Goal: Task Accomplishment & Management: Manage account settings

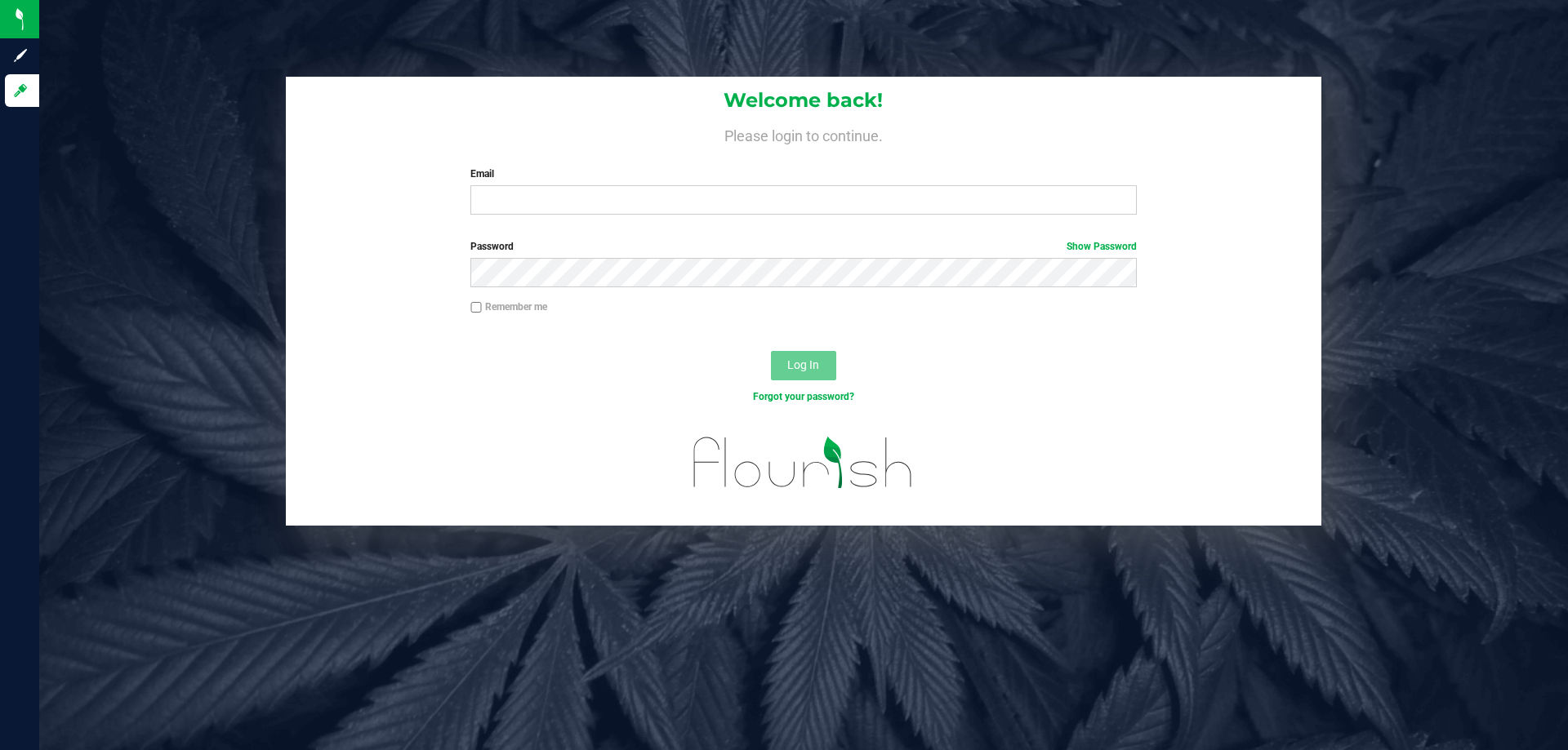
click at [590, 185] on div "Email Required Please format your email correctly." at bounding box center [803, 191] width 690 height 49
click at [580, 201] on input "Email" at bounding box center [803, 200] width 666 height 29
type input "[EMAIL_ADDRESS][DOMAIN_NAME]"
click at [771, 351] on button "Log In" at bounding box center [803, 366] width 65 height 29
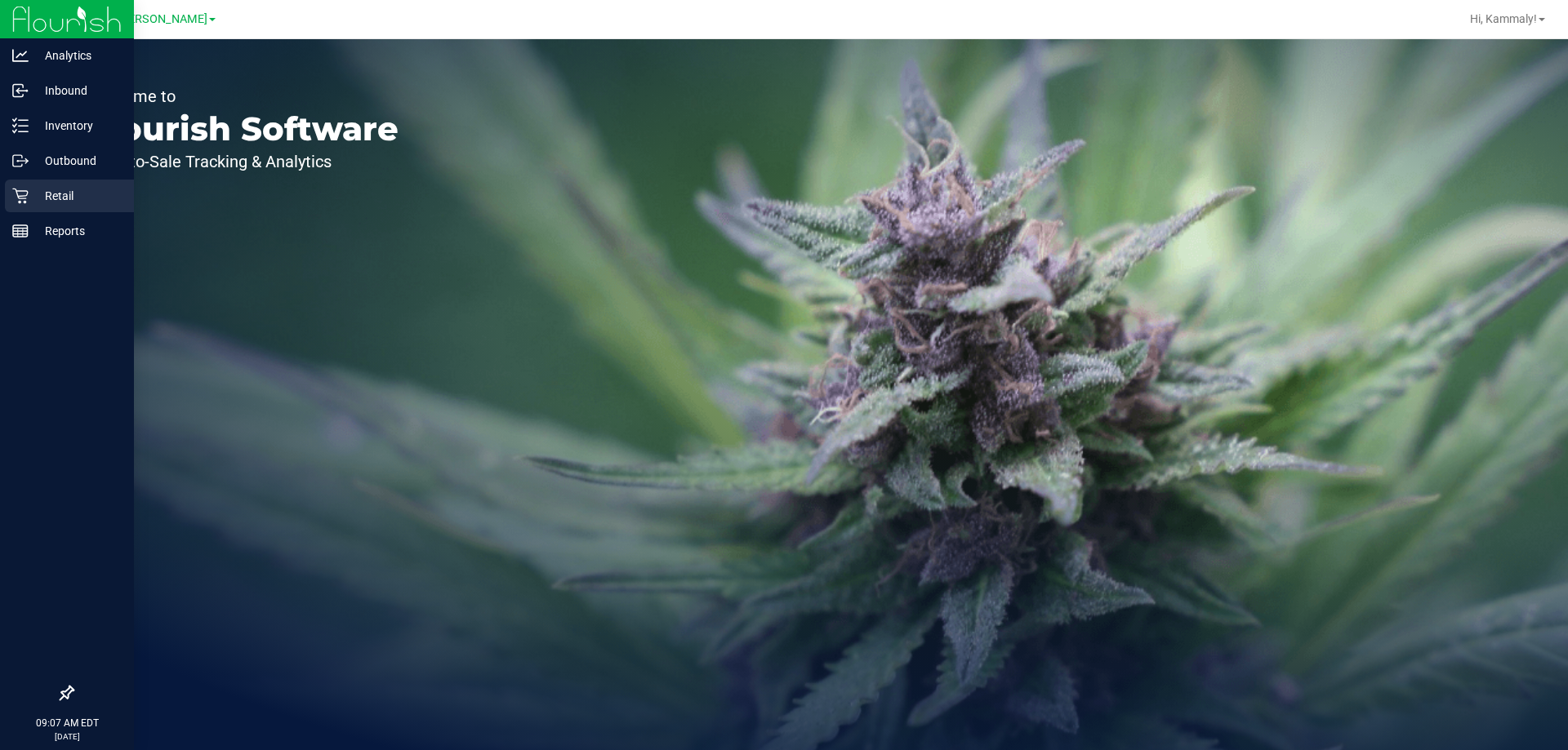
click at [8, 186] on div "Retail" at bounding box center [69, 196] width 129 height 33
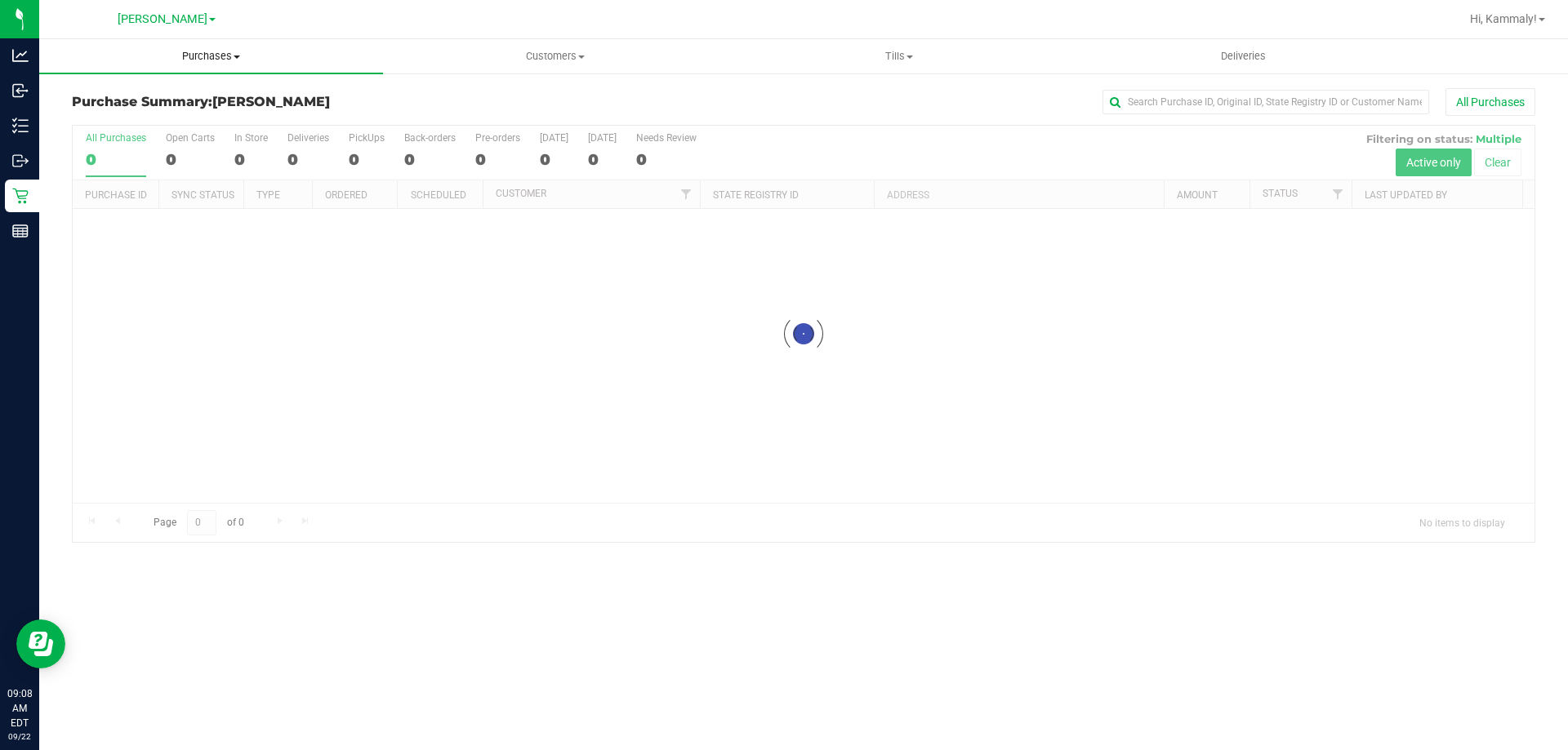
click at [204, 50] on span "Purchases" at bounding box center [211, 56] width 344 height 15
click at [160, 111] on li "Fulfillment" at bounding box center [211, 117] width 344 height 19
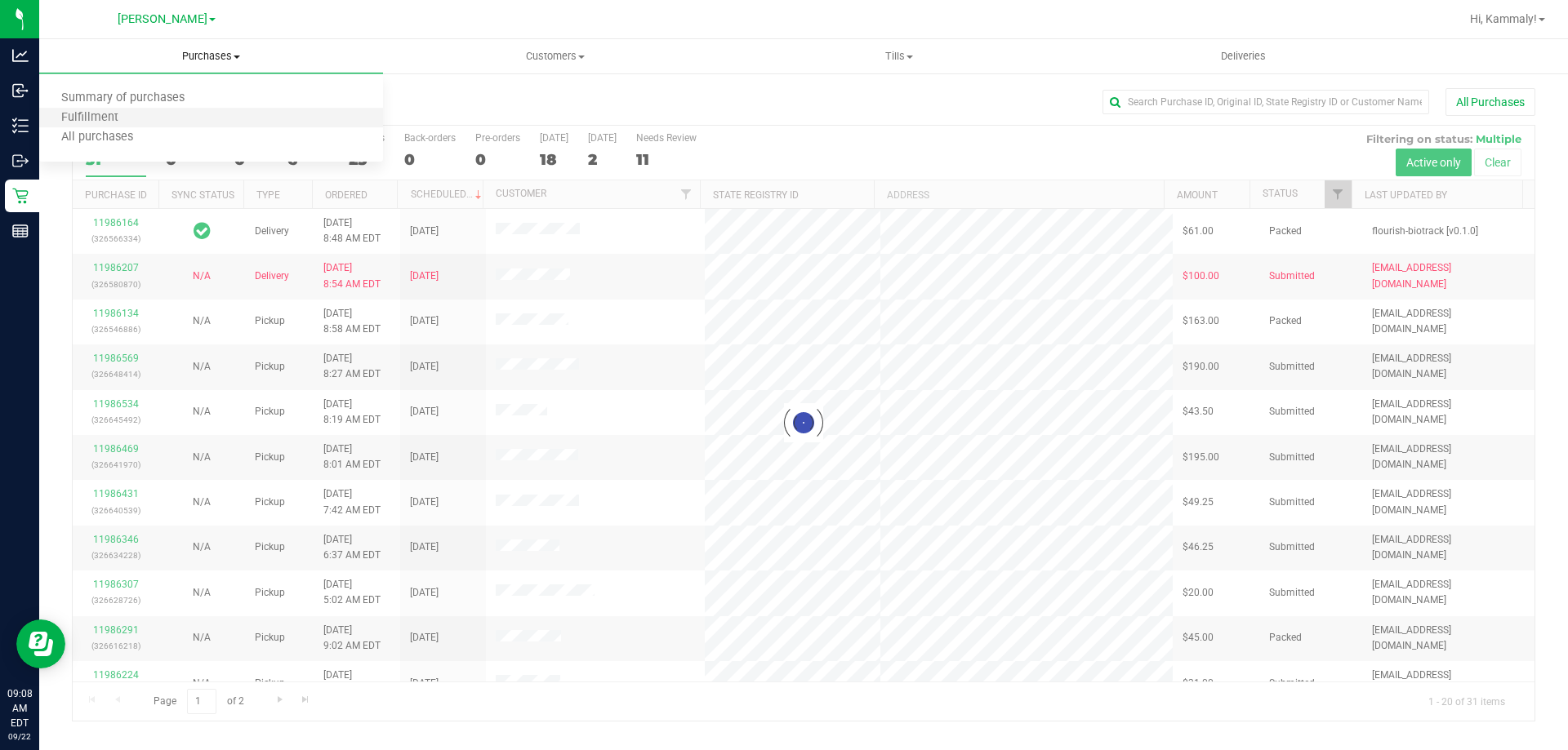
click at [160, 112] on li "Fulfillment" at bounding box center [211, 117] width 344 height 19
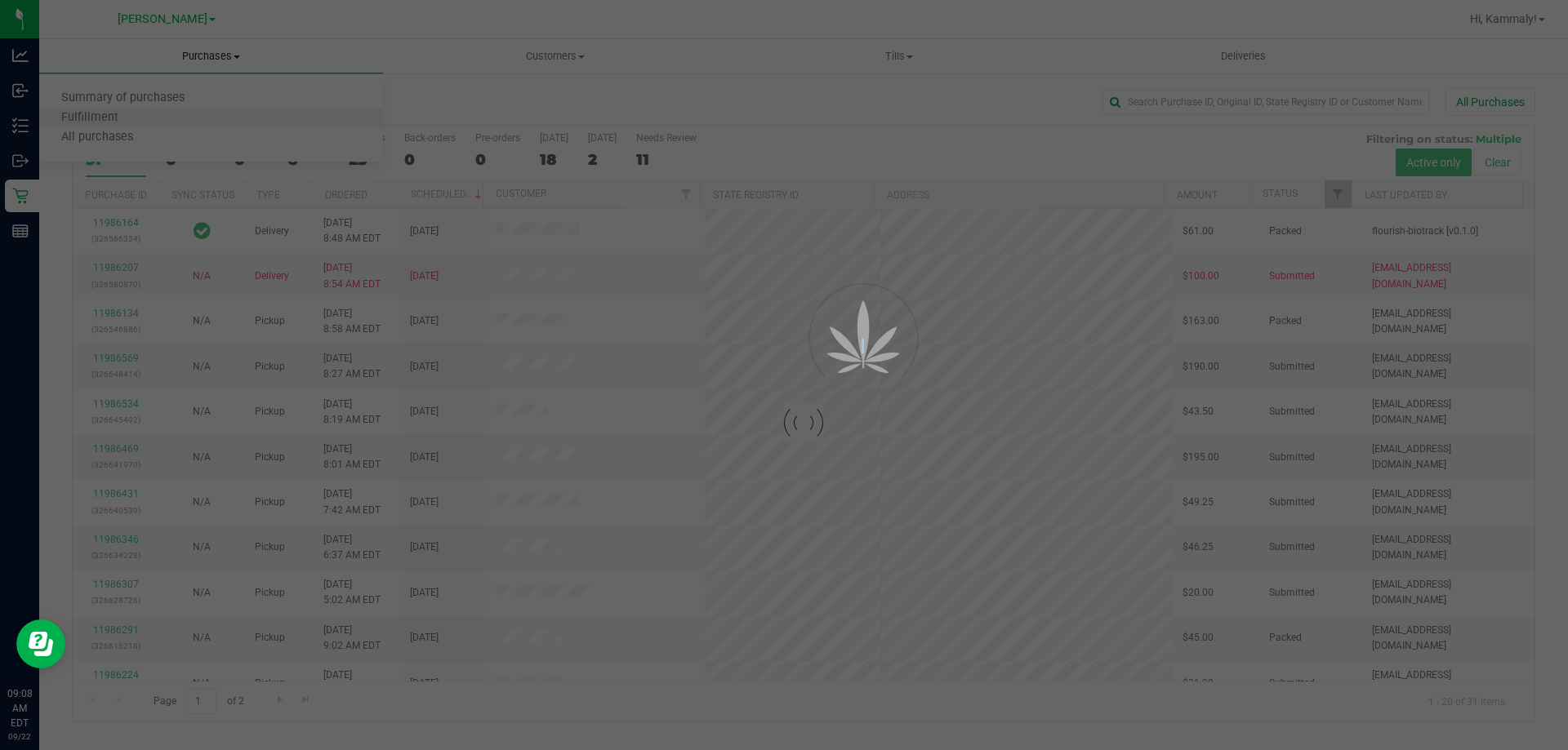
click at [160, 112] on div at bounding box center [784, 375] width 1568 height 750
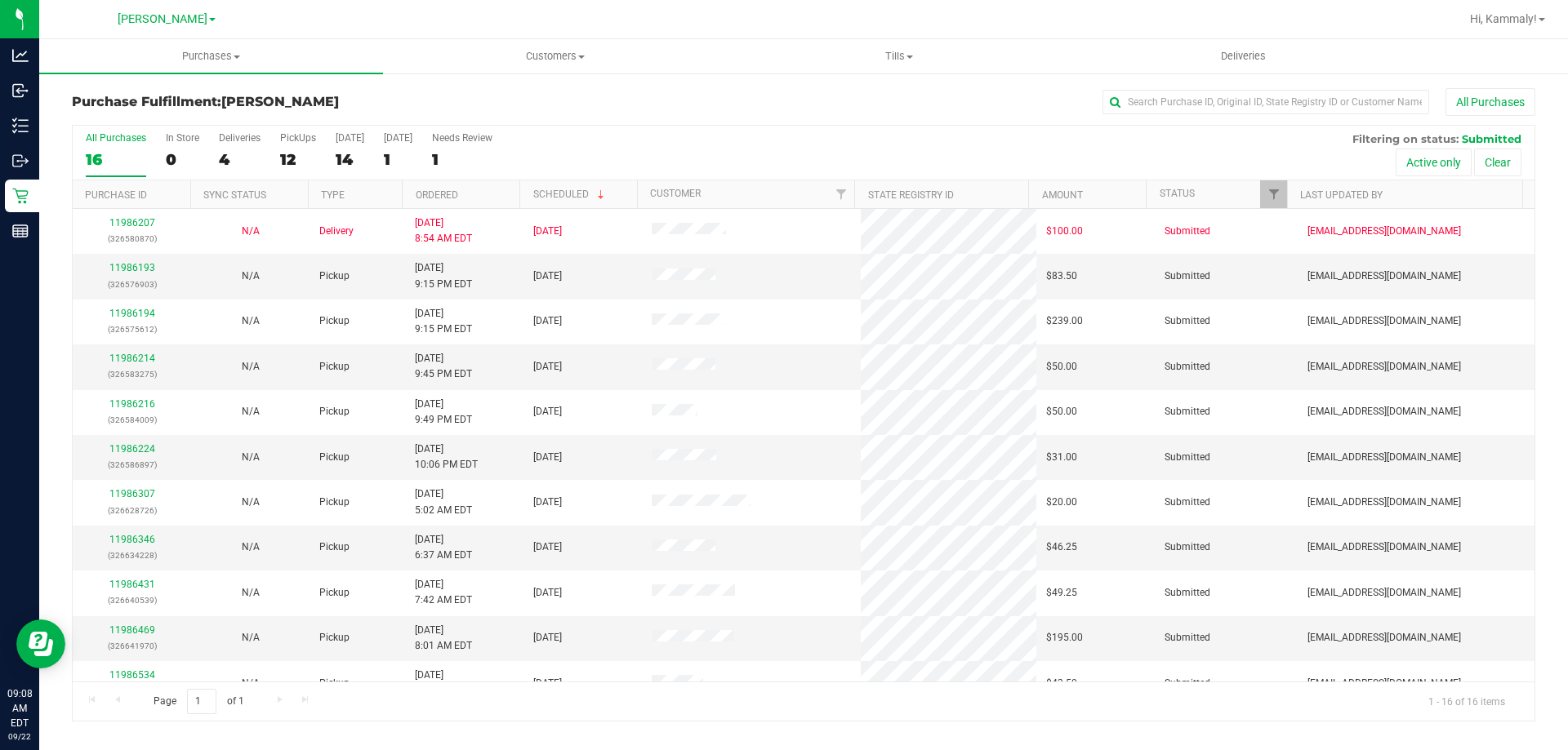
click at [474, 183] on th "Ordered" at bounding box center [460, 194] width 117 height 28
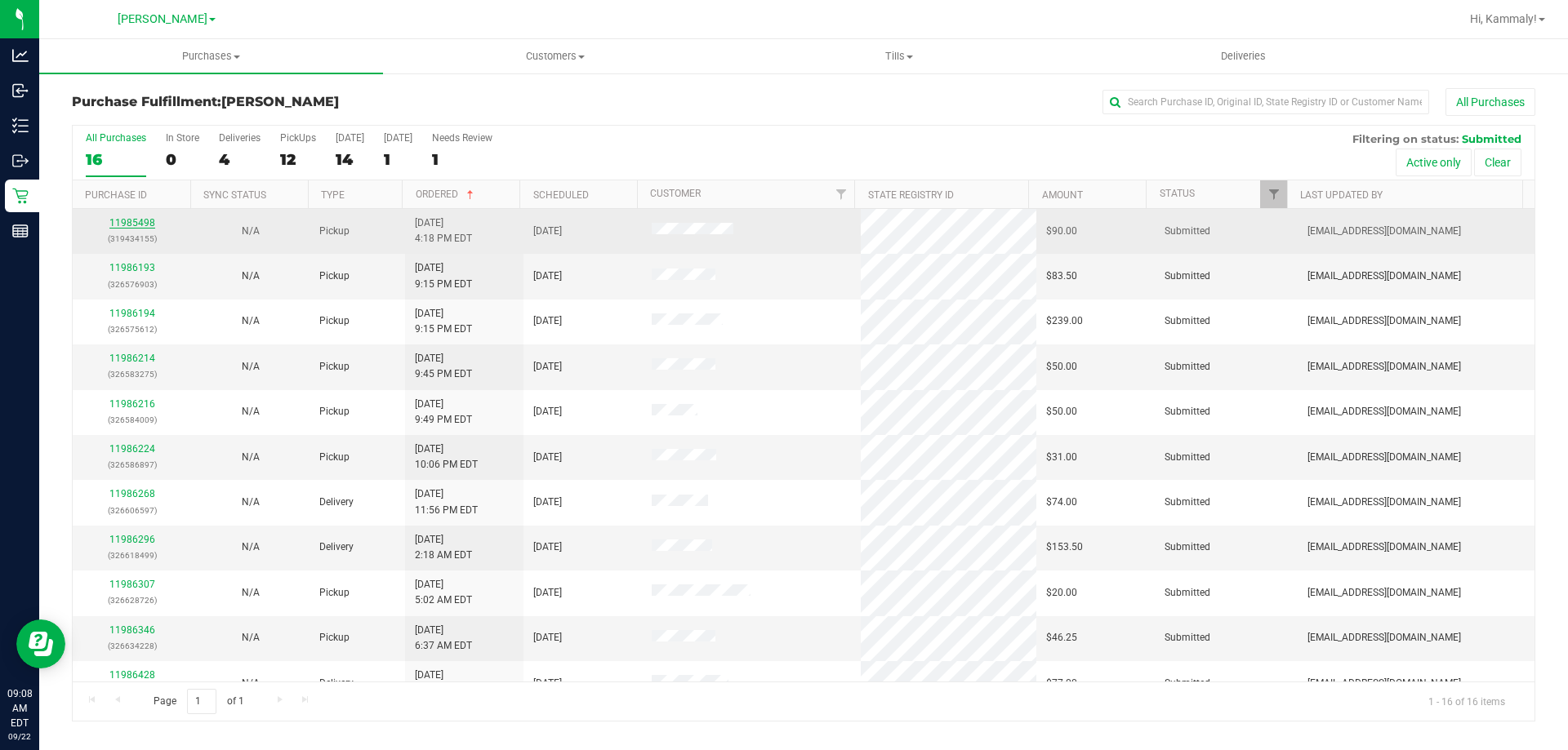
click at [130, 226] on link "11985498" at bounding box center [132, 223] width 46 height 11
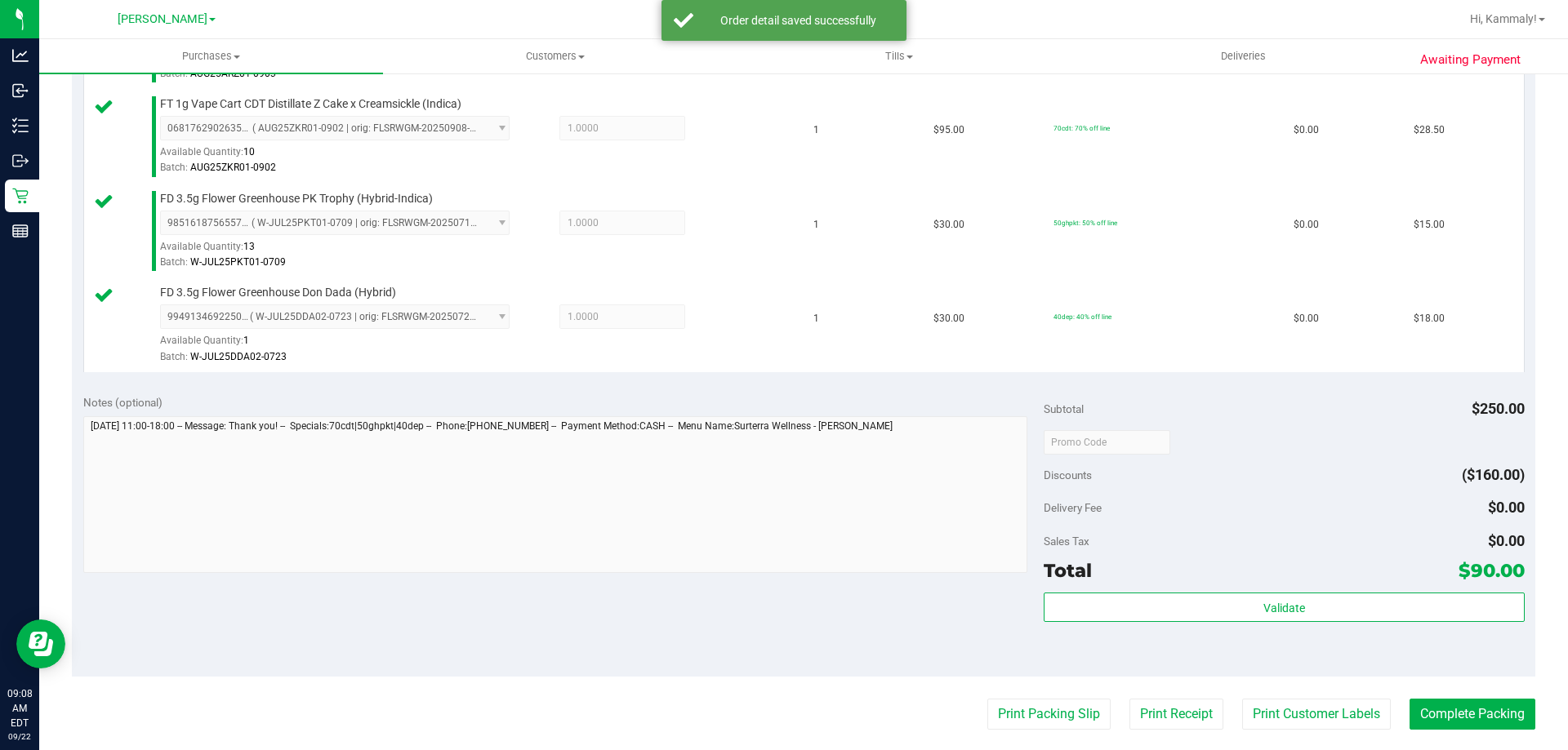
scroll to position [525, 0]
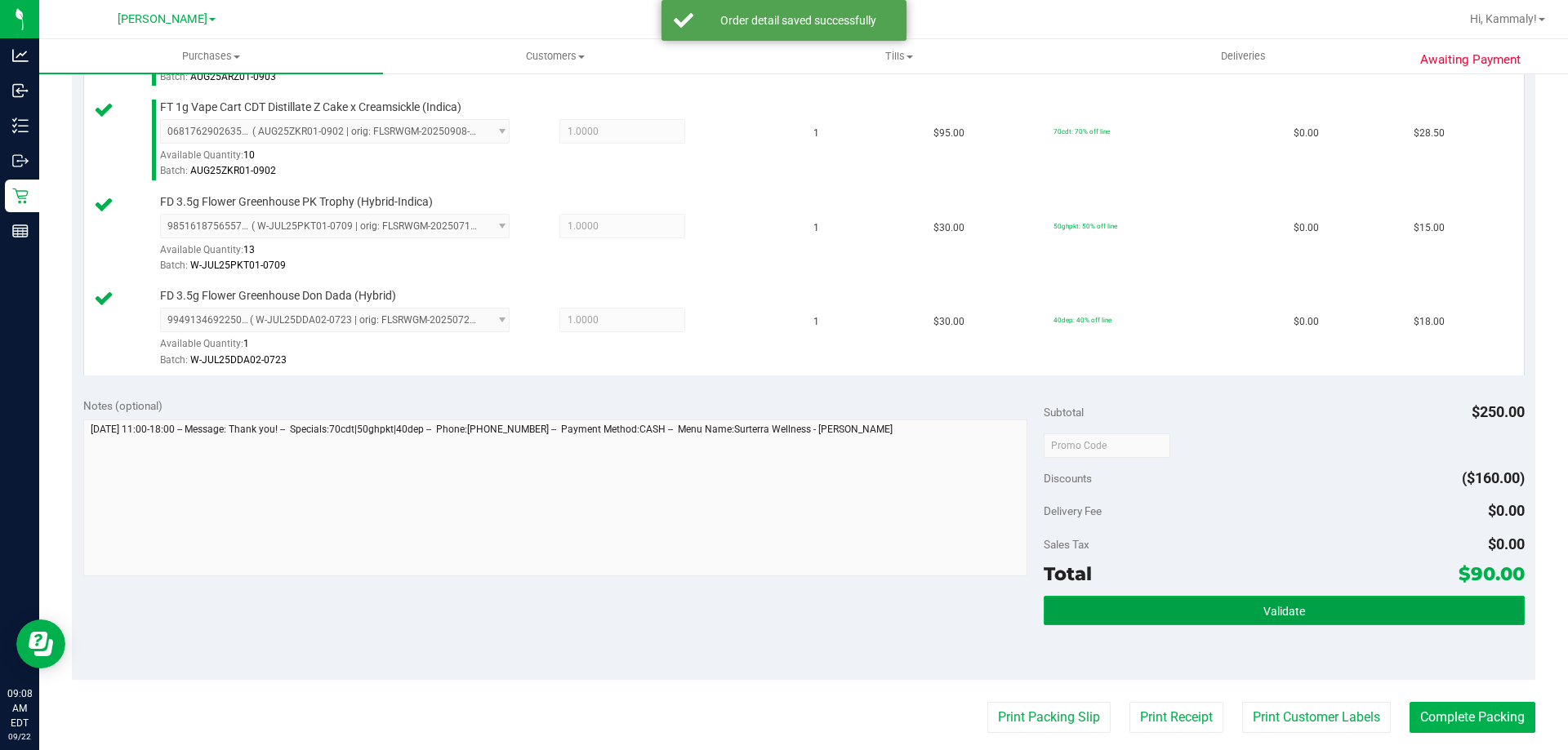
click at [1220, 623] on button "Validate" at bounding box center [1284, 611] width 480 height 29
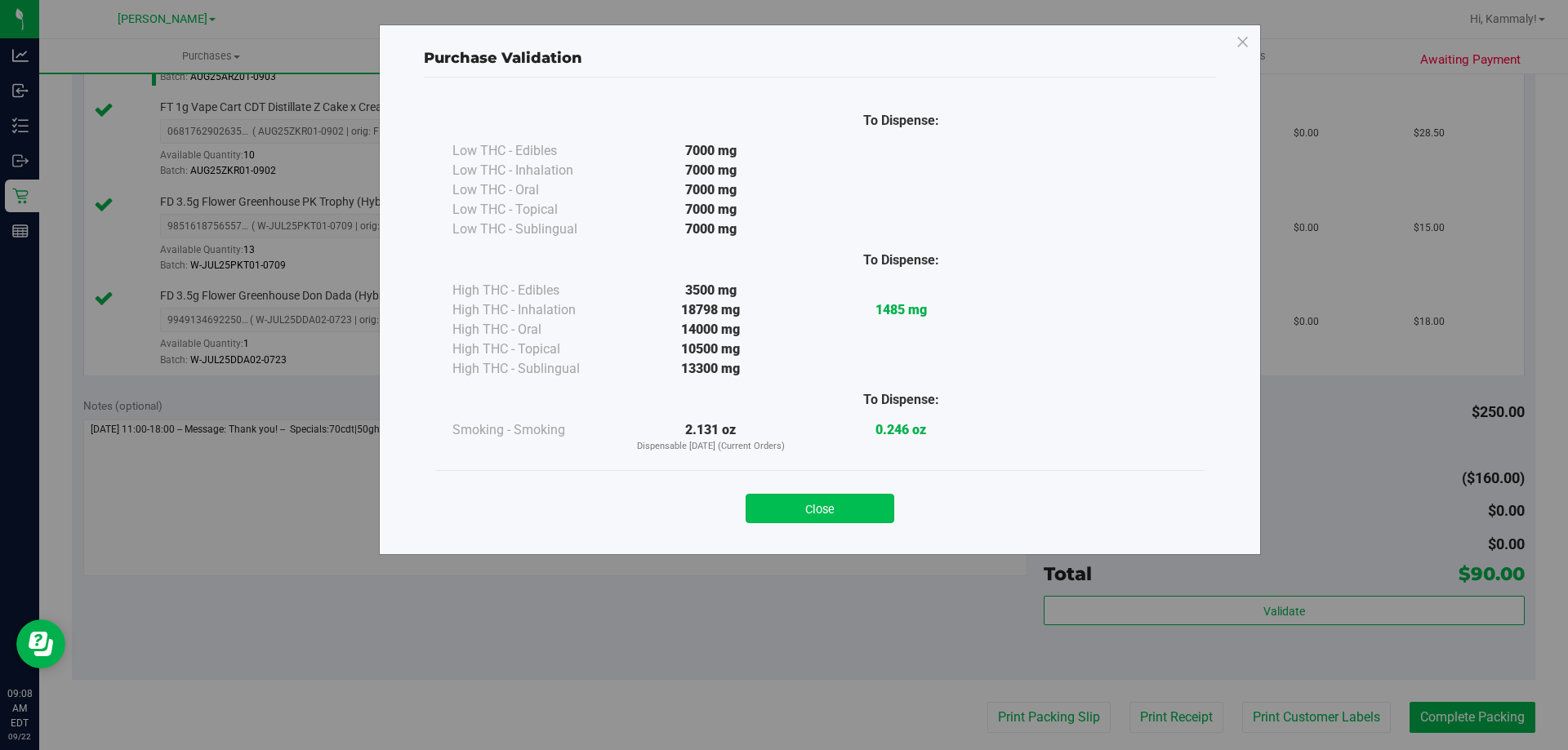
click at [827, 513] on button "Close" at bounding box center [820, 509] width 149 height 29
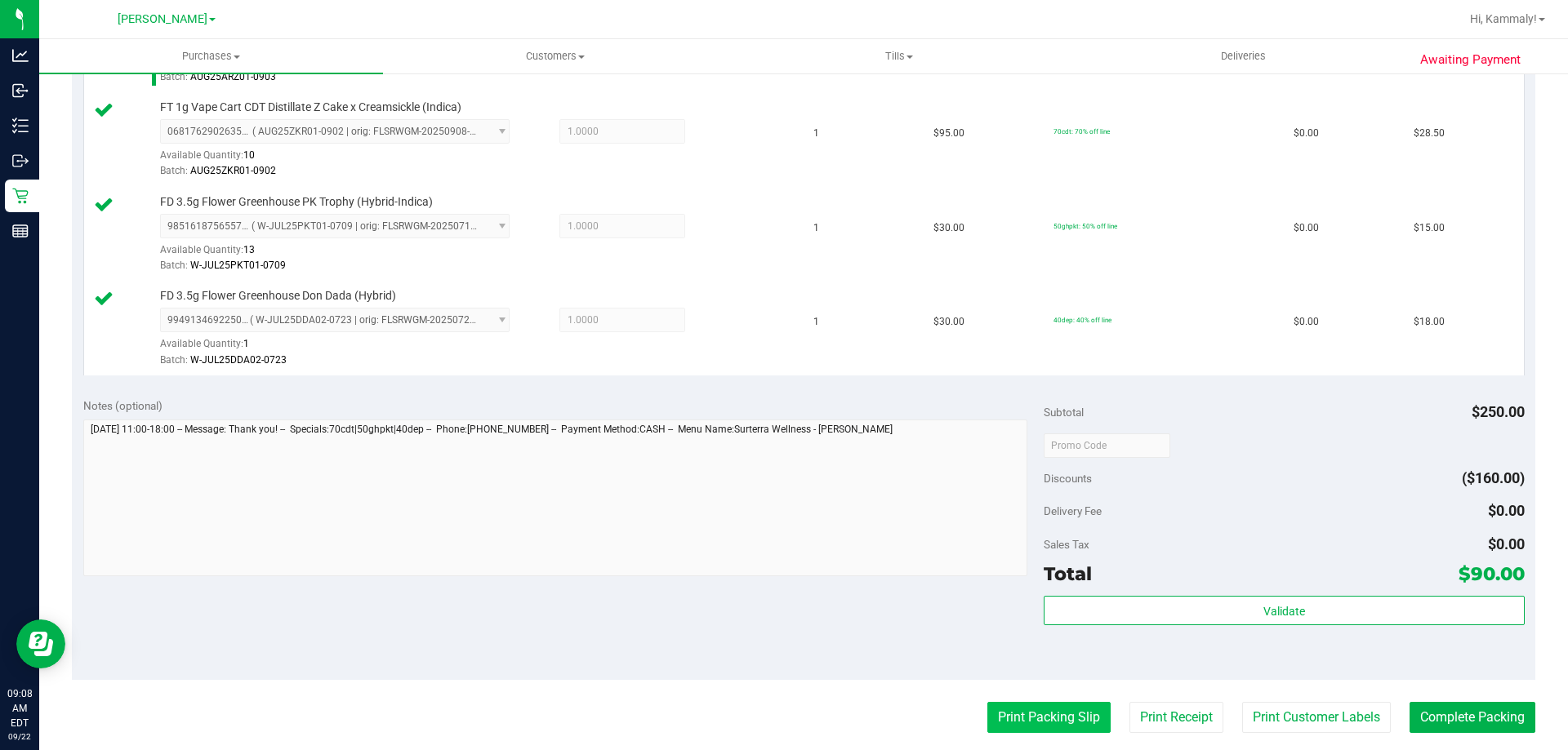
click at [1048, 710] on button "Print Packing Slip" at bounding box center [1049, 718] width 123 height 31
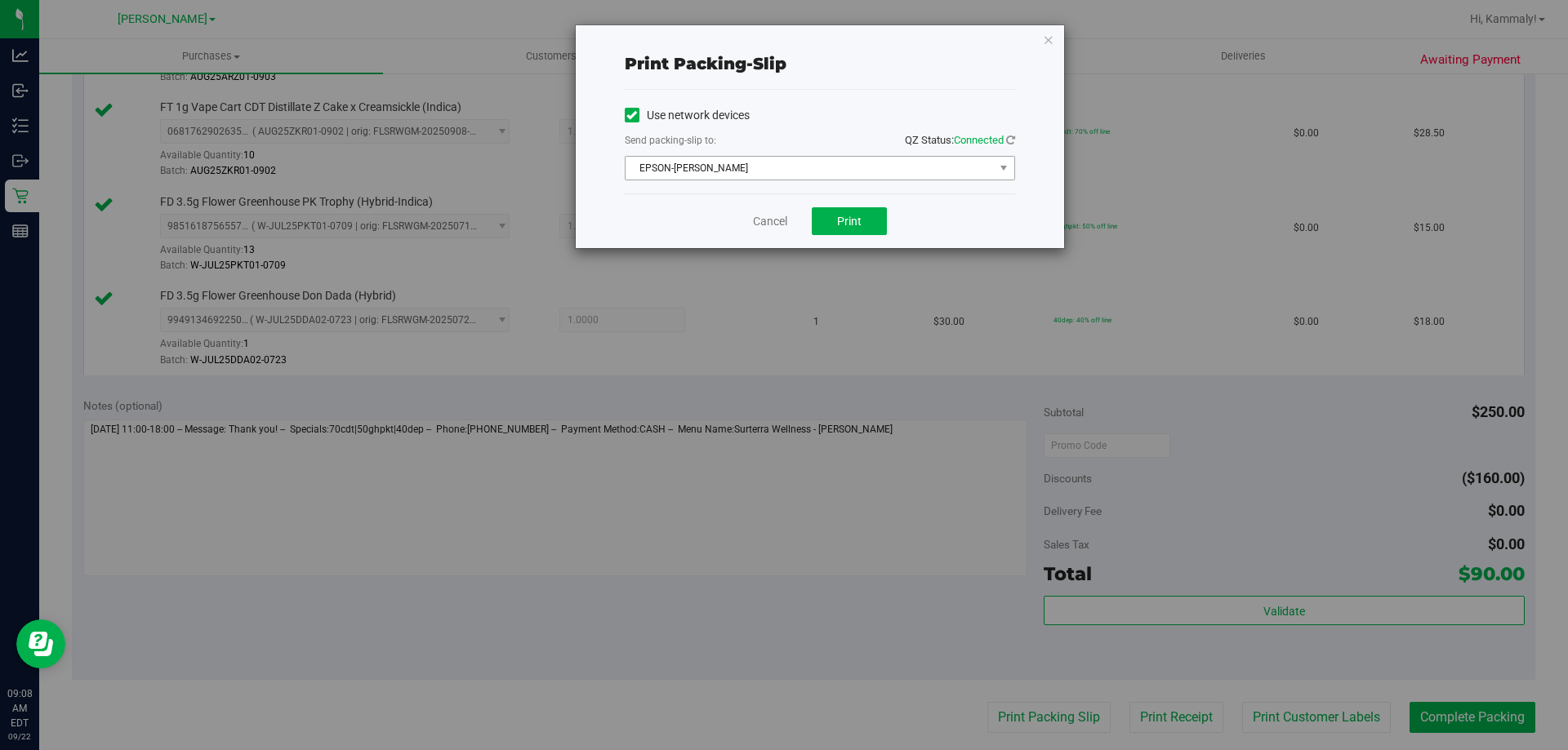
click at [981, 168] on span "EPSON-[PERSON_NAME]" at bounding box center [810, 168] width 369 height 23
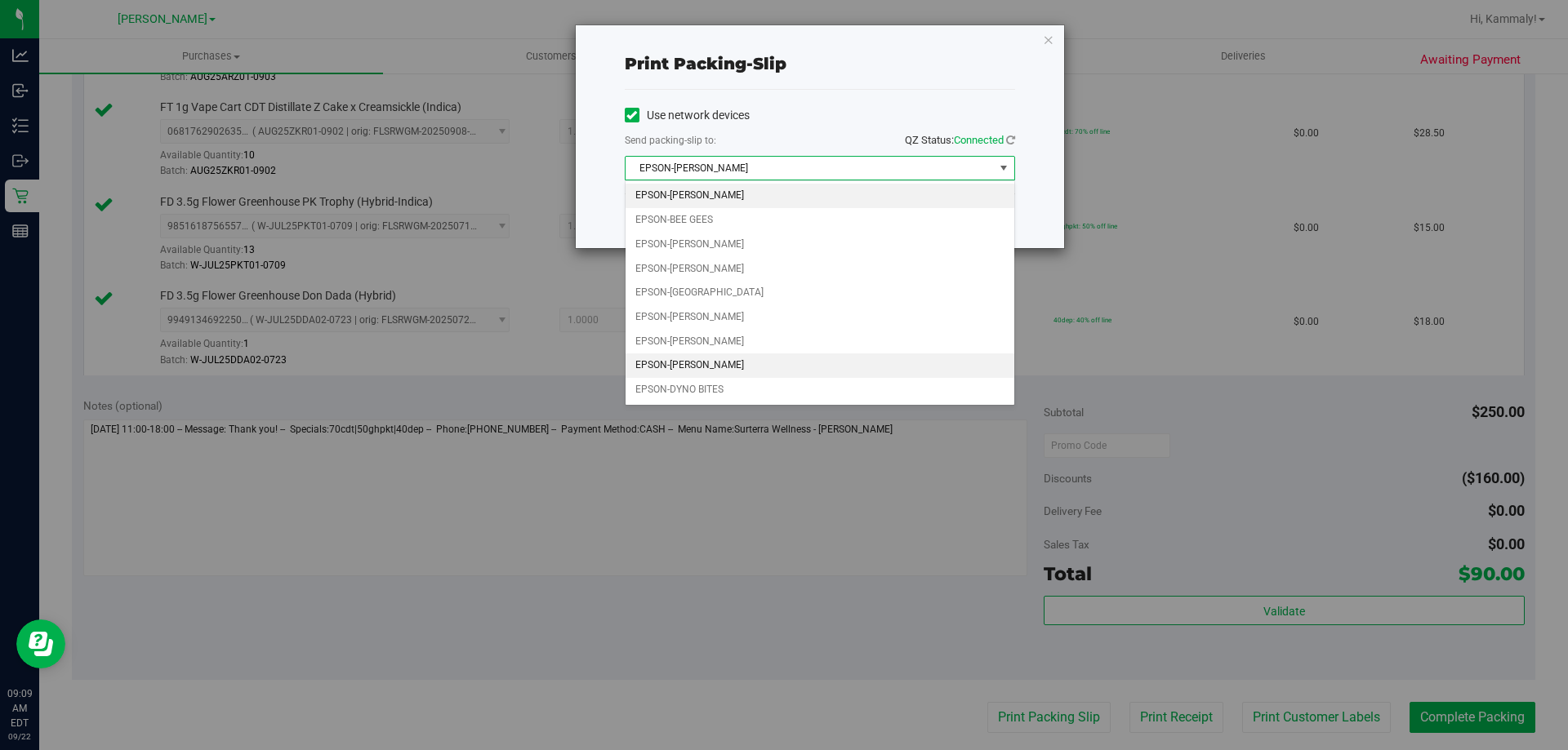
click at [767, 365] on li "EPSON-[PERSON_NAME]" at bounding box center [820, 366] width 389 height 25
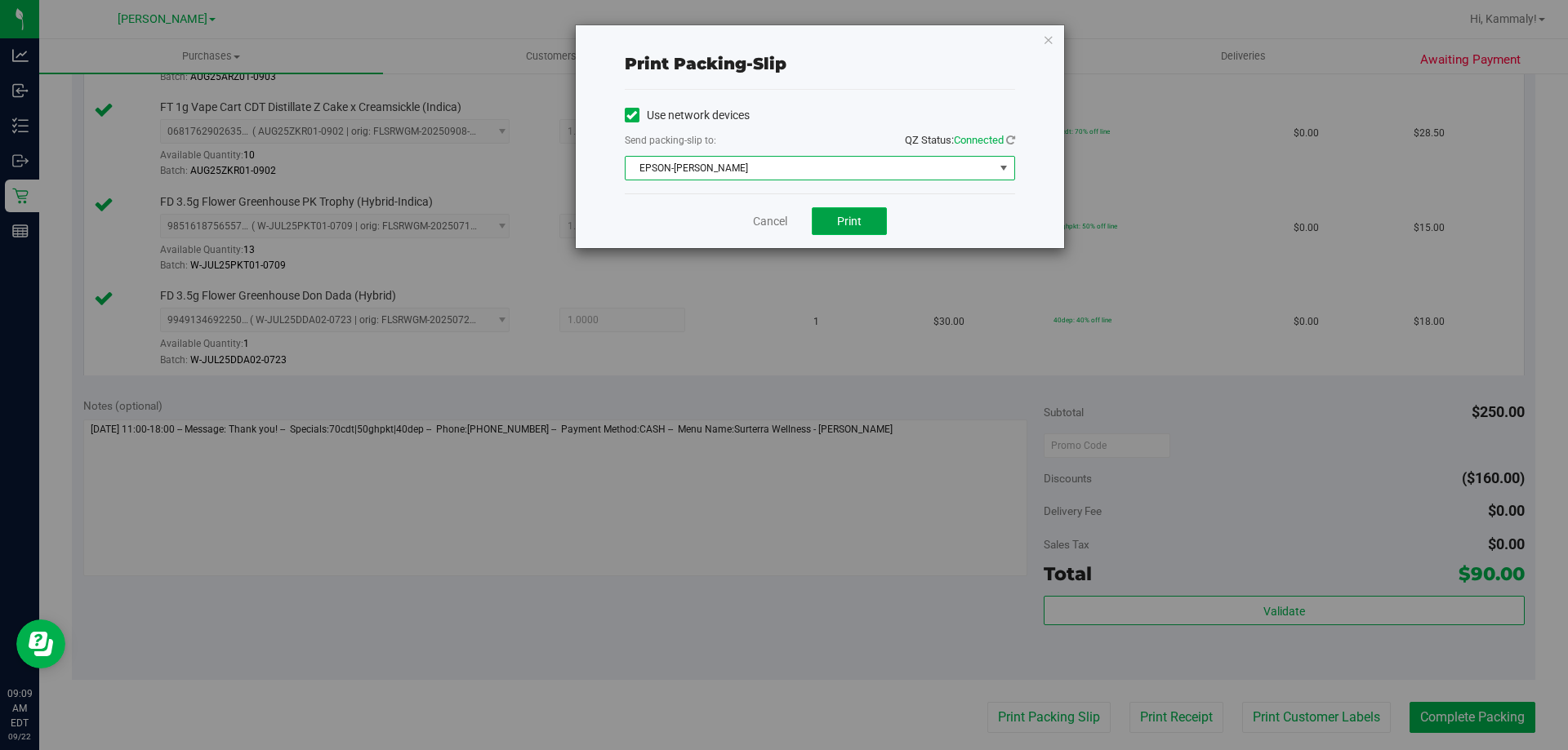
click at [848, 221] on span "Print" at bounding box center [849, 221] width 25 height 13
click at [765, 226] on link "Cancel" at bounding box center [769, 221] width 34 height 17
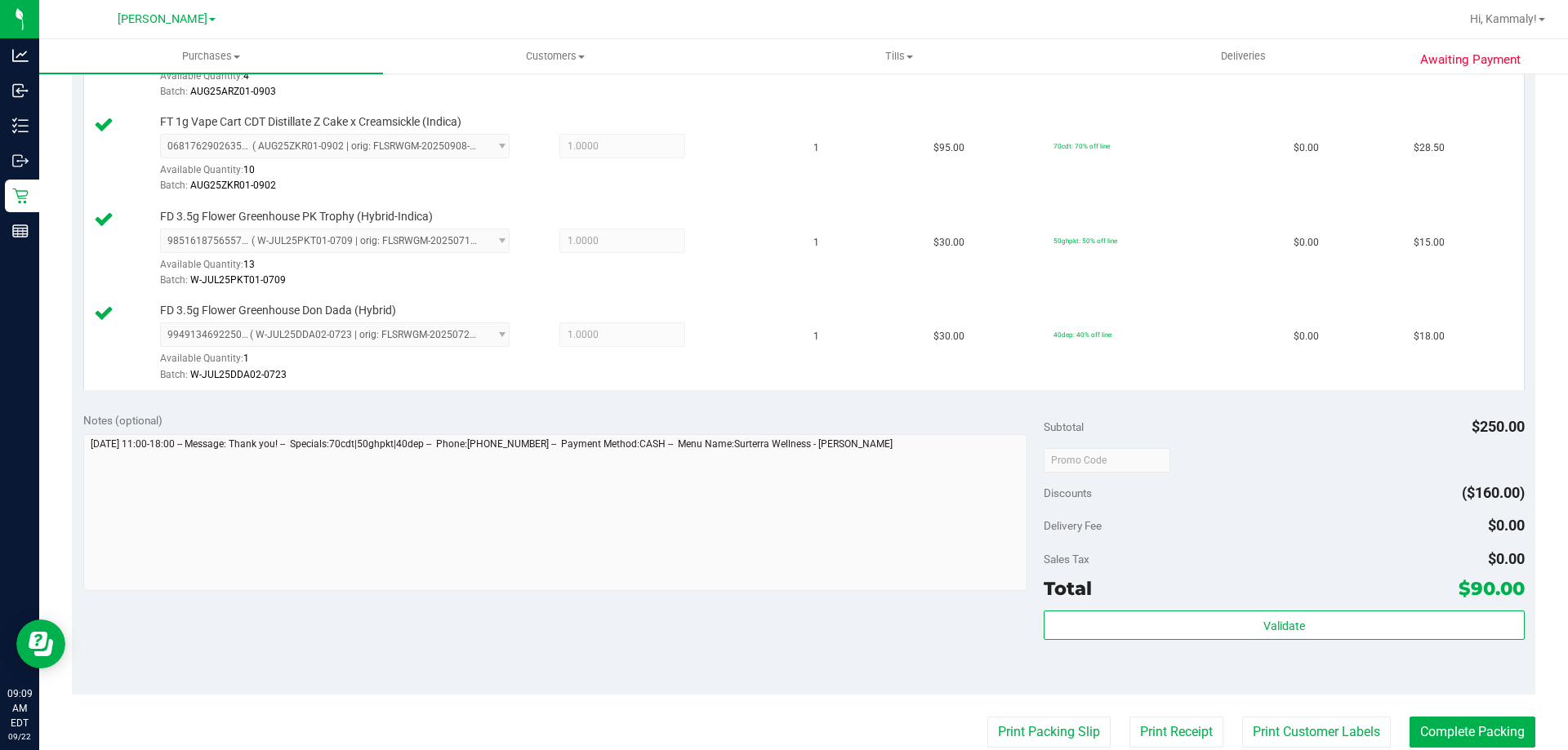
scroll to position [508, 0]
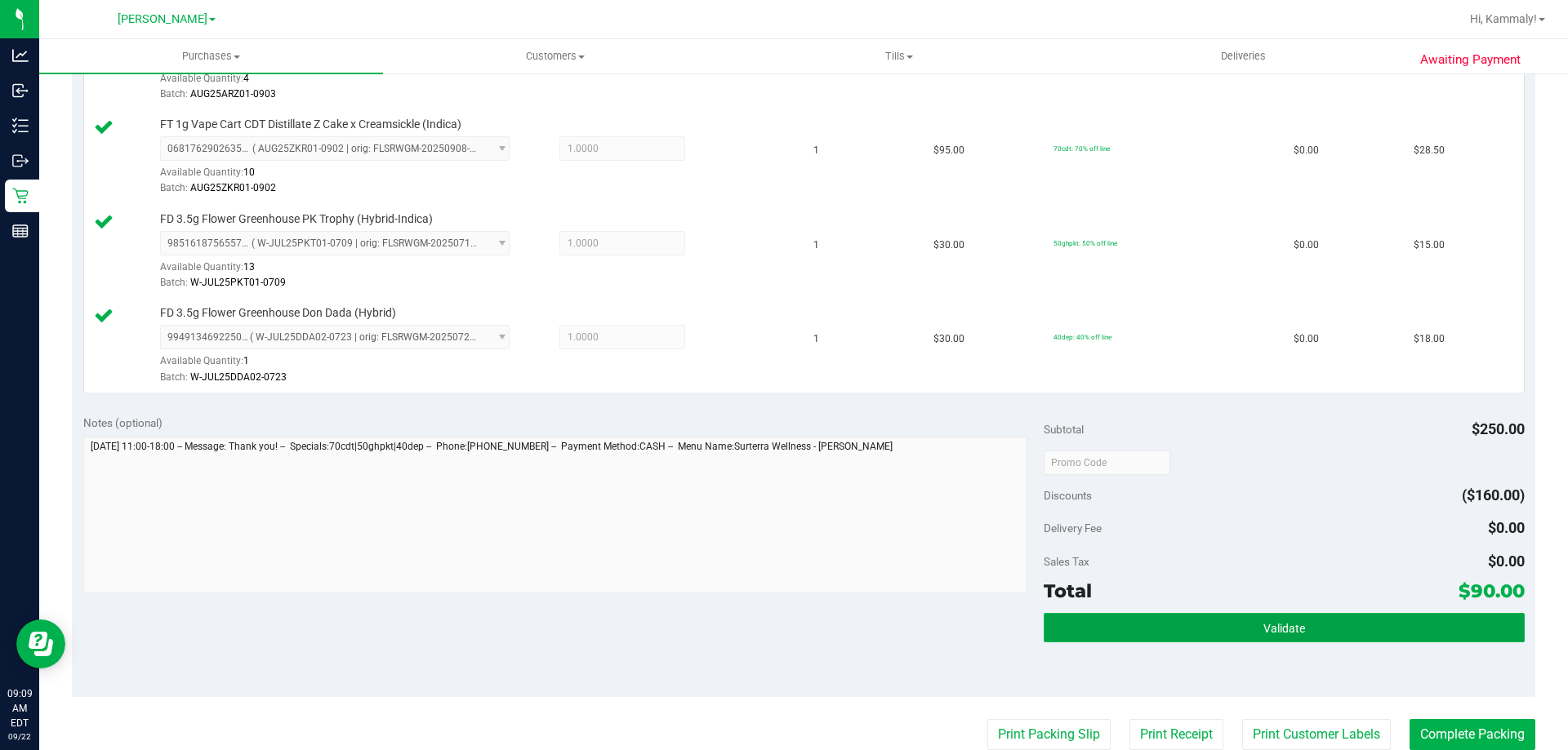
click at [1167, 616] on button "Validate" at bounding box center [1284, 628] width 480 height 29
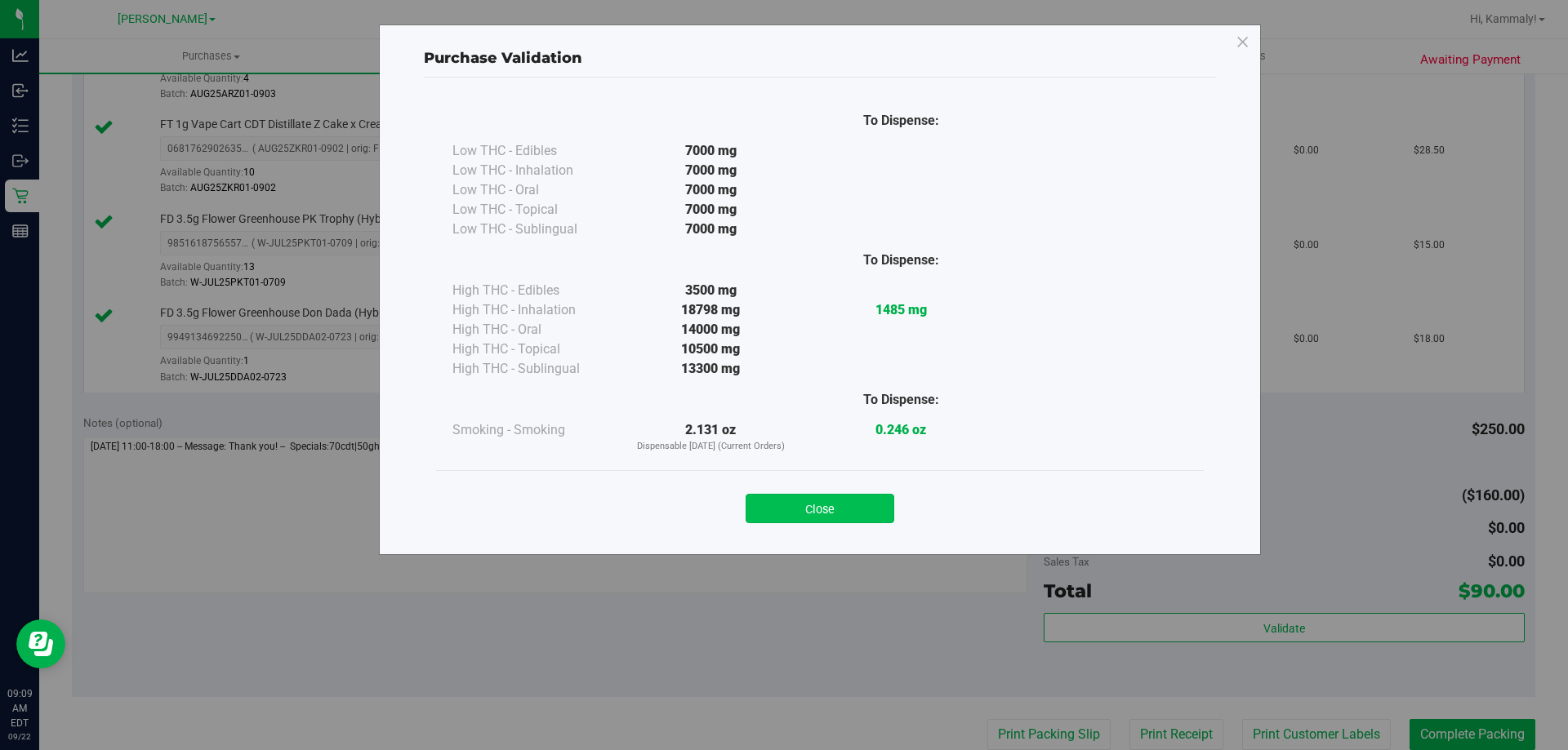
click at [825, 502] on button "Close" at bounding box center [820, 509] width 149 height 29
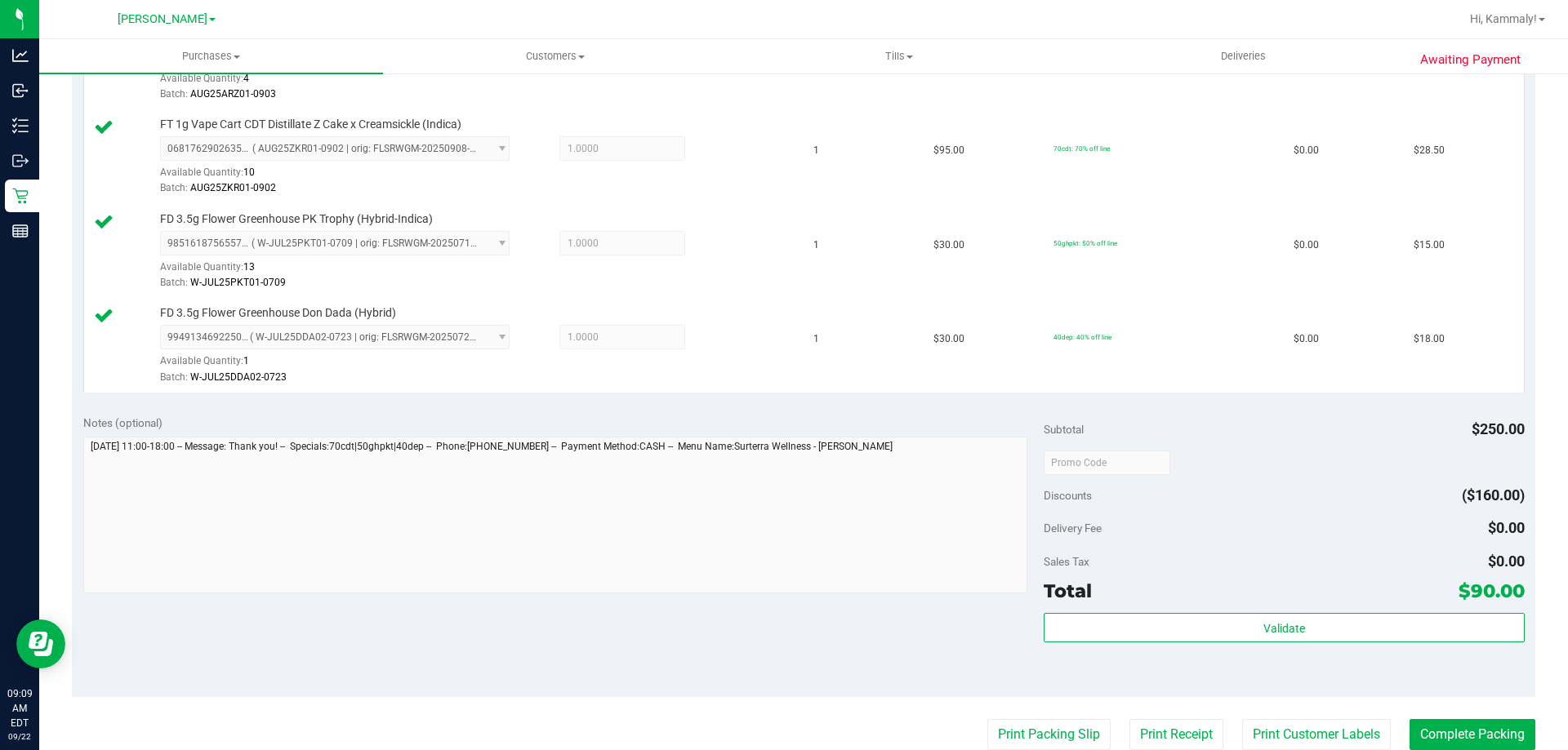
click at [871, 620] on div "Notes (optional) Subtotal $250.00 Discounts ($160.00) Delivery Fee $0.00 Sales …" at bounding box center [803, 550] width 1463 height 294
click at [1490, 729] on button "Complete Packing" at bounding box center [1472, 735] width 126 height 31
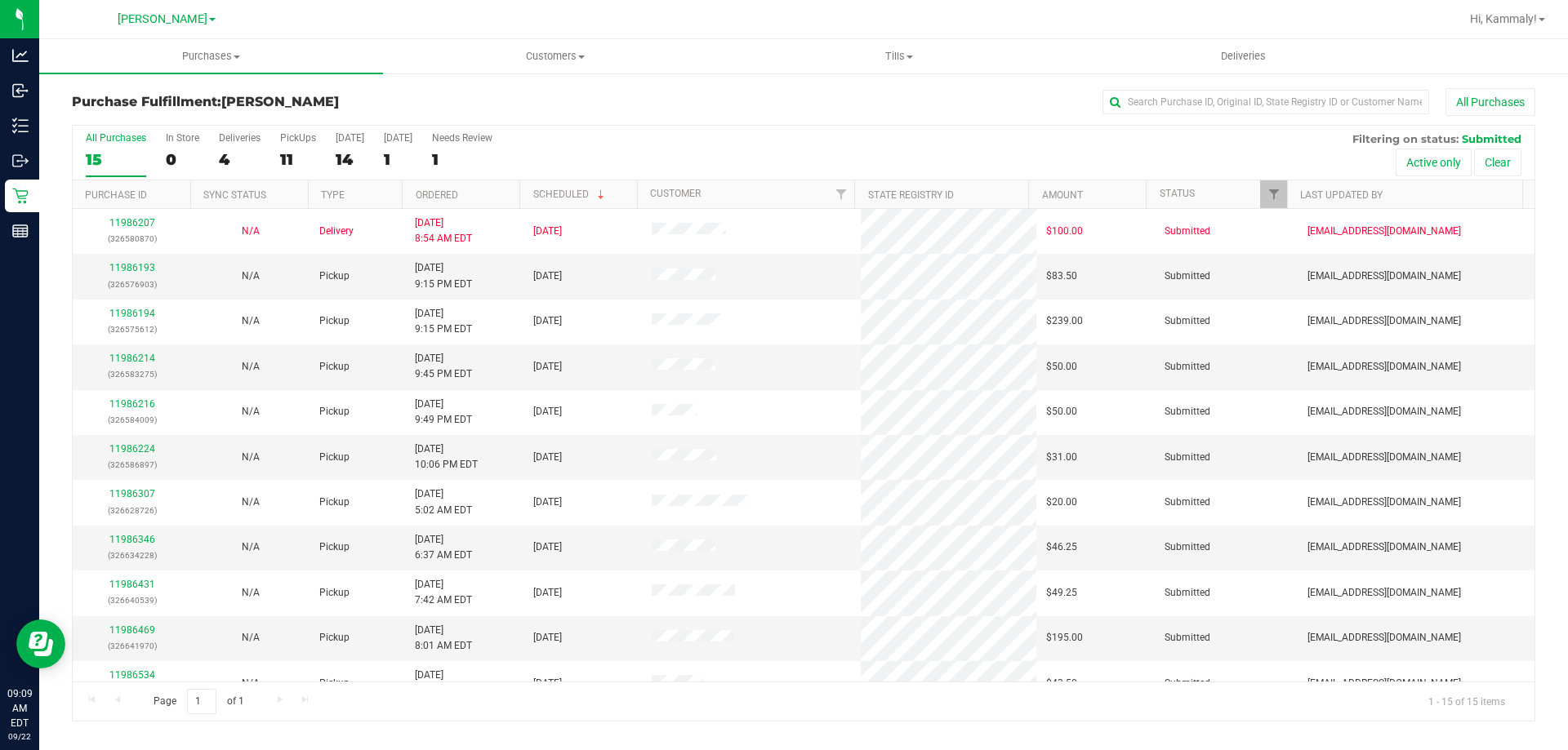
click at [481, 193] on th "Ordered" at bounding box center [460, 194] width 117 height 28
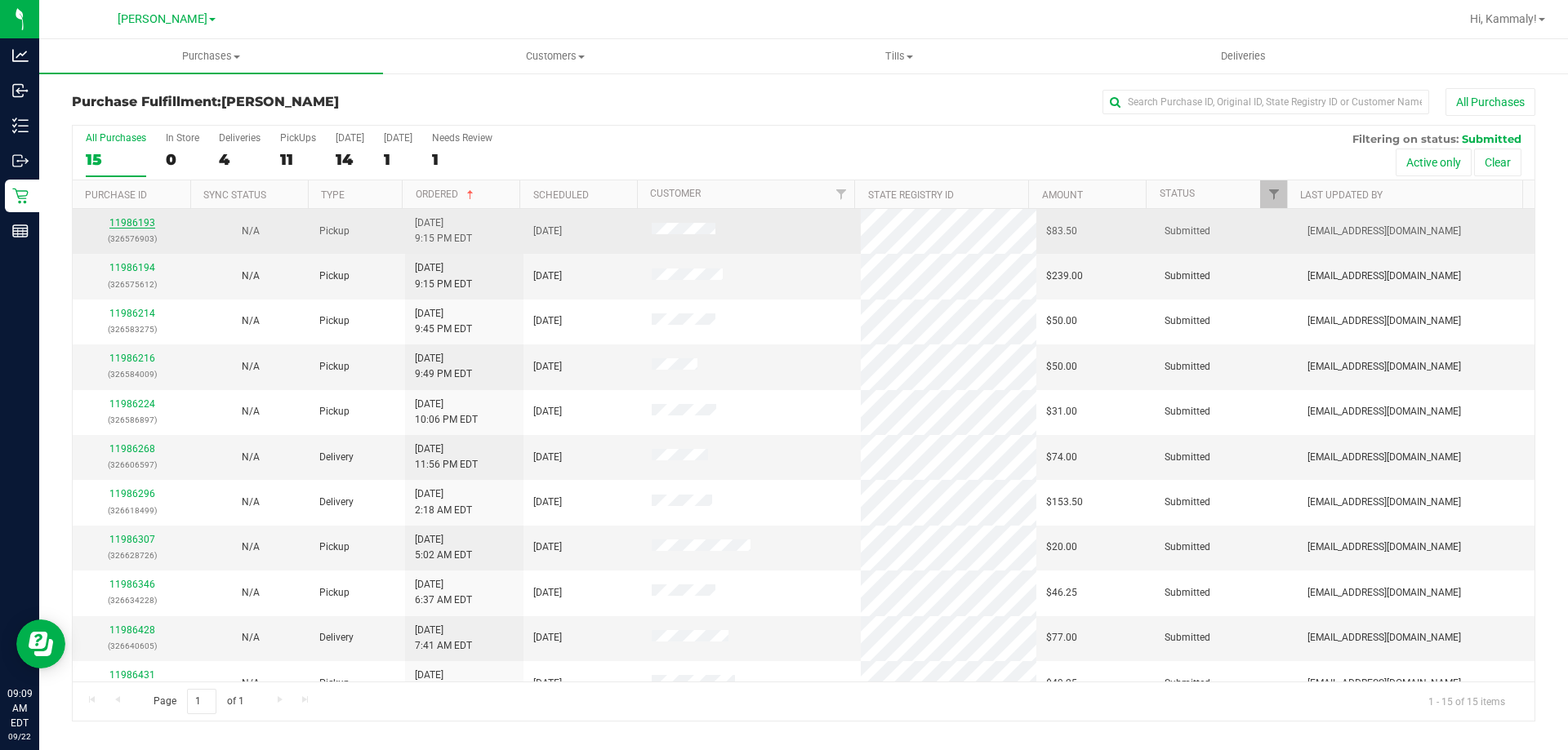
click at [139, 223] on link "11986193" at bounding box center [132, 223] width 46 height 11
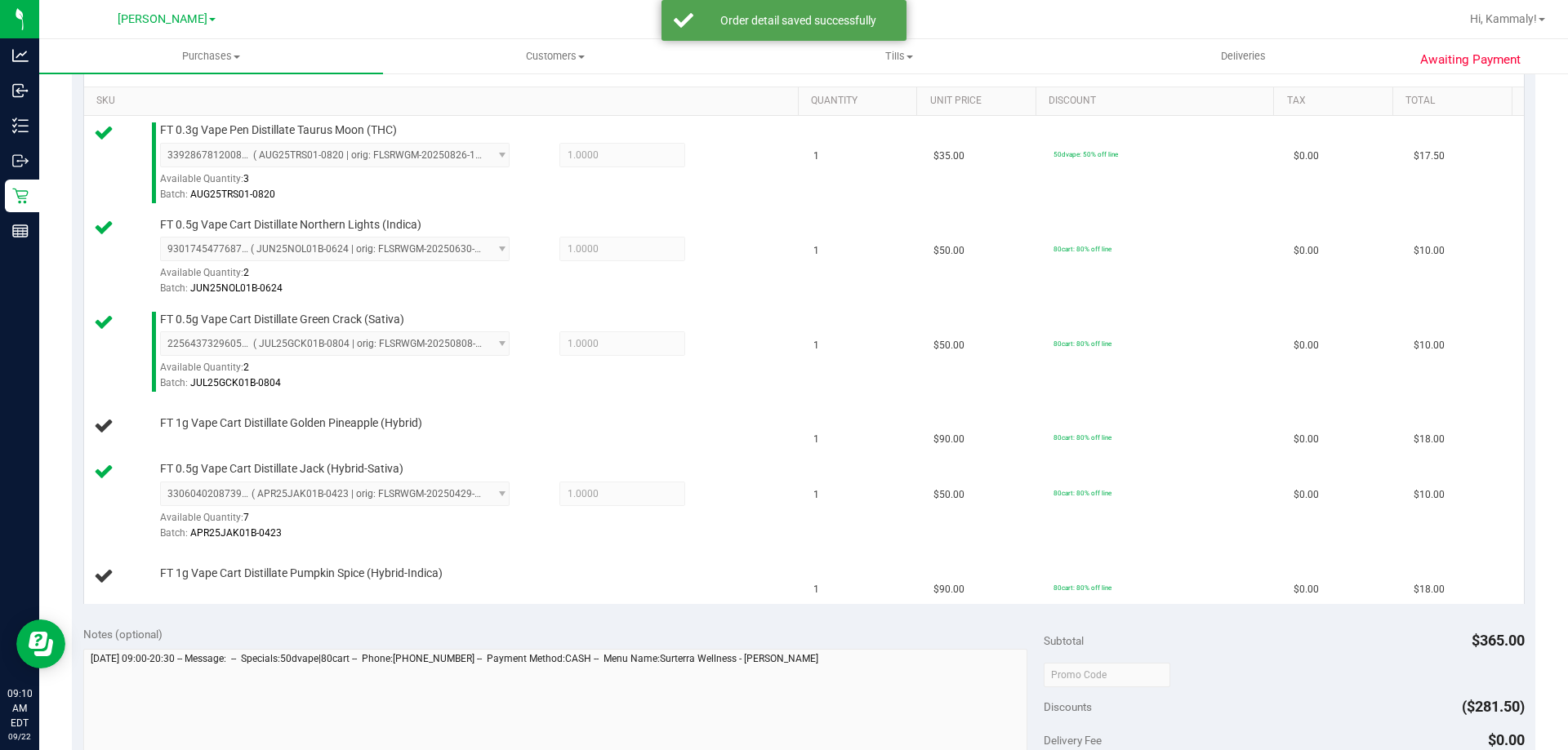
scroll to position [406, 0]
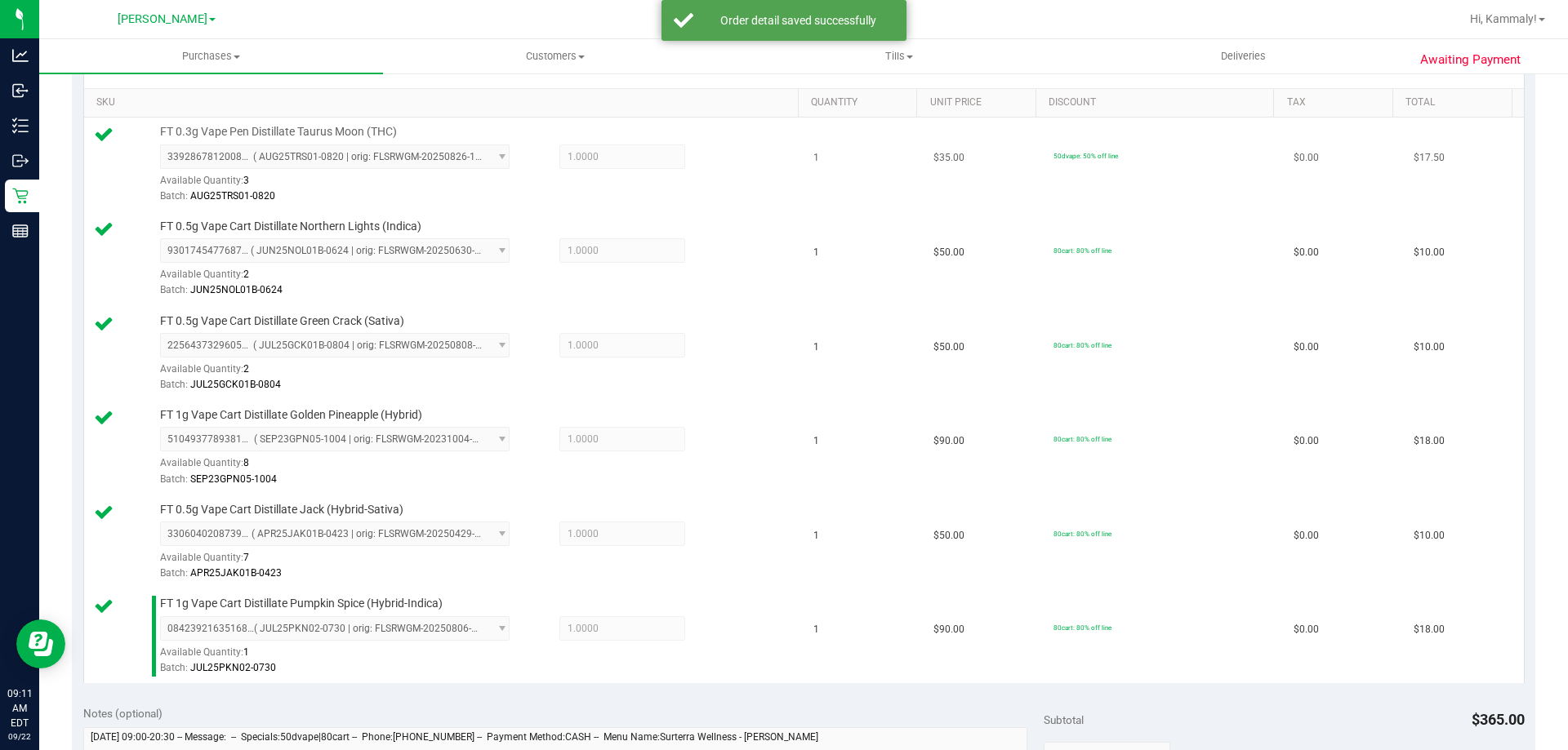
click at [858, 180] on td "1" at bounding box center [863, 164] width 120 height 94
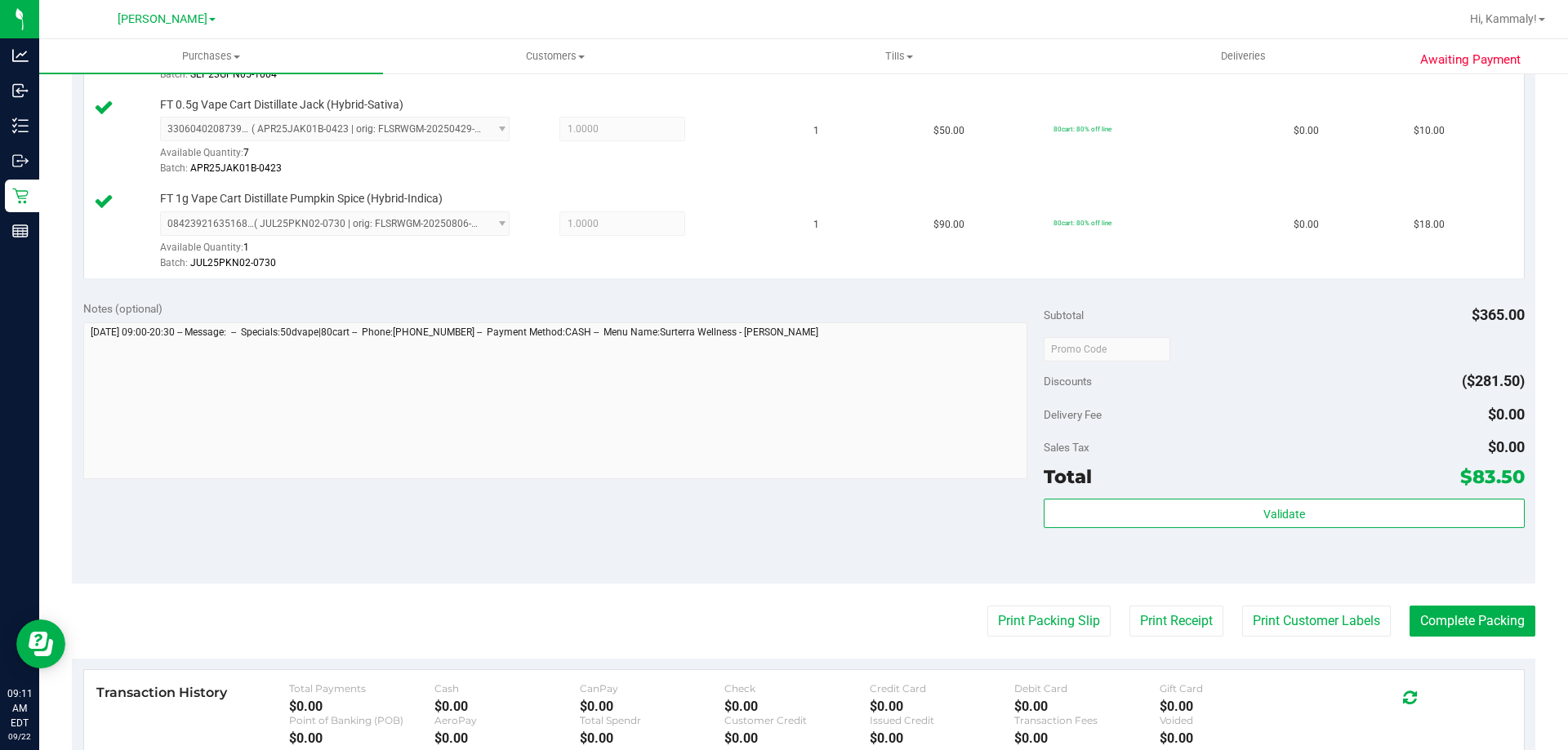
scroll to position [814, 0]
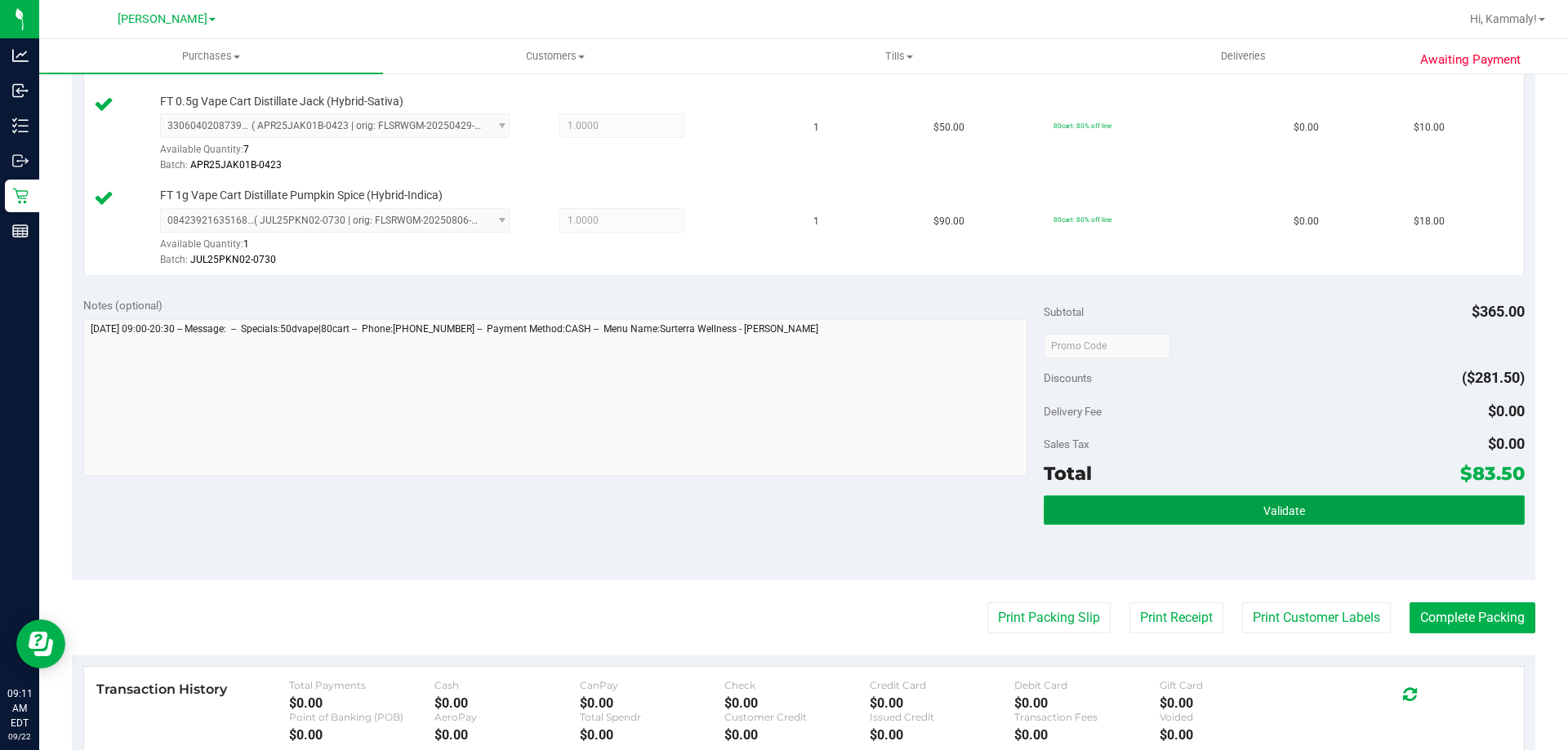
click at [1264, 508] on span "Validate" at bounding box center [1284, 511] width 41 height 13
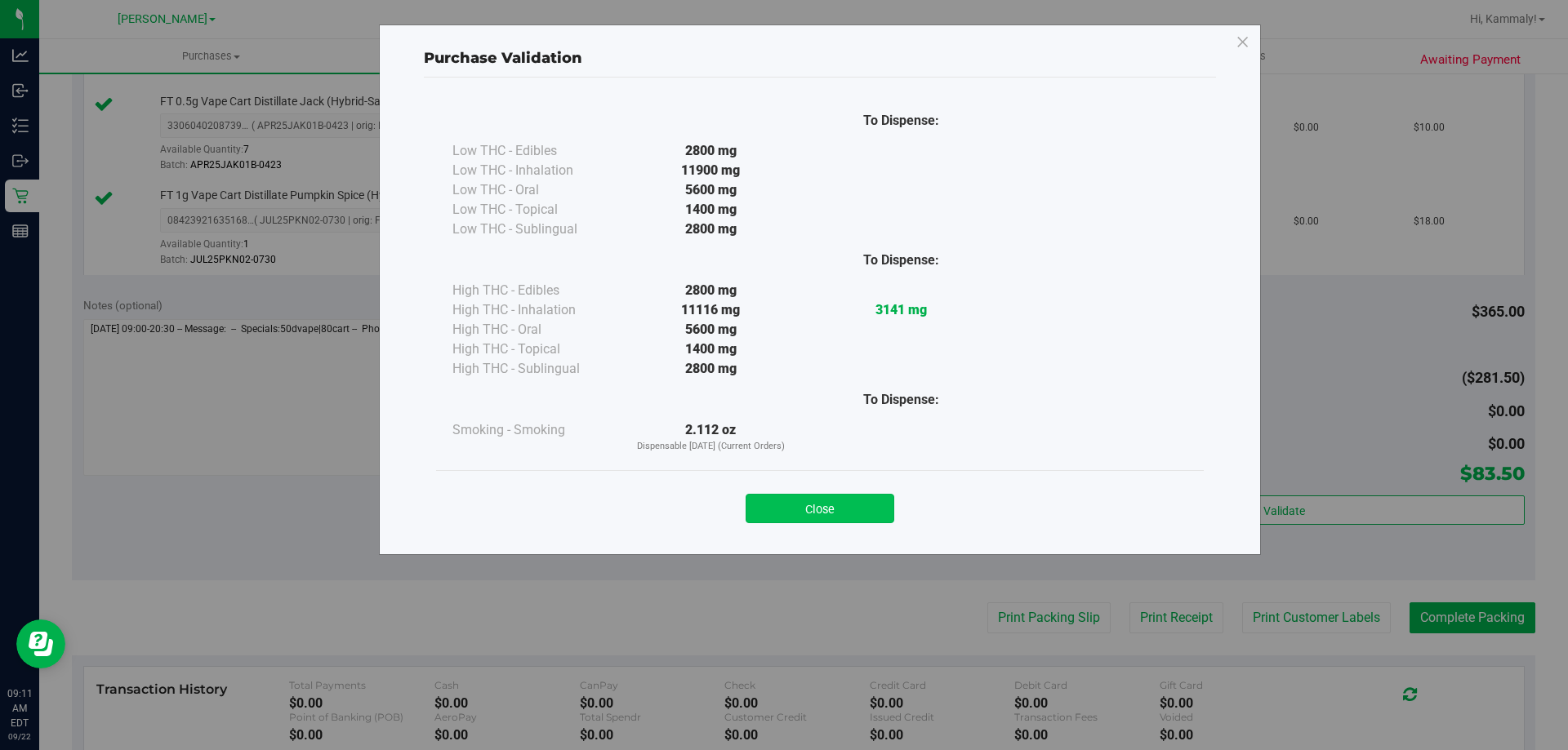
click at [851, 507] on button "Close" at bounding box center [820, 509] width 149 height 29
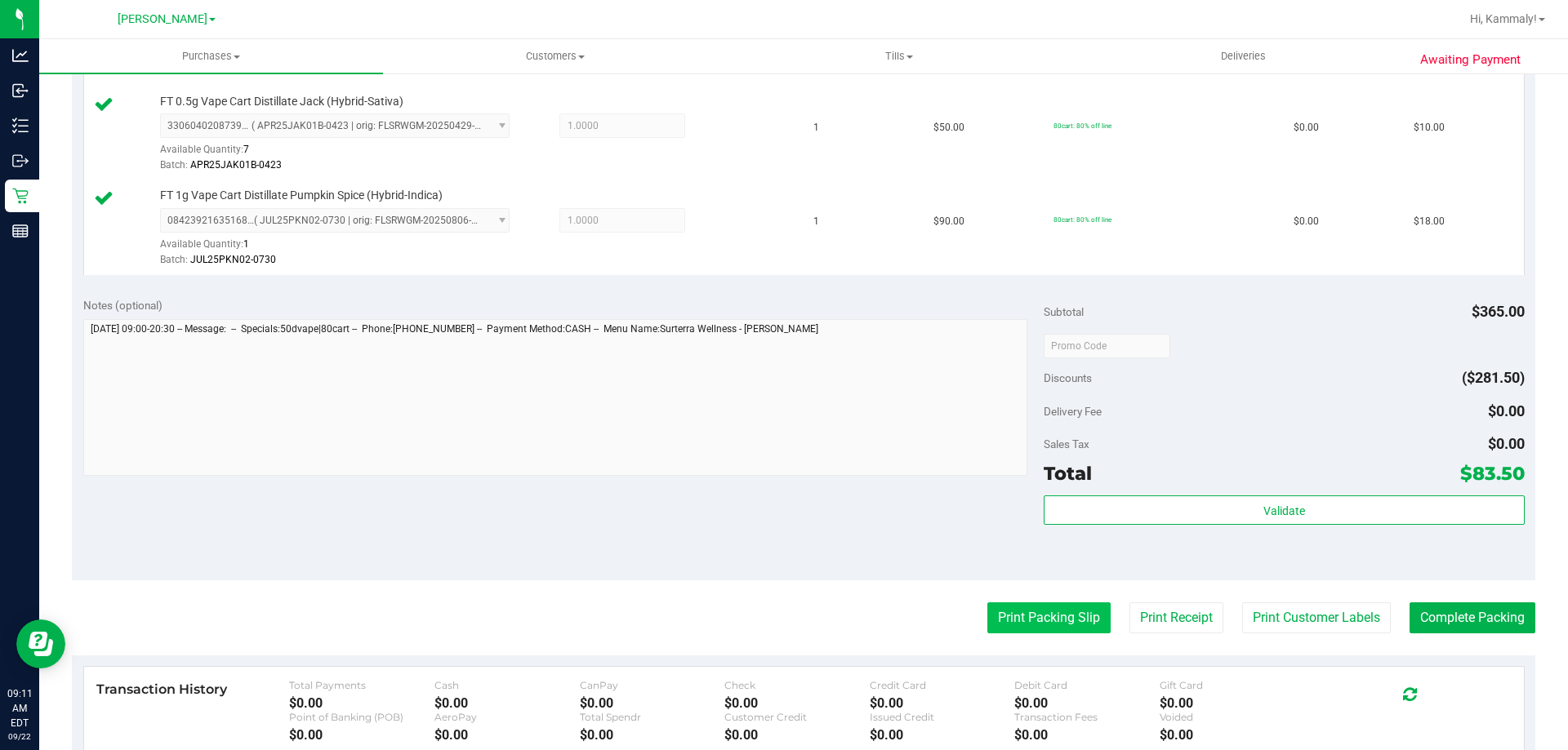
click at [1027, 604] on button "Print Packing Slip" at bounding box center [1049, 618] width 123 height 31
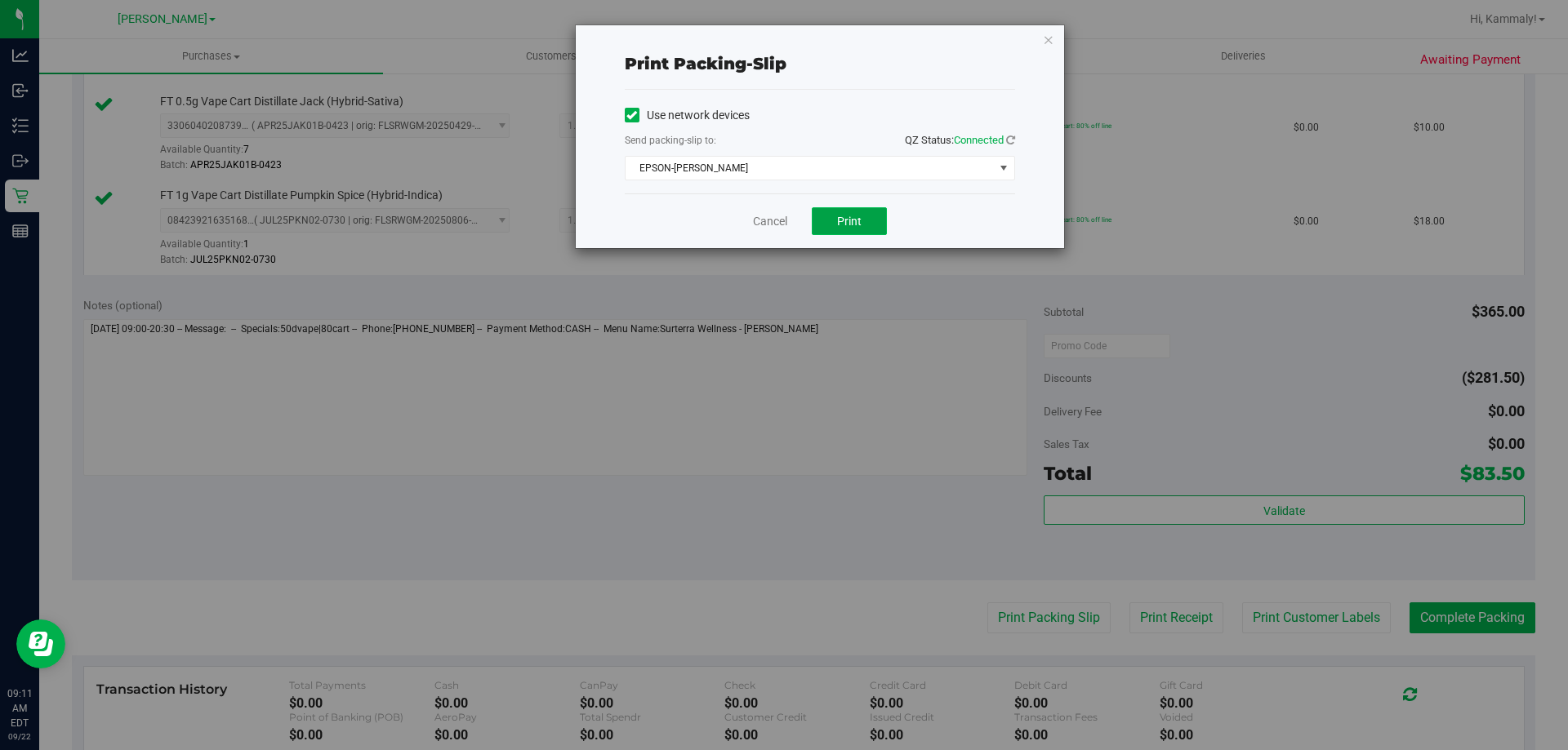
click at [843, 226] on span "Print" at bounding box center [849, 221] width 25 height 13
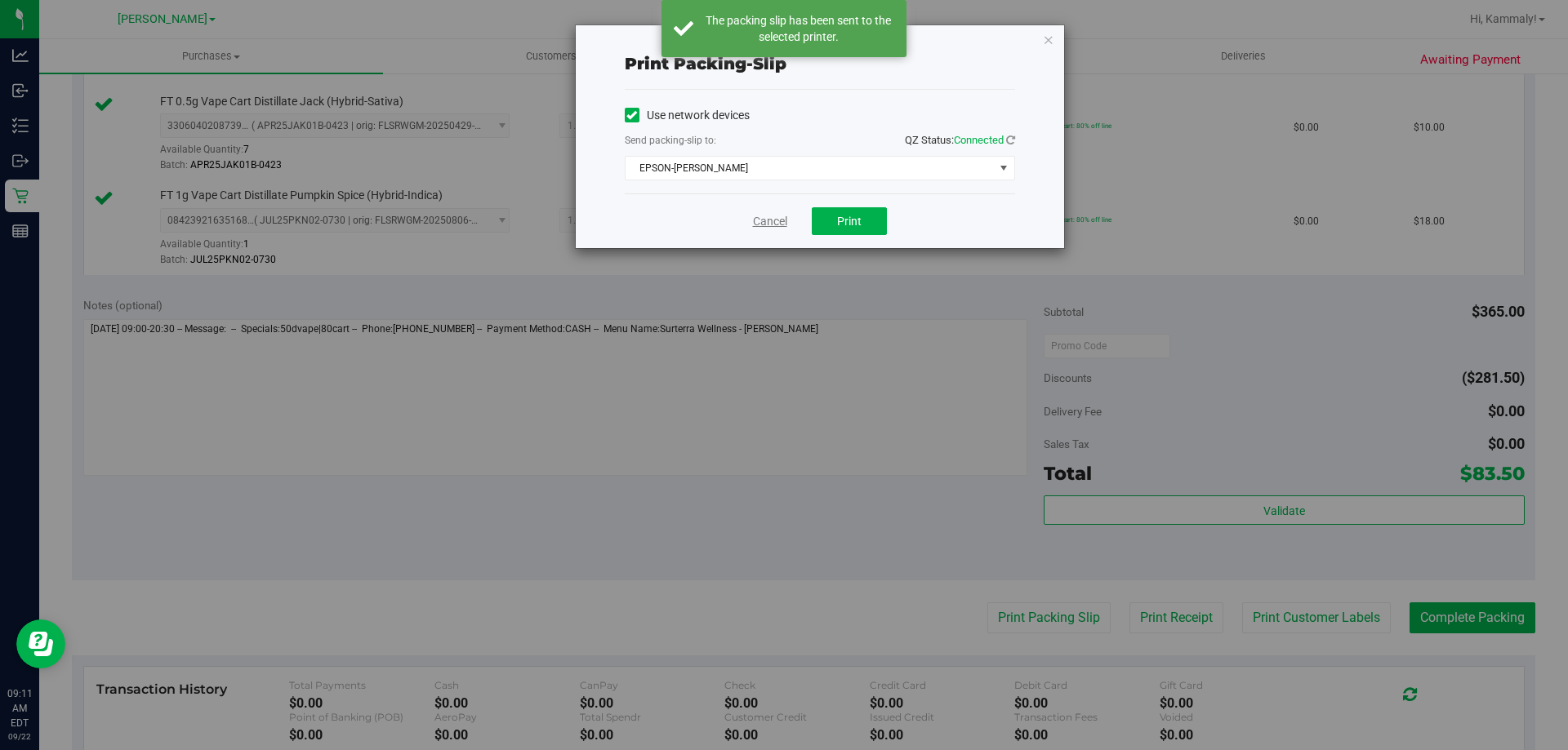
click at [765, 225] on link "Cancel" at bounding box center [769, 221] width 34 height 17
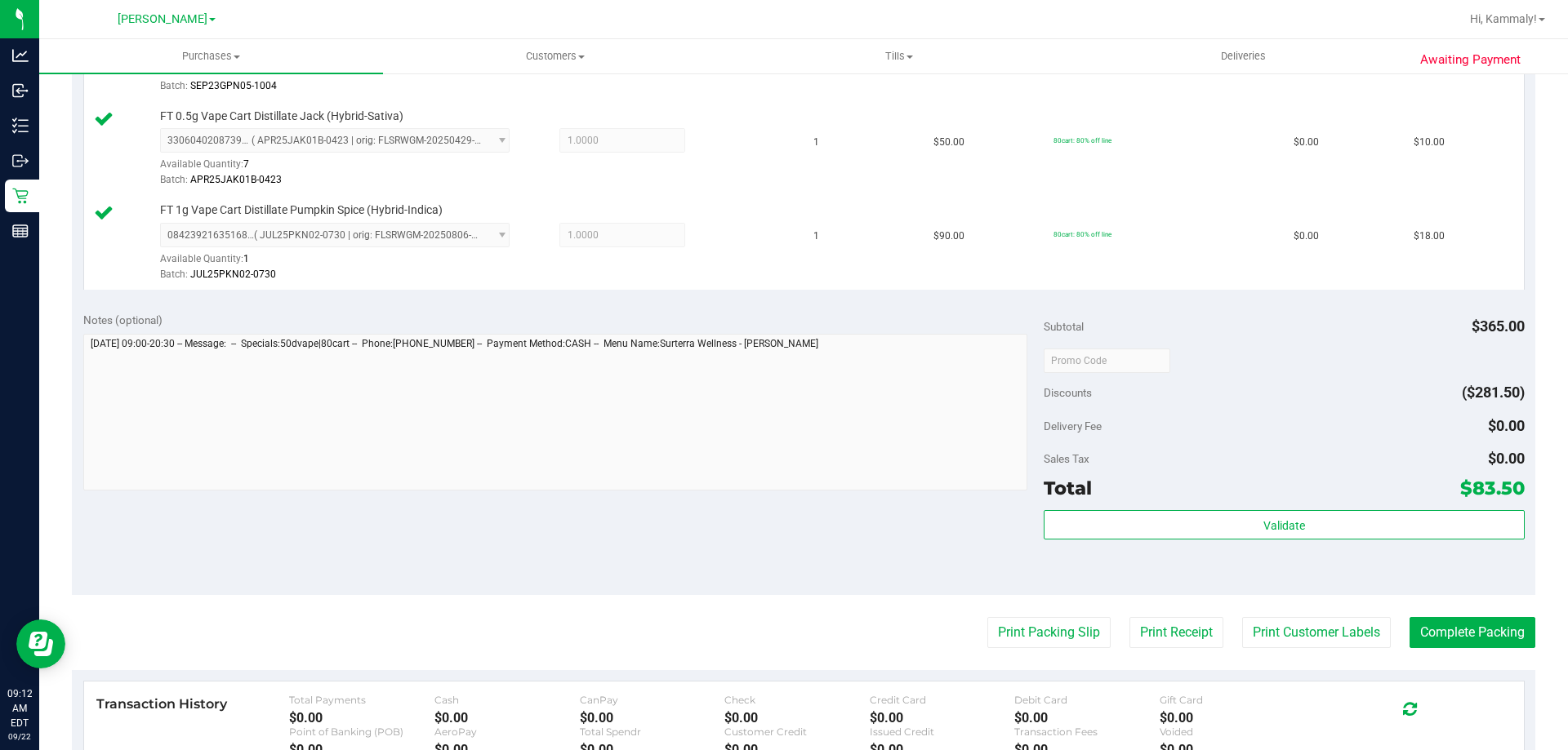
scroll to position [837, 0]
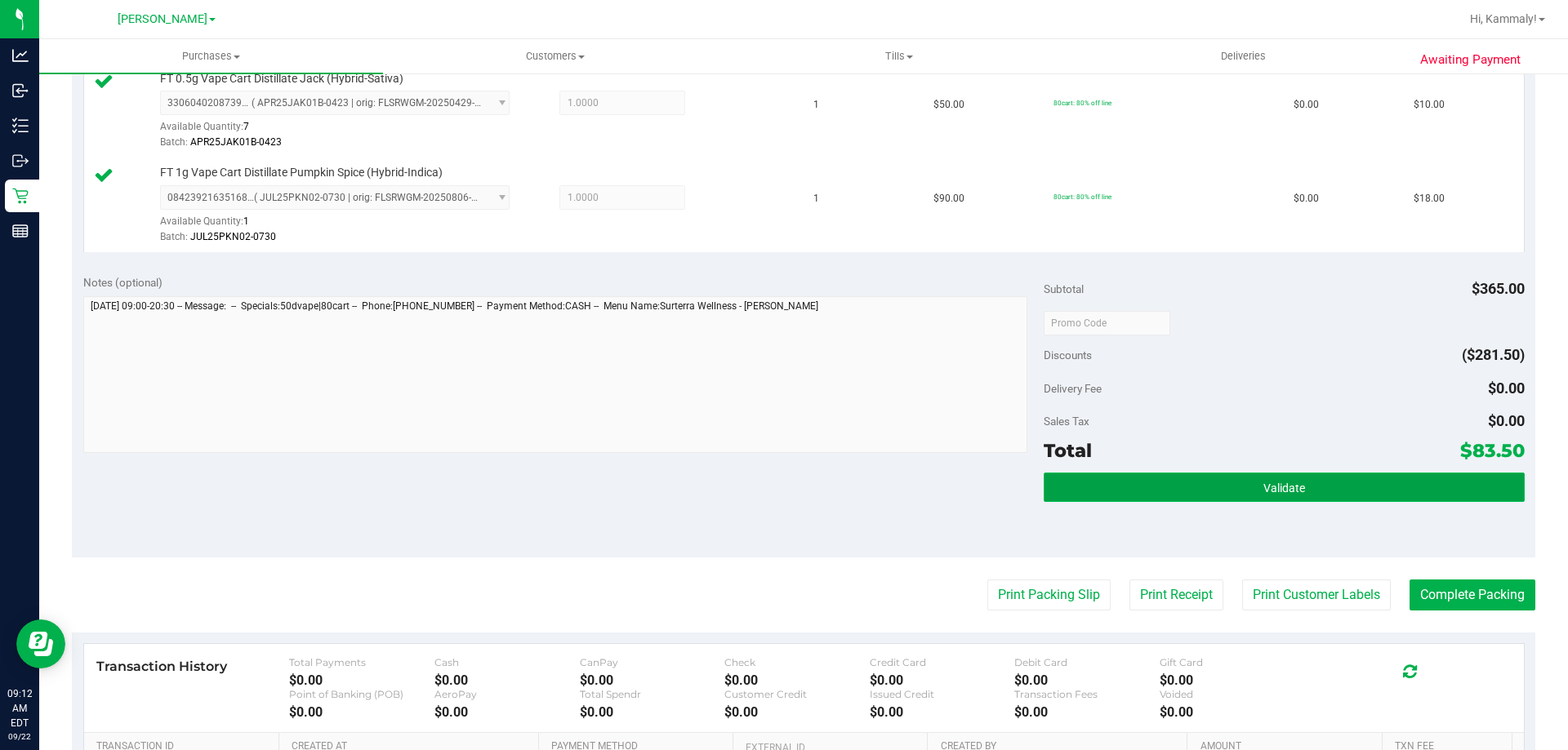
click at [1145, 476] on button "Validate" at bounding box center [1284, 488] width 480 height 29
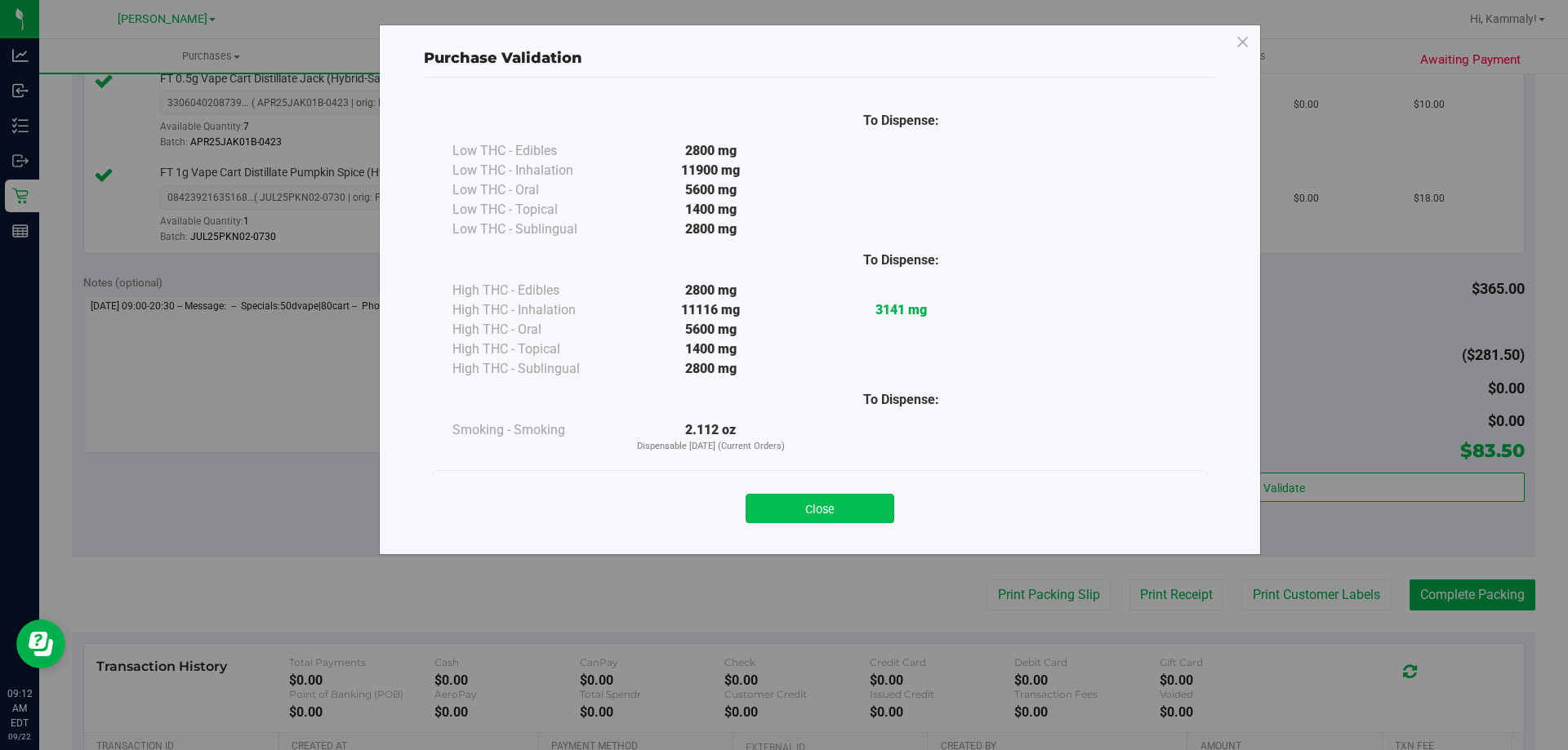
click at [816, 512] on button "Close" at bounding box center [820, 509] width 149 height 29
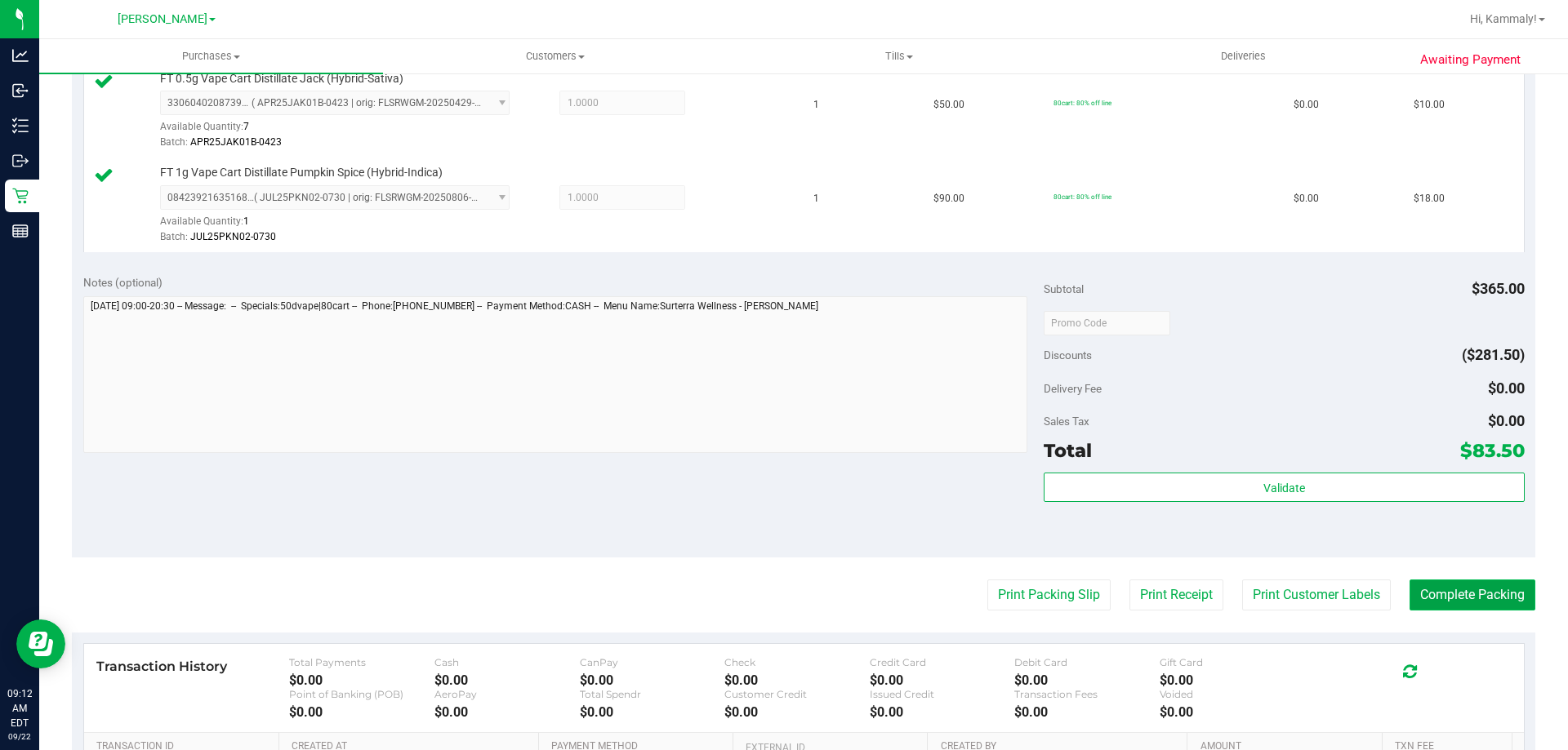
click at [1478, 600] on button "Complete Packing" at bounding box center [1472, 595] width 126 height 31
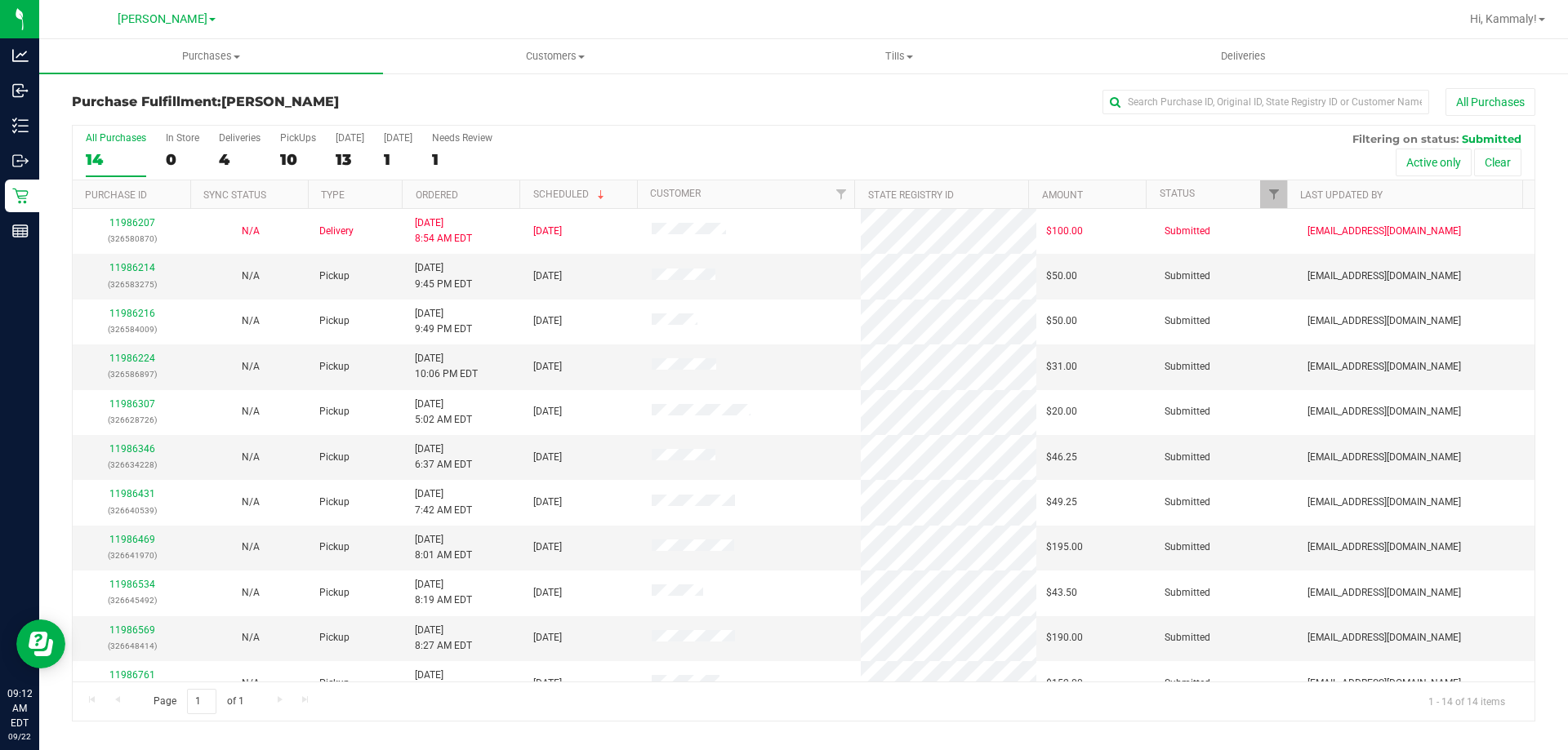
click at [496, 200] on th "Ordered" at bounding box center [460, 194] width 117 height 28
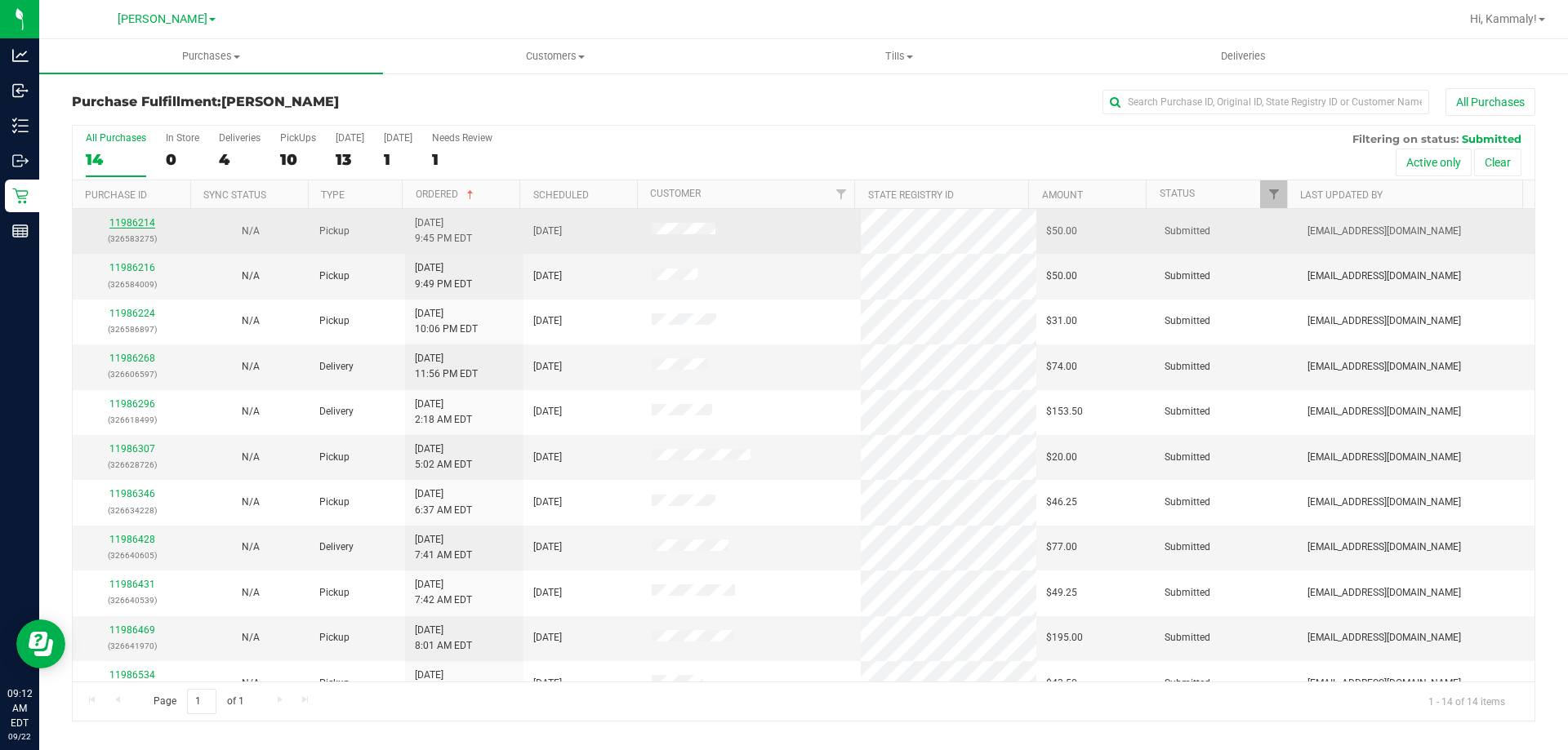
click at [128, 224] on link "11986214" at bounding box center [132, 223] width 46 height 11
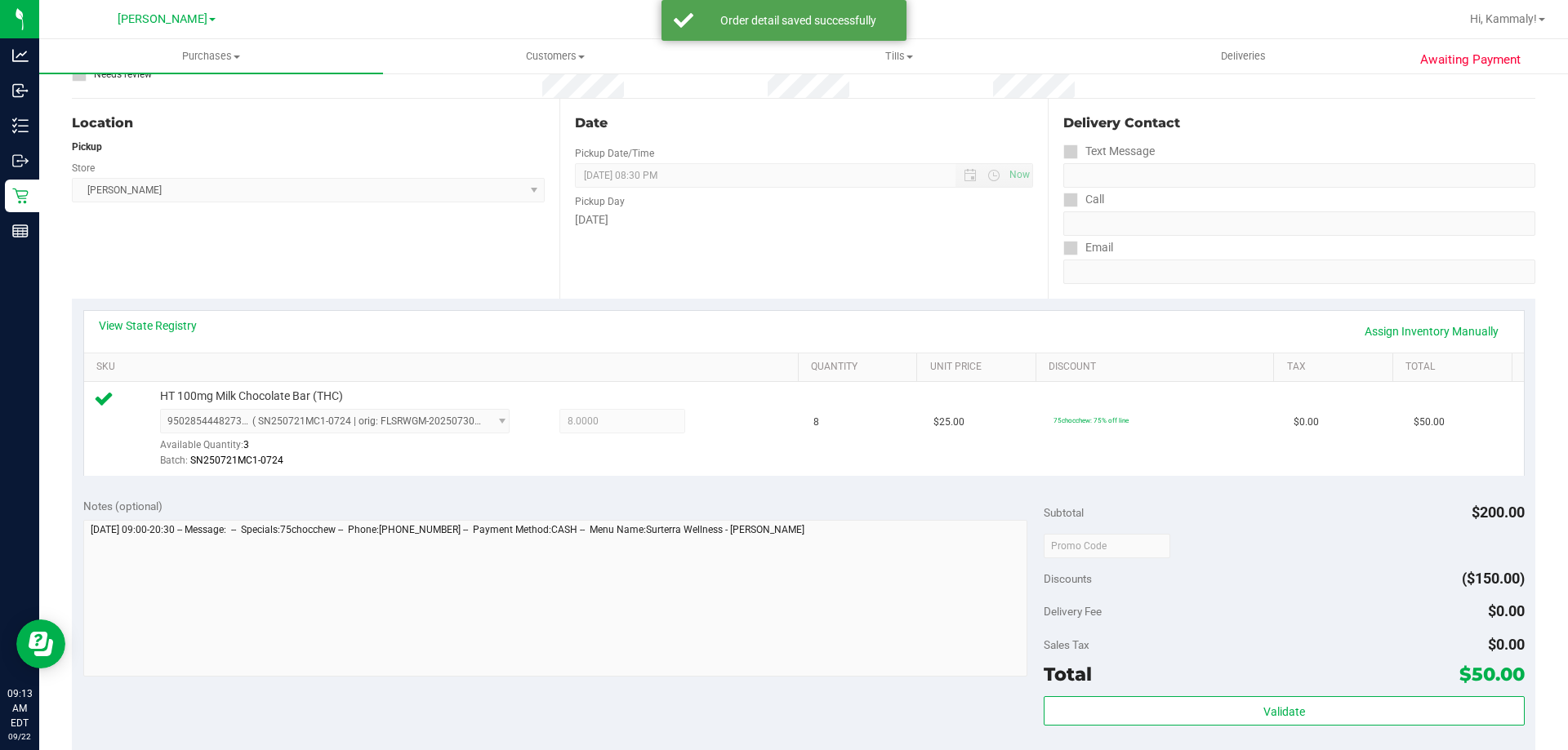
scroll to position [246, 0]
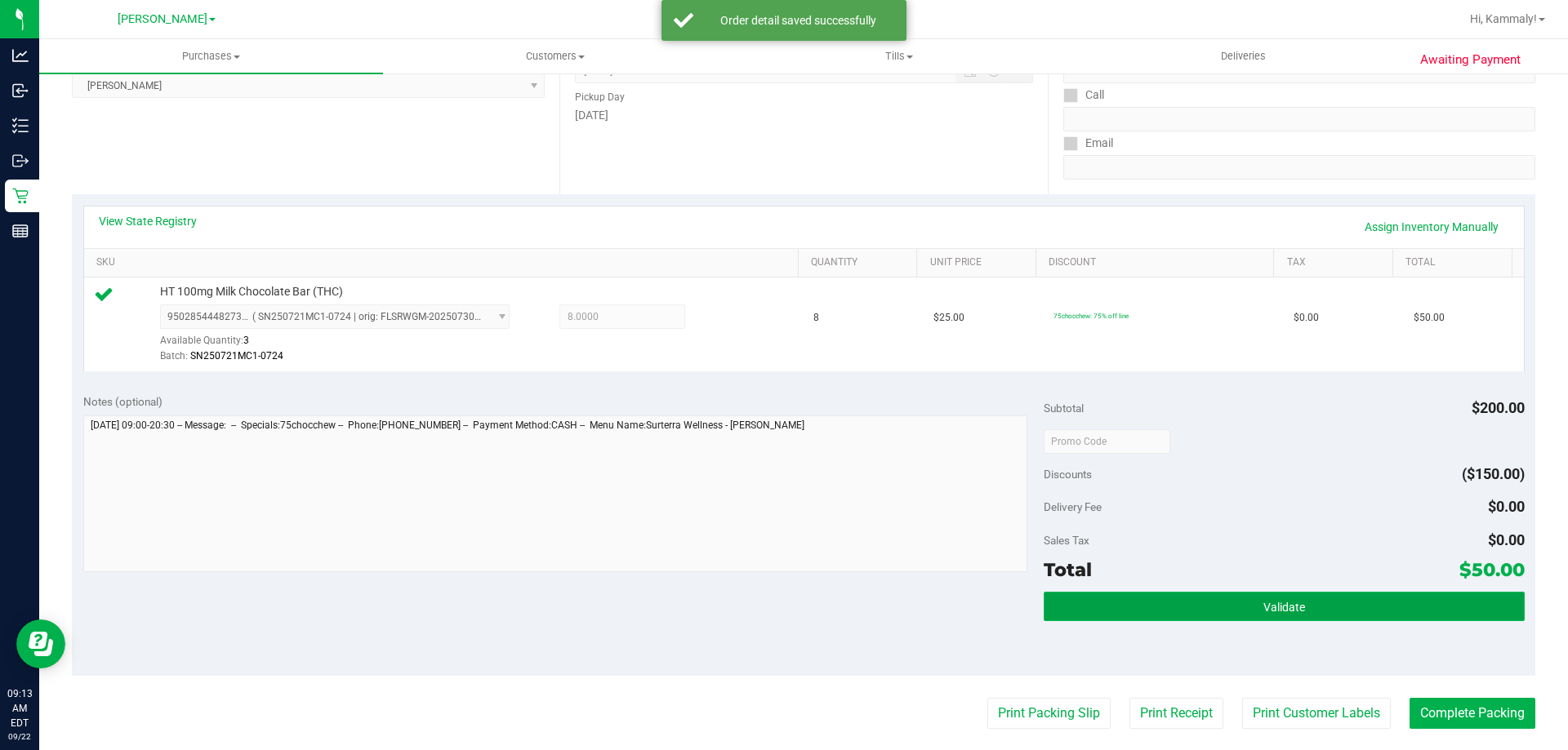
click at [1091, 601] on button "Validate" at bounding box center [1284, 607] width 480 height 29
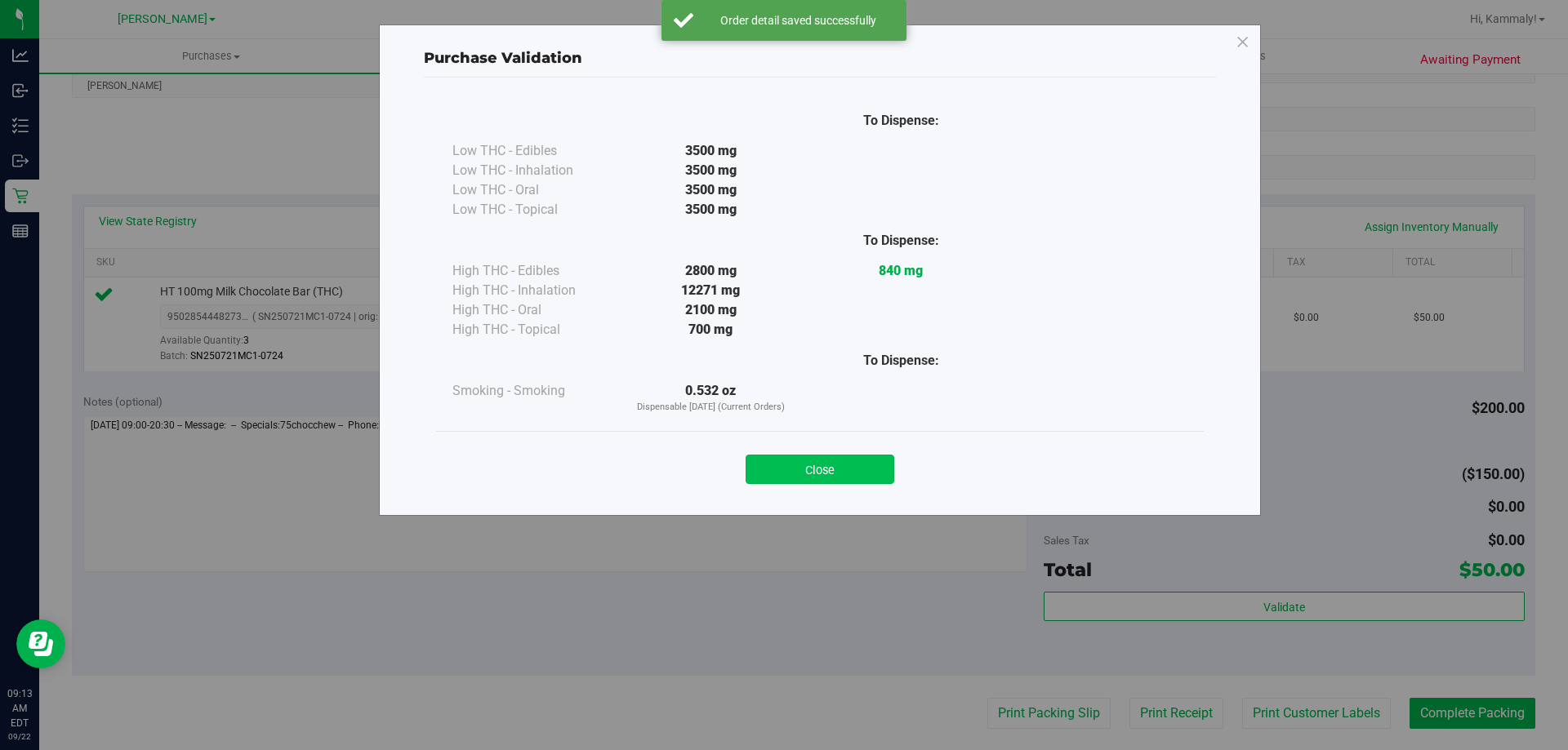
click at [852, 473] on button "Close" at bounding box center [820, 469] width 149 height 29
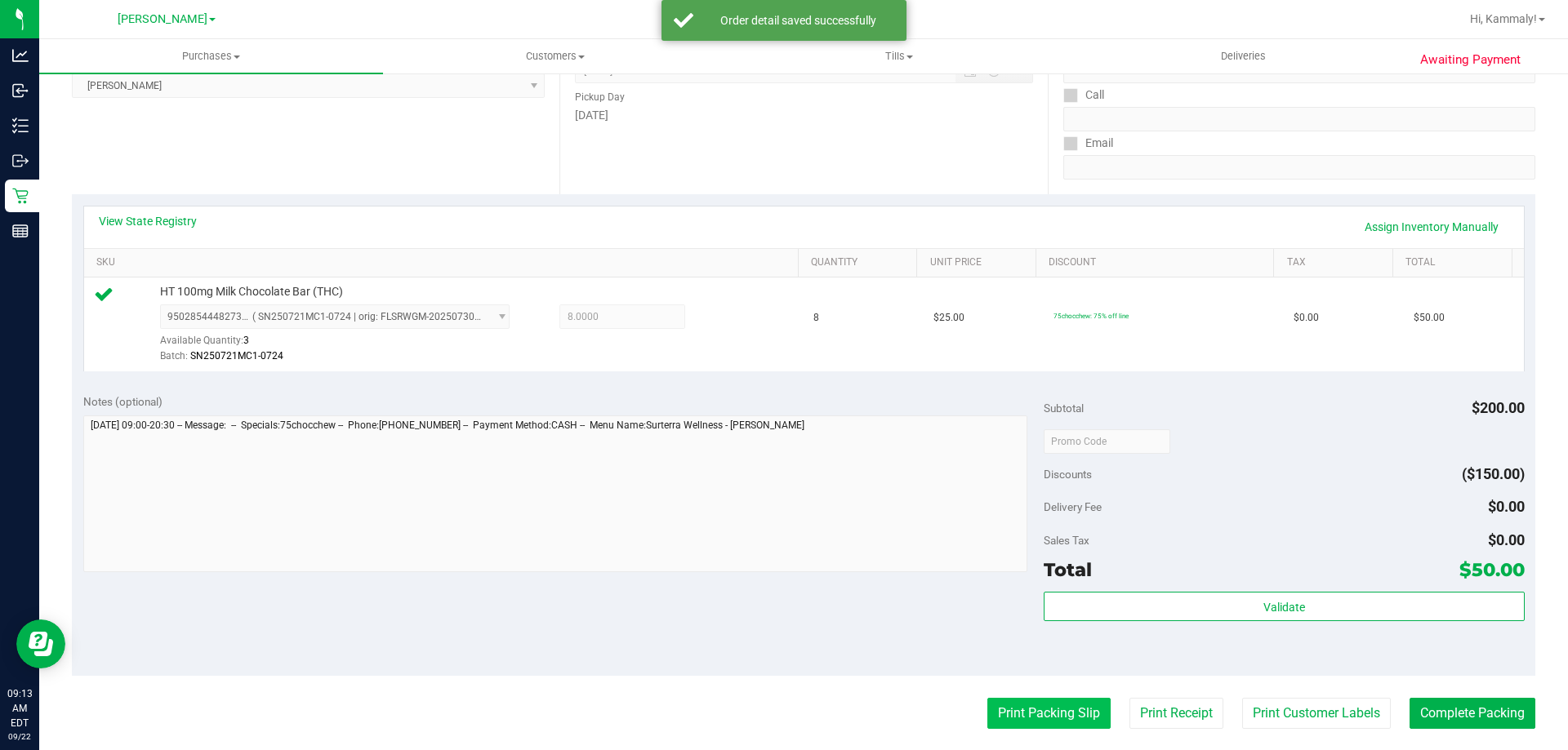
click at [1004, 717] on button "Print Packing Slip" at bounding box center [1049, 713] width 123 height 31
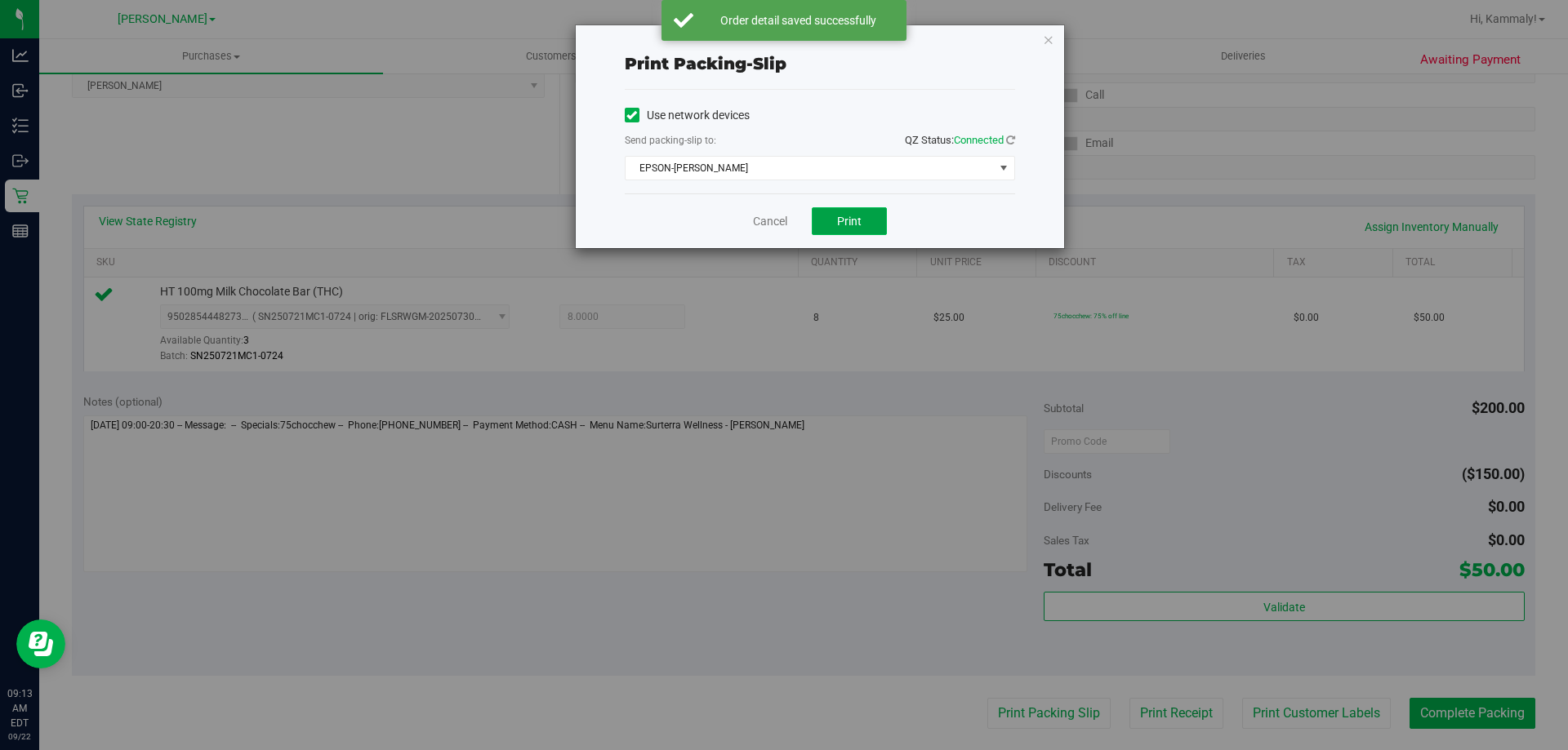
click at [866, 212] on button "Print" at bounding box center [849, 221] width 75 height 28
click at [767, 217] on link "Cancel" at bounding box center [769, 221] width 34 height 17
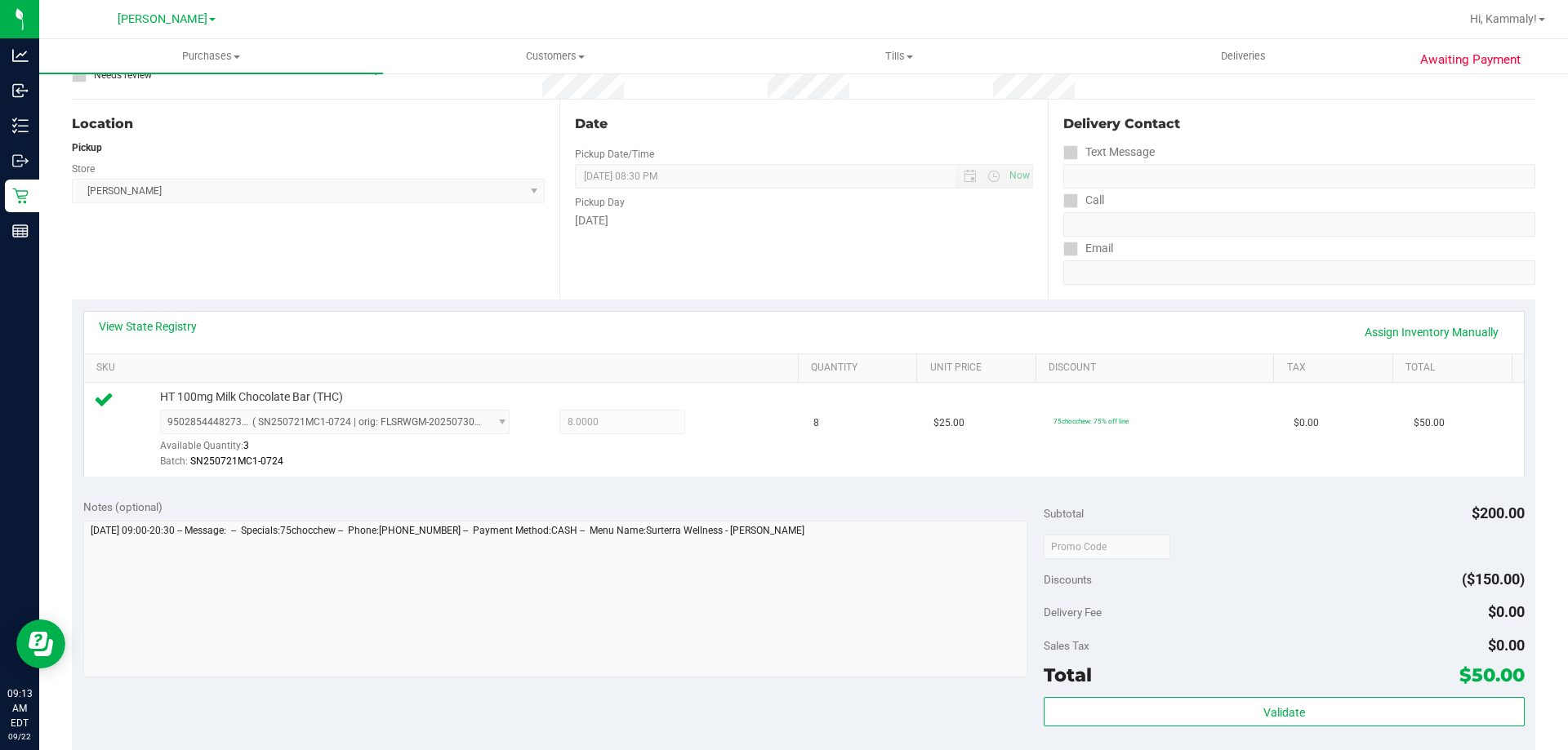
scroll to position [389, 0]
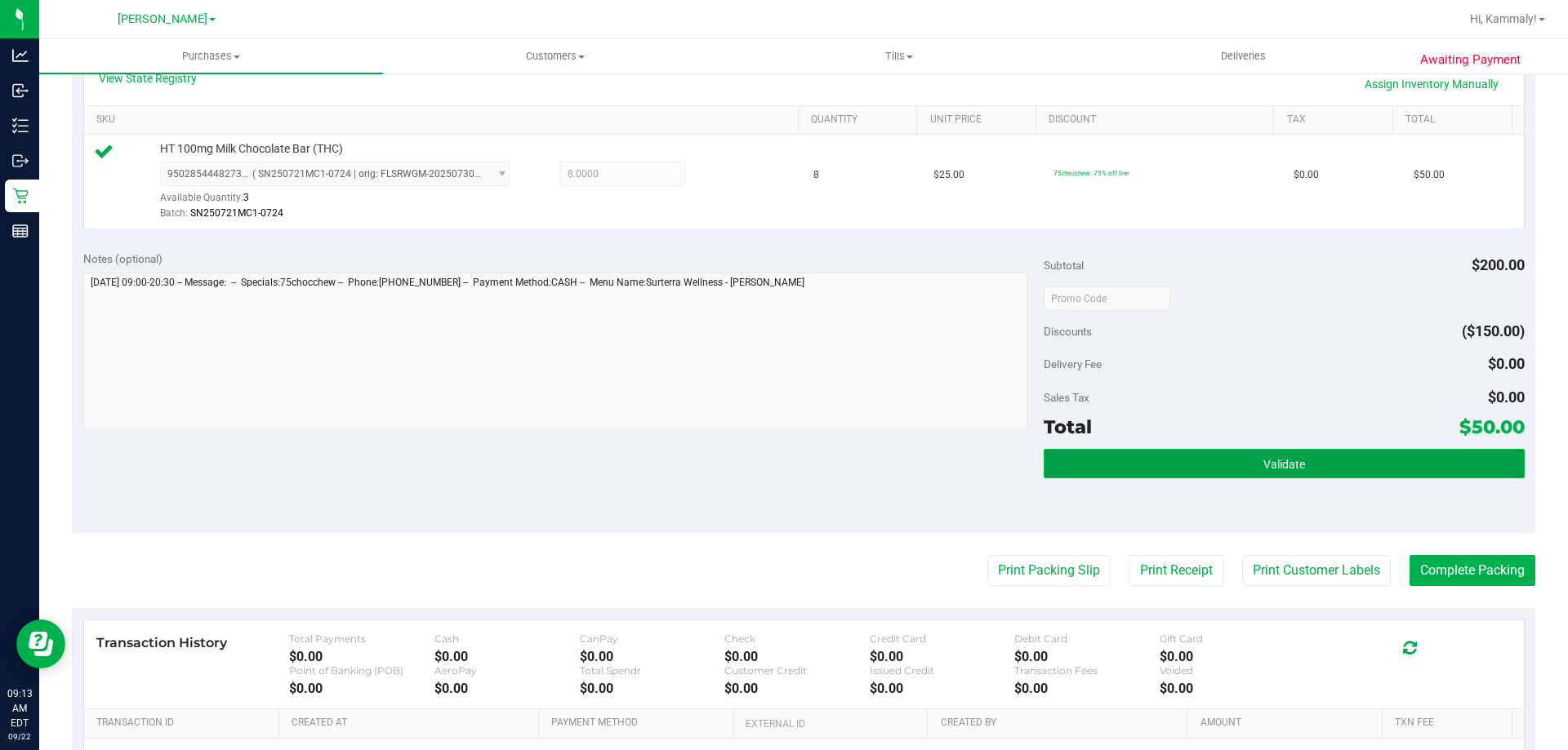
click at [1207, 460] on button "Validate" at bounding box center [1284, 464] width 480 height 29
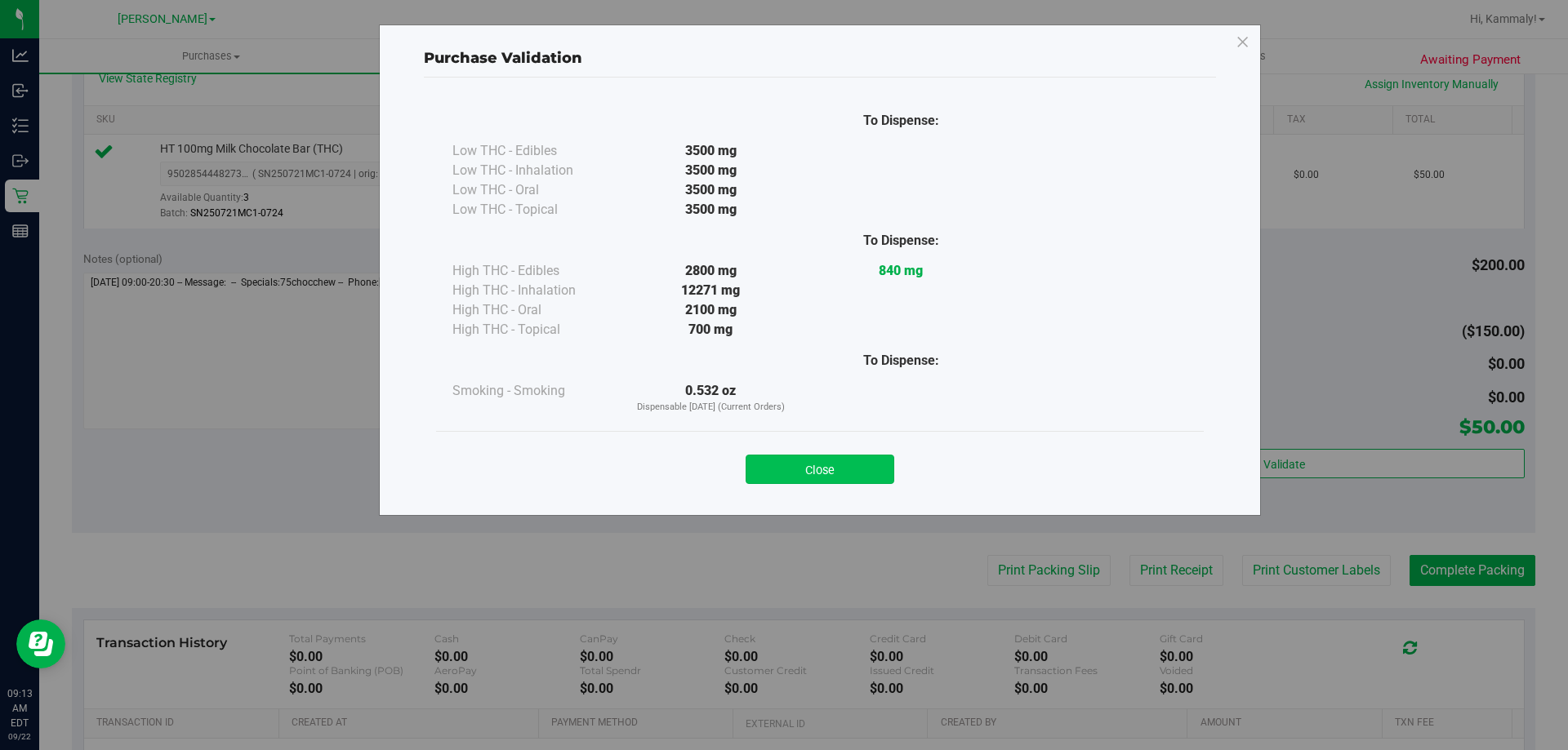
click at [810, 466] on button "Close" at bounding box center [820, 469] width 149 height 29
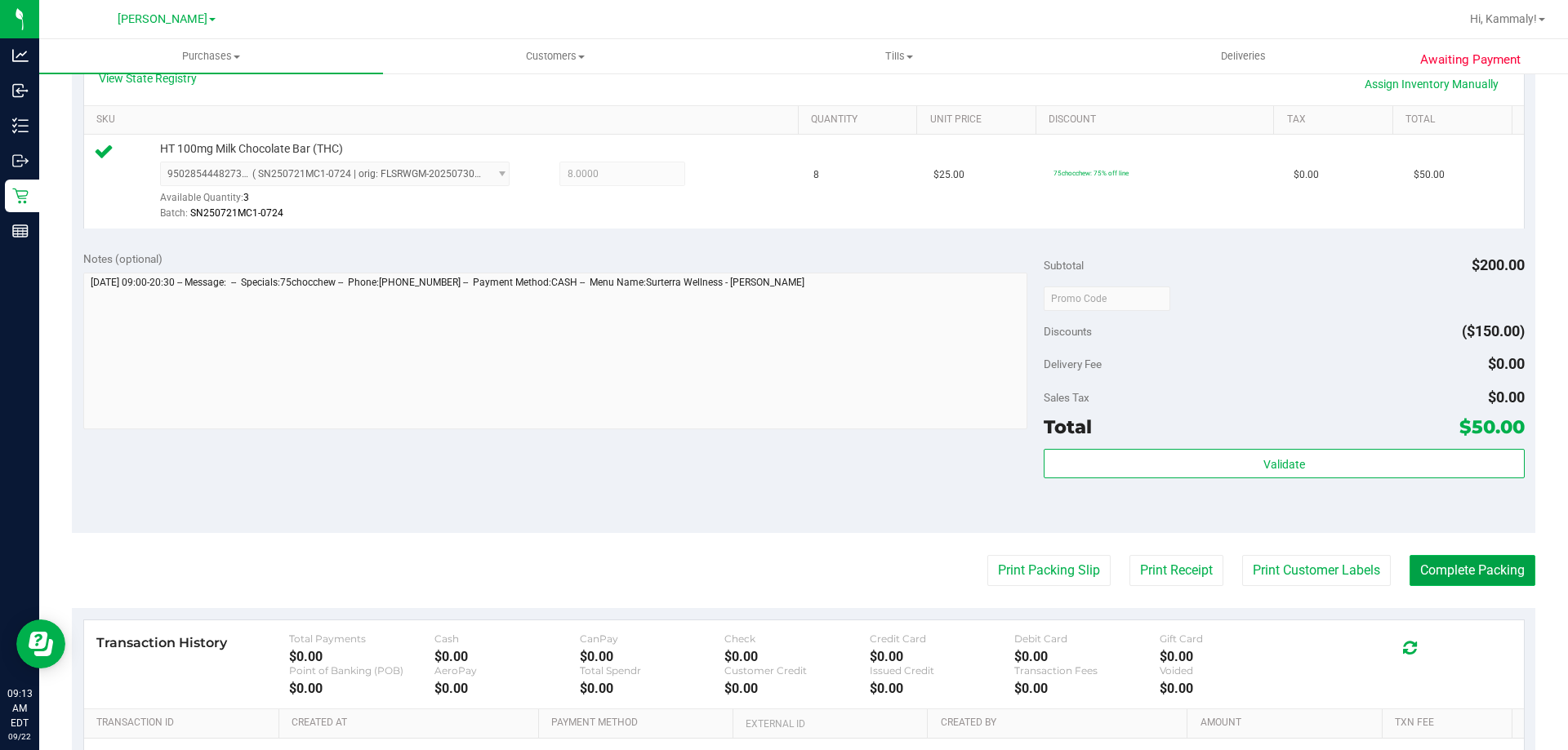
click at [1448, 570] on button "Complete Packing" at bounding box center [1472, 571] width 126 height 31
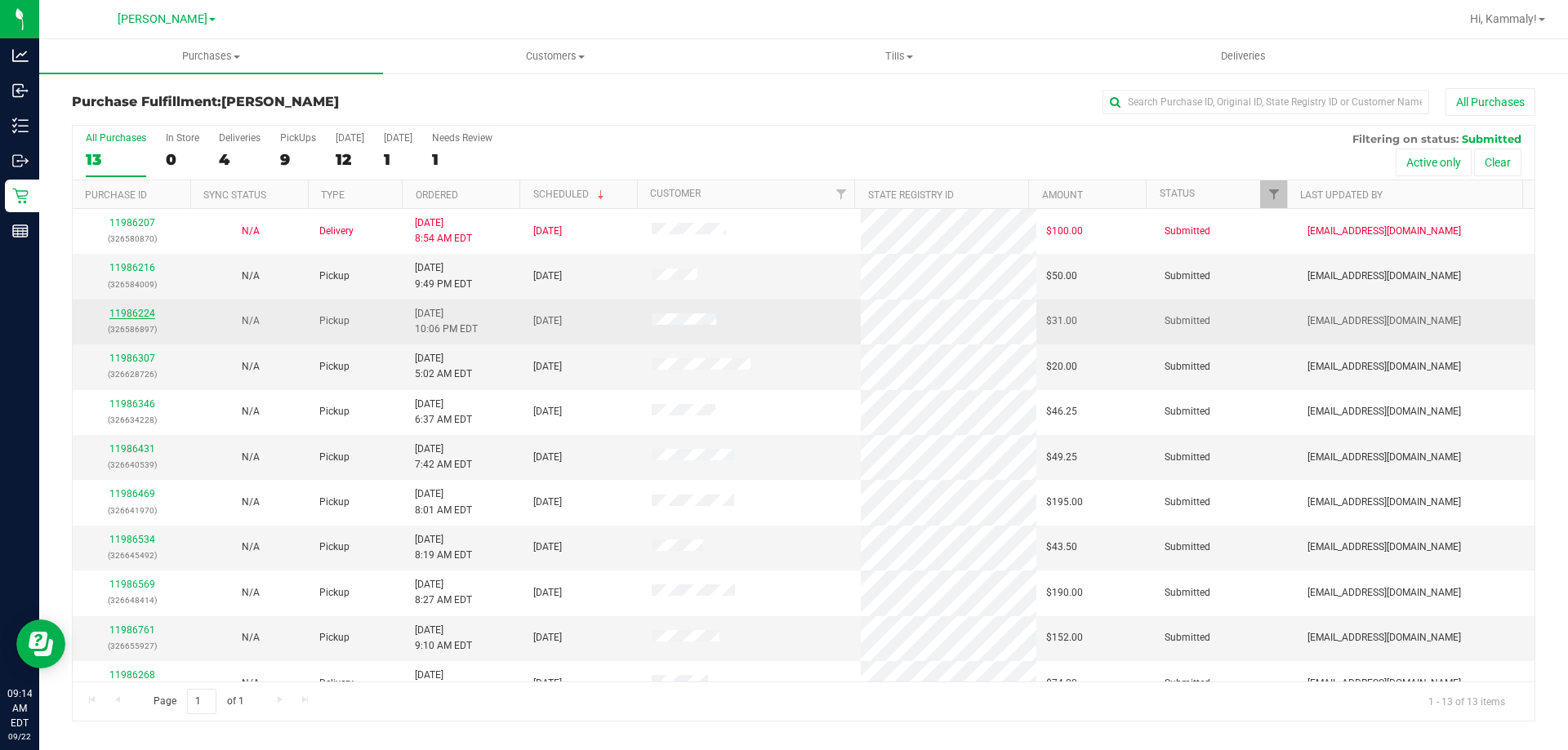
click at [138, 314] on link "11986224" at bounding box center [132, 314] width 46 height 11
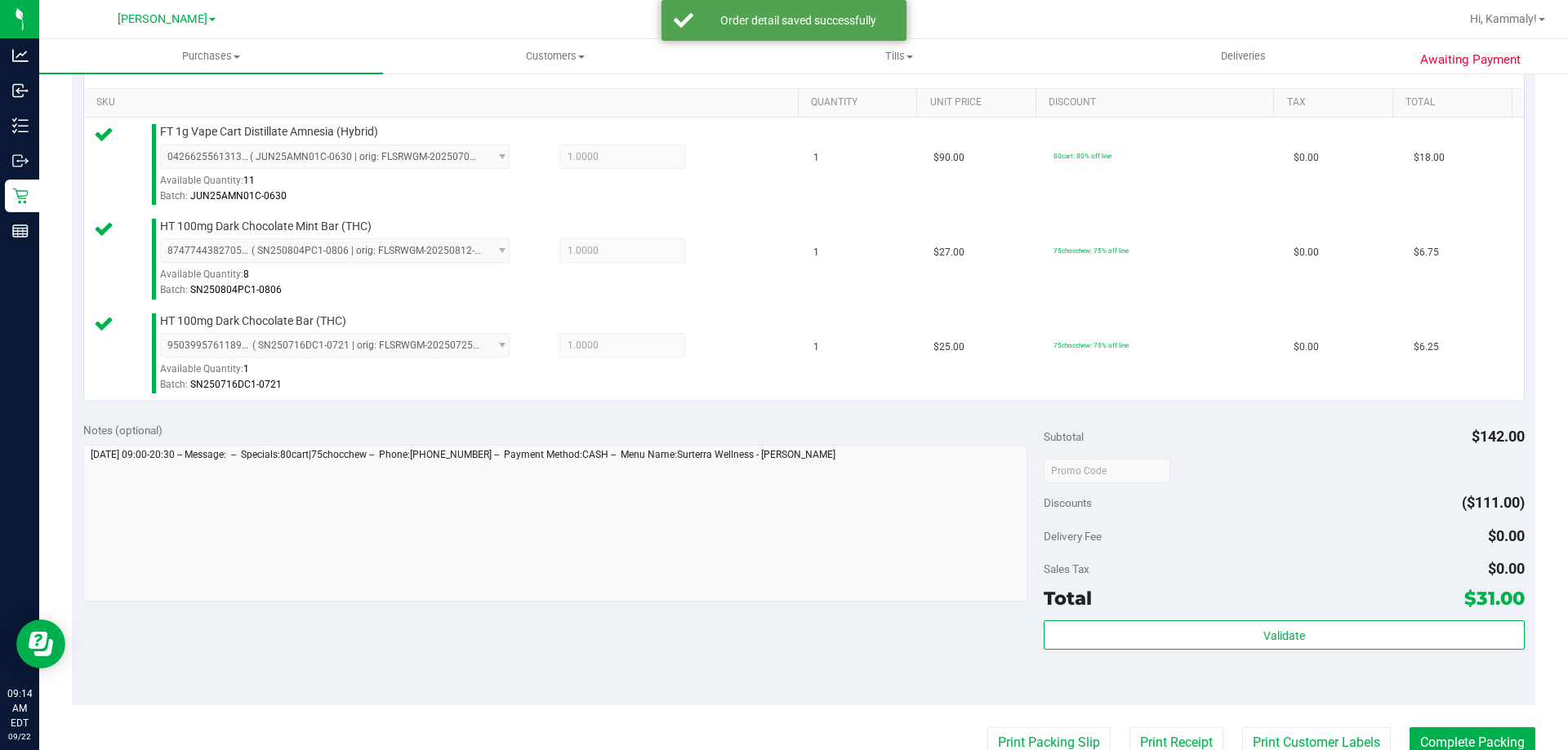
scroll to position [459, 0]
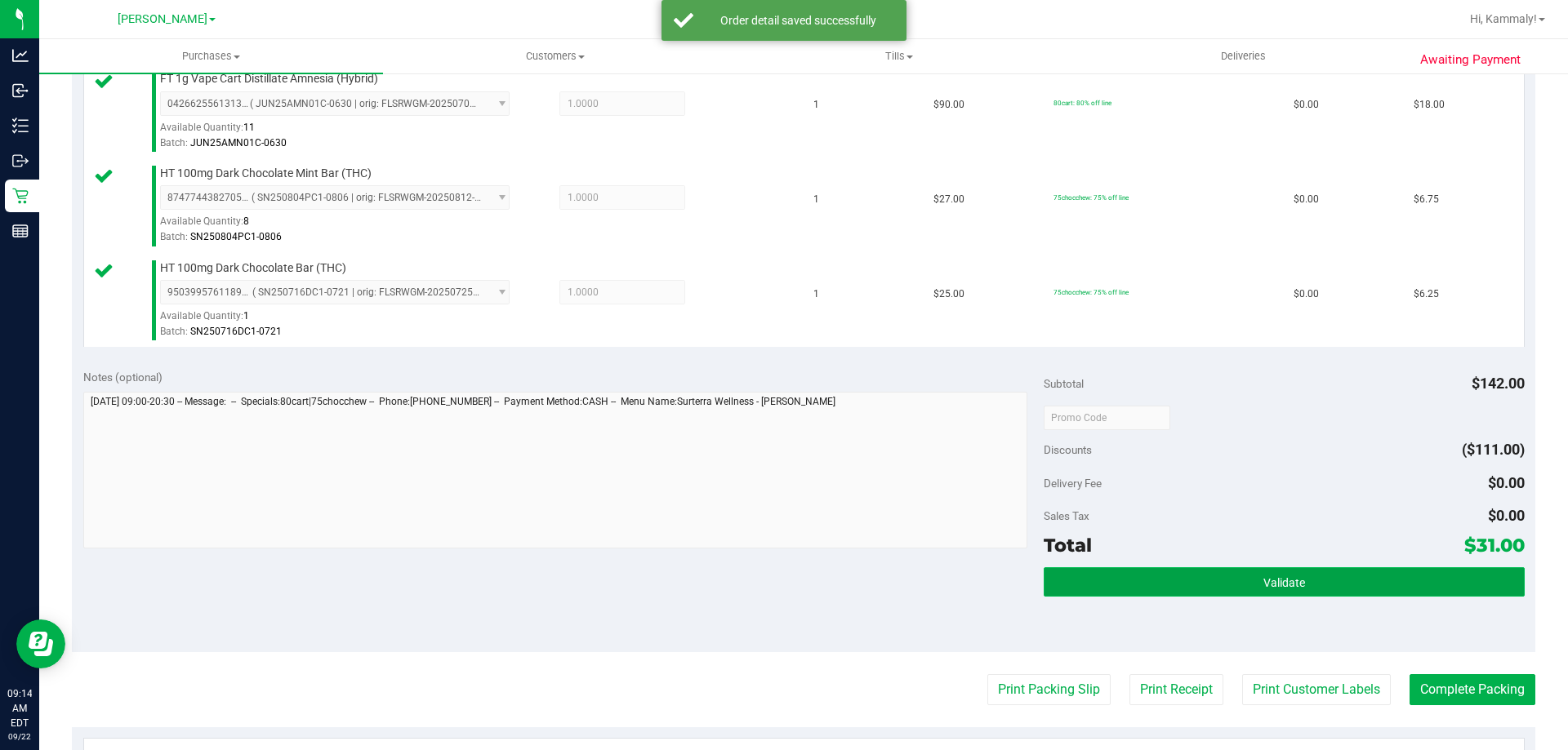
click at [1237, 581] on button "Validate" at bounding box center [1284, 582] width 480 height 29
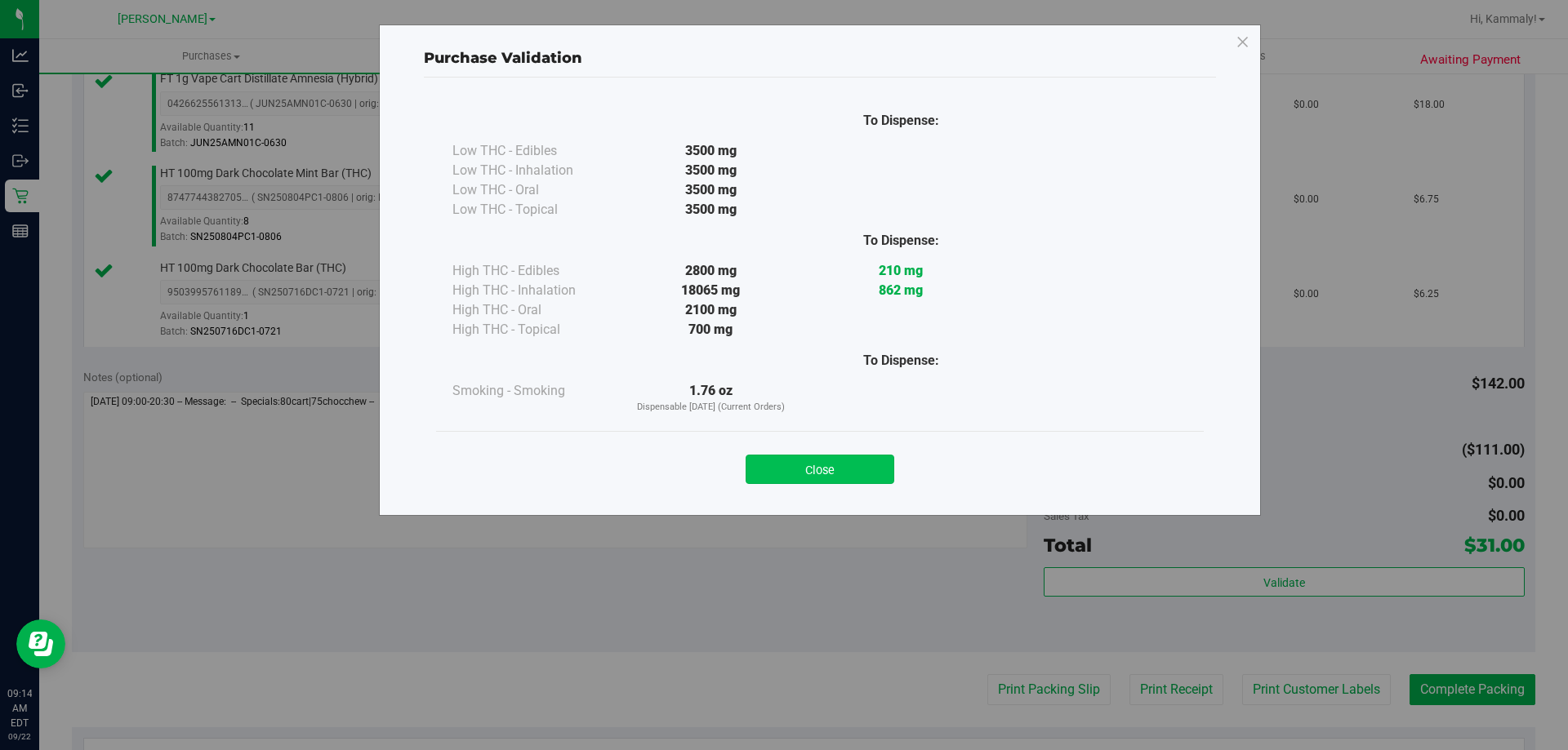
click at [846, 481] on button "Close" at bounding box center [820, 469] width 149 height 29
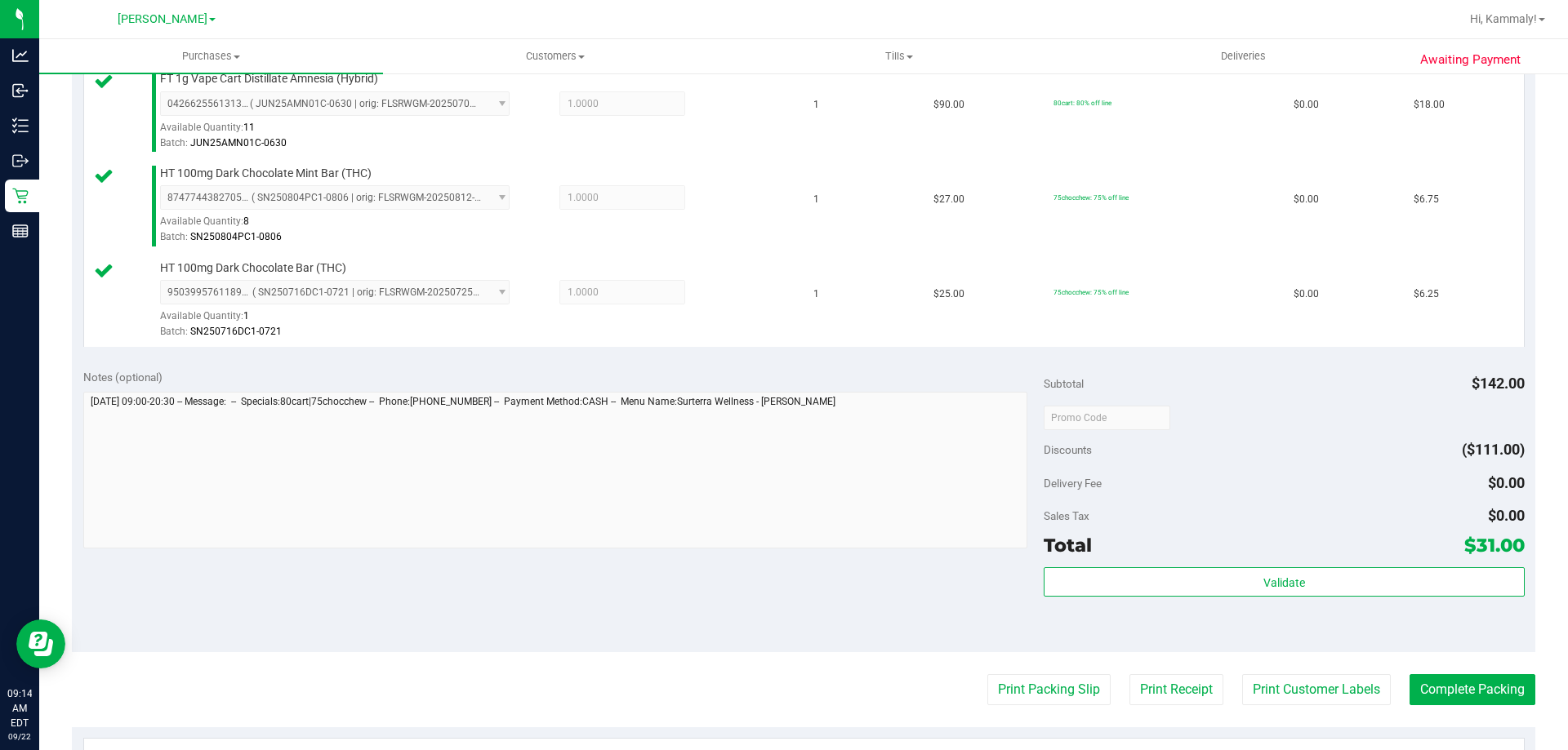
click at [1038, 704] on button "Print Packing Slip" at bounding box center [1049, 690] width 123 height 31
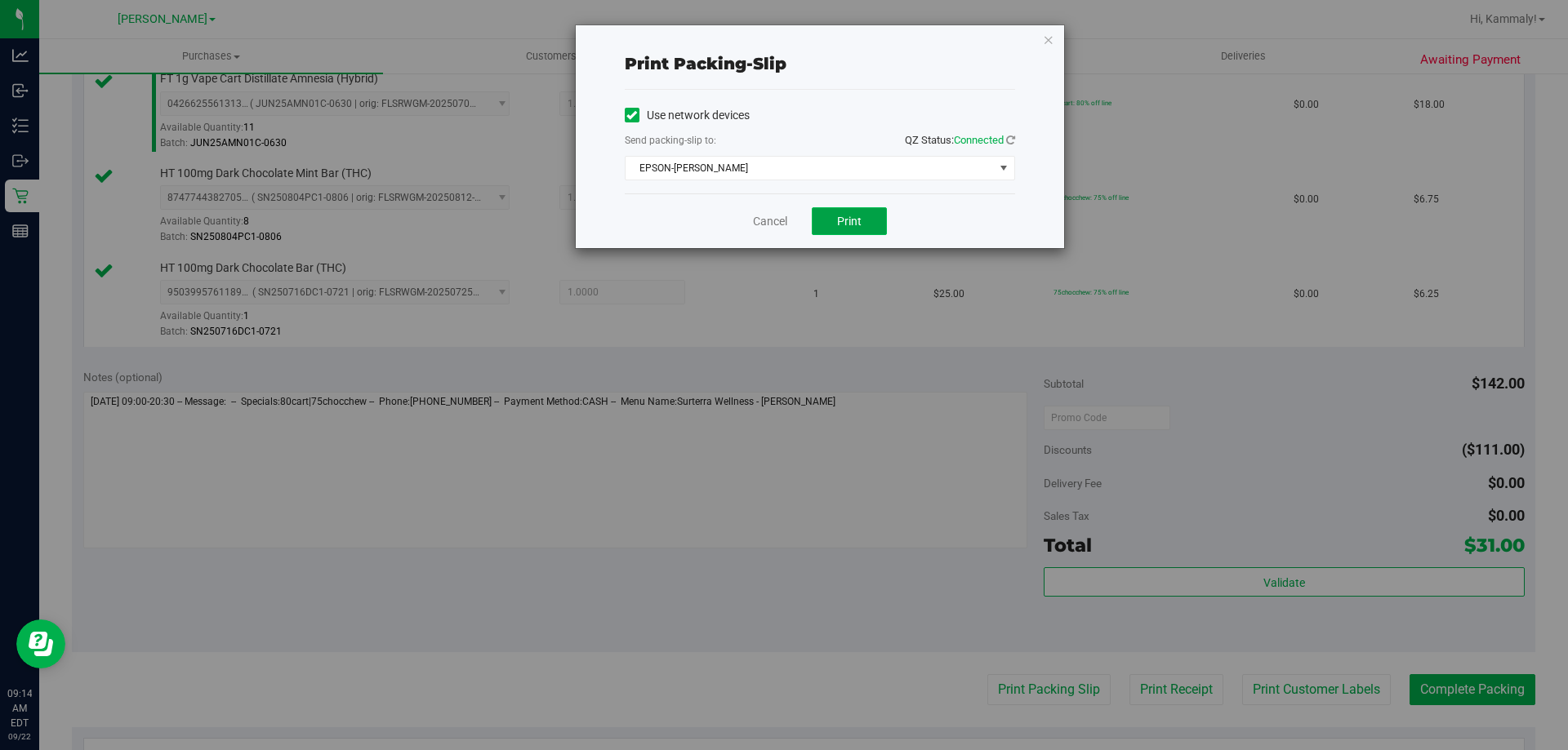
click at [825, 228] on button "Print" at bounding box center [849, 221] width 75 height 28
click at [761, 215] on link "Cancel" at bounding box center [769, 221] width 34 height 17
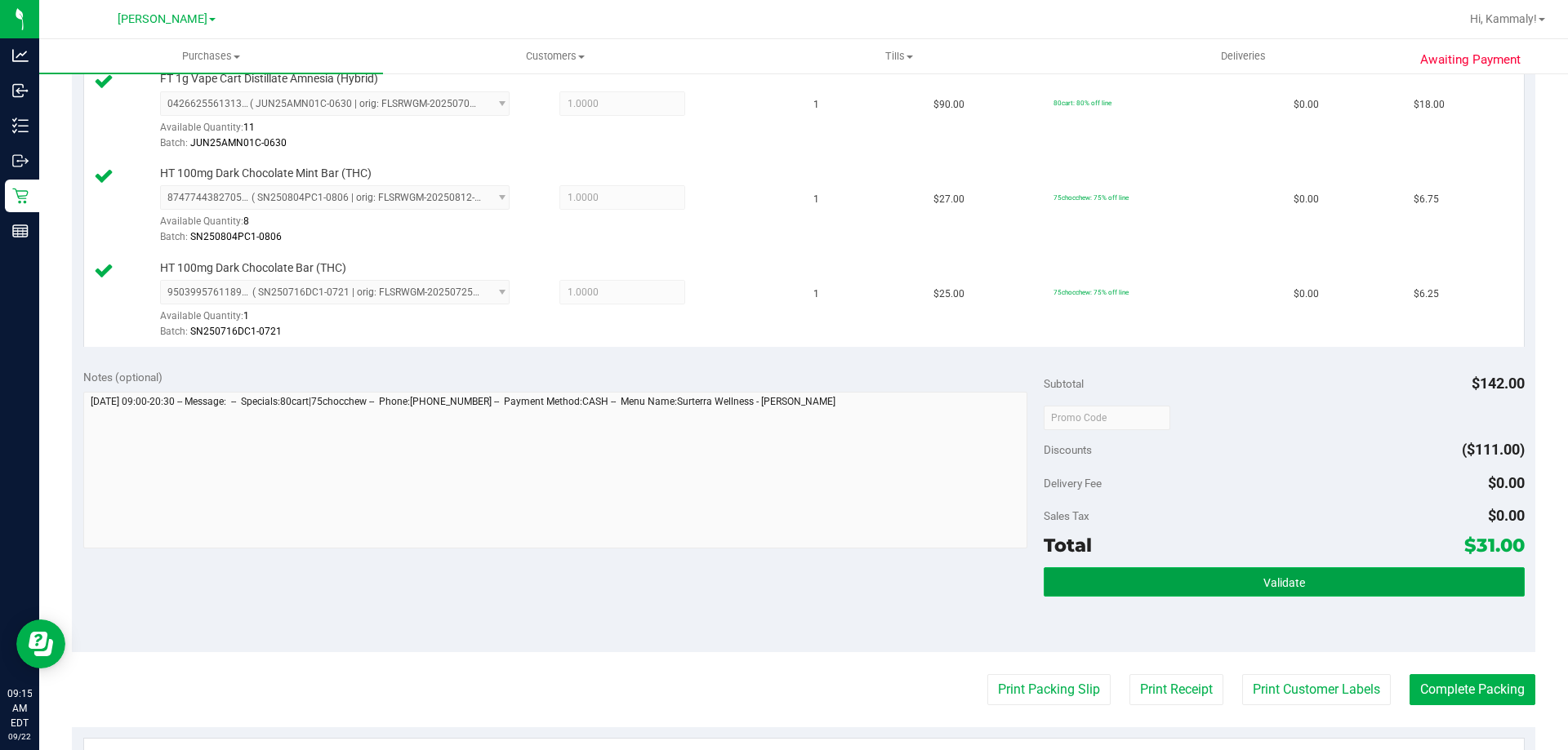
click at [1093, 594] on button "Validate" at bounding box center [1284, 582] width 480 height 29
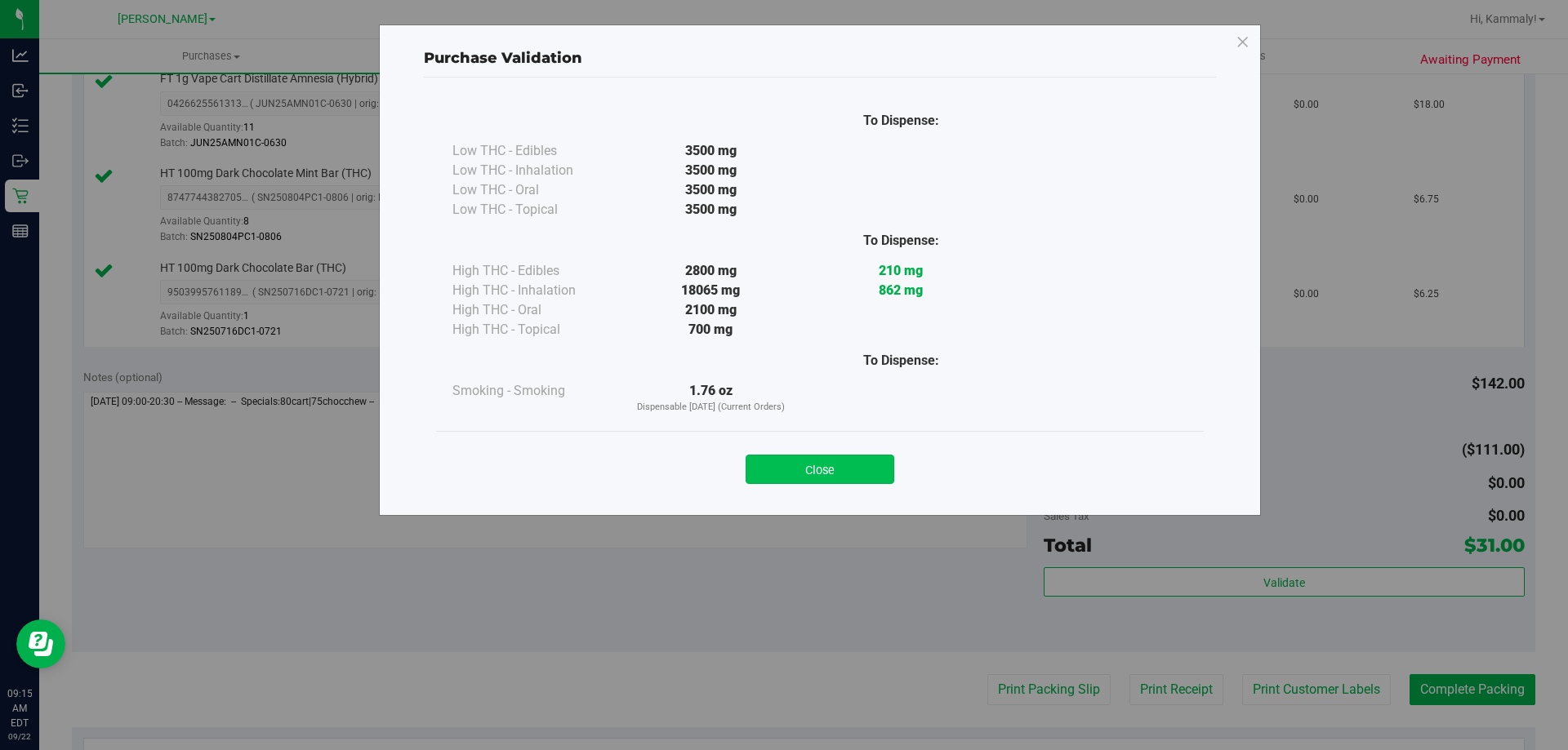
click at [826, 474] on button "Close" at bounding box center [820, 469] width 149 height 29
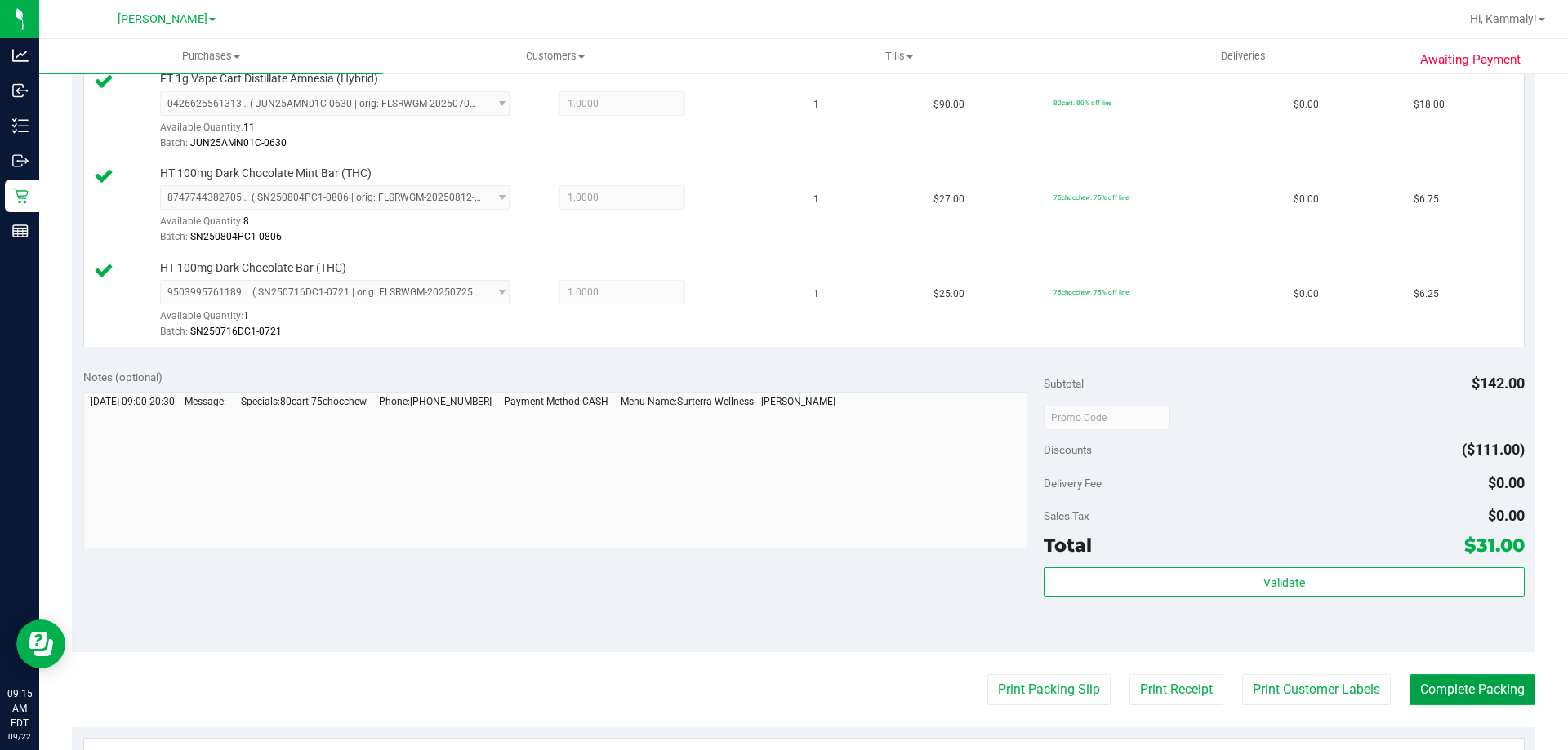
click at [1431, 678] on button "Complete Packing" at bounding box center [1472, 690] width 126 height 31
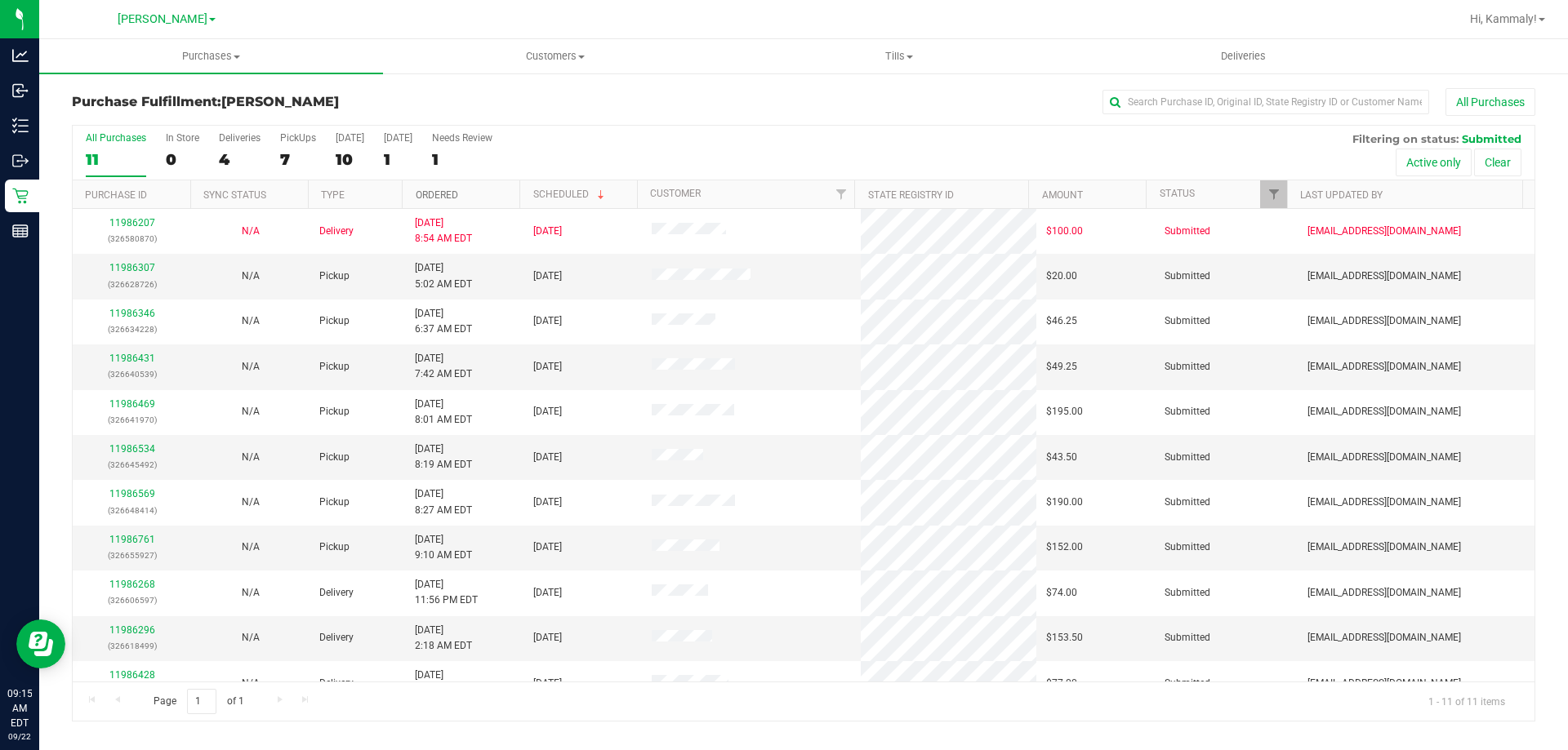
click at [456, 194] on link "Ordered" at bounding box center [436, 195] width 42 height 11
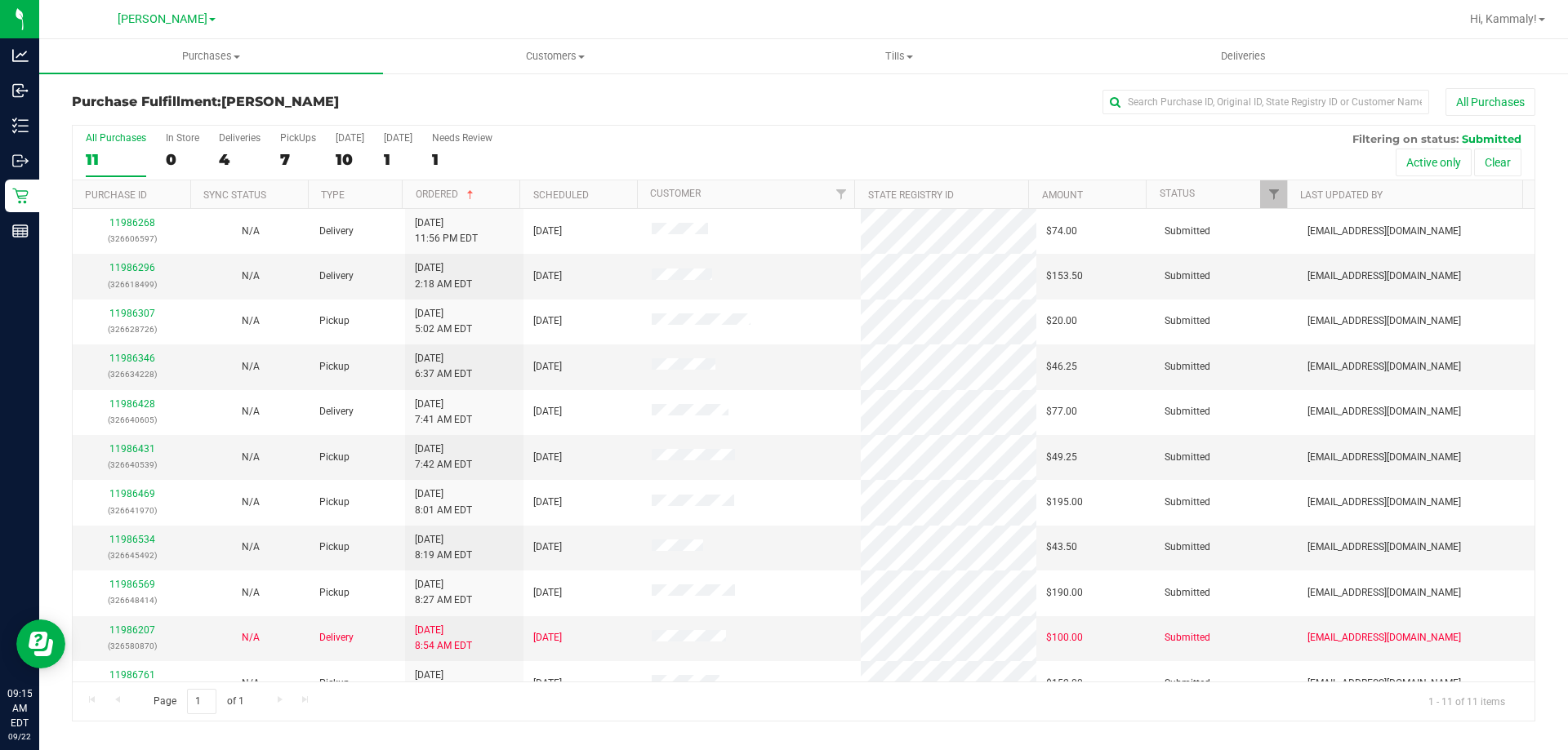
click at [370, 194] on th "Type" at bounding box center [355, 194] width 94 height 28
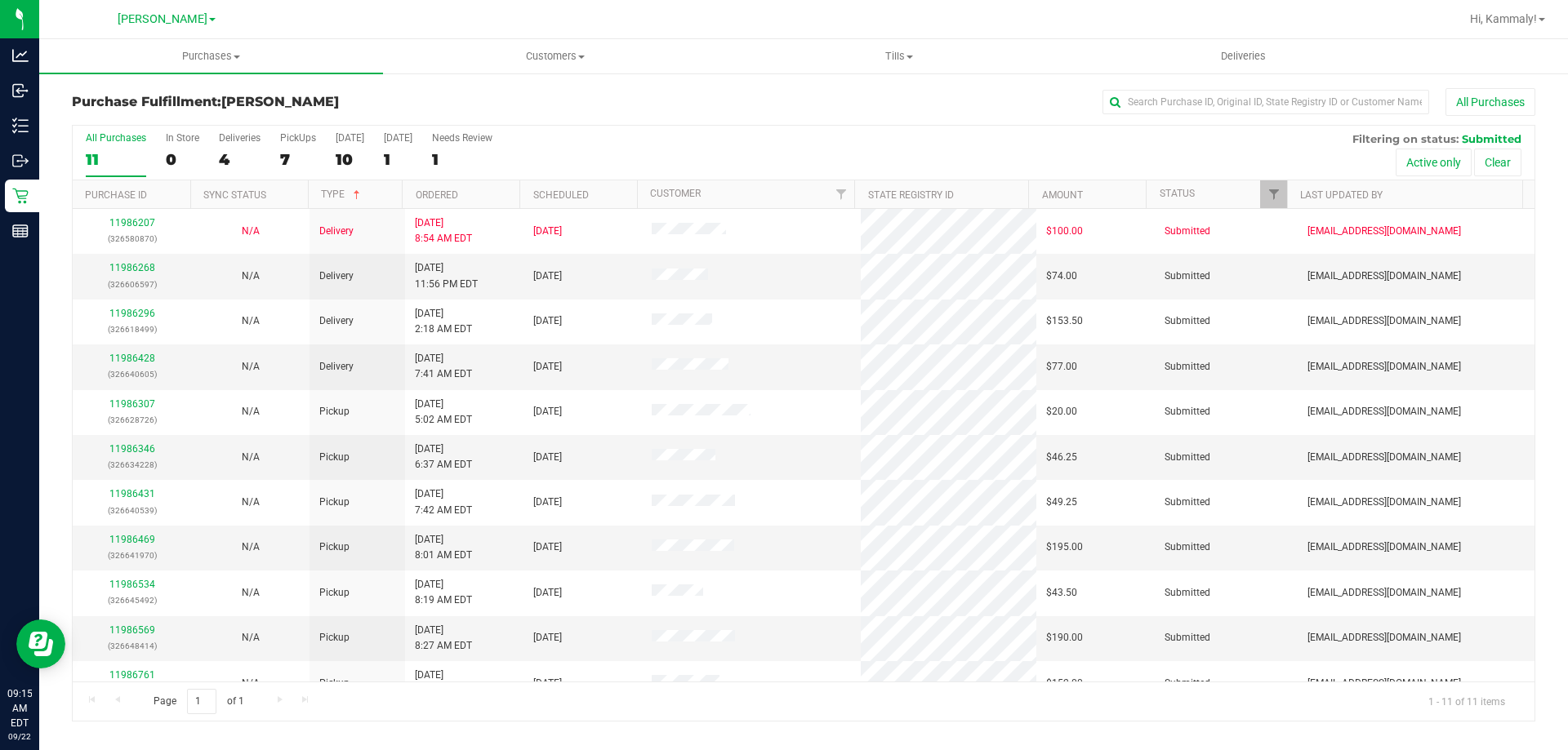
click at [484, 184] on th "Ordered" at bounding box center [460, 194] width 117 height 28
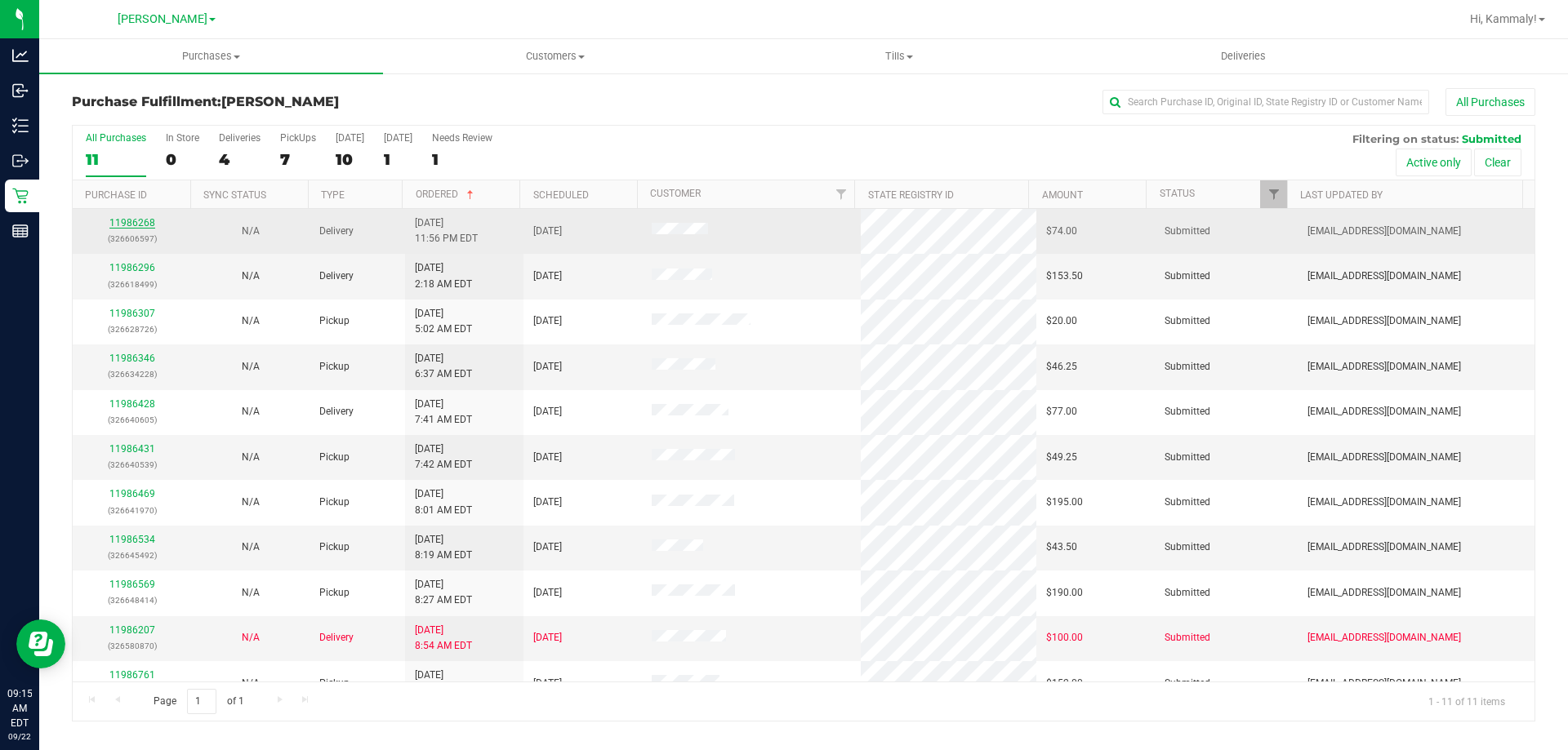
click at [140, 227] on link "11986268" at bounding box center [132, 223] width 46 height 11
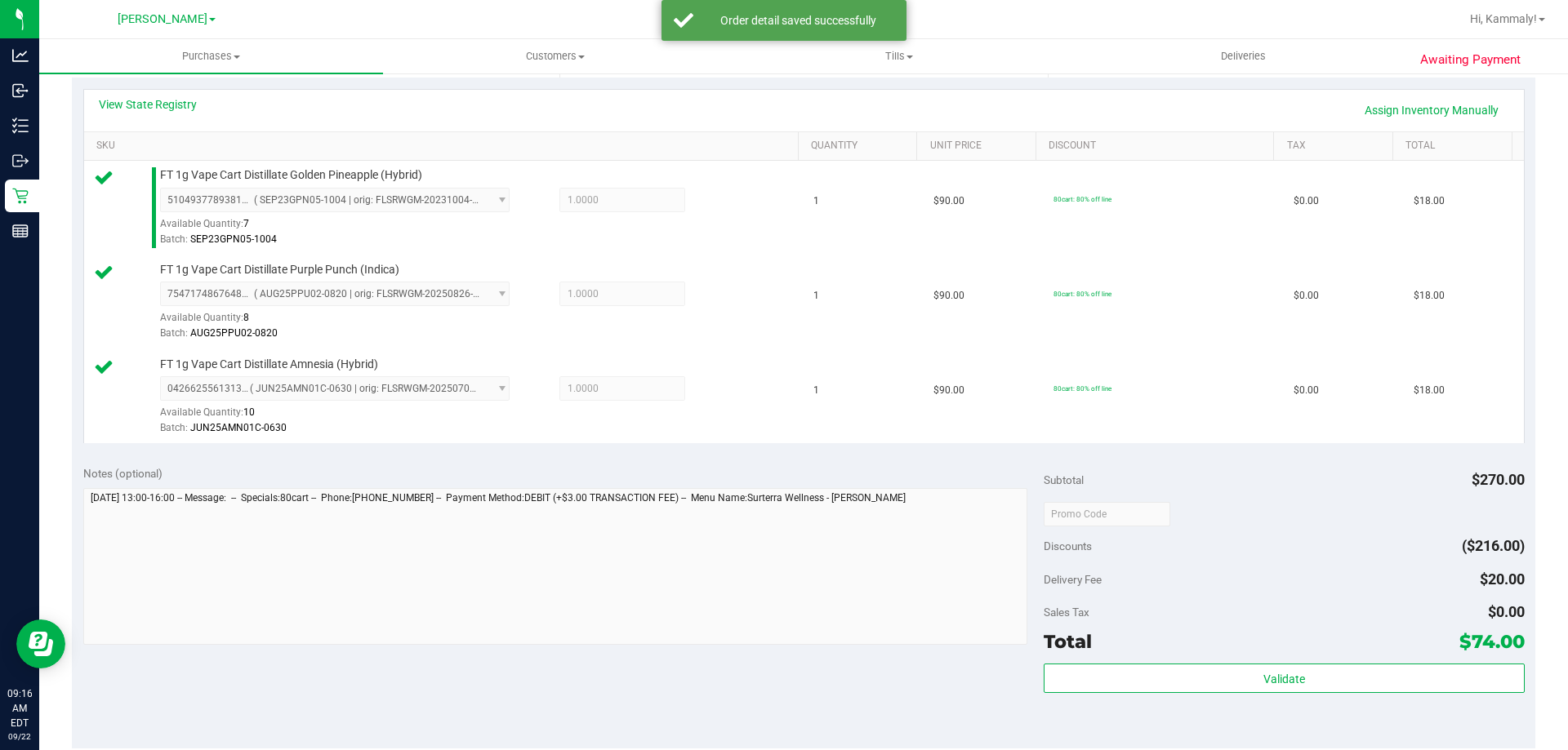
scroll to position [406, 0]
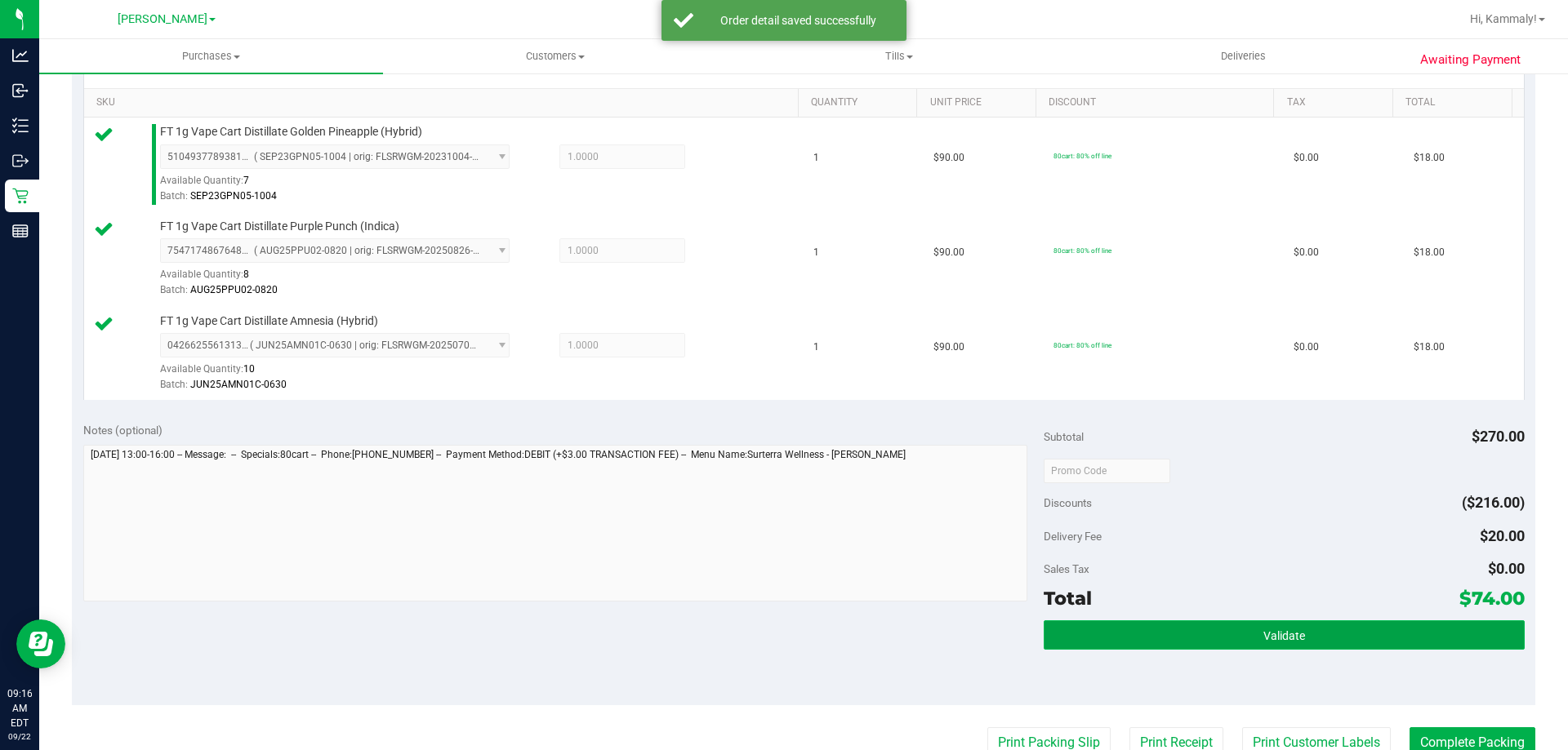
click at [1200, 623] on button "Validate" at bounding box center [1284, 635] width 480 height 29
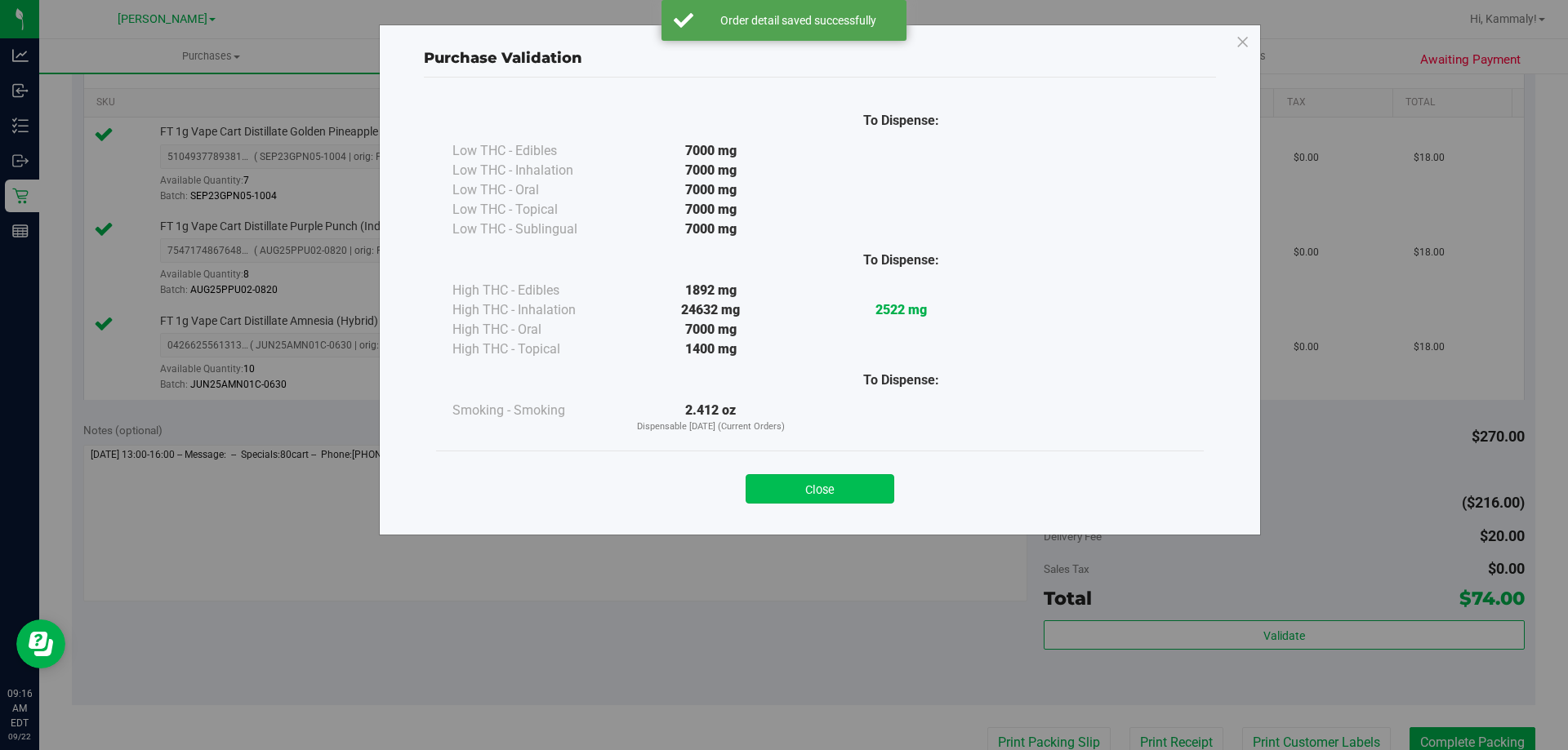
click at [870, 488] on button "Close" at bounding box center [820, 489] width 149 height 29
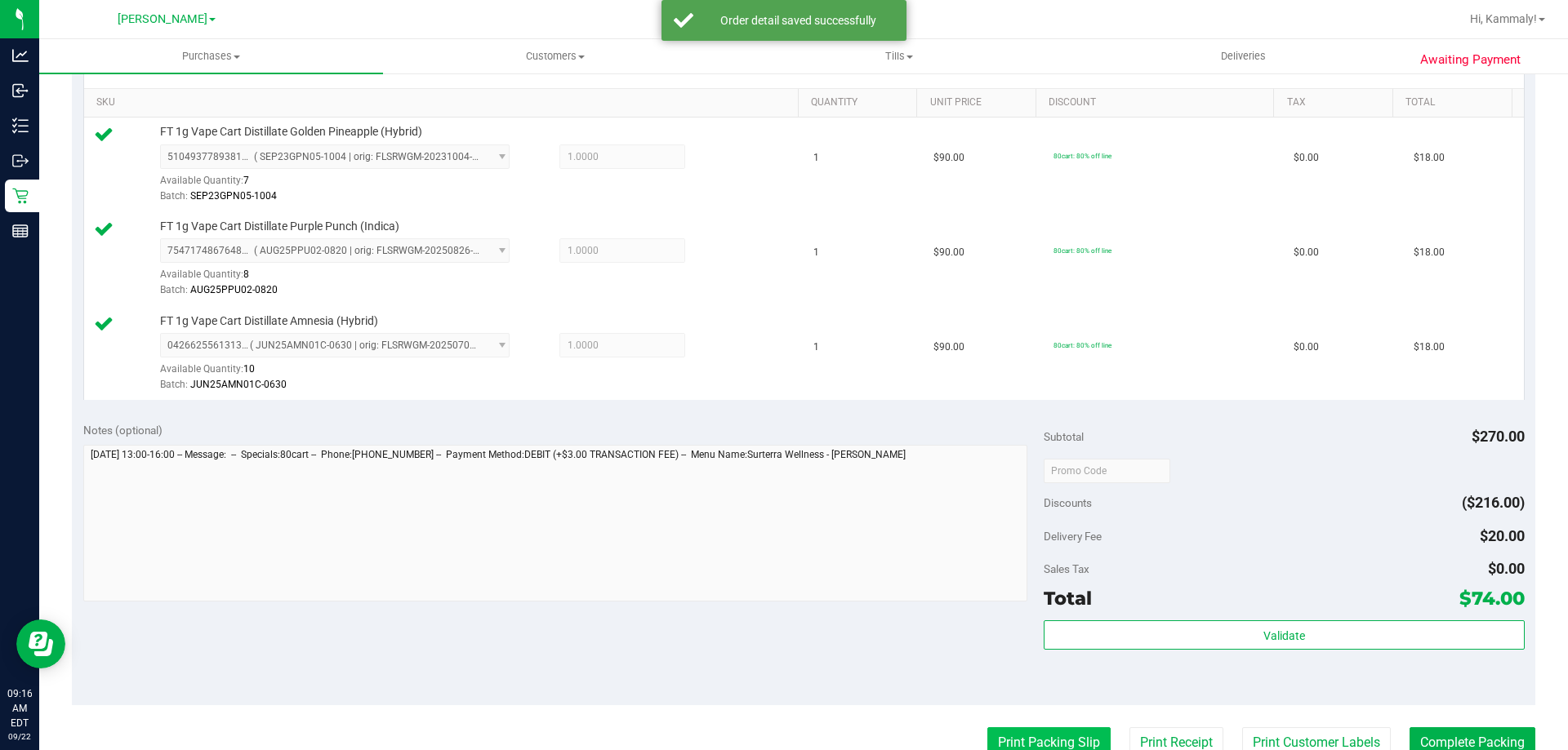
click at [1015, 733] on button "Print Packing Slip" at bounding box center [1049, 744] width 123 height 31
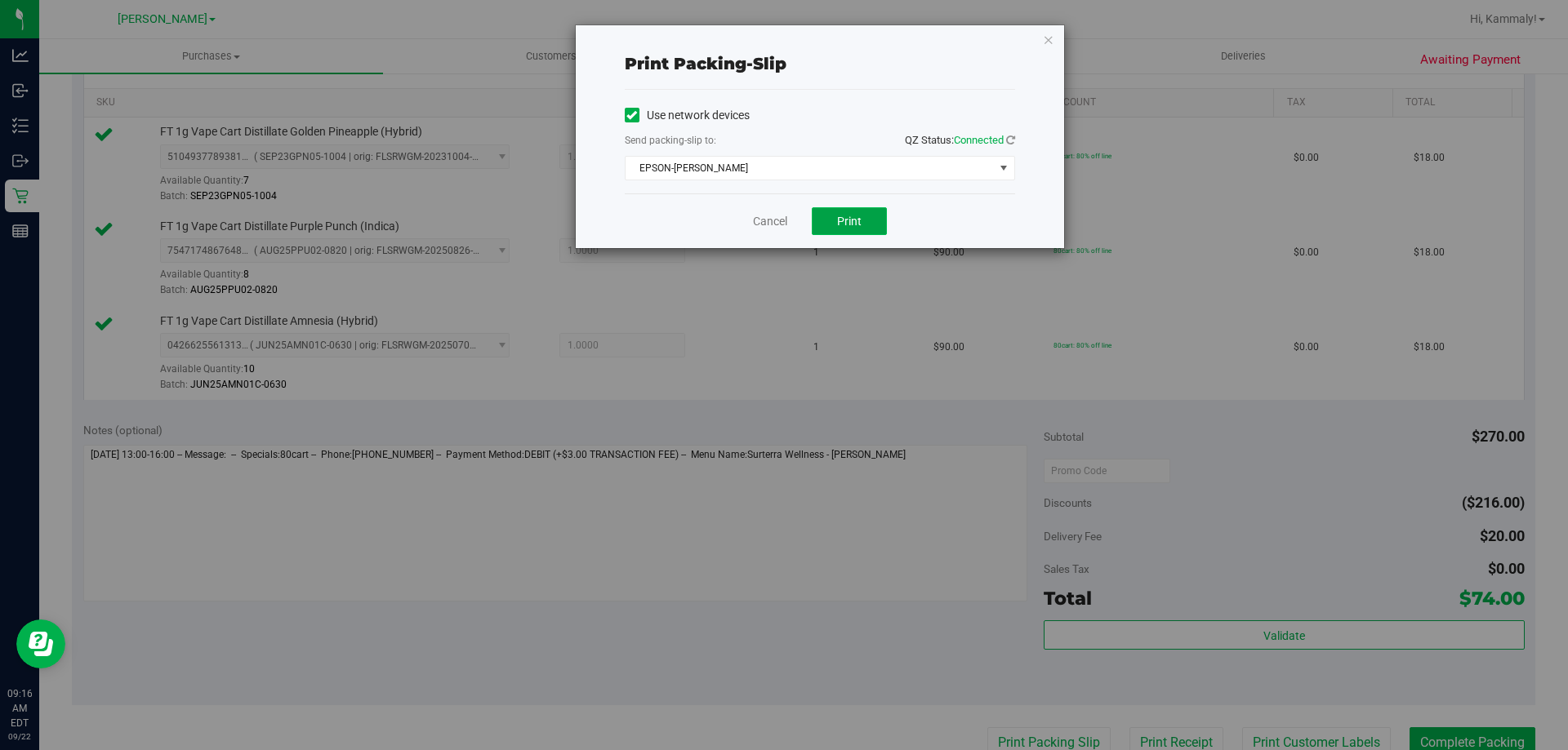
click at [870, 228] on button "Print" at bounding box center [849, 221] width 75 height 28
click at [776, 219] on link "Cancel" at bounding box center [769, 221] width 34 height 17
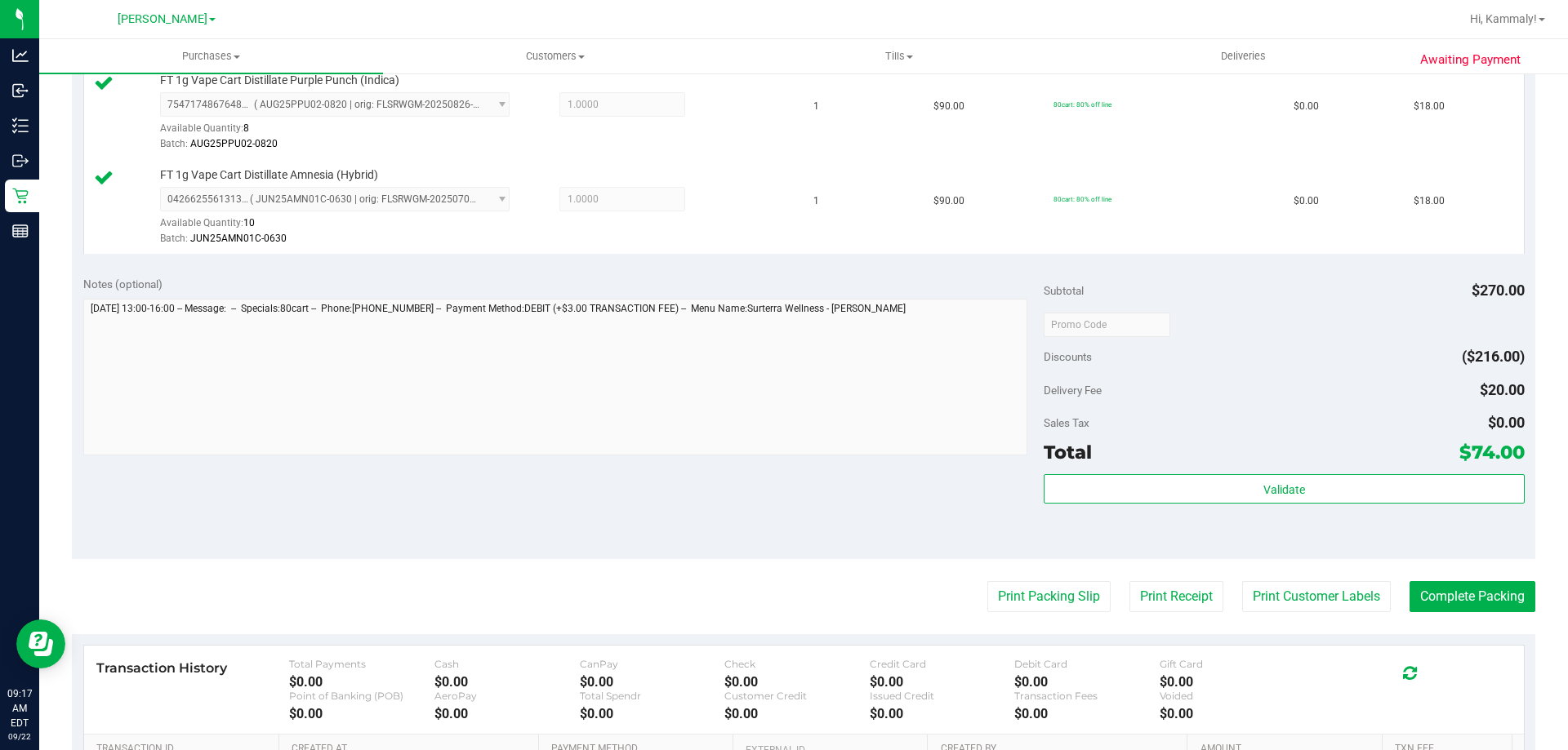
scroll to position [639, 0]
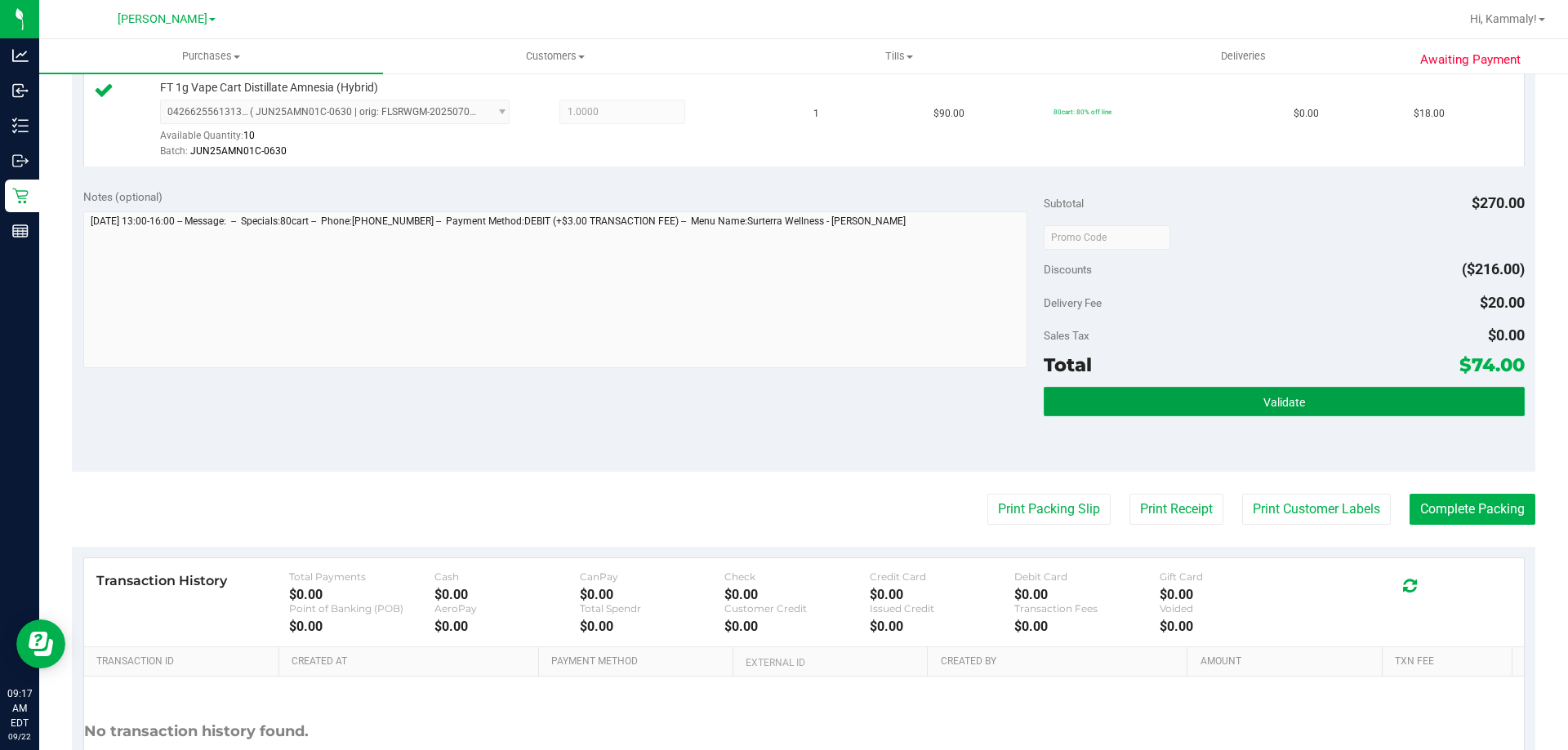
click at [1321, 407] on button "Validate" at bounding box center [1284, 402] width 480 height 29
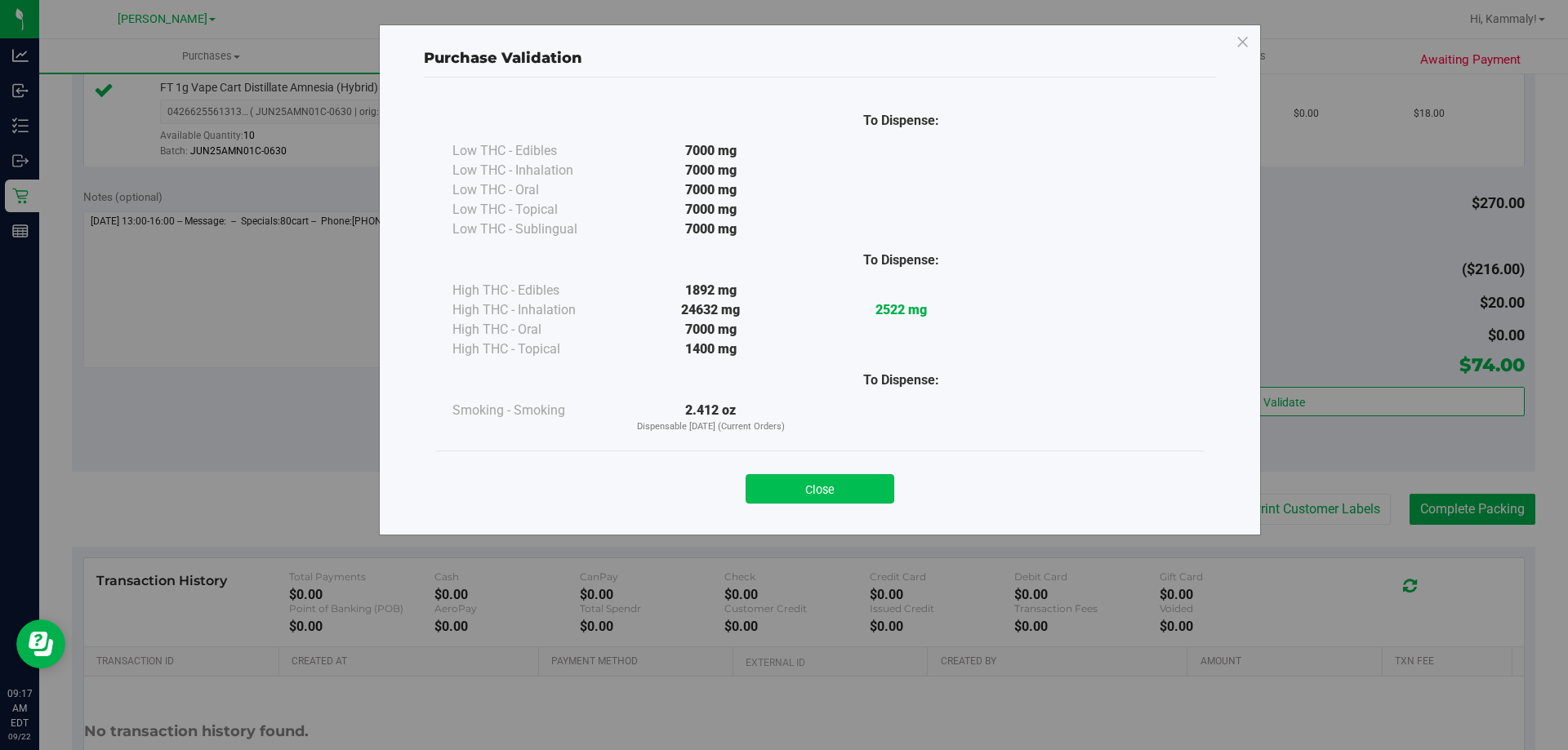
click at [809, 489] on button "Close" at bounding box center [820, 489] width 149 height 29
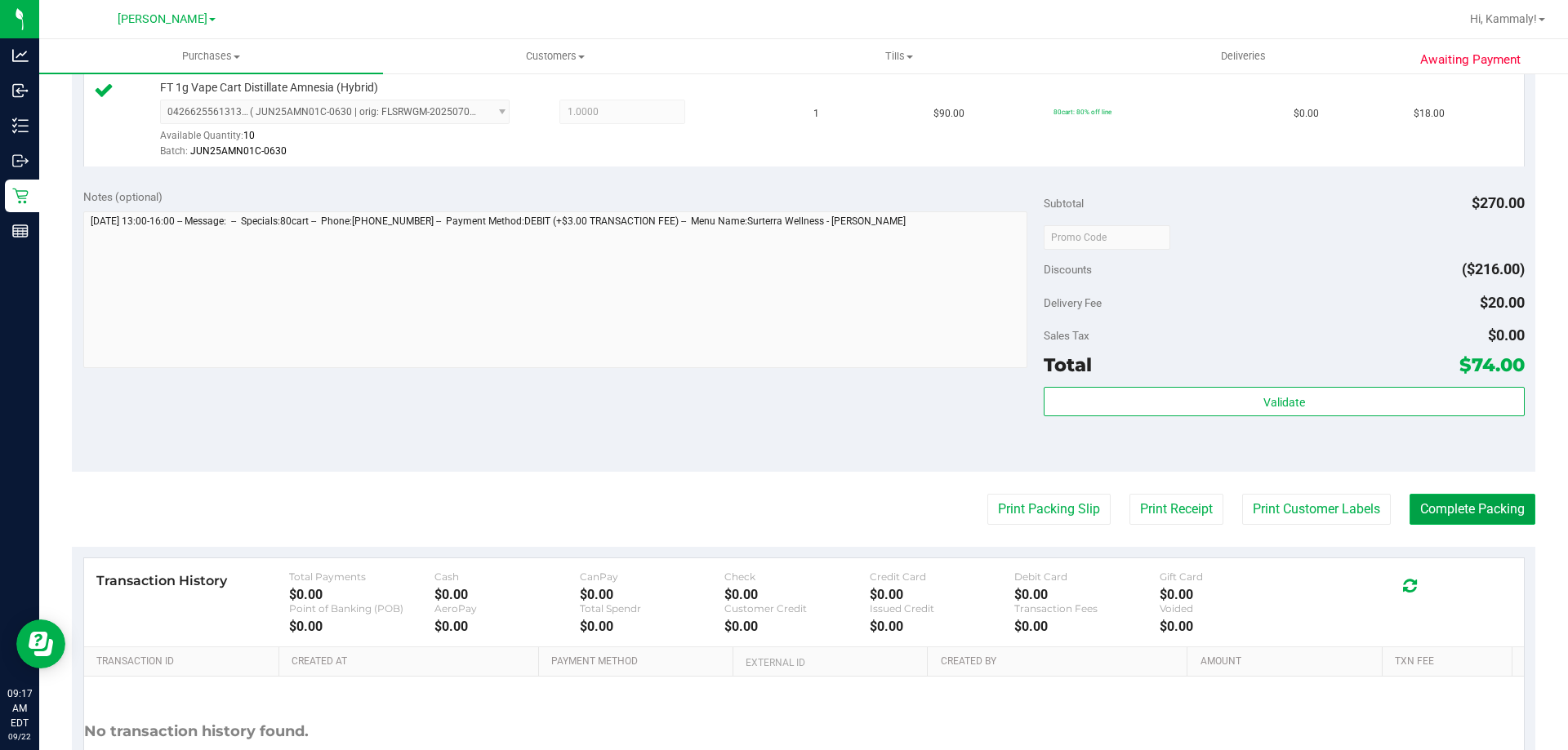
click at [1426, 501] on button "Complete Packing" at bounding box center [1472, 510] width 126 height 31
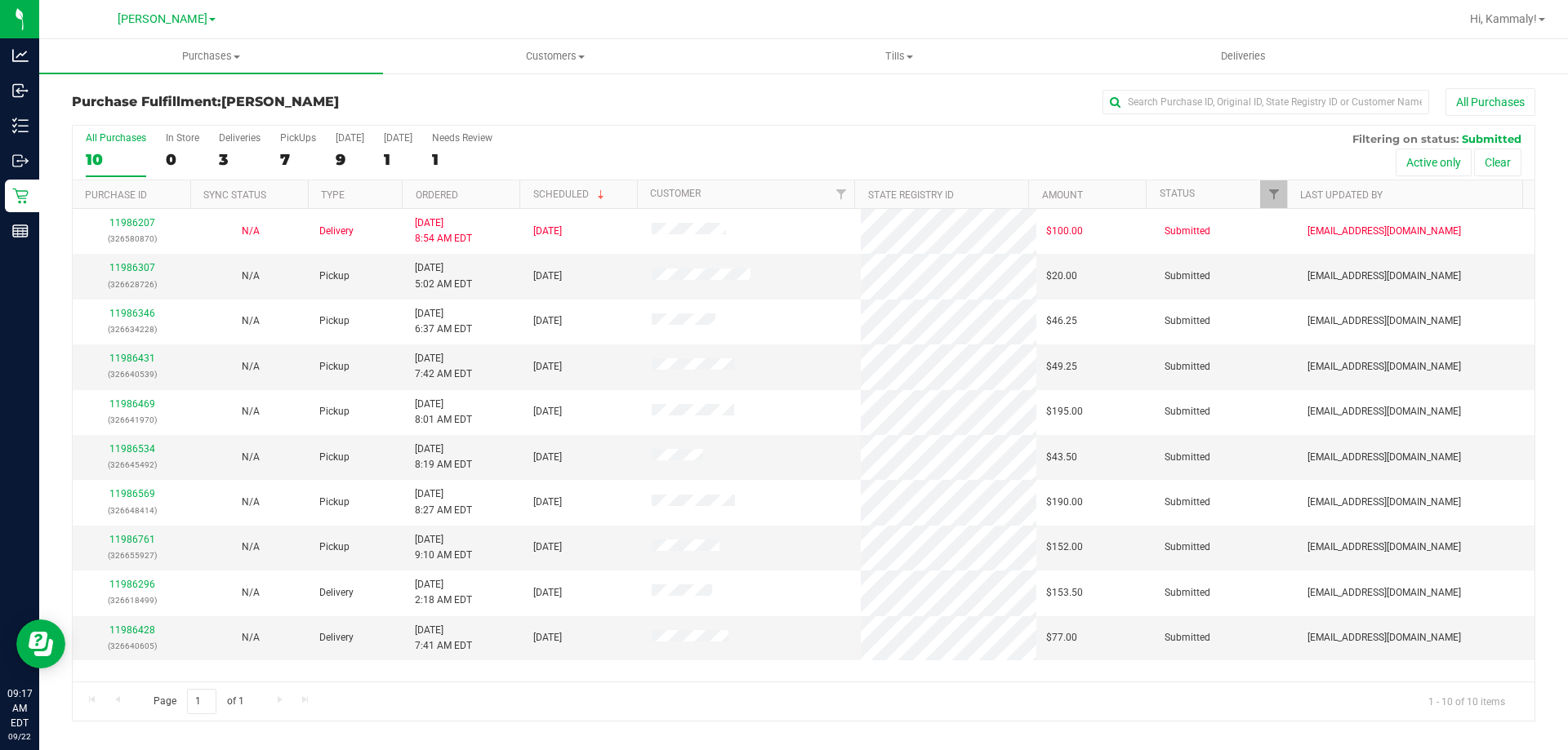
click at [504, 188] on th "Ordered" at bounding box center [460, 194] width 117 height 28
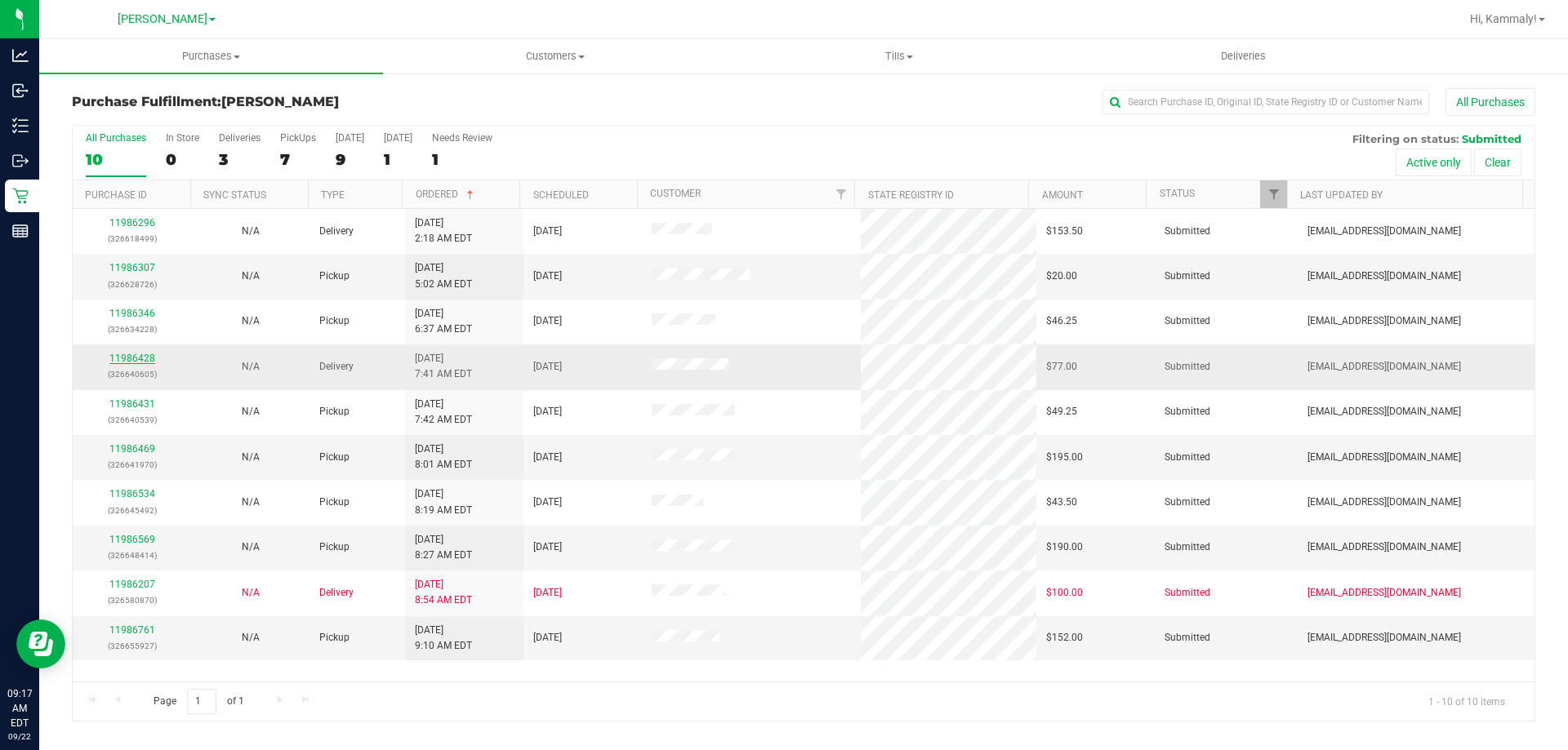
click at [149, 363] on link "11986428" at bounding box center [132, 358] width 46 height 11
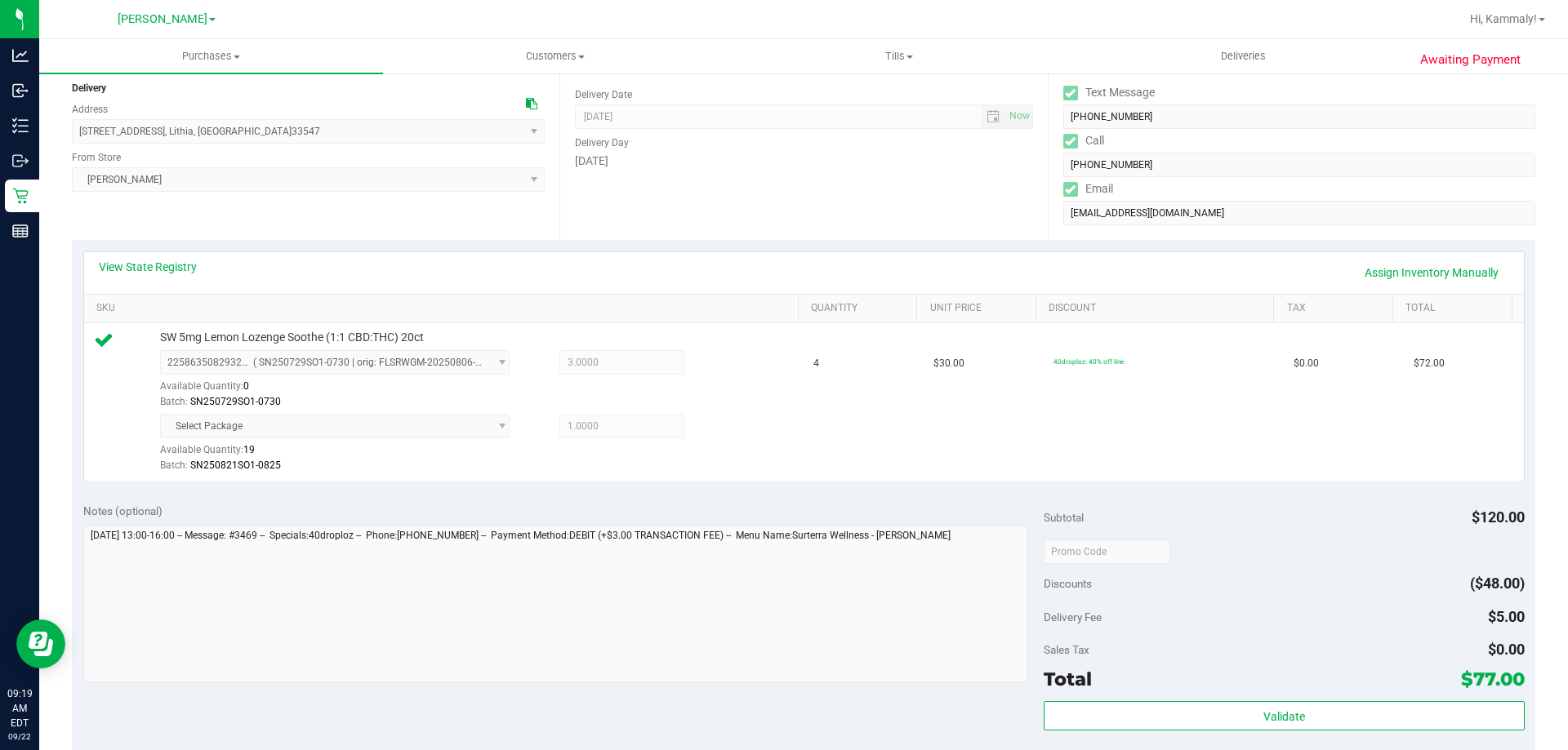
scroll to position [338, 0]
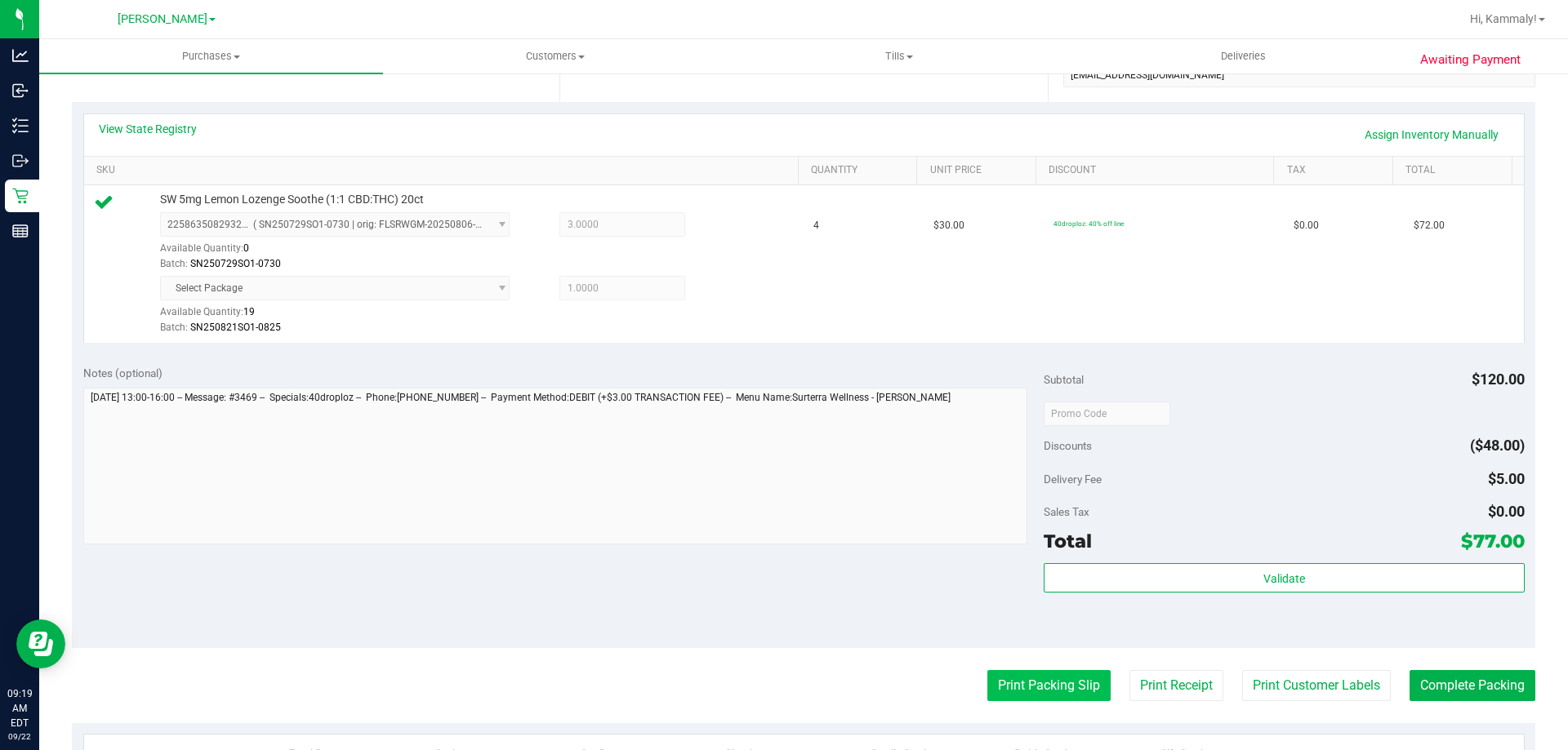
click at [1010, 684] on button "Print Packing Slip" at bounding box center [1049, 686] width 123 height 31
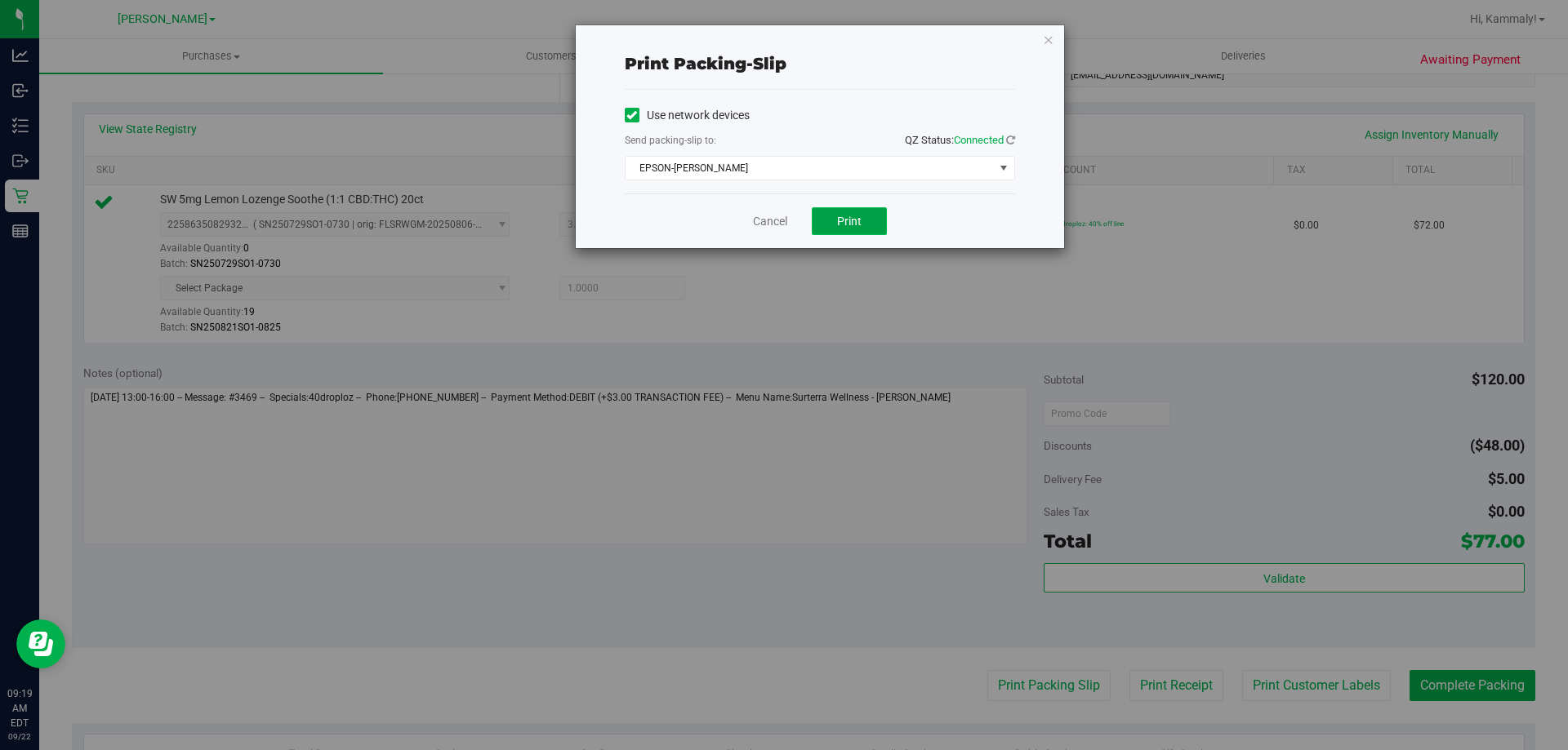
click at [852, 221] on span "Print" at bounding box center [849, 221] width 25 height 13
click at [868, 233] on button "Print" at bounding box center [849, 221] width 75 height 28
click at [772, 220] on link "Cancel" at bounding box center [769, 221] width 34 height 17
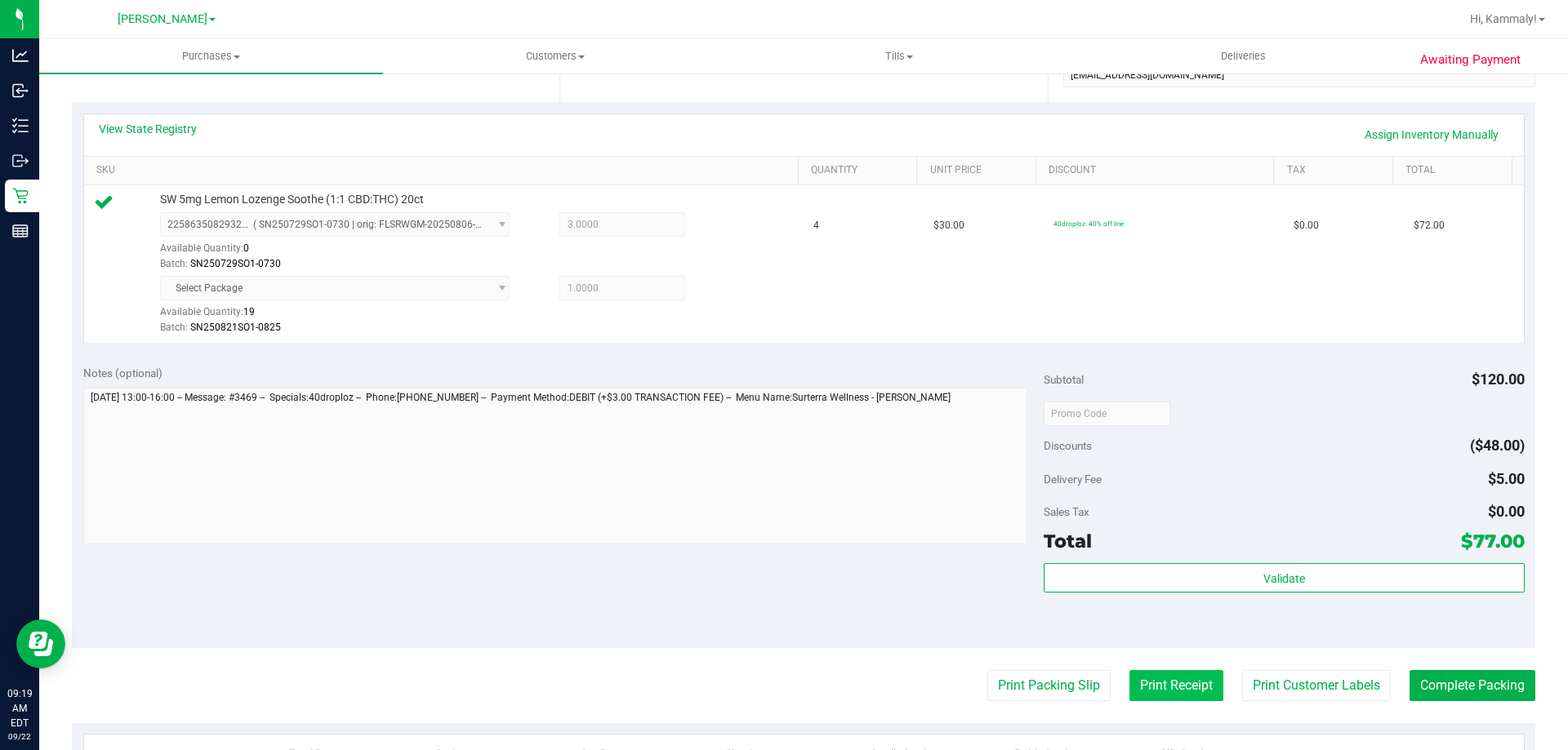
click at [1162, 684] on button "Print Receipt" at bounding box center [1176, 686] width 94 height 31
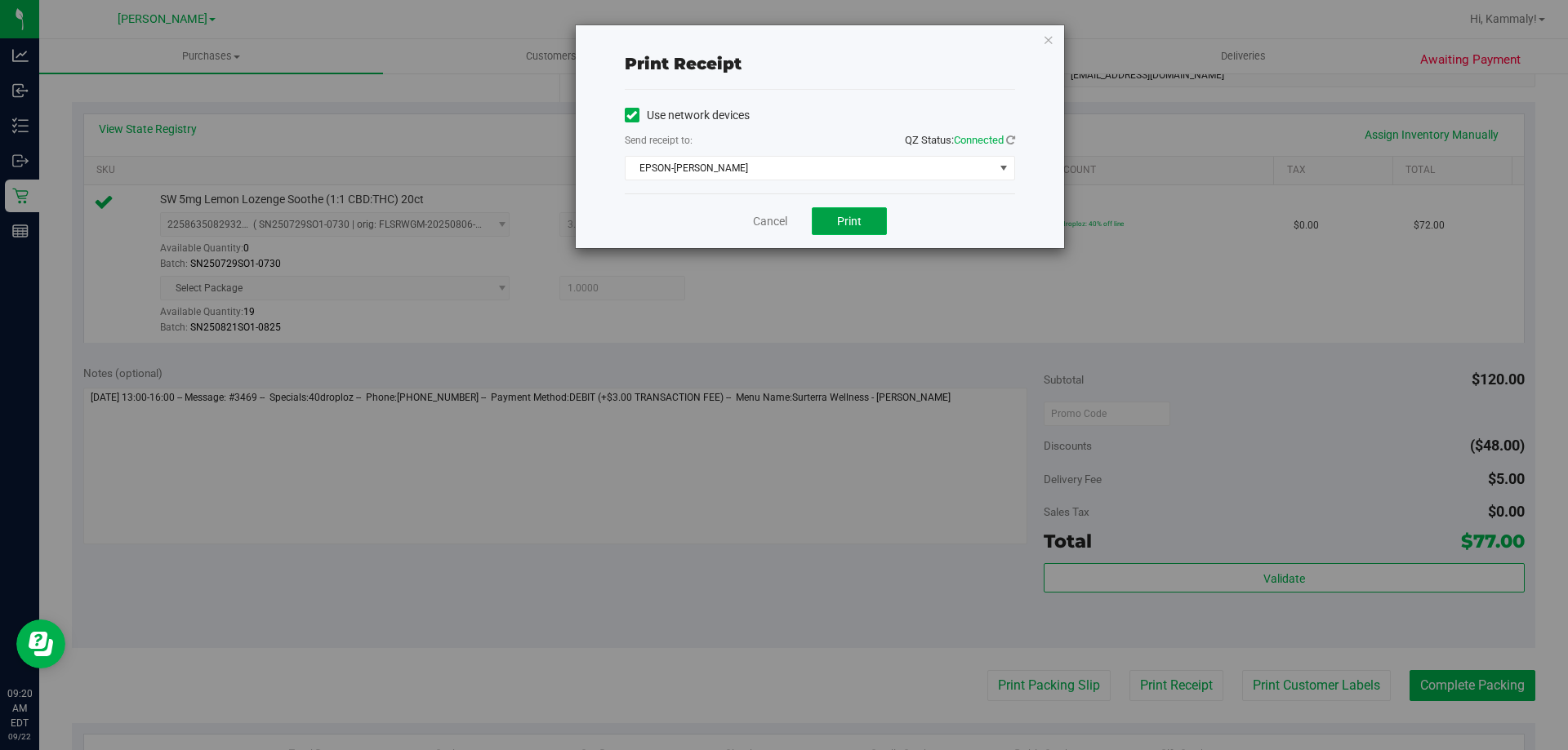
click at [842, 226] on span "Print" at bounding box center [849, 221] width 25 height 13
click at [761, 217] on link "Cancel" at bounding box center [769, 221] width 34 height 17
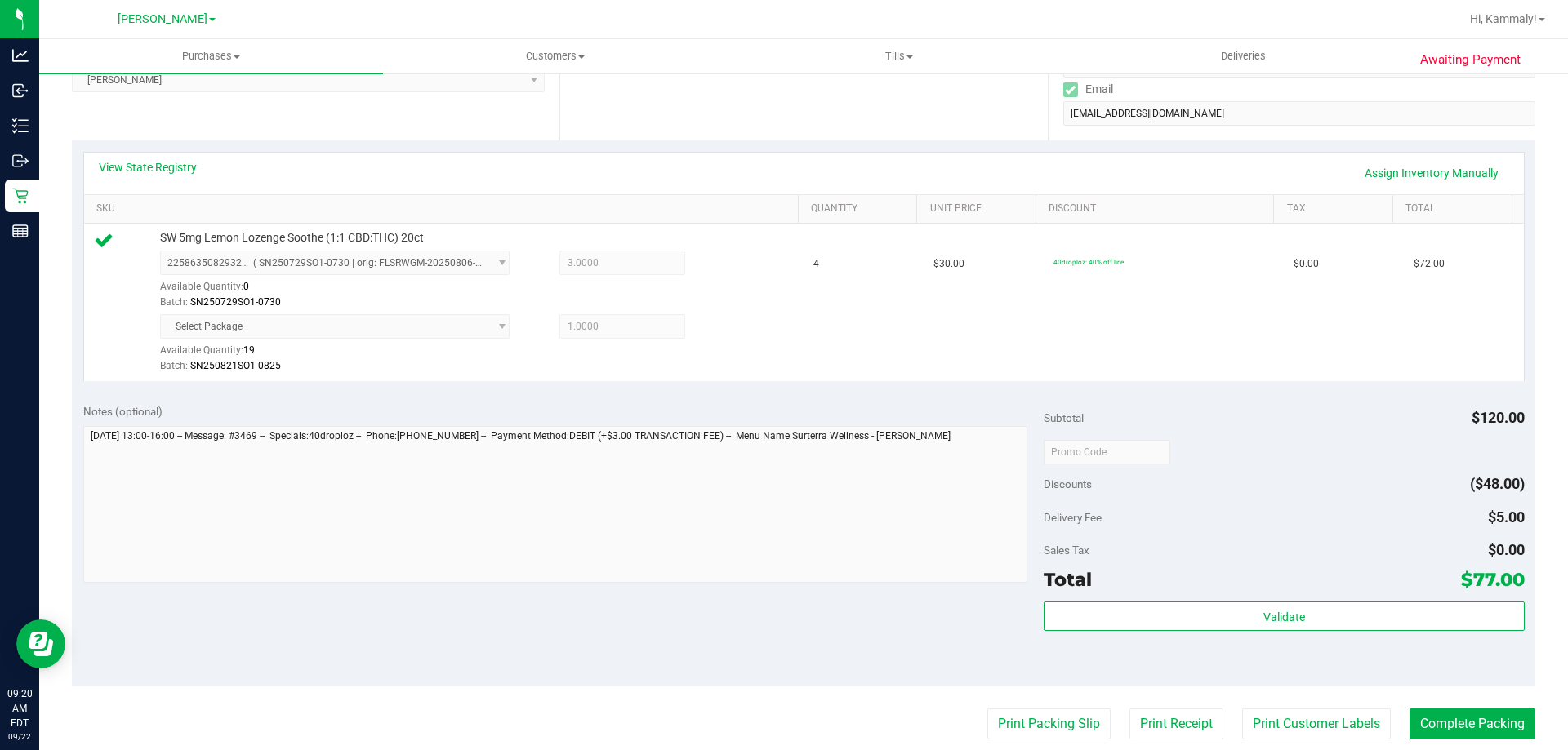
scroll to position [383, 0]
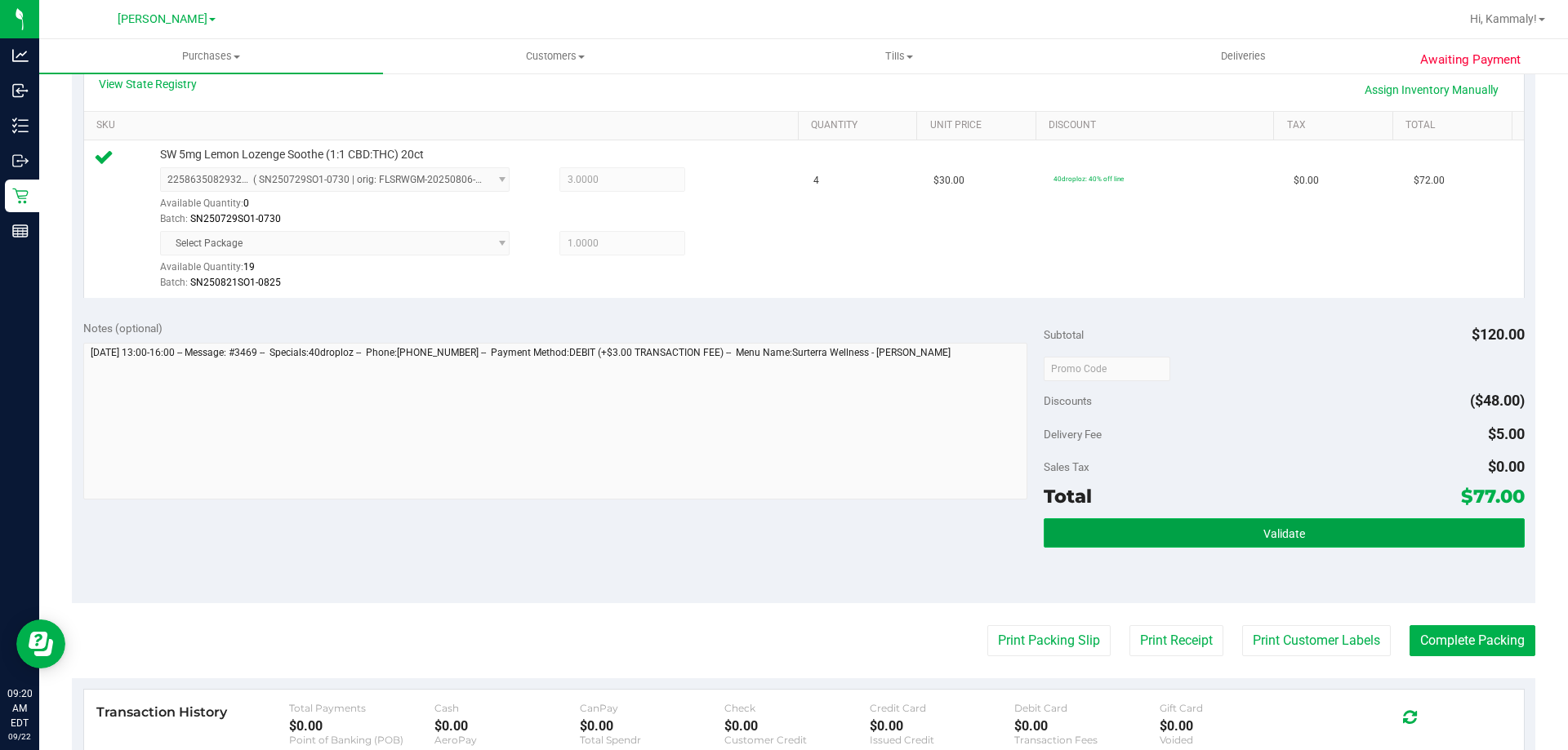
click at [1264, 535] on span "Validate" at bounding box center [1284, 534] width 41 height 13
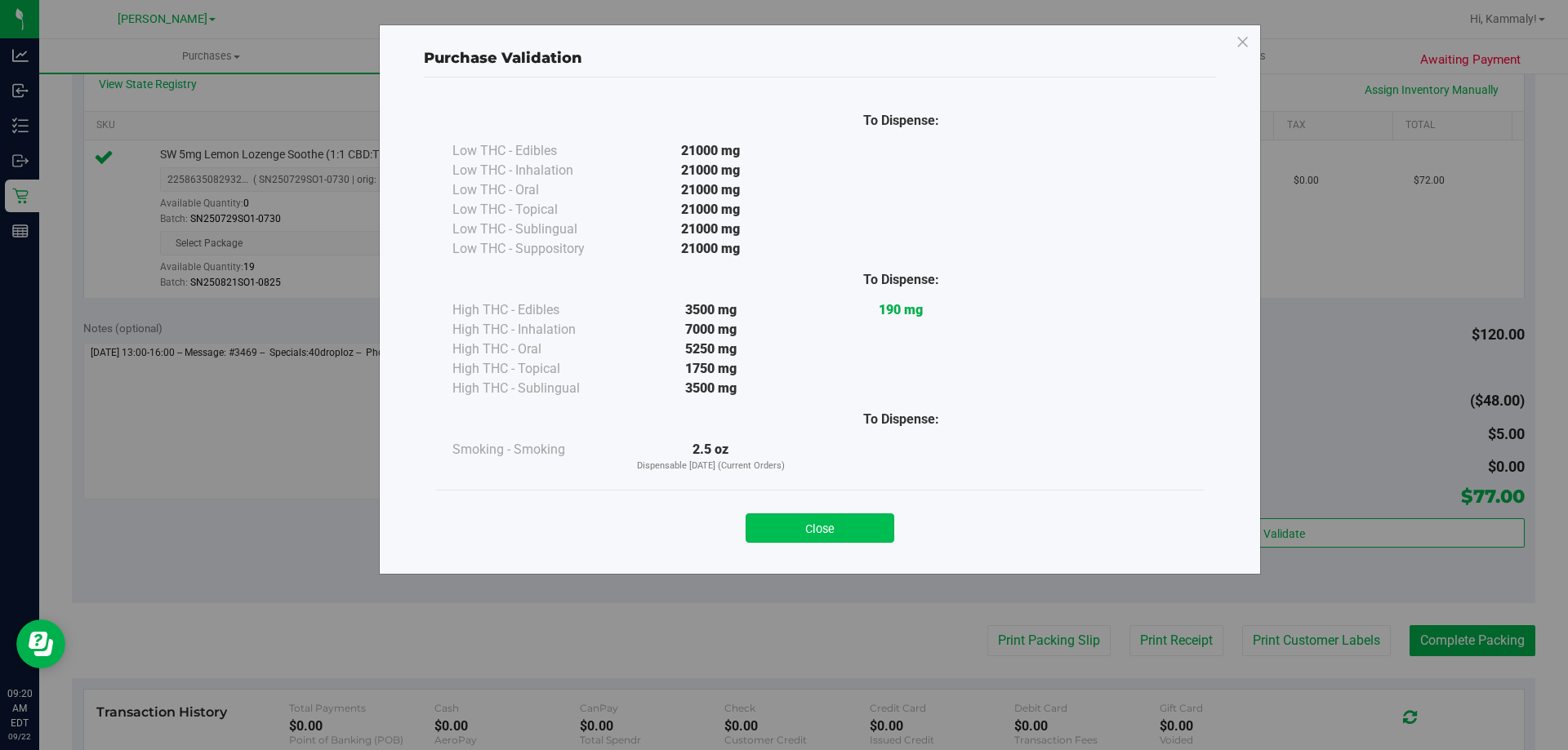
click at [848, 514] on button "Close" at bounding box center [820, 528] width 149 height 29
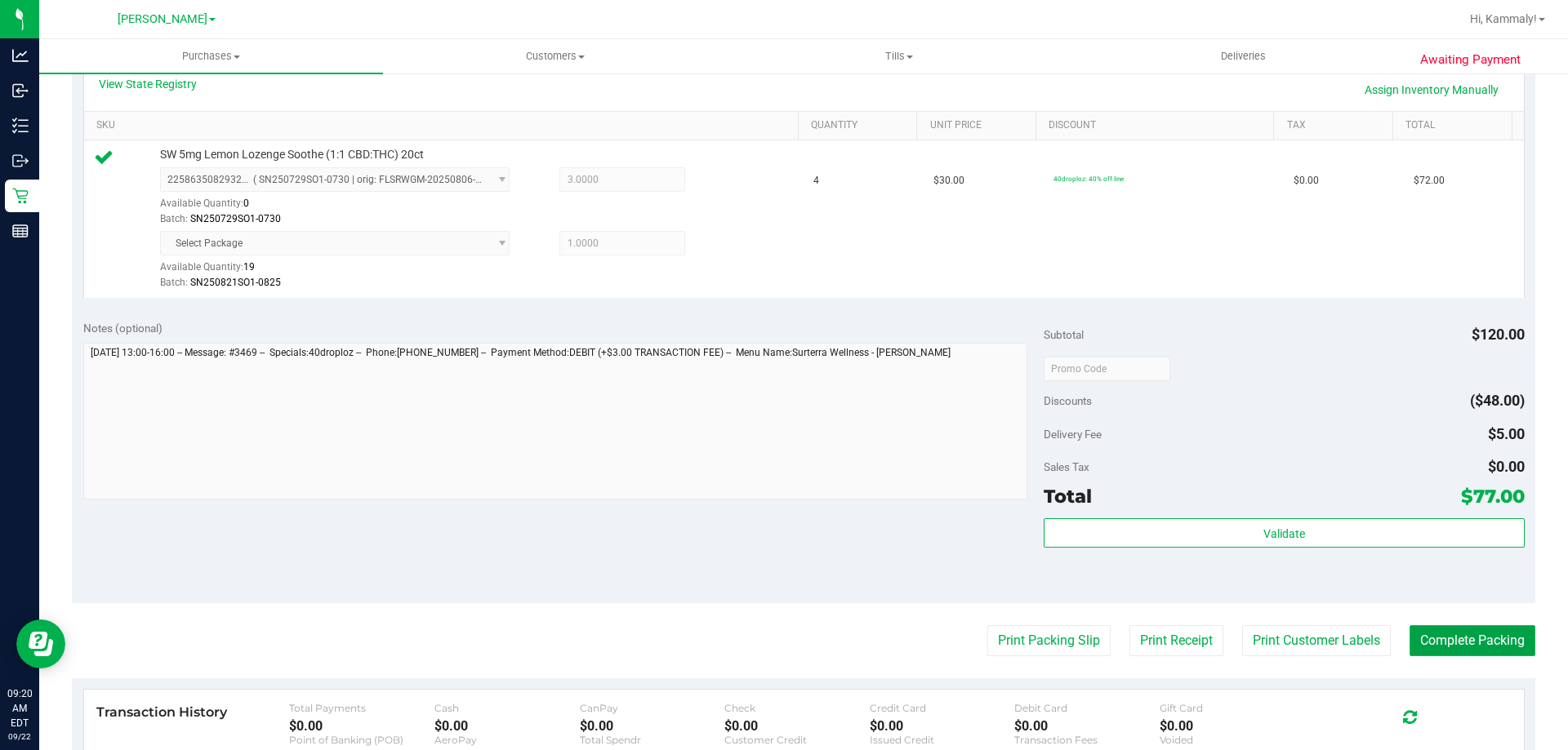
click at [1460, 640] on button "Complete Packing" at bounding box center [1472, 641] width 126 height 31
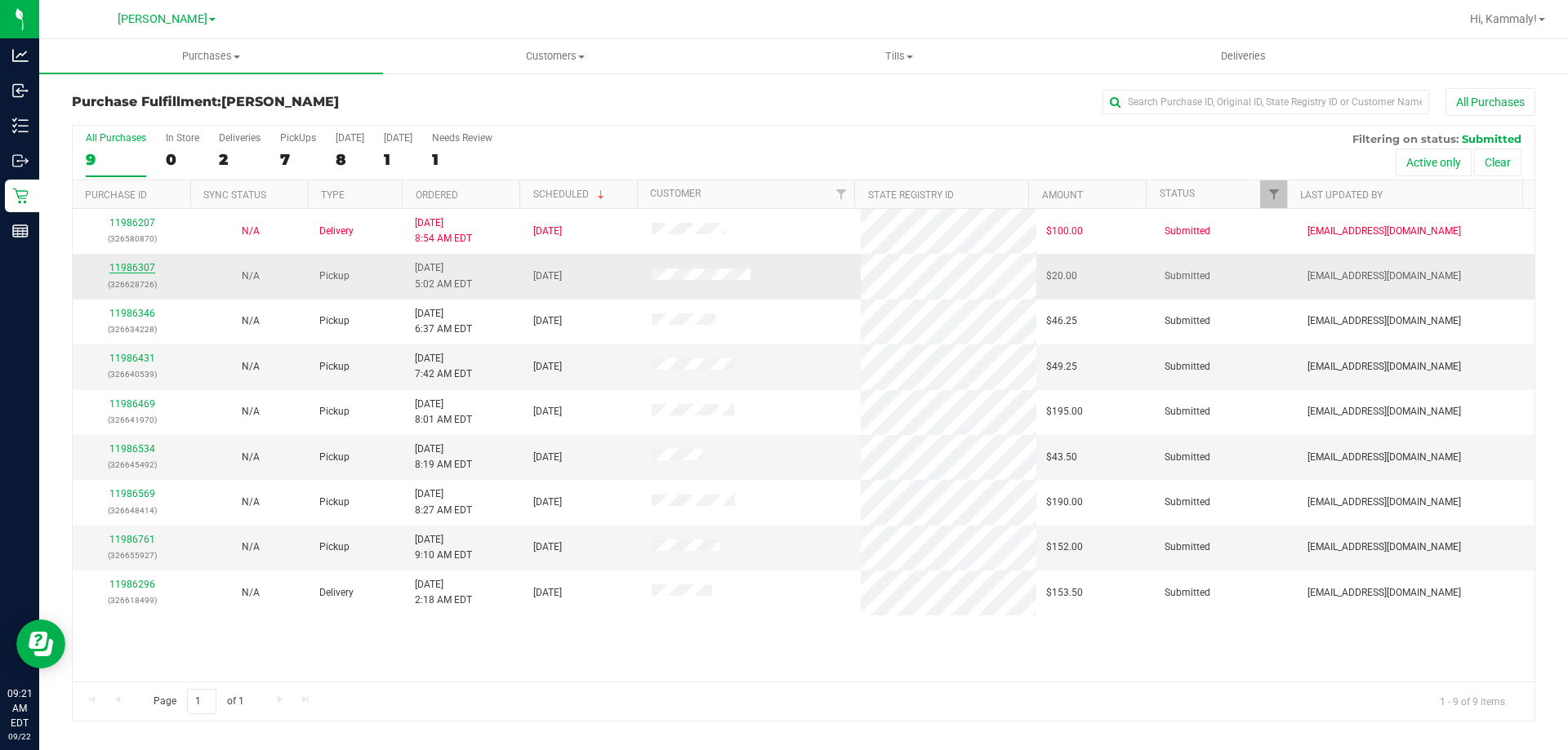
click at [138, 269] on link "11986307" at bounding box center [132, 268] width 46 height 11
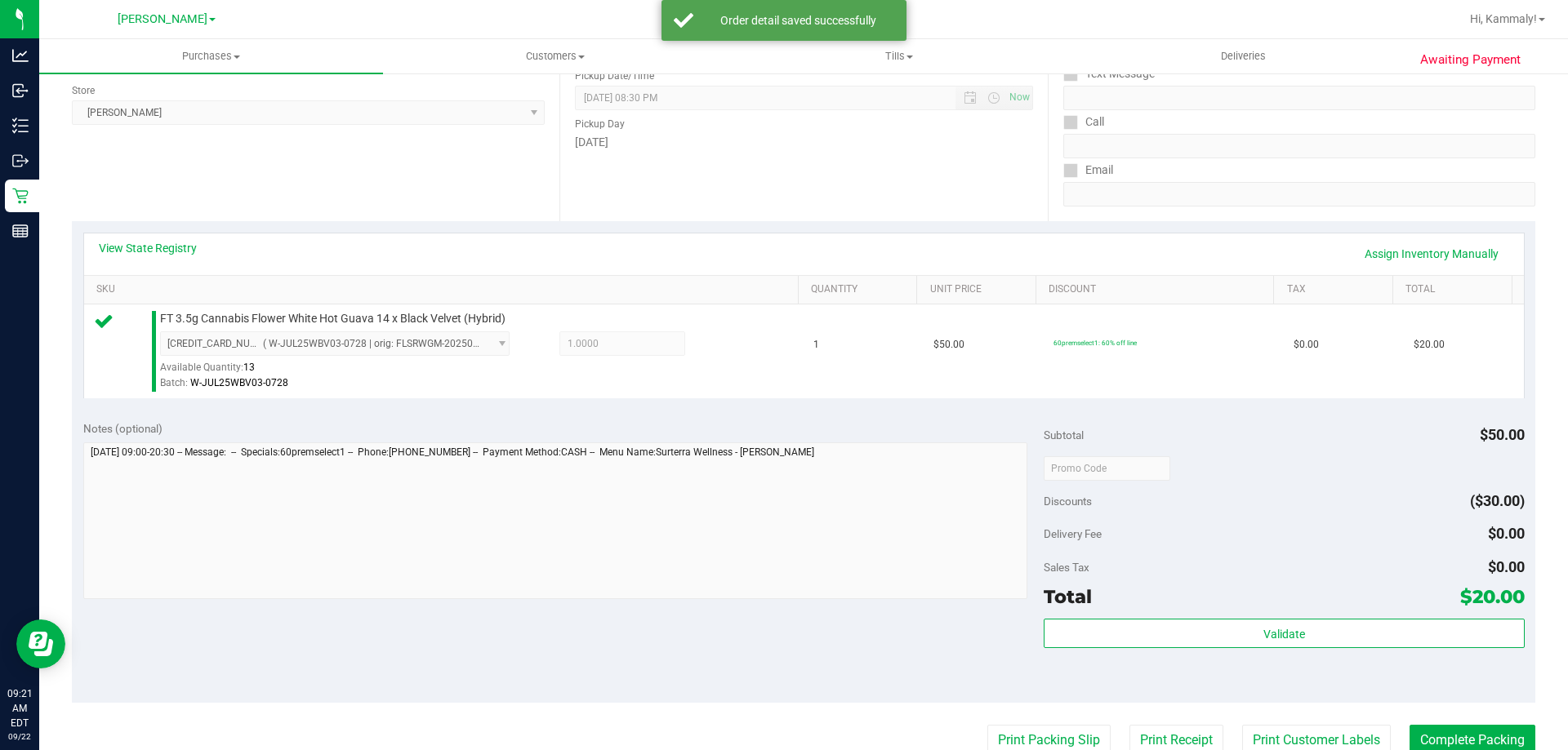
scroll to position [269, 0]
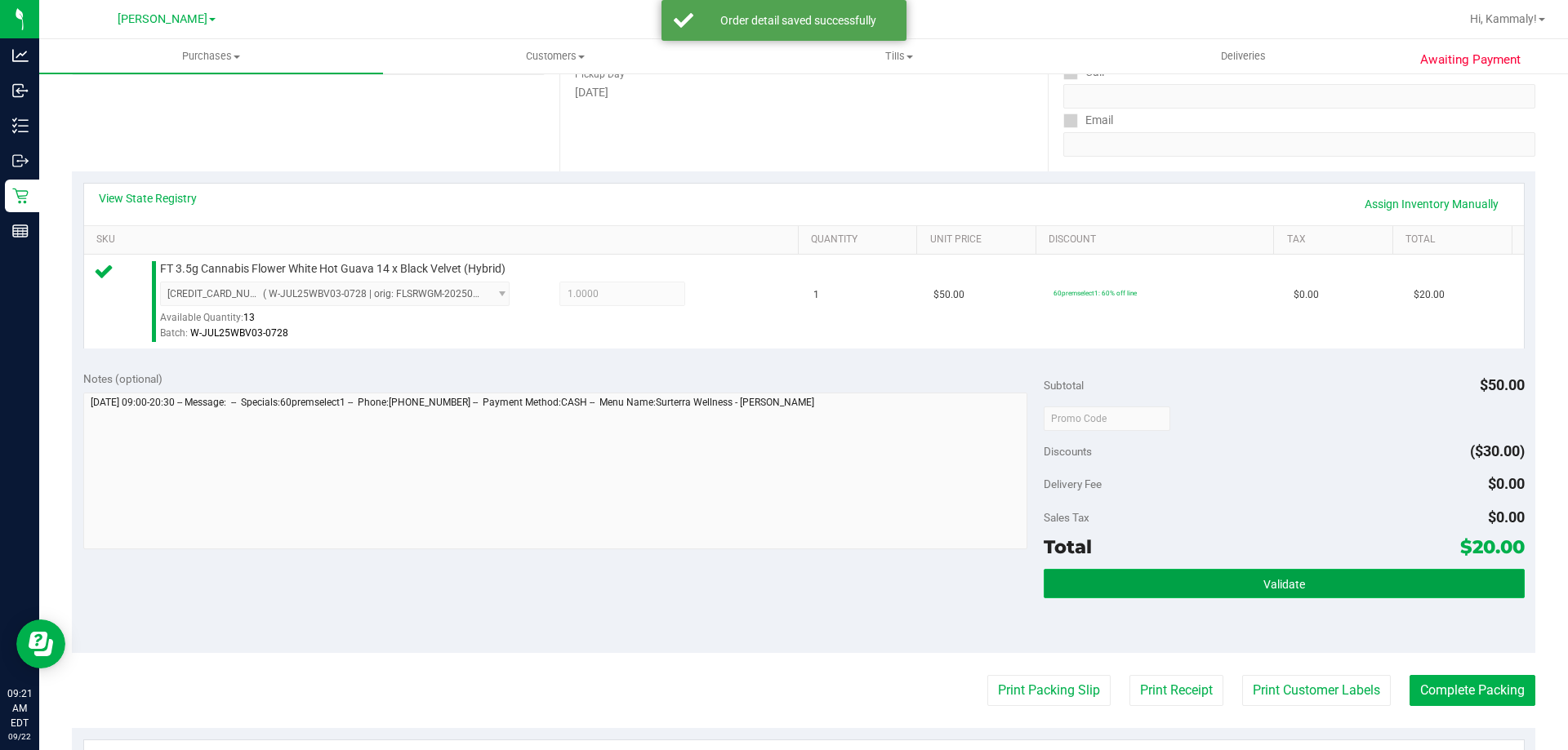
click at [1167, 573] on button "Validate" at bounding box center [1284, 584] width 480 height 29
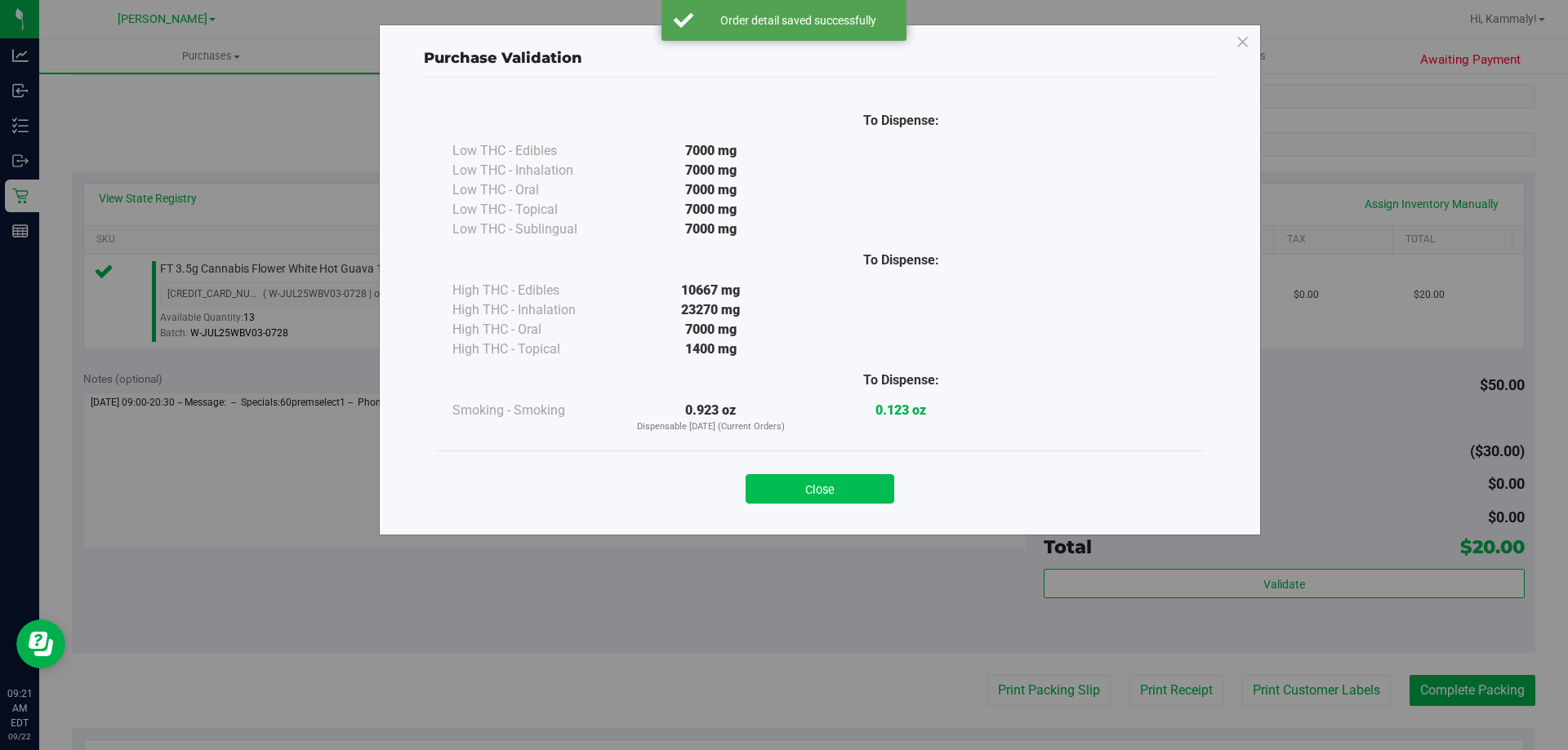
click at [826, 489] on button "Close" at bounding box center [820, 489] width 149 height 29
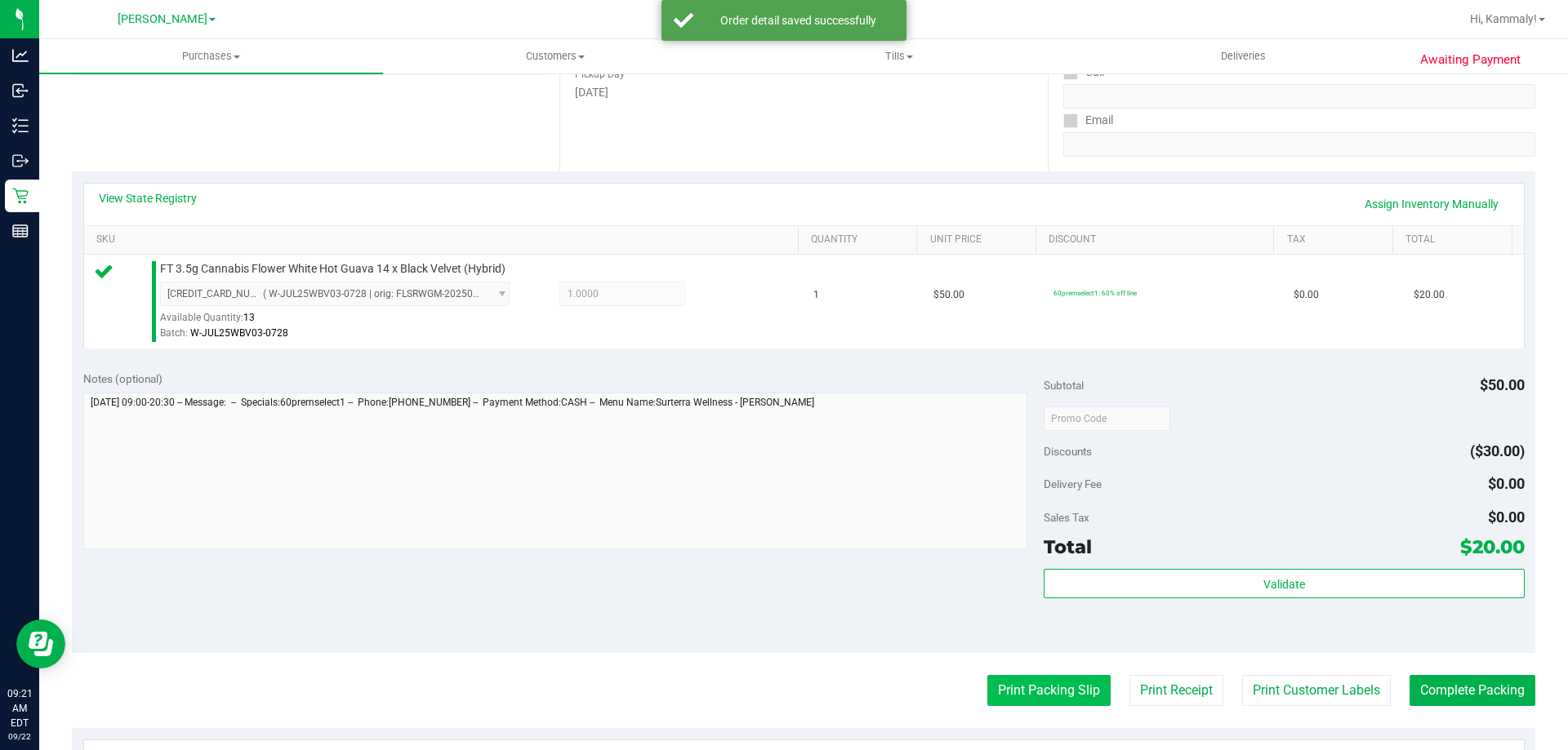
click at [1039, 706] on button "Print Packing Slip" at bounding box center [1049, 691] width 123 height 31
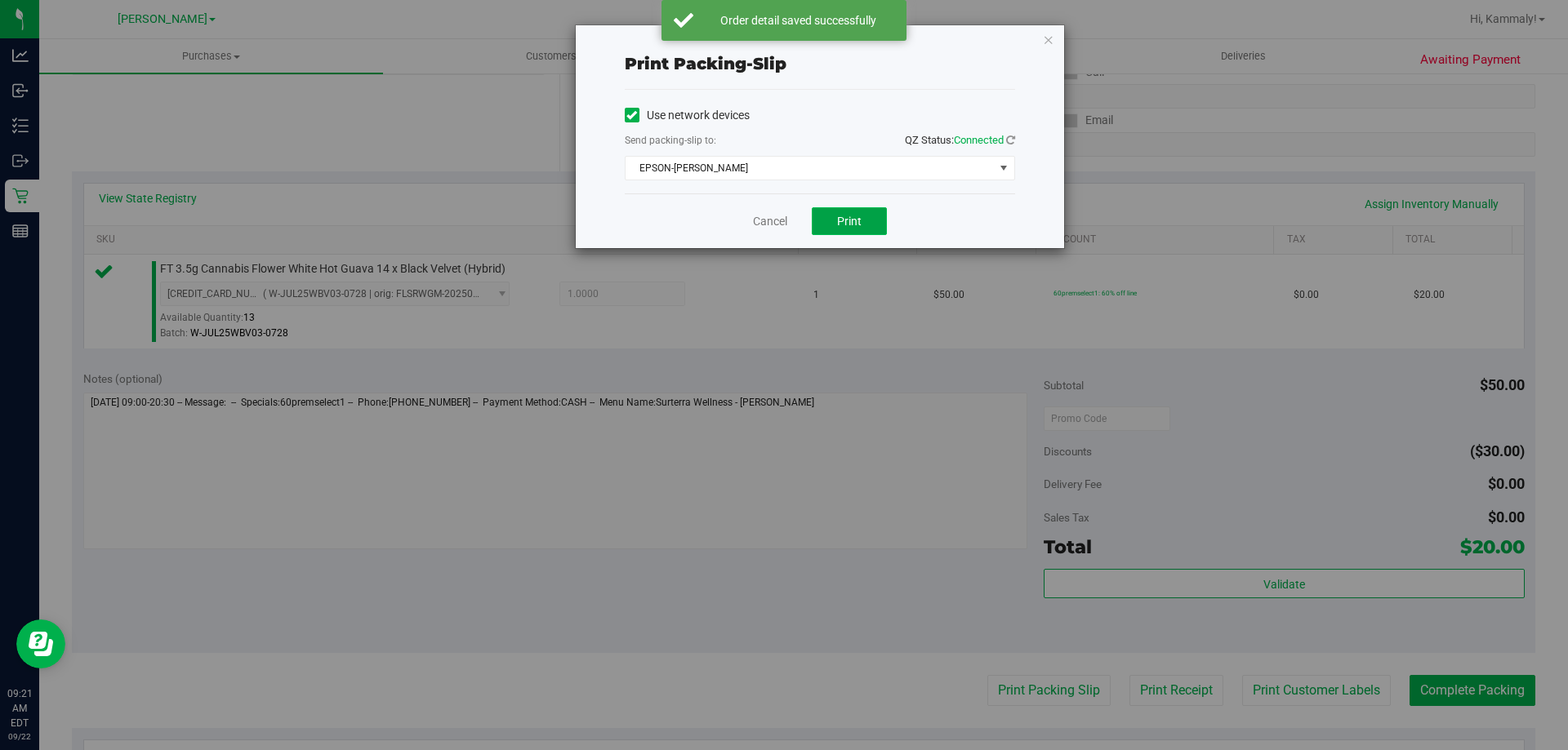
click at [859, 225] on span "Print" at bounding box center [849, 221] width 25 height 13
click at [766, 223] on link "Cancel" at bounding box center [769, 221] width 34 height 17
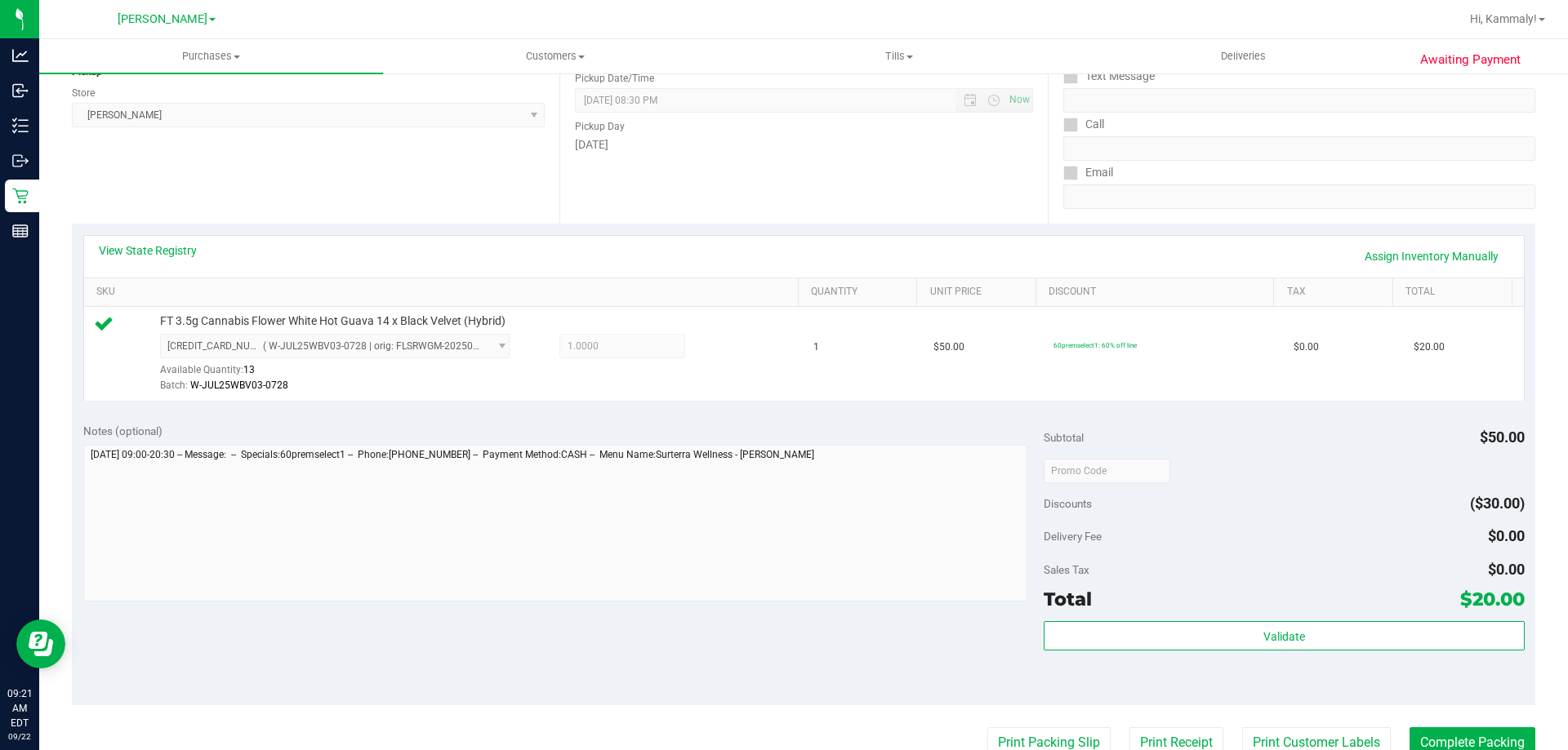
scroll to position [314, 0]
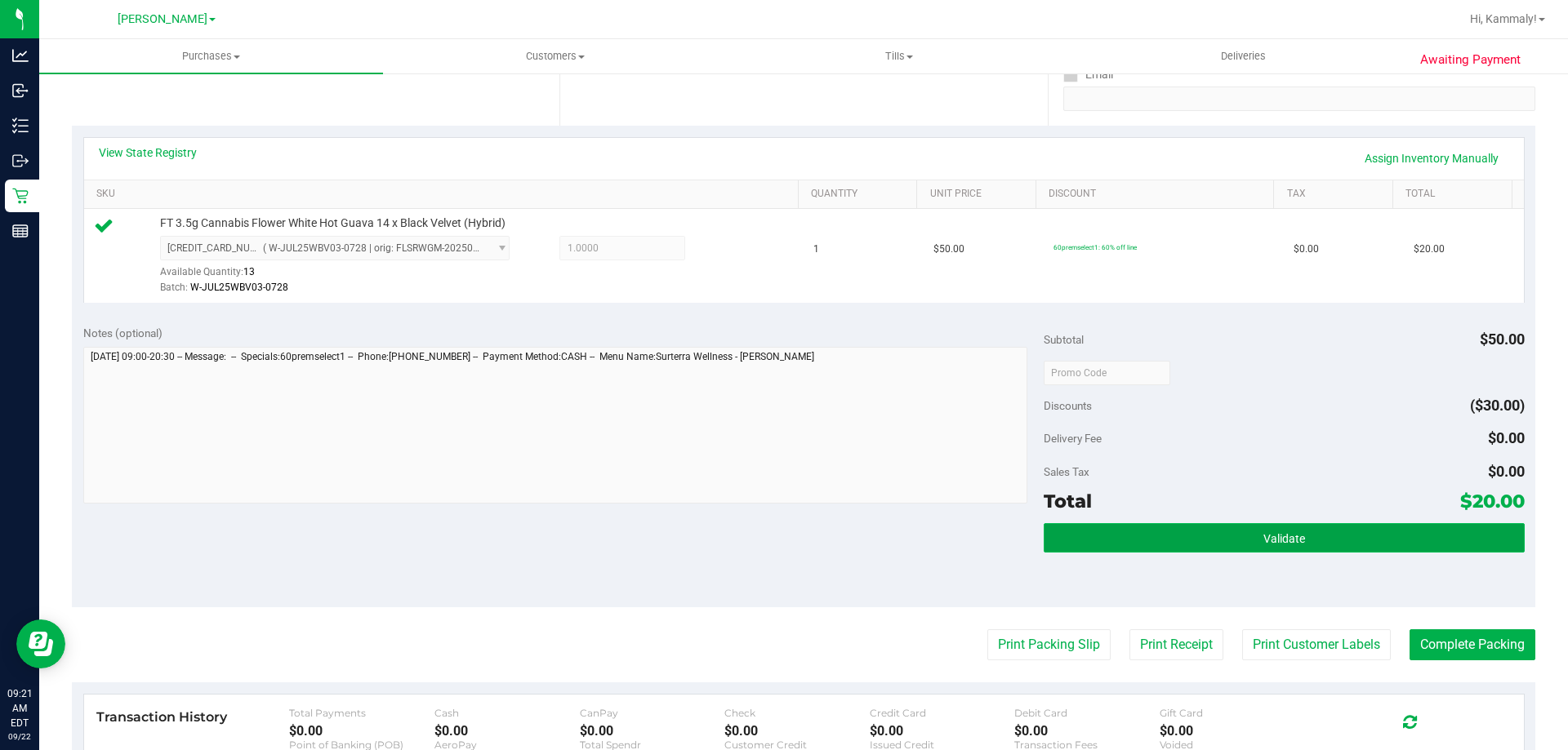
click at [1223, 547] on button "Validate" at bounding box center [1284, 538] width 480 height 29
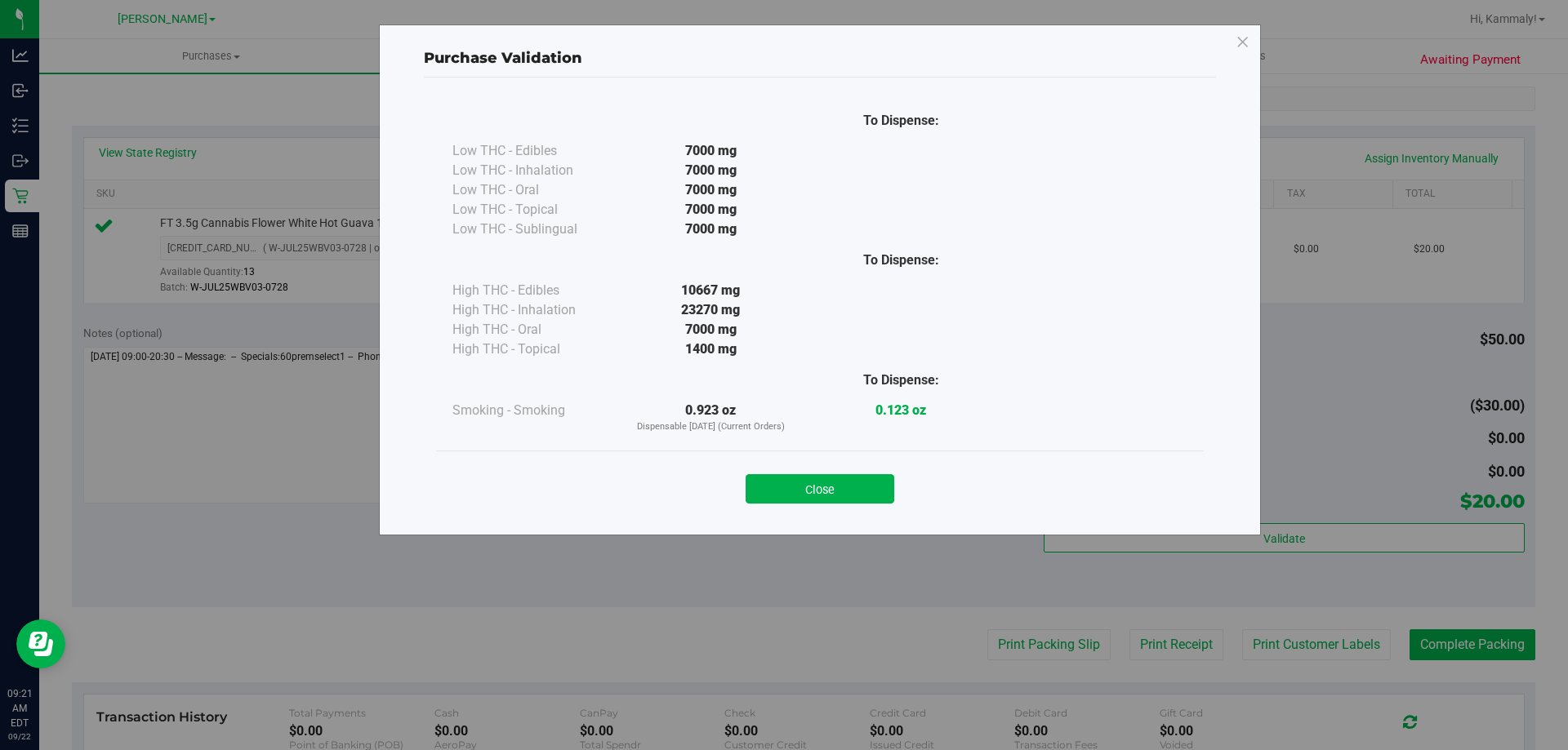
click at [821, 519] on div "To Dispense: Low THC - Edibles 7000 mg" at bounding box center [820, 299] width 792 height 443
click at [838, 479] on button "Close" at bounding box center [820, 489] width 149 height 29
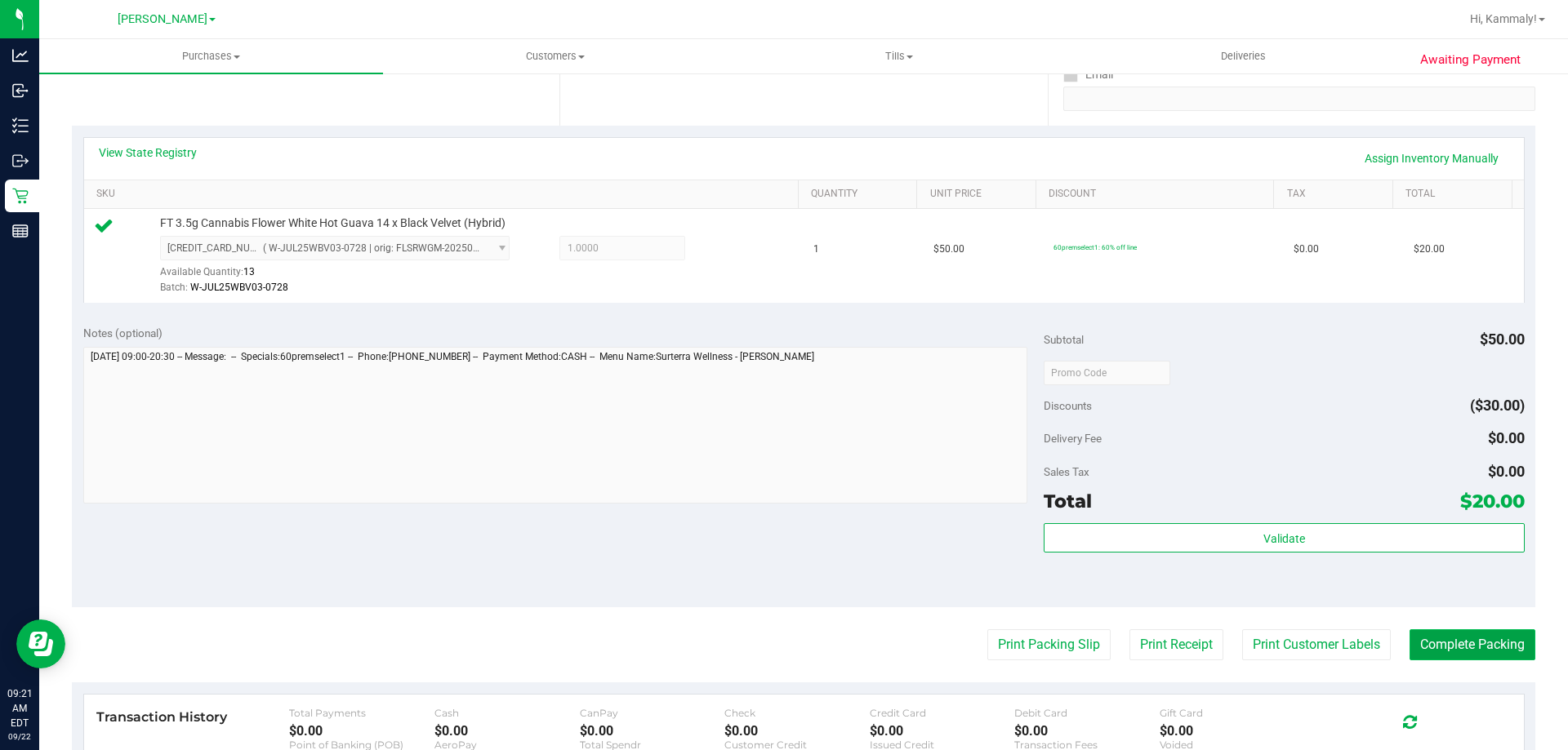
click at [1451, 638] on button "Complete Packing" at bounding box center [1472, 645] width 126 height 31
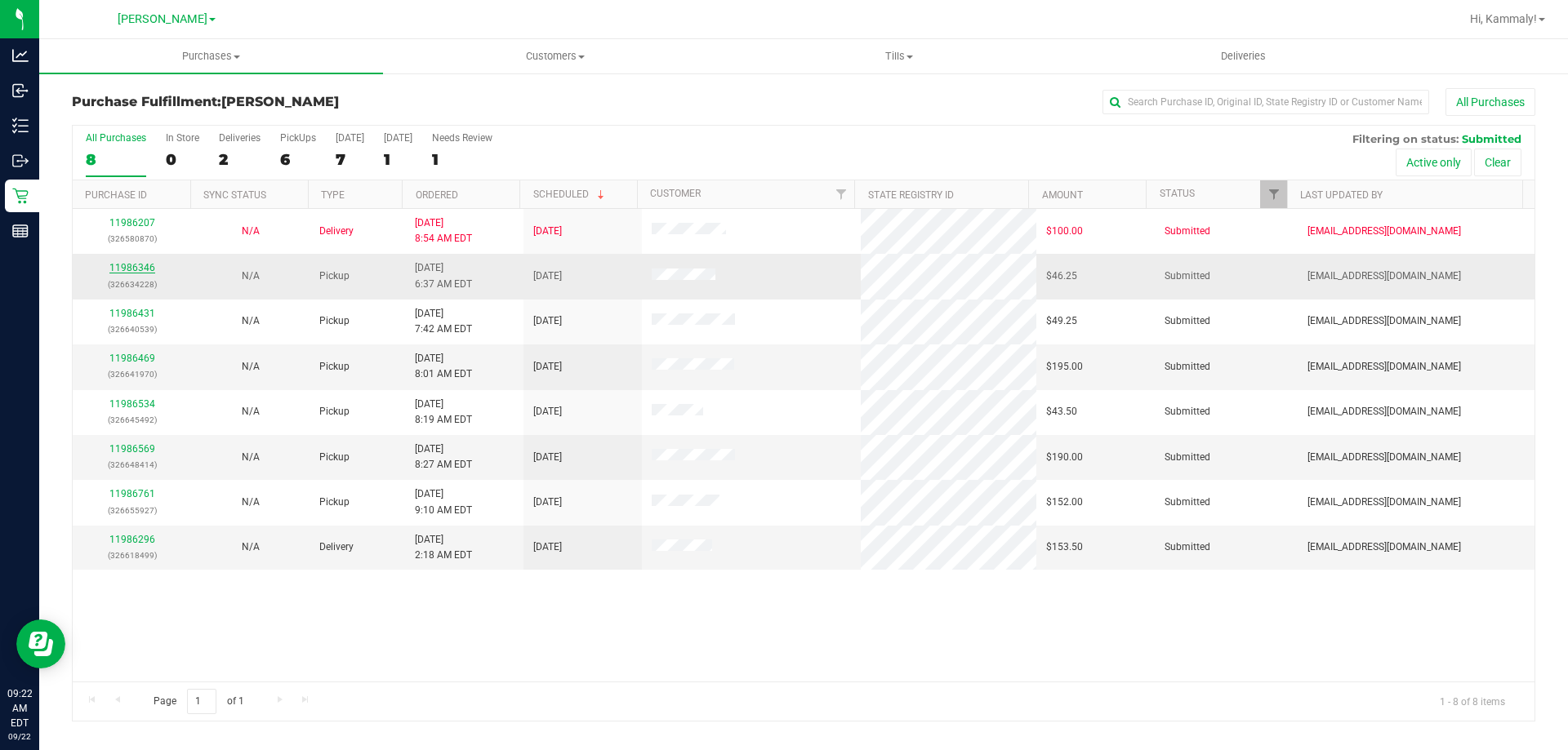
click at [137, 268] on link "11986346" at bounding box center [132, 268] width 46 height 11
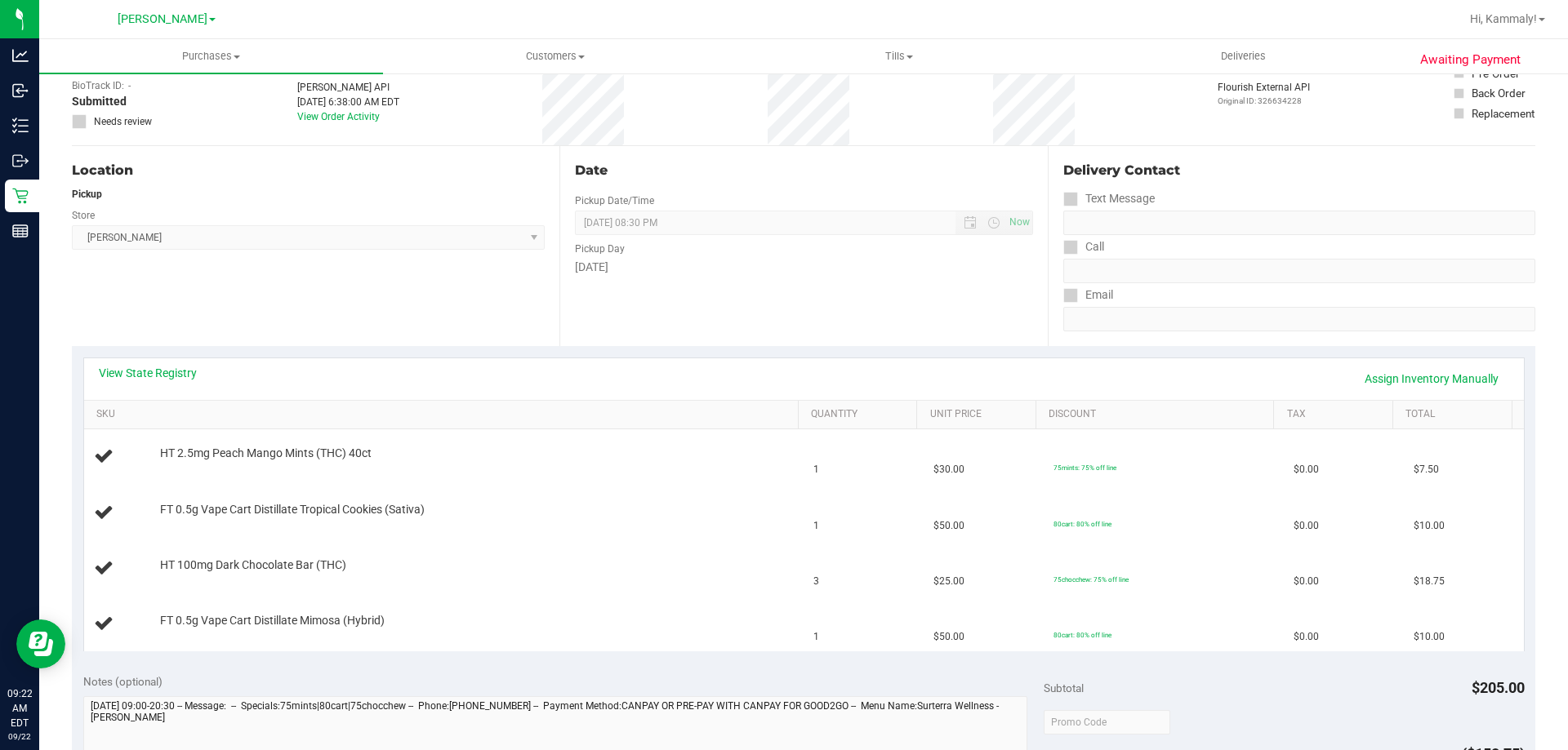
scroll to position [252, 0]
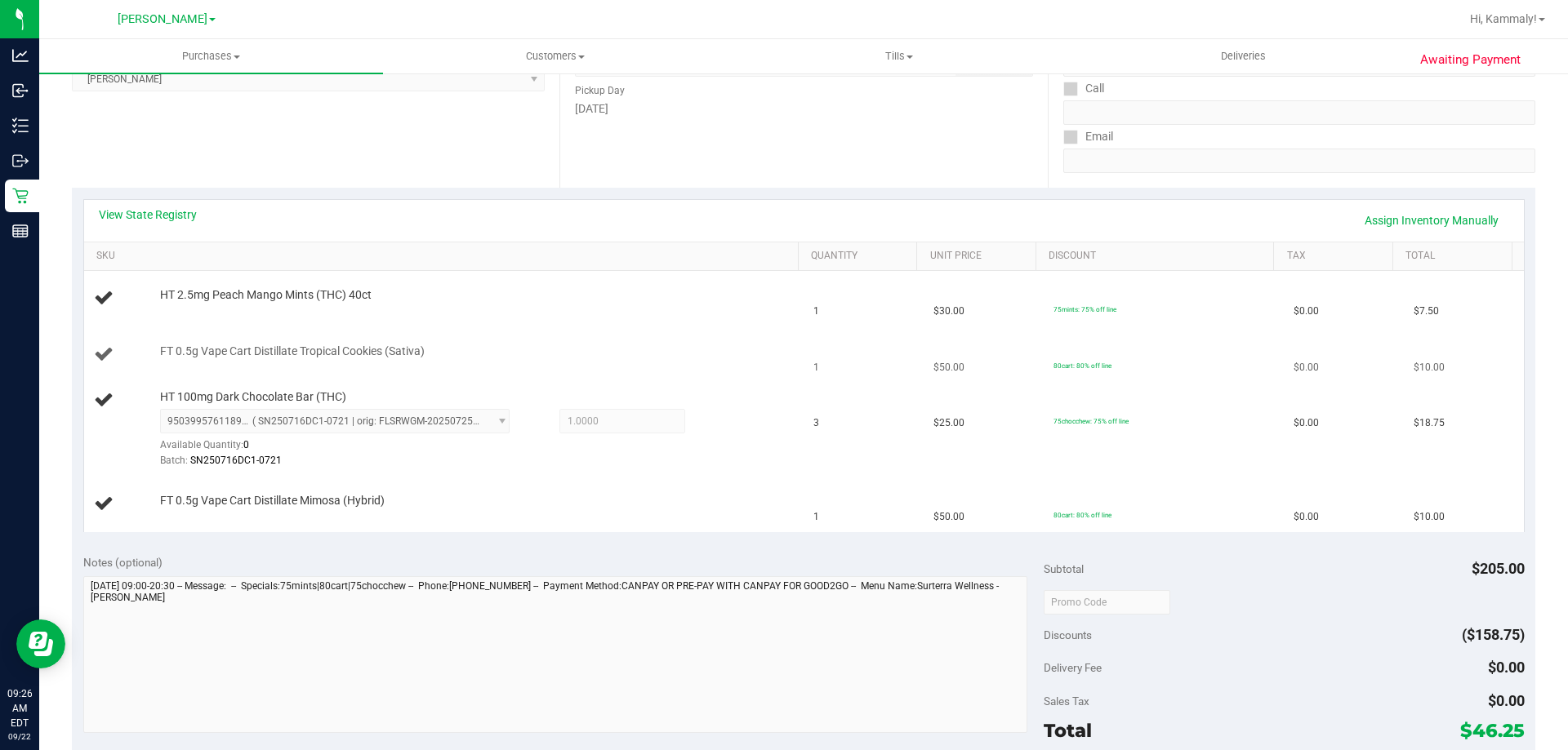
drag, startPoint x: 540, startPoint y: 342, endPoint x: 556, endPoint y: 340, distance: 16.1
click at [541, 341] on td "FT 0.5g Vape Cart Distillate Tropical Cookies (Sativa)" at bounding box center [445, 355] width 721 height 56
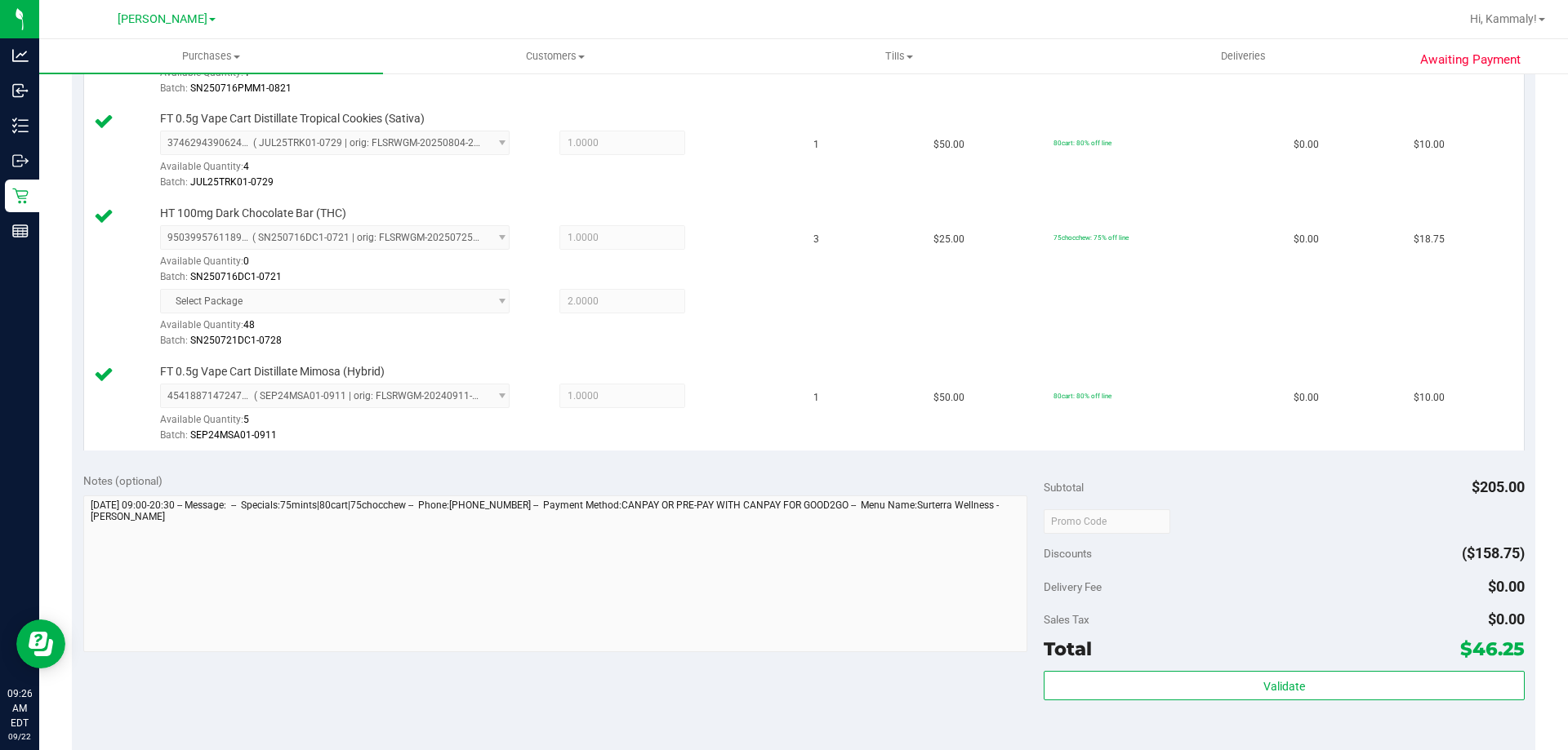
scroll to position [517, 0]
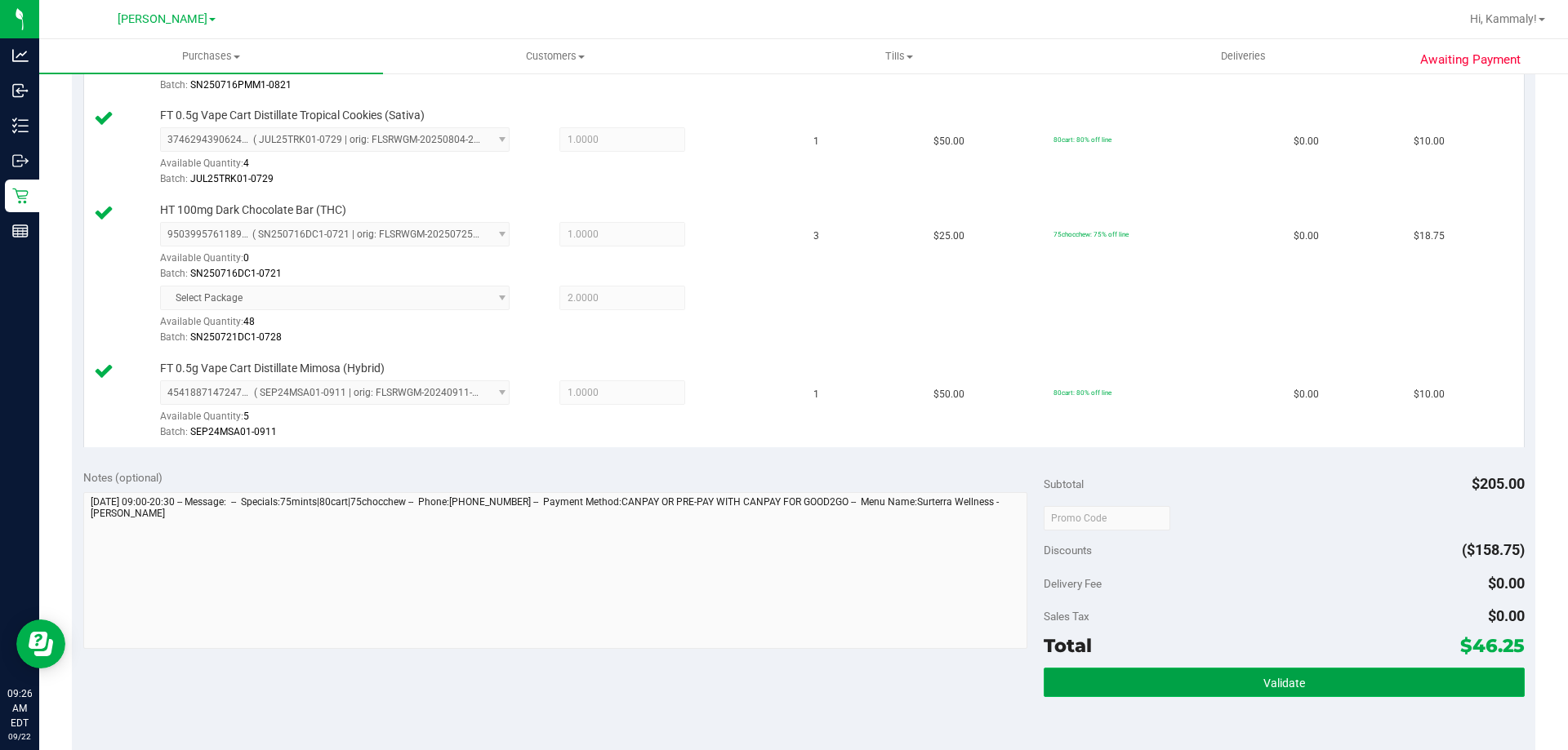
click at [1088, 691] on button "Validate" at bounding box center [1284, 683] width 480 height 29
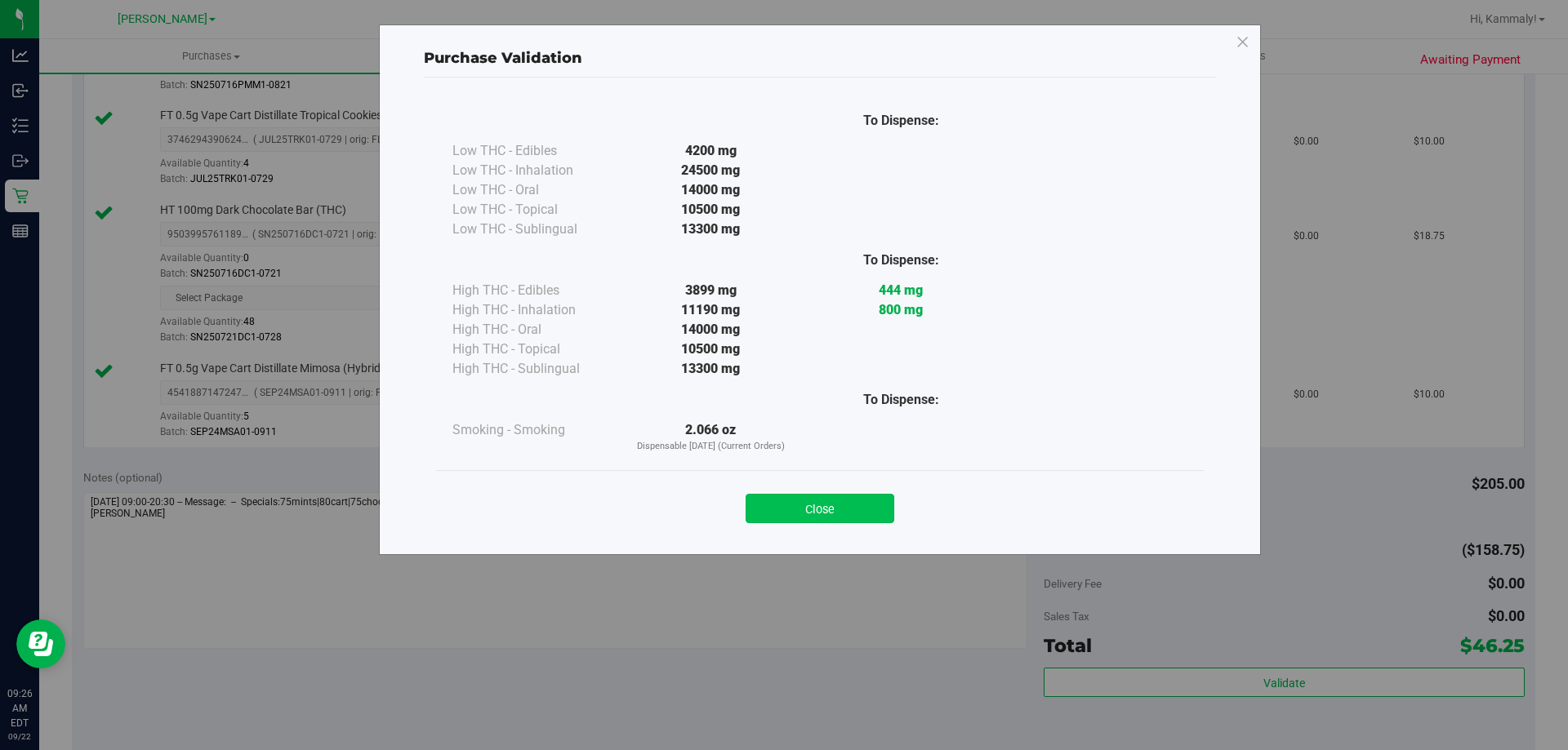
click at [867, 517] on button "Close" at bounding box center [820, 509] width 149 height 29
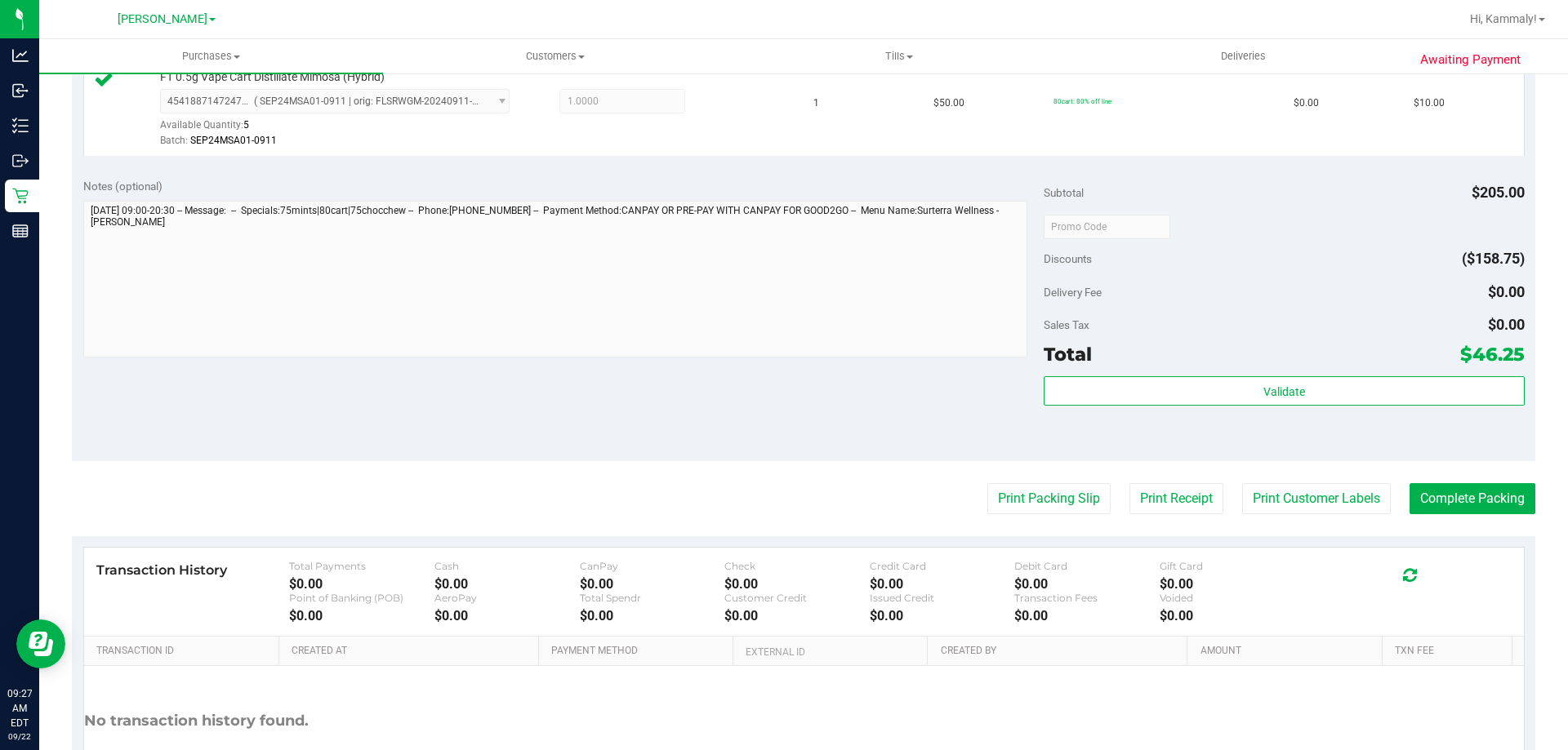
scroll to position [811, 0]
click at [1045, 494] on button "Print Packing Slip" at bounding box center [1049, 497] width 123 height 31
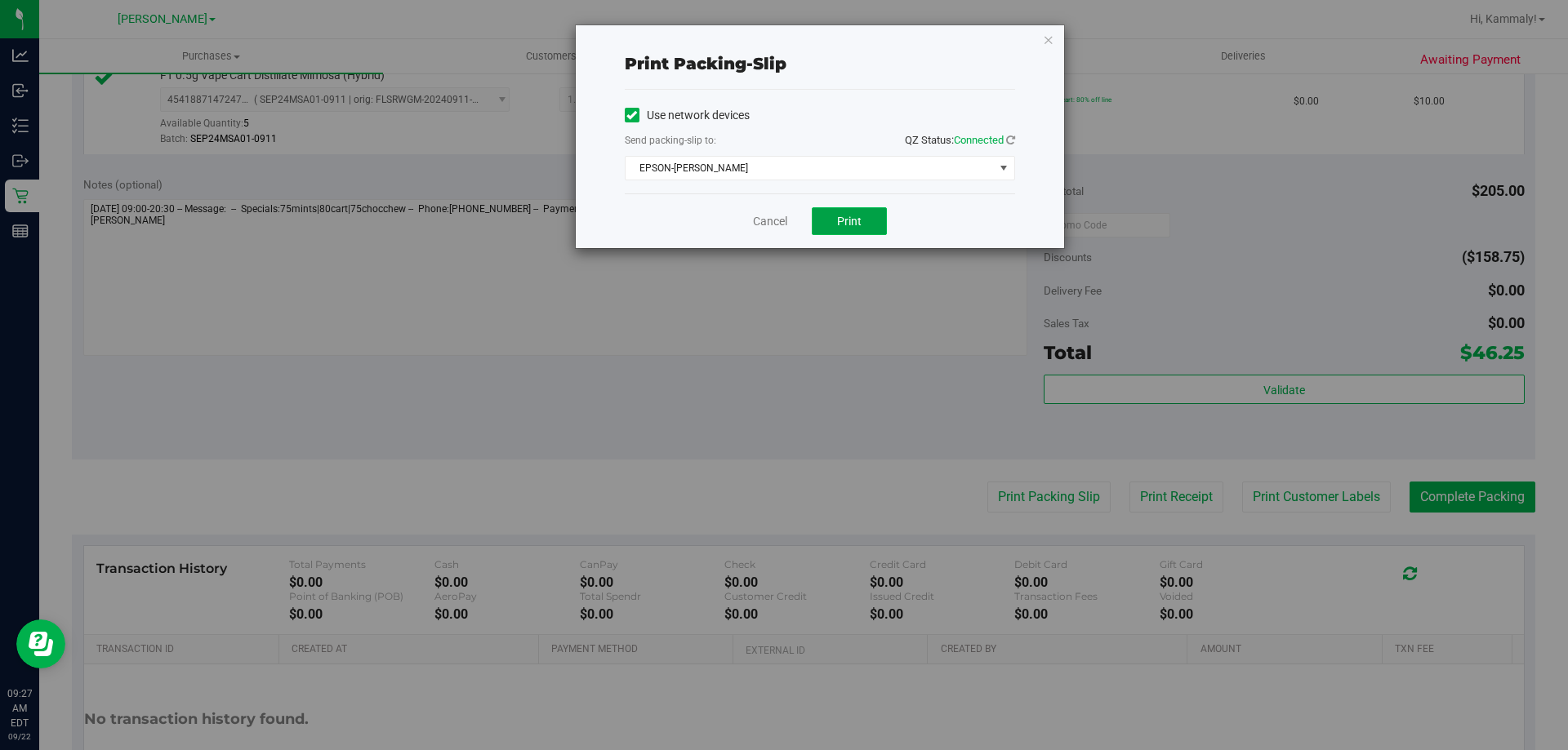
click at [857, 226] on span "Print" at bounding box center [849, 221] width 25 height 13
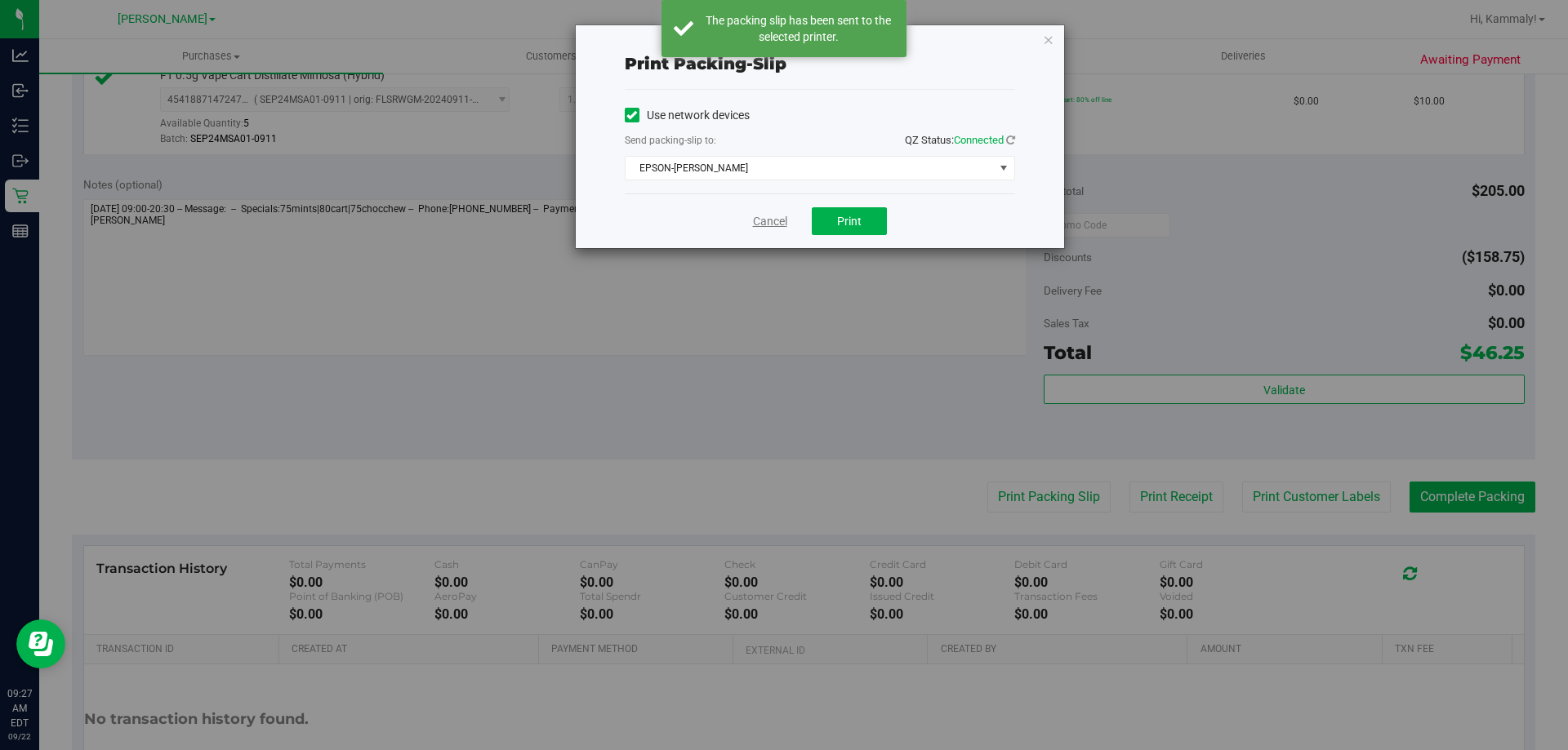
click at [776, 225] on link "Cancel" at bounding box center [769, 221] width 34 height 17
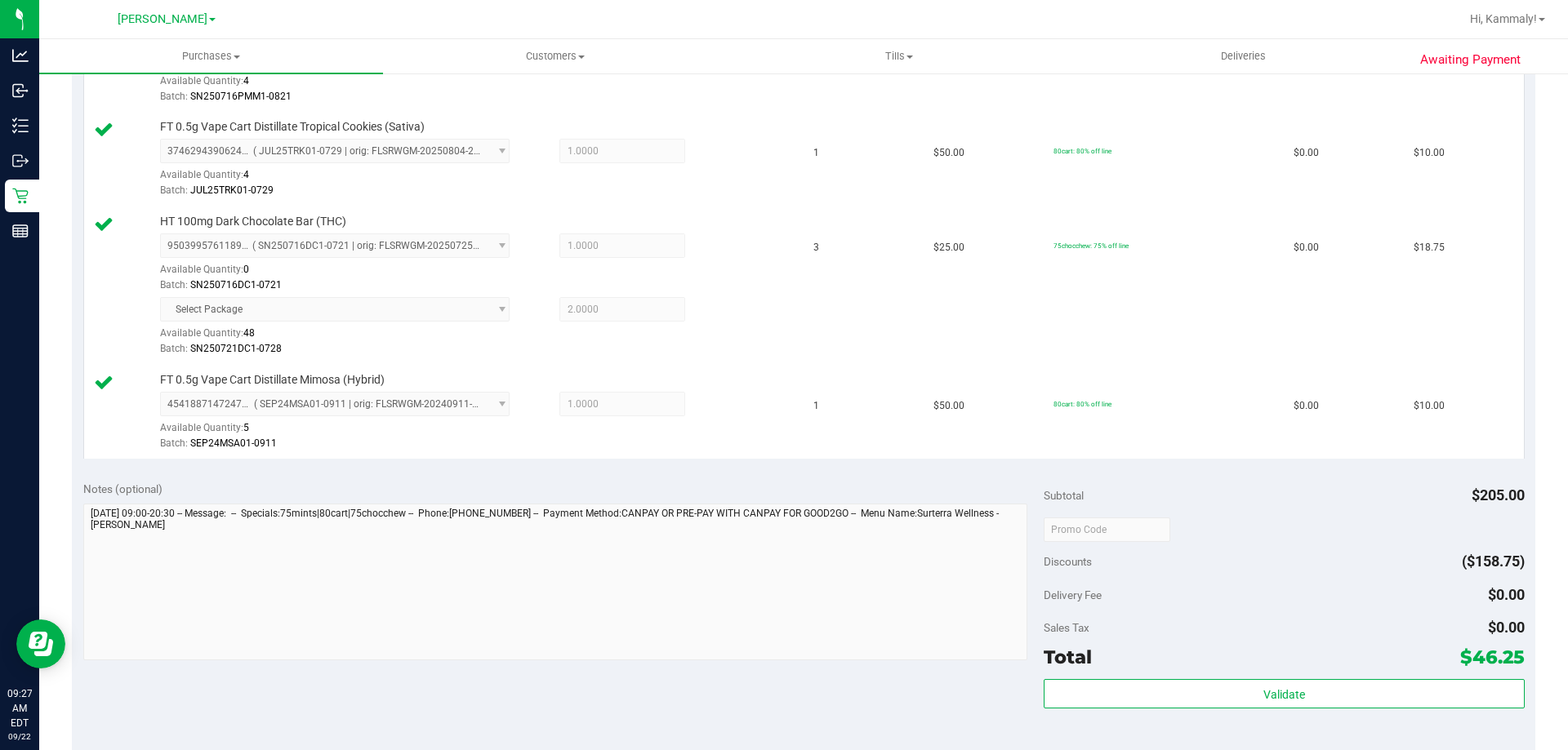
scroll to position [502, 0]
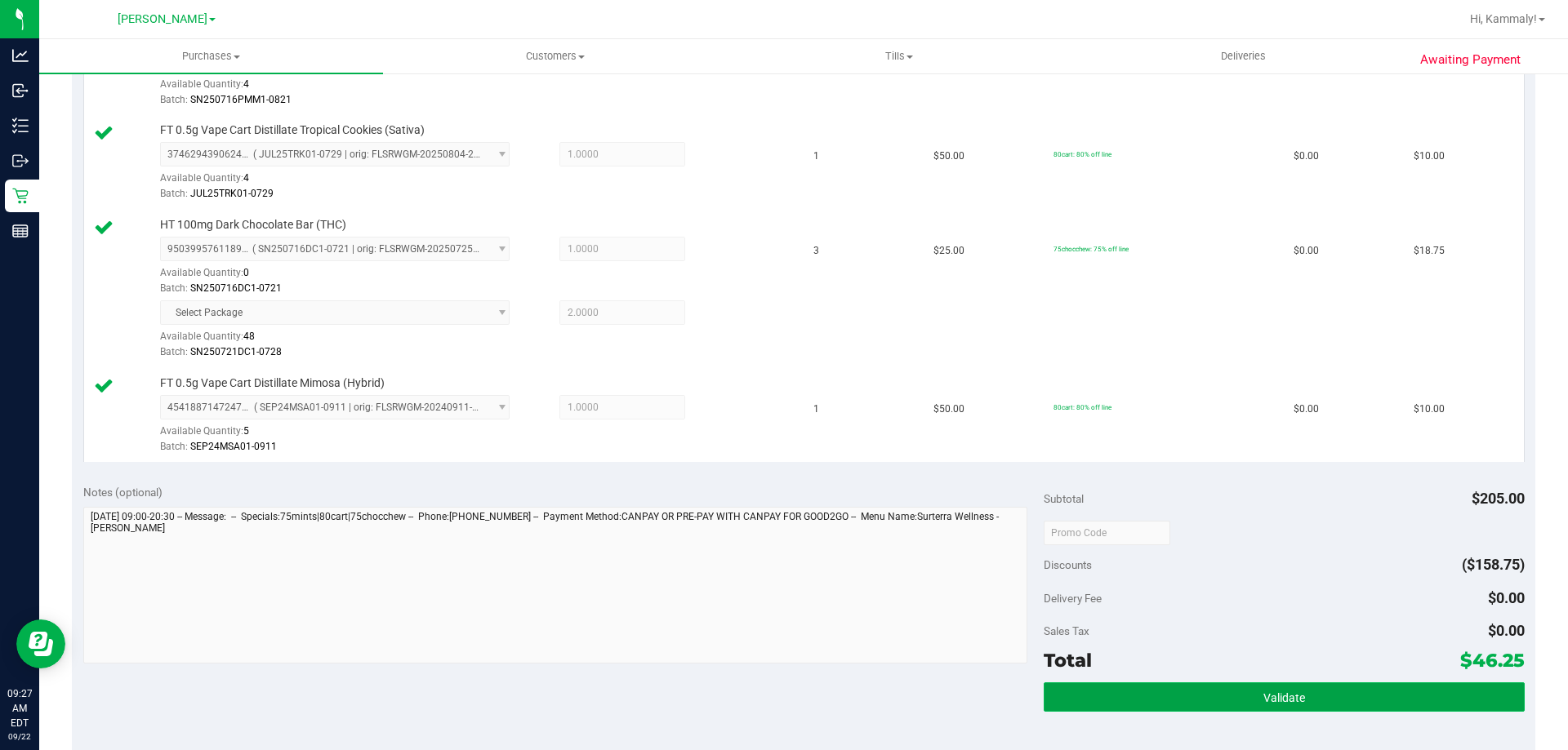
click at [1116, 685] on button "Validate" at bounding box center [1284, 698] width 480 height 29
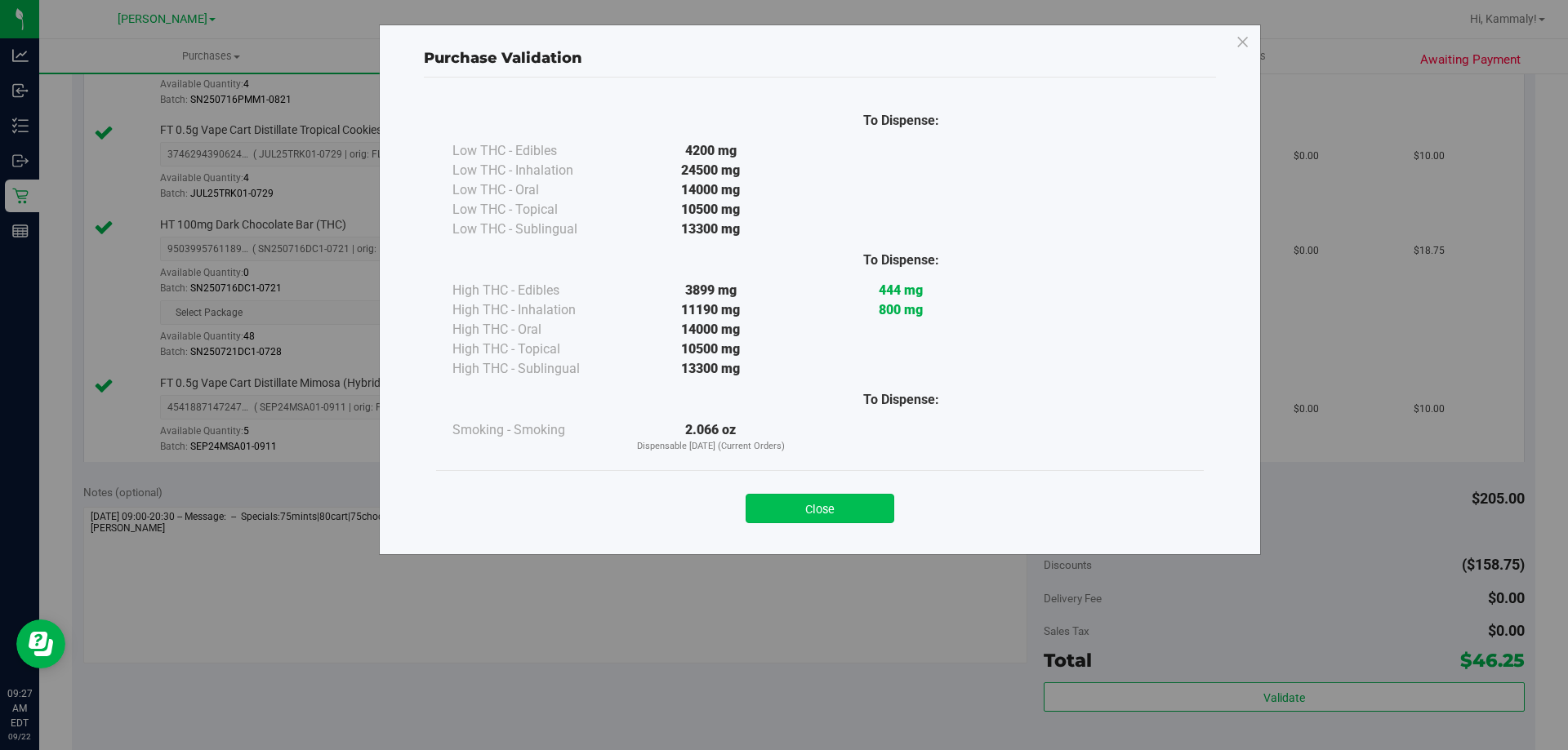
click at [855, 506] on button "Close" at bounding box center [820, 509] width 149 height 29
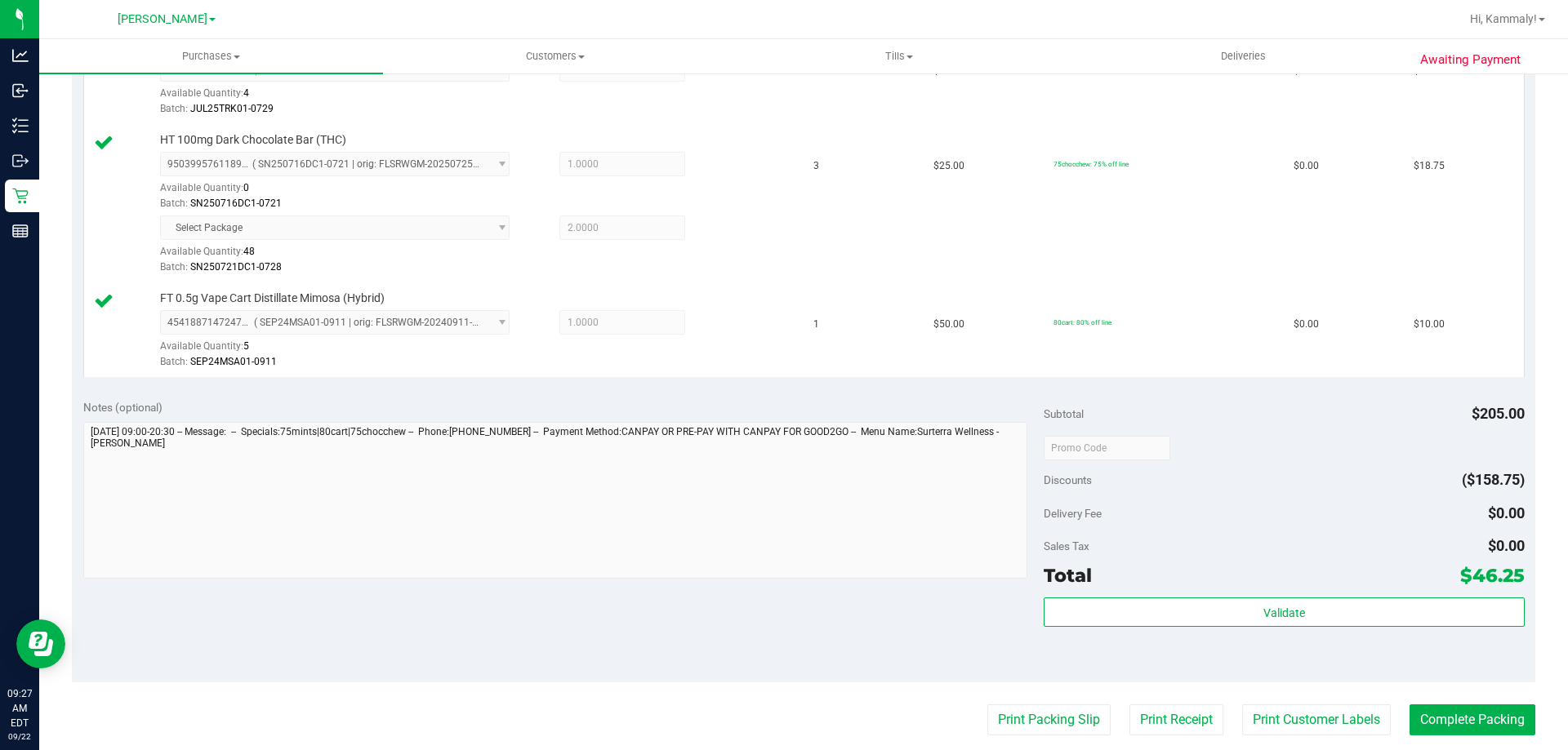
scroll to position [615, 0]
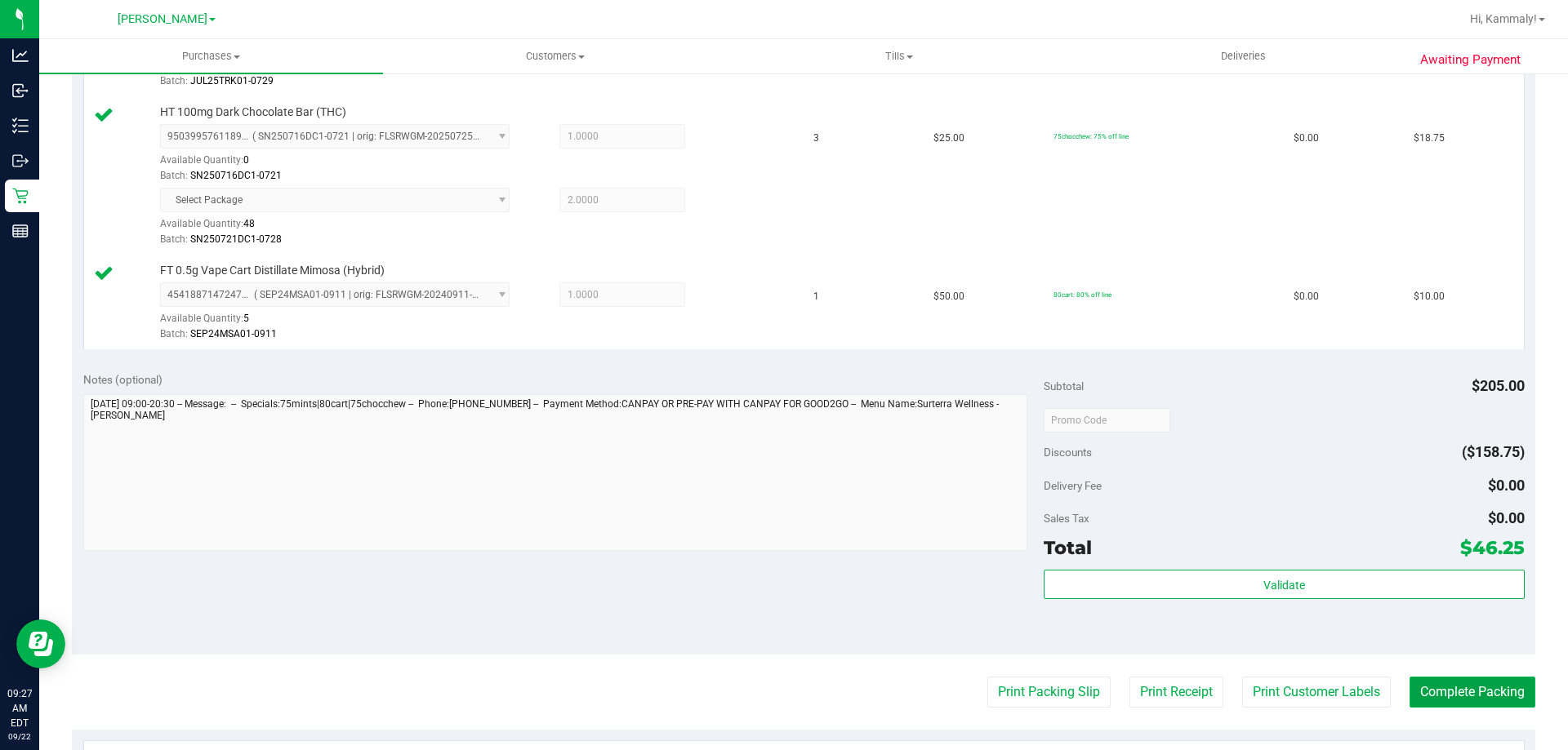
click at [1452, 706] on button "Complete Packing" at bounding box center [1472, 692] width 126 height 31
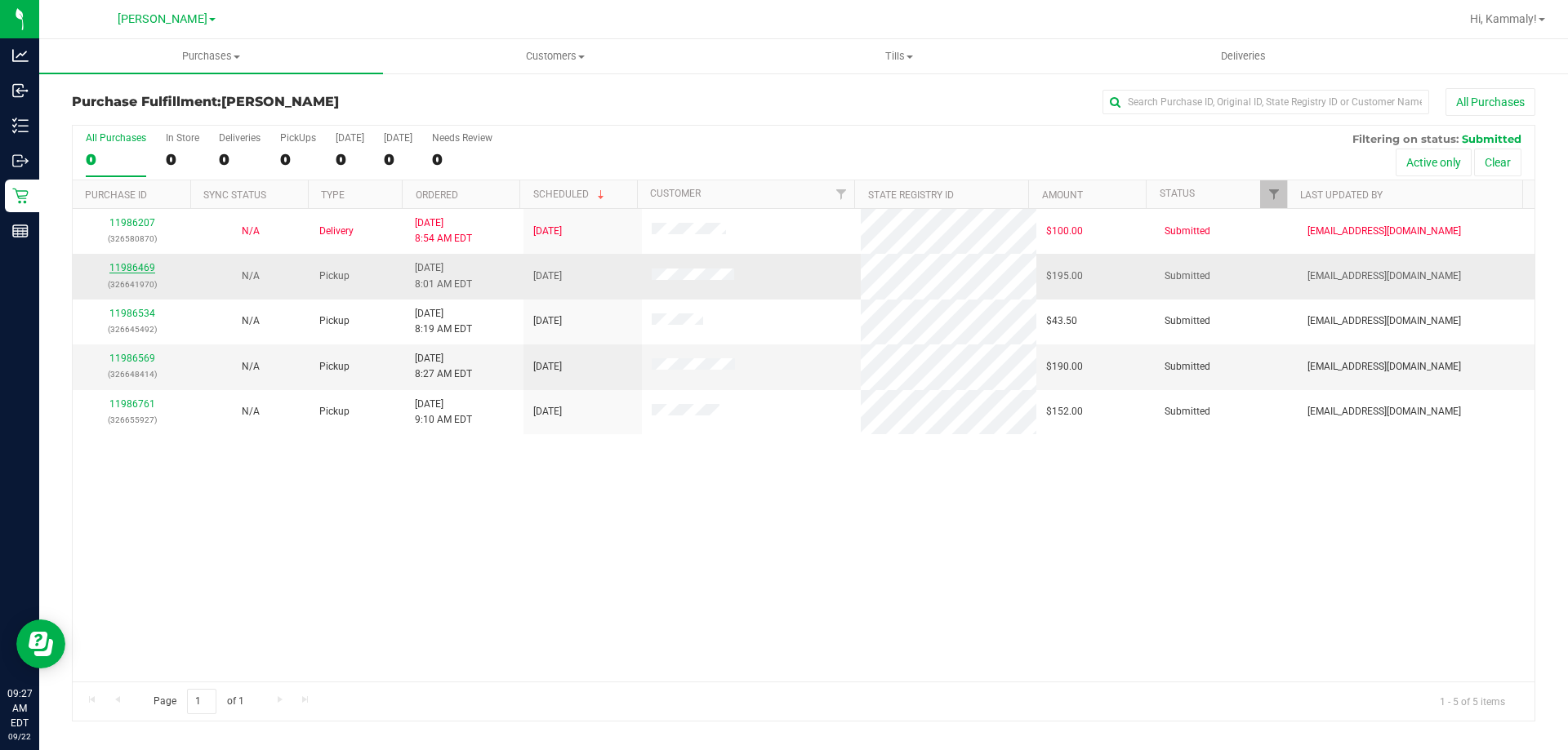
click at [139, 269] on link "11986469" at bounding box center [132, 268] width 46 height 11
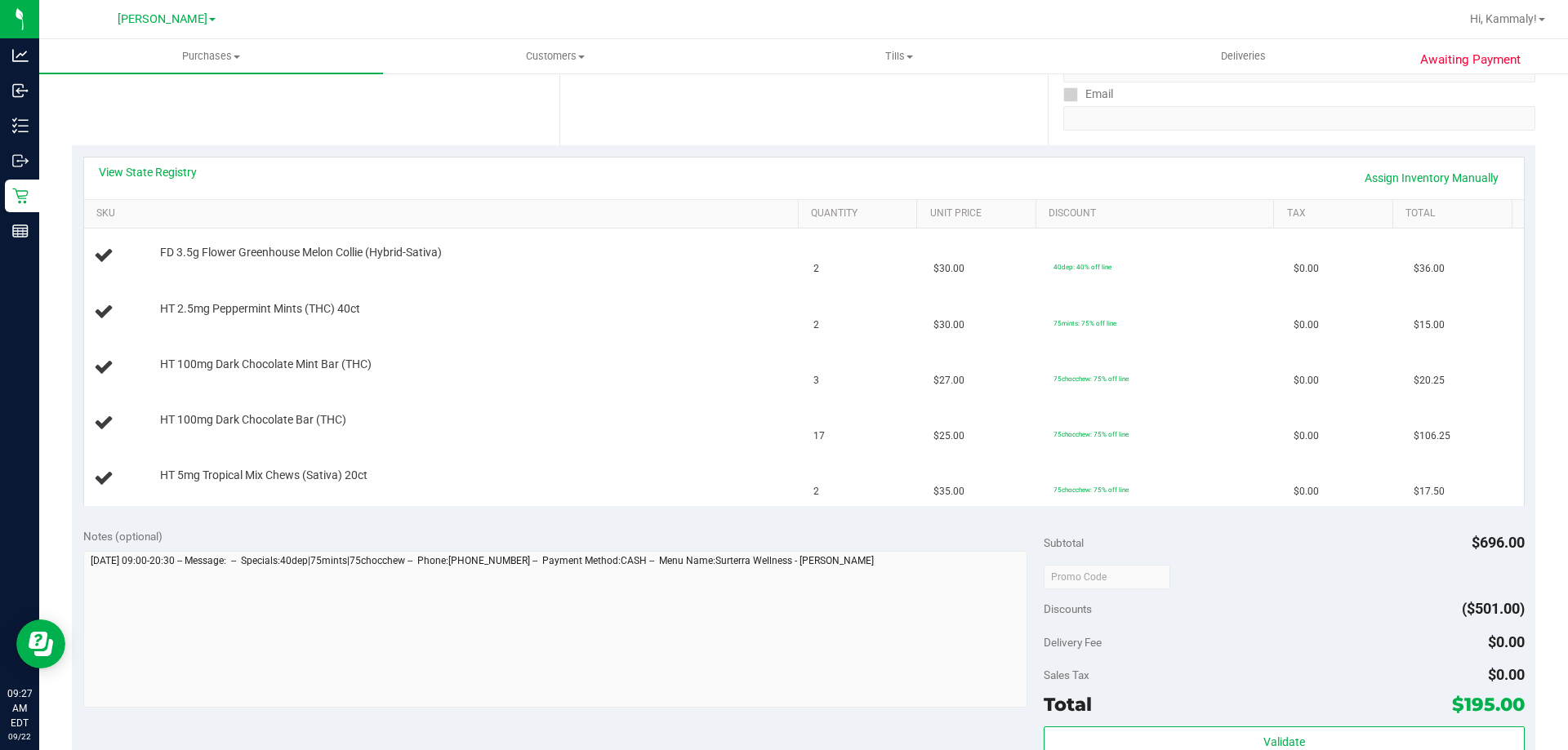
scroll to position [291, 0]
click at [174, 169] on link "View State Registry" at bounding box center [148, 176] width 98 height 17
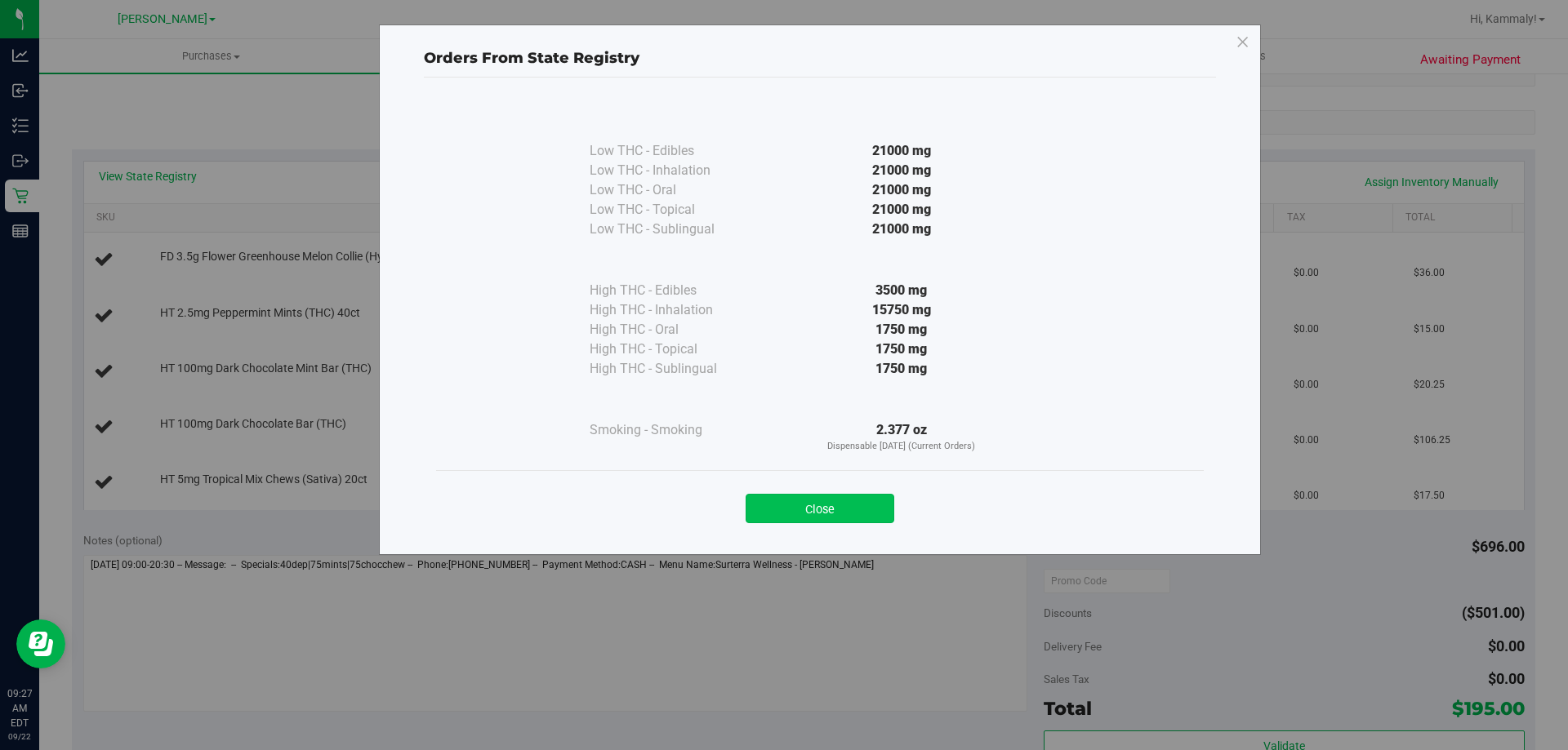
click at [864, 505] on button "Close" at bounding box center [820, 509] width 149 height 29
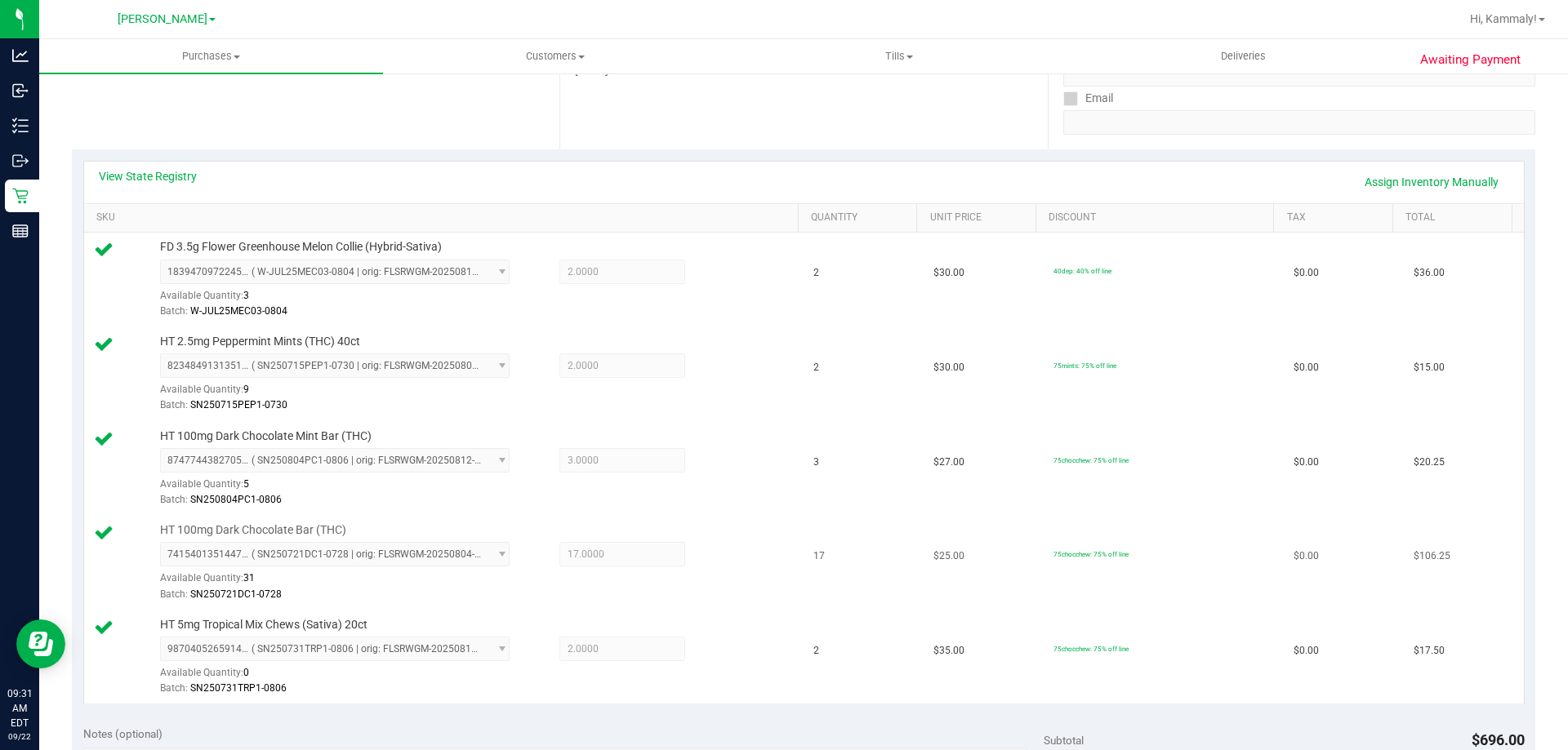
click at [1243, 570] on td "75chocchew: 75% off line" at bounding box center [1164, 563] width 240 height 94
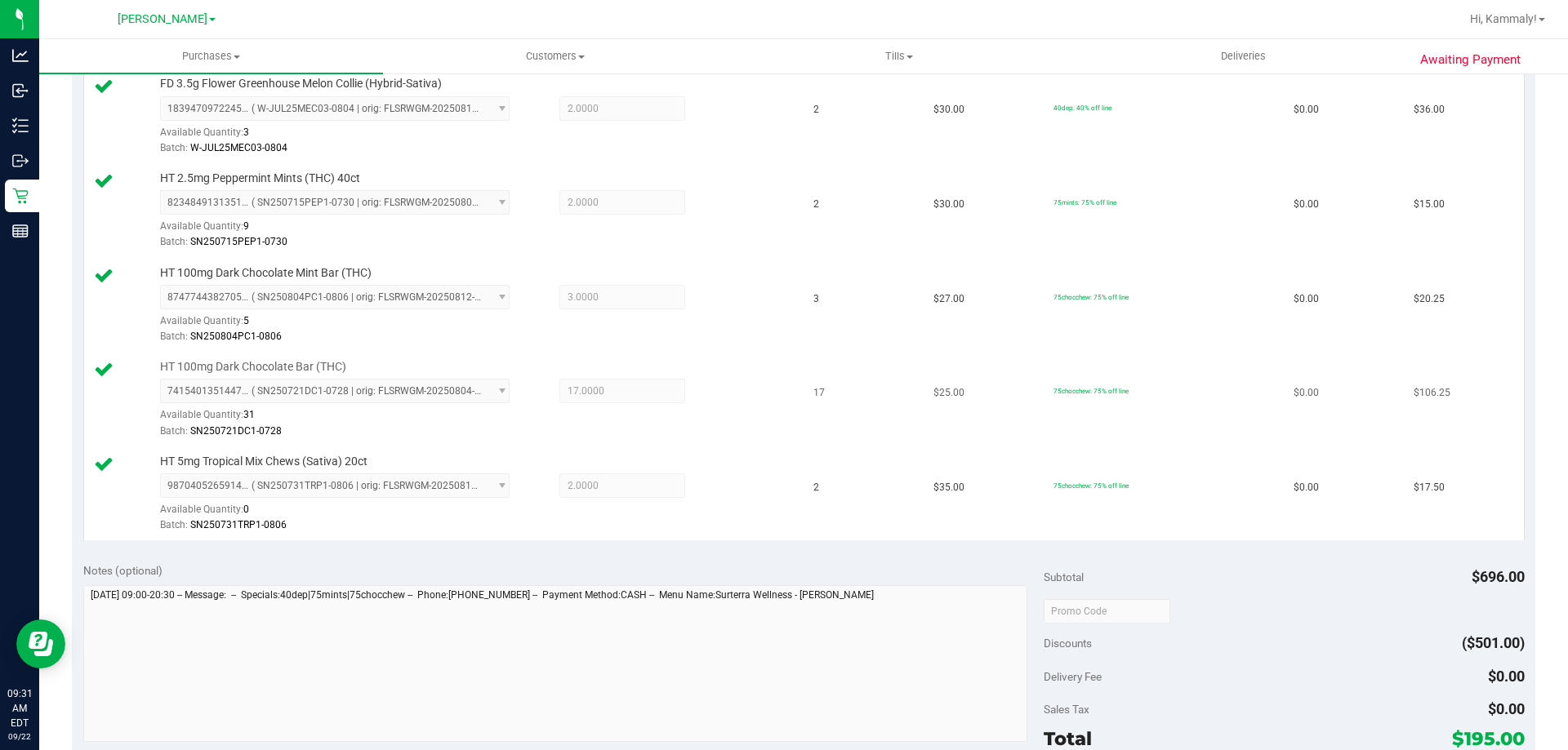
scroll to position [526, 0]
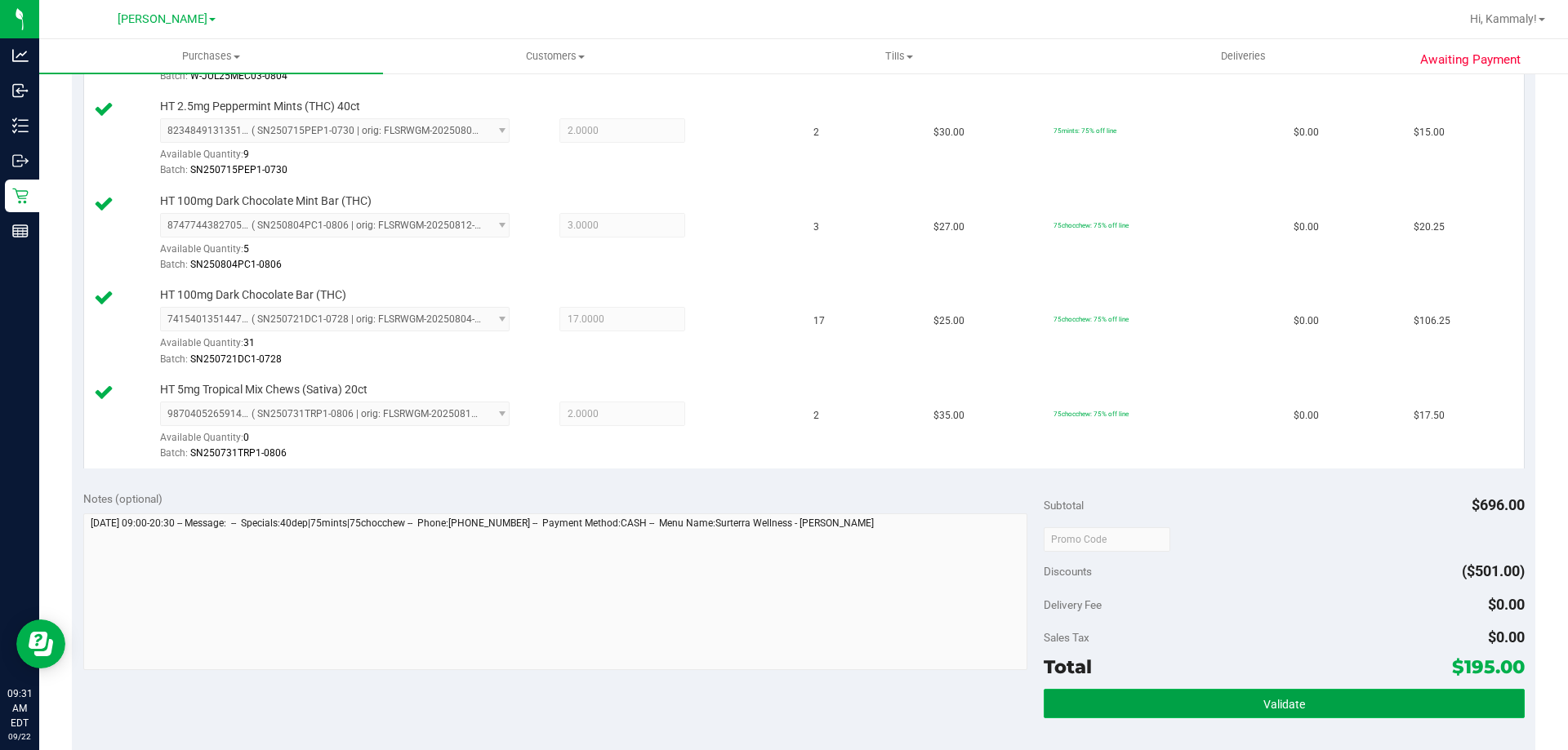
click at [1116, 716] on button "Validate" at bounding box center [1284, 704] width 480 height 29
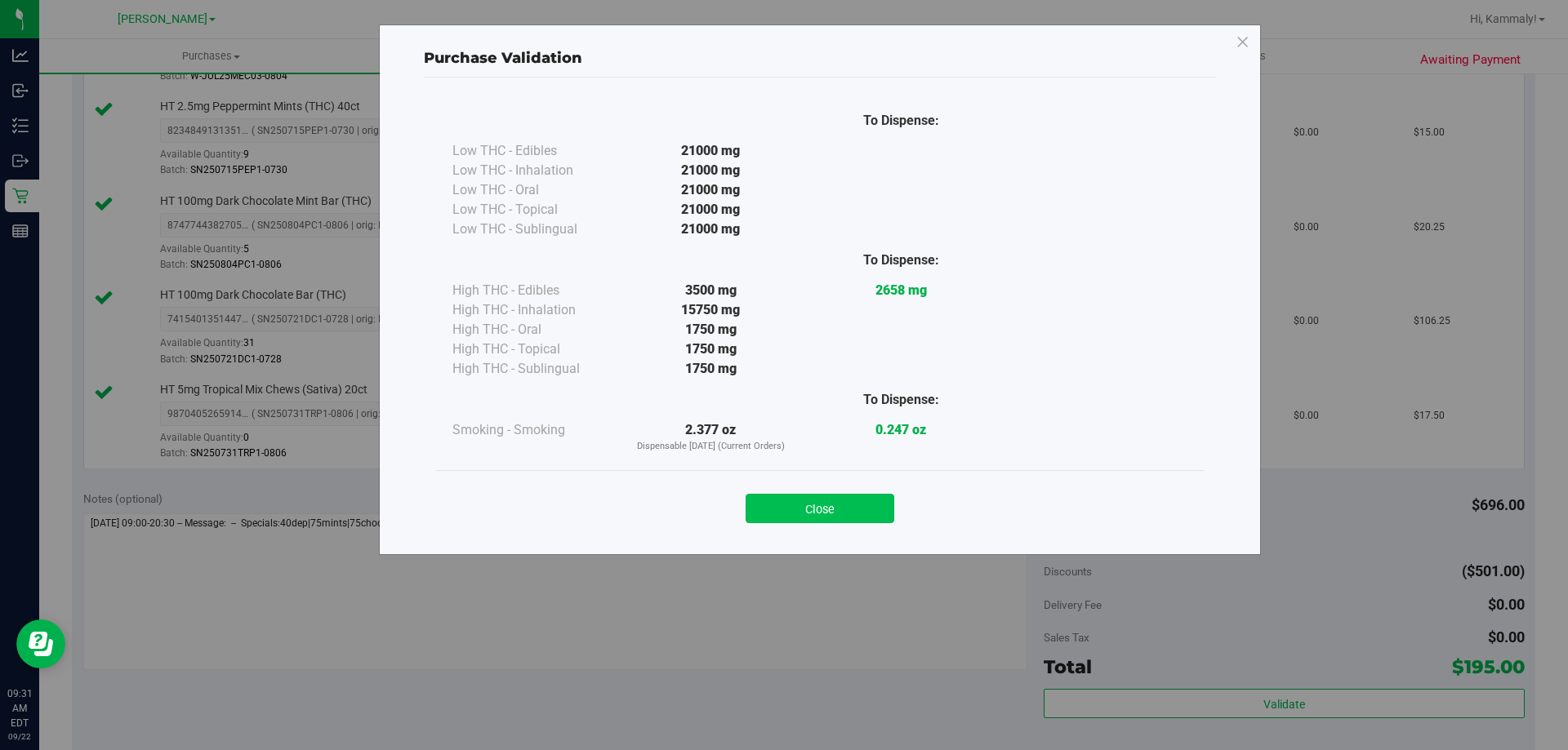
click at [841, 502] on button "Close" at bounding box center [820, 509] width 149 height 29
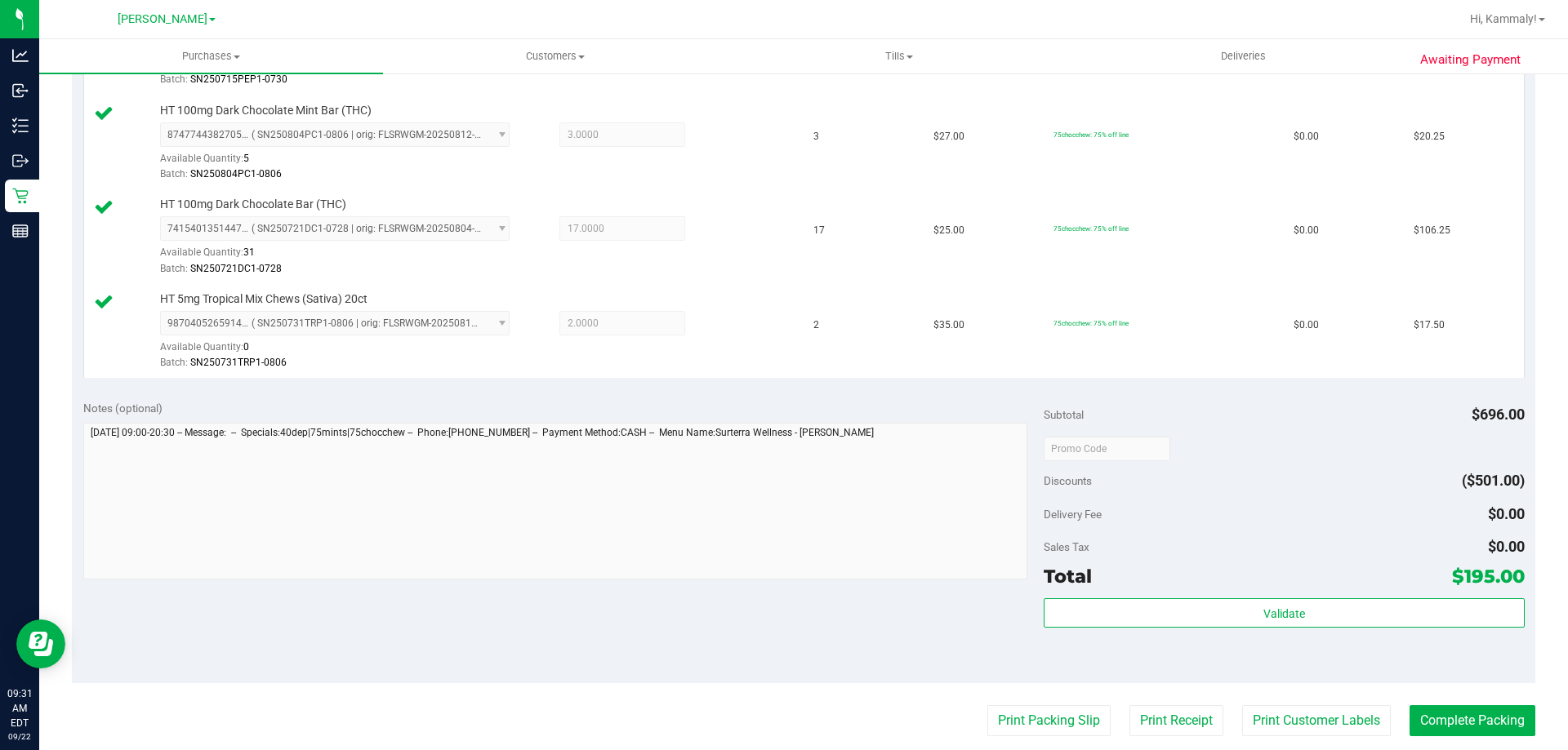
scroll to position [683, 0]
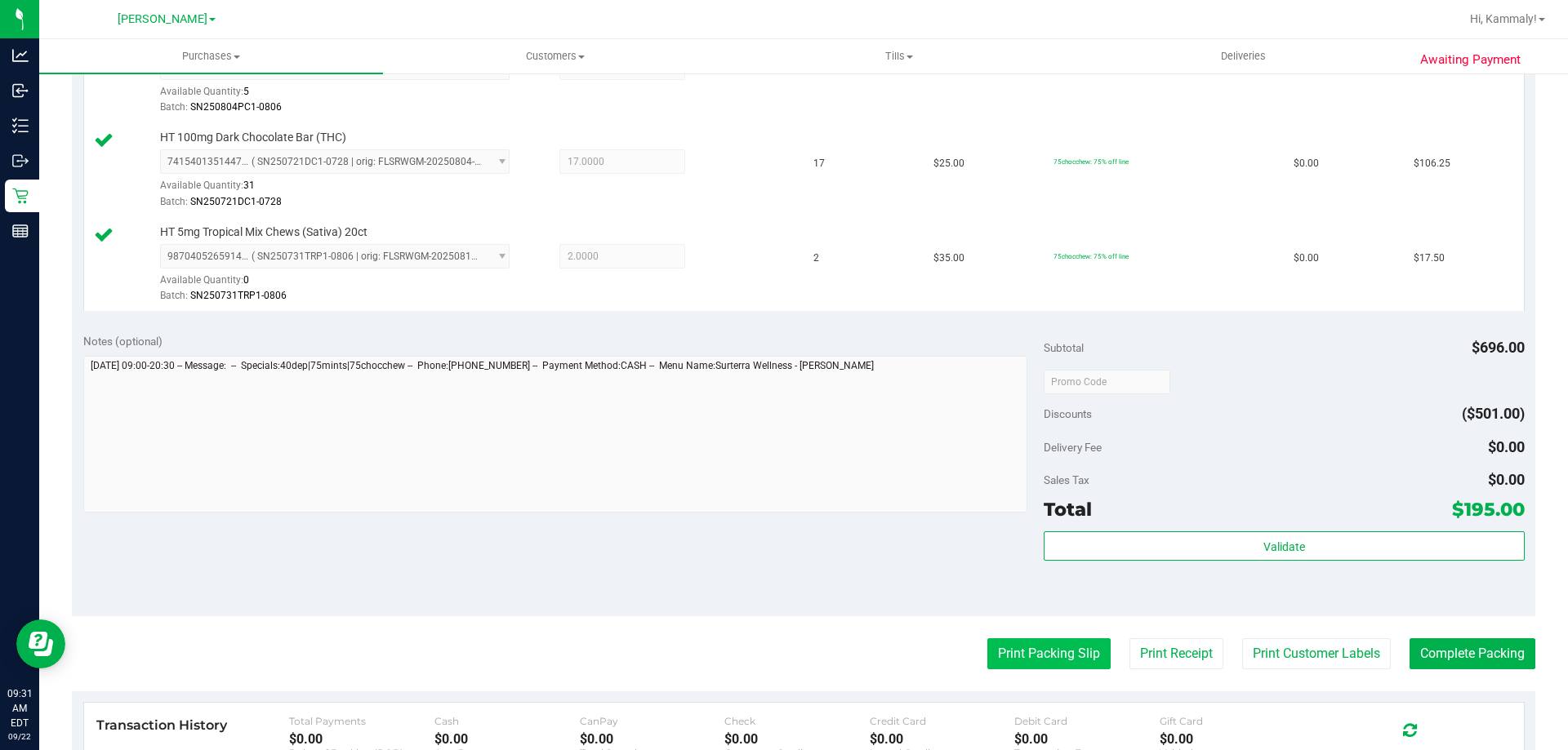
click at [1068, 654] on button "Print Packing Slip" at bounding box center [1049, 654] width 123 height 31
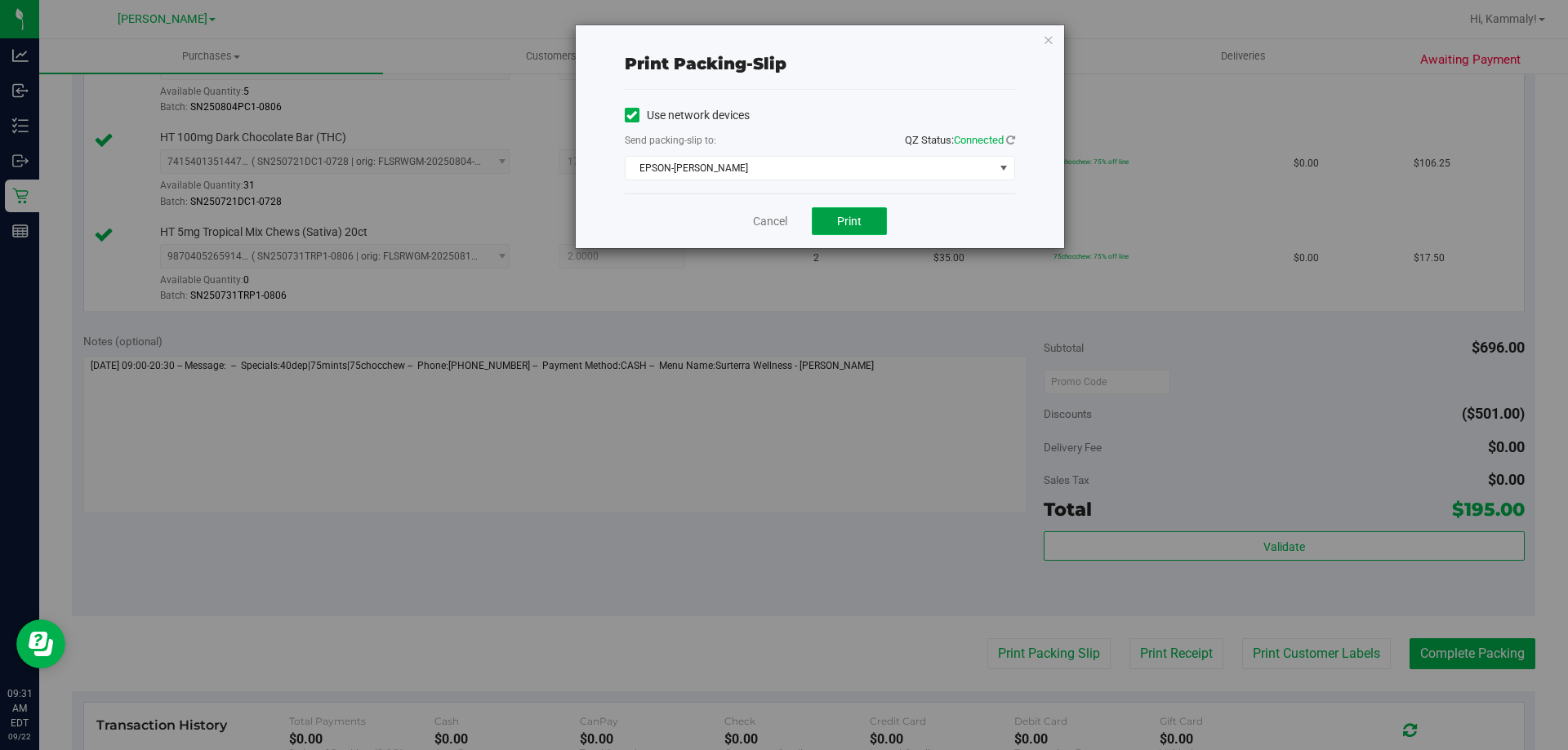
click at [863, 231] on button "Print" at bounding box center [849, 221] width 75 height 28
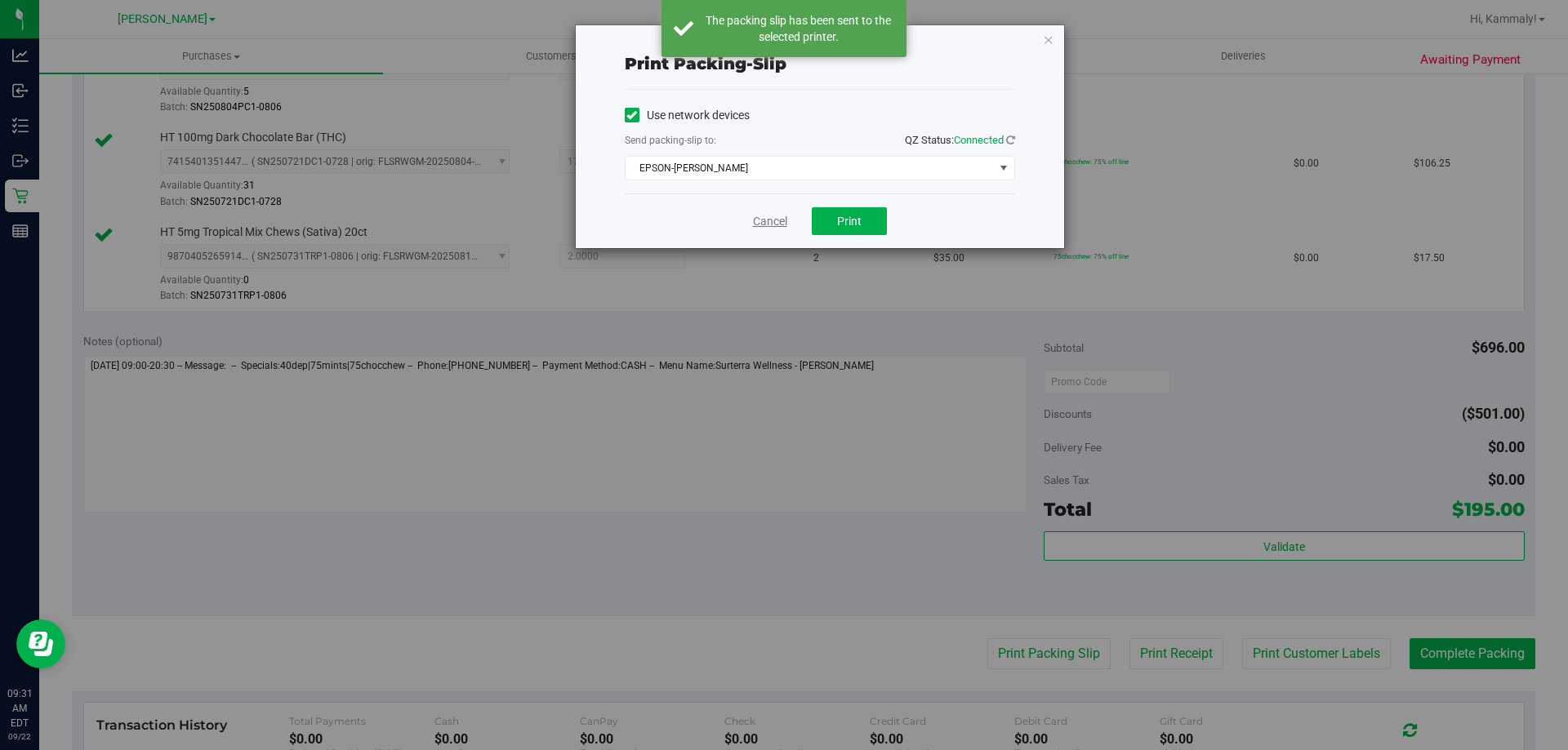
click at [766, 224] on link "Cancel" at bounding box center [769, 221] width 34 height 17
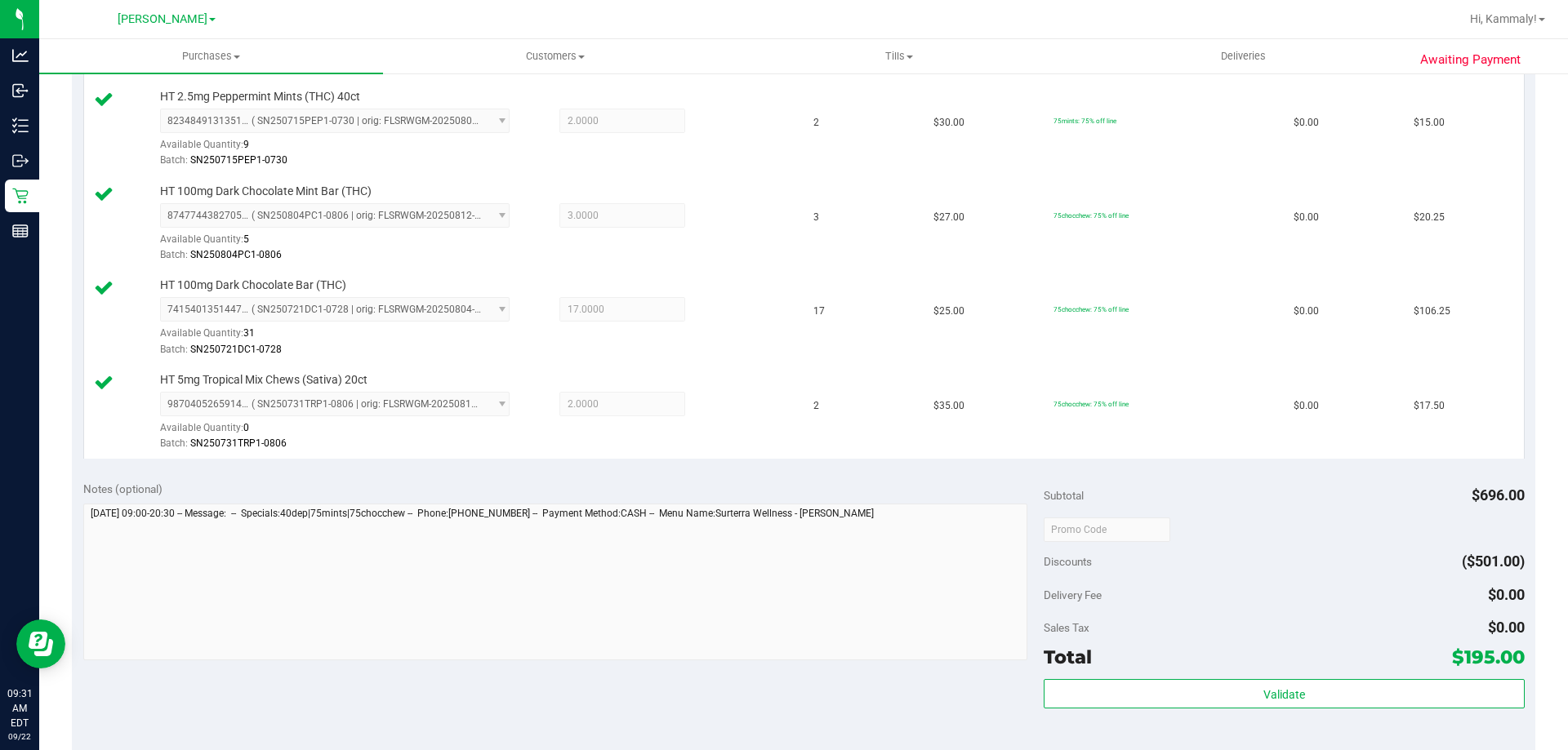
scroll to position [536, 0]
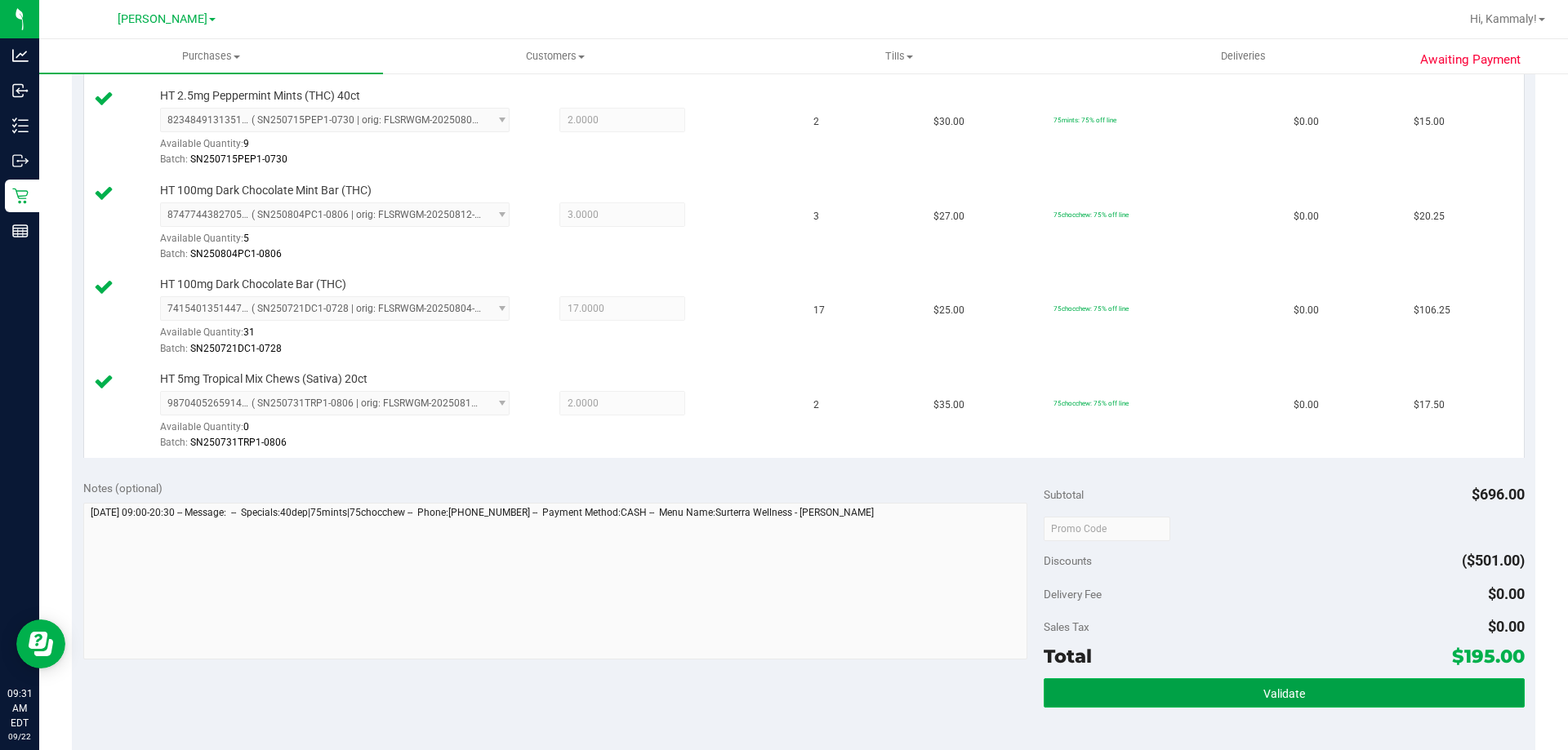
click at [1274, 698] on span "Validate" at bounding box center [1284, 694] width 41 height 13
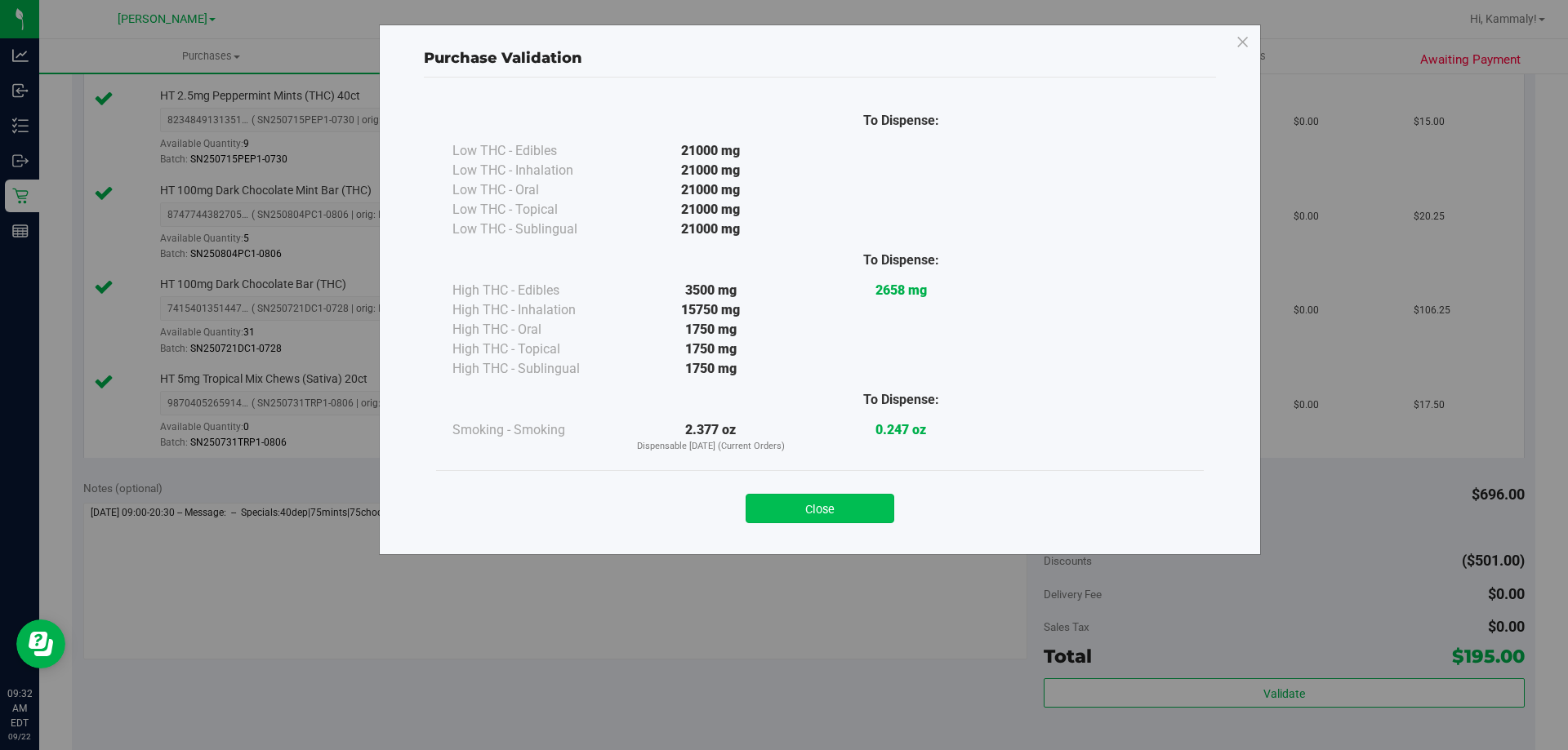
click at [840, 517] on button "Close" at bounding box center [820, 509] width 149 height 29
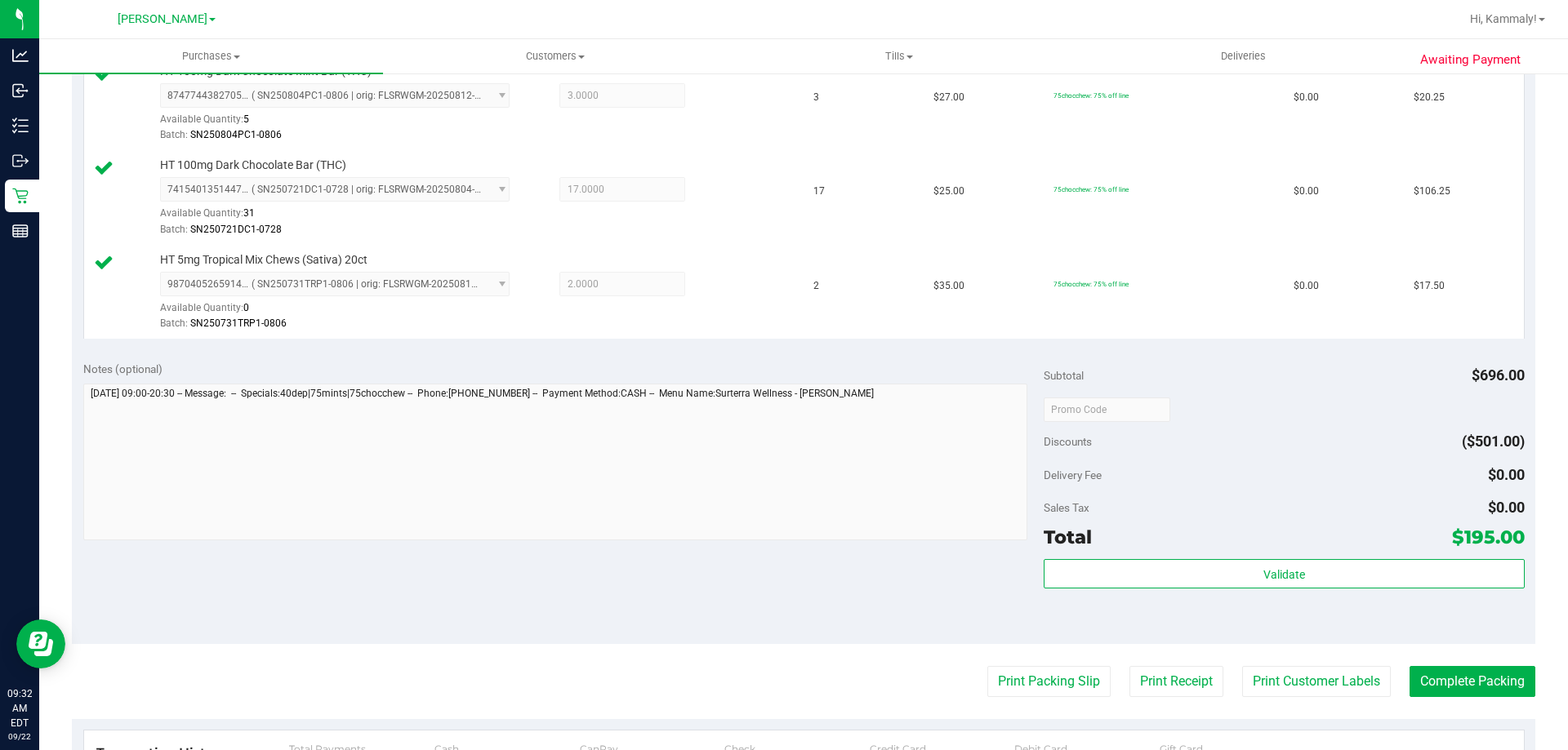
scroll to position [683, 0]
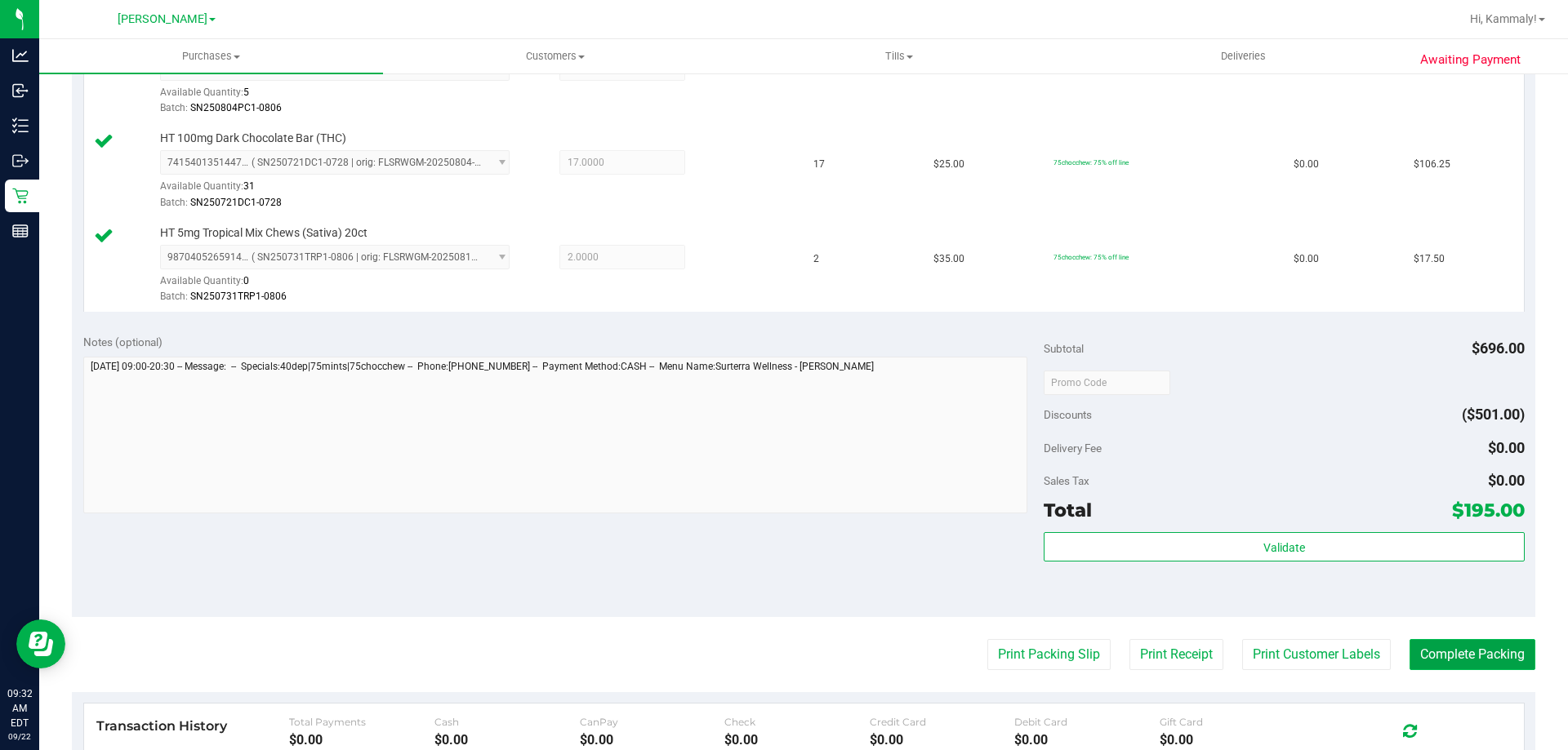
click at [1475, 658] on button "Complete Packing" at bounding box center [1472, 655] width 126 height 31
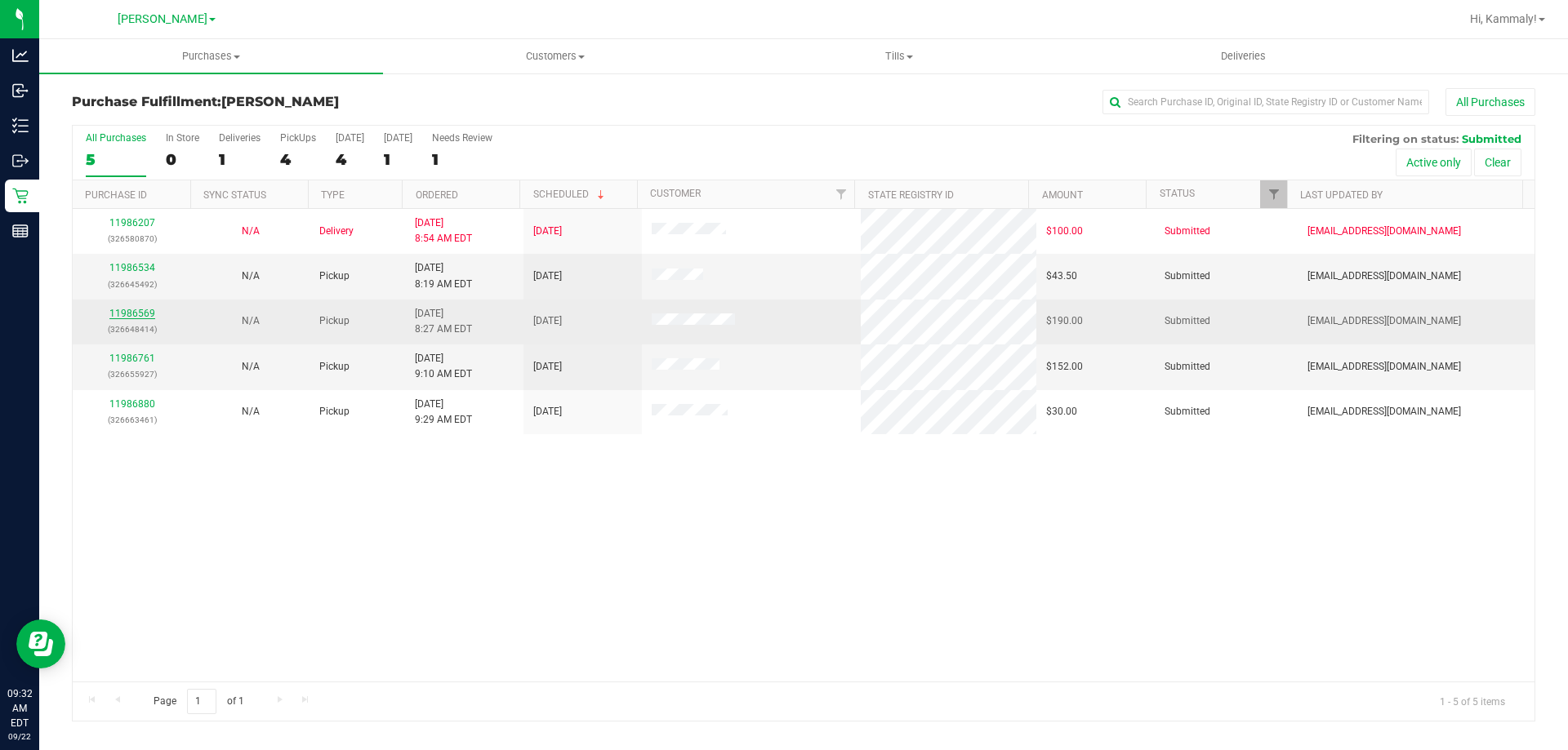
click at [139, 314] on link "11986569" at bounding box center [132, 314] width 46 height 11
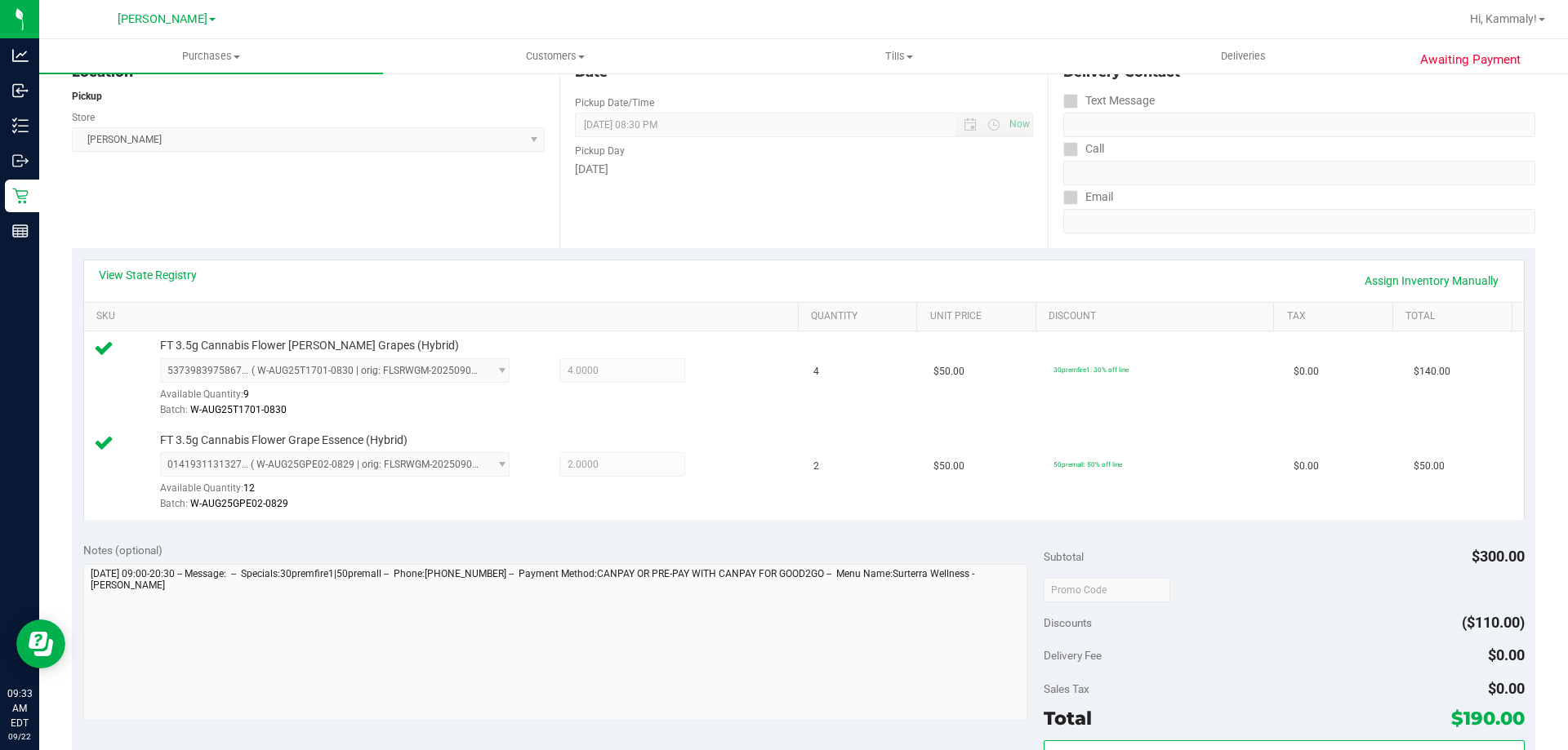
scroll to position [280, 0]
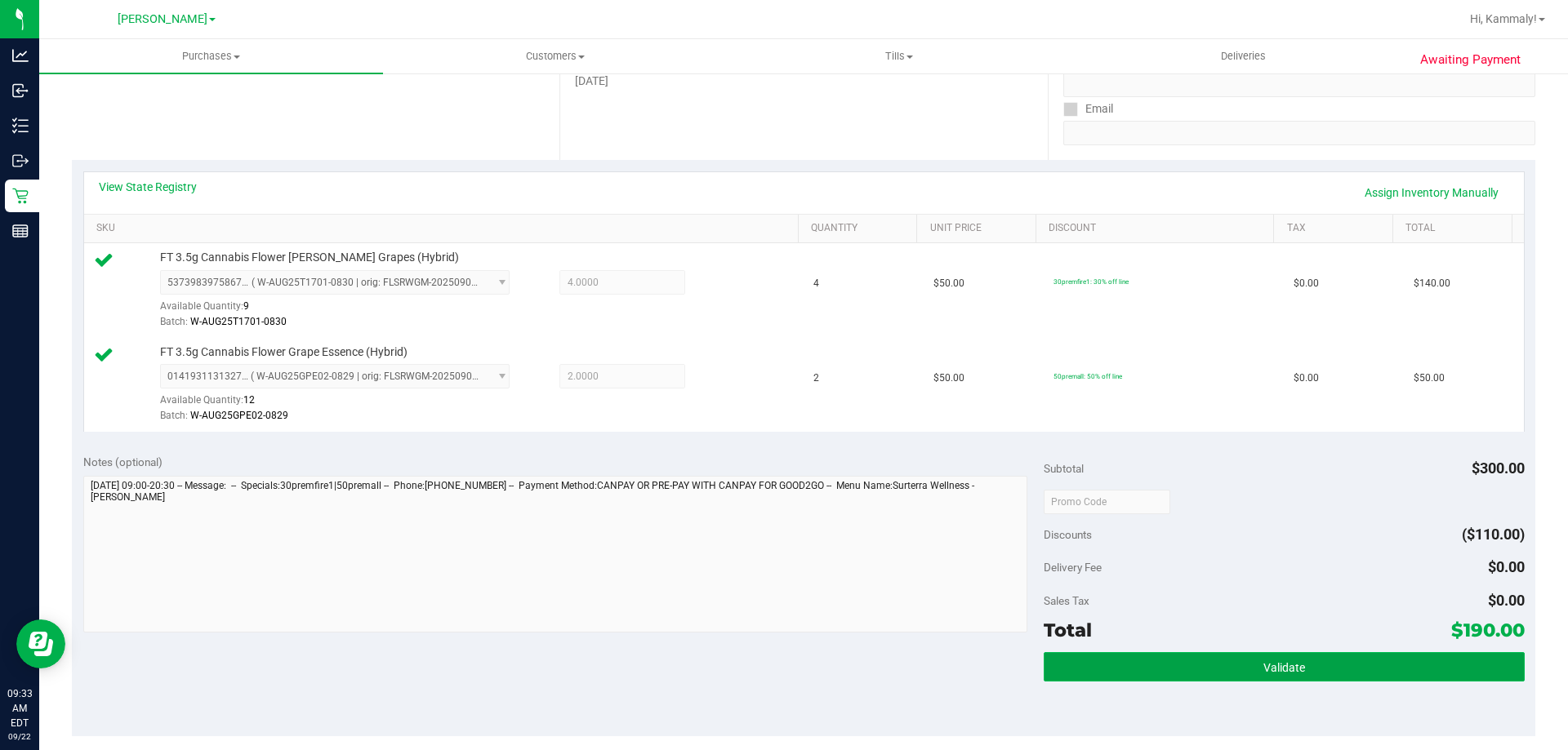
click at [1075, 667] on button "Validate" at bounding box center [1284, 667] width 480 height 29
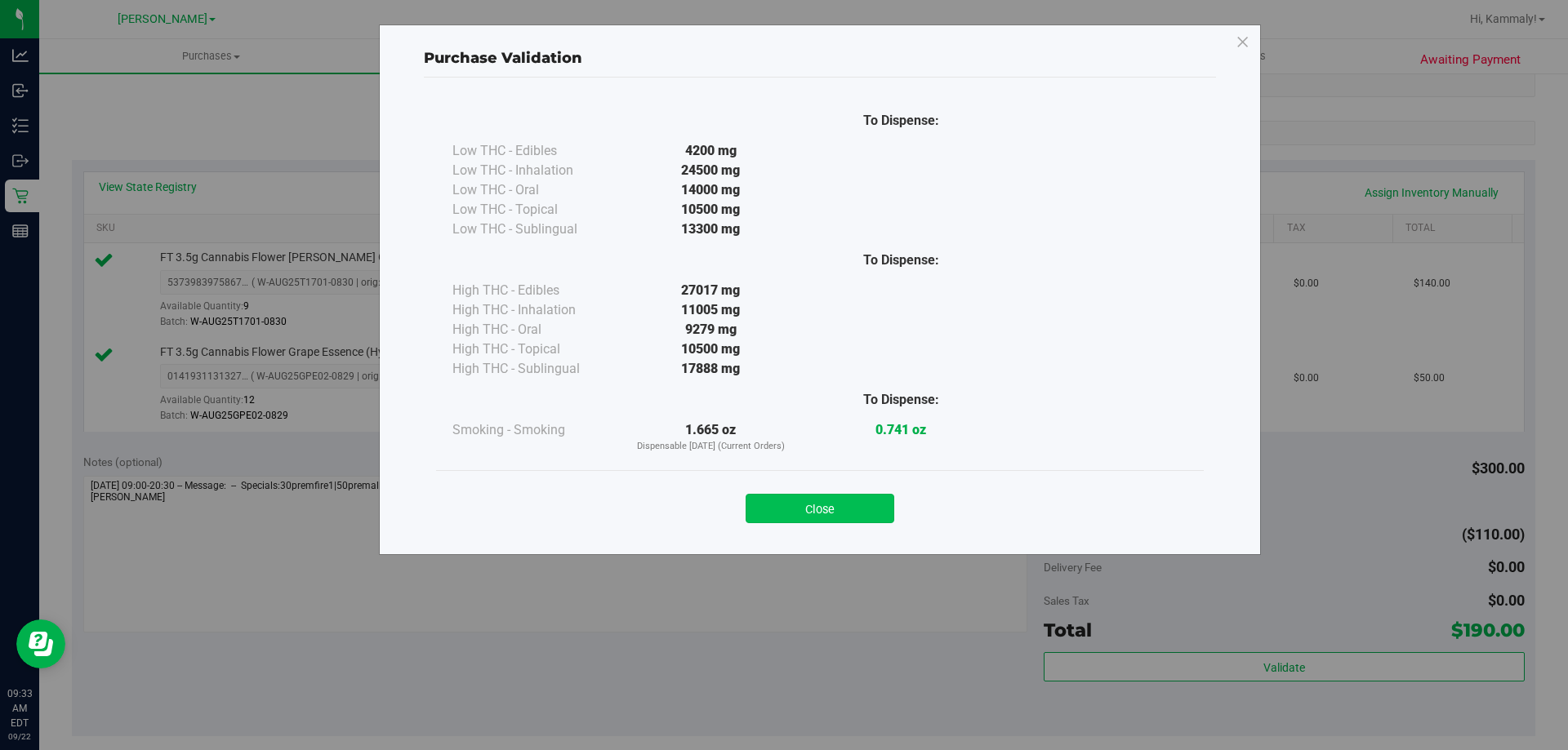
click at [864, 503] on button "Close" at bounding box center [820, 509] width 149 height 29
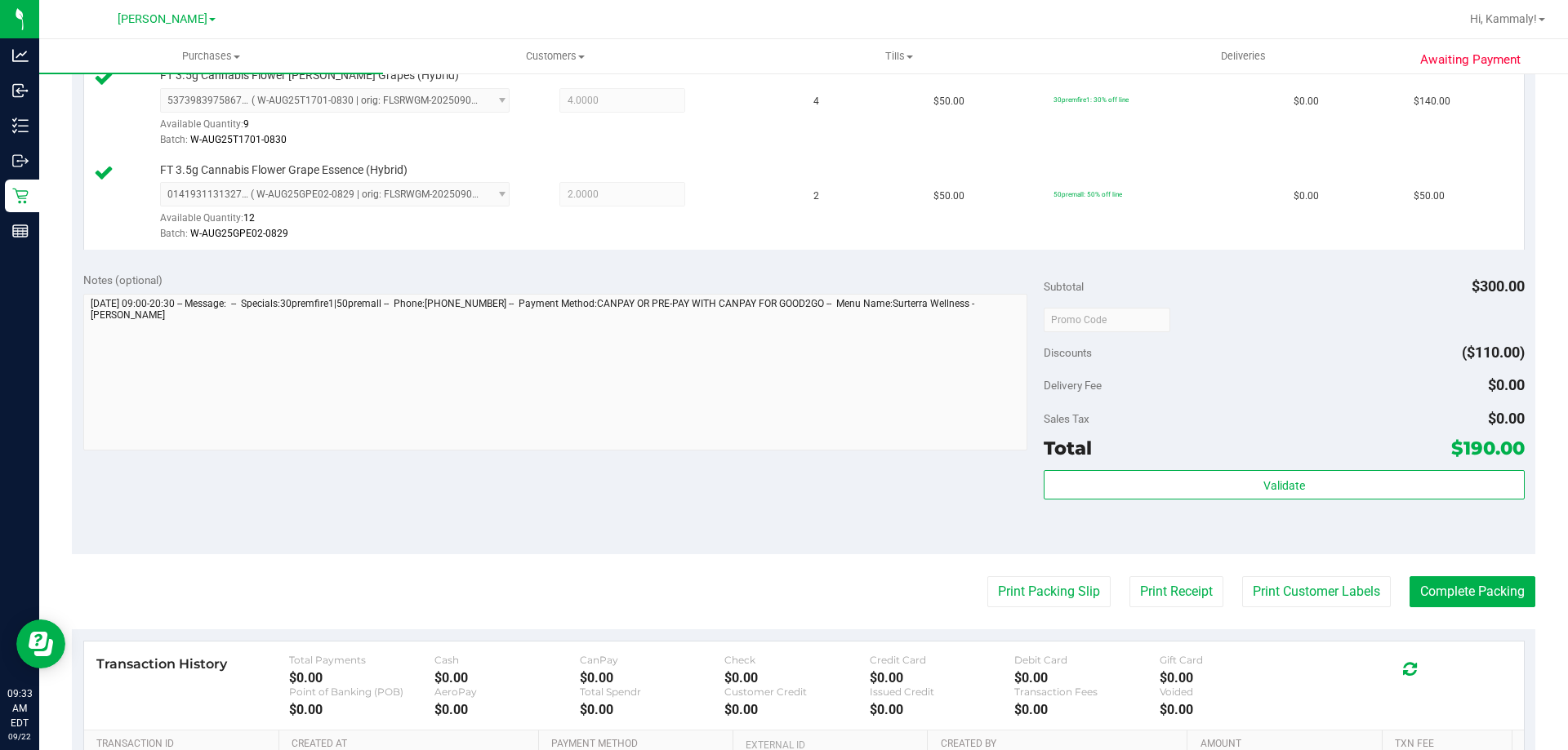
scroll to position [465, 0]
click at [1064, 590] on button "Print Packing Slip" at bounding box center [1049, 590] width 123 height 31
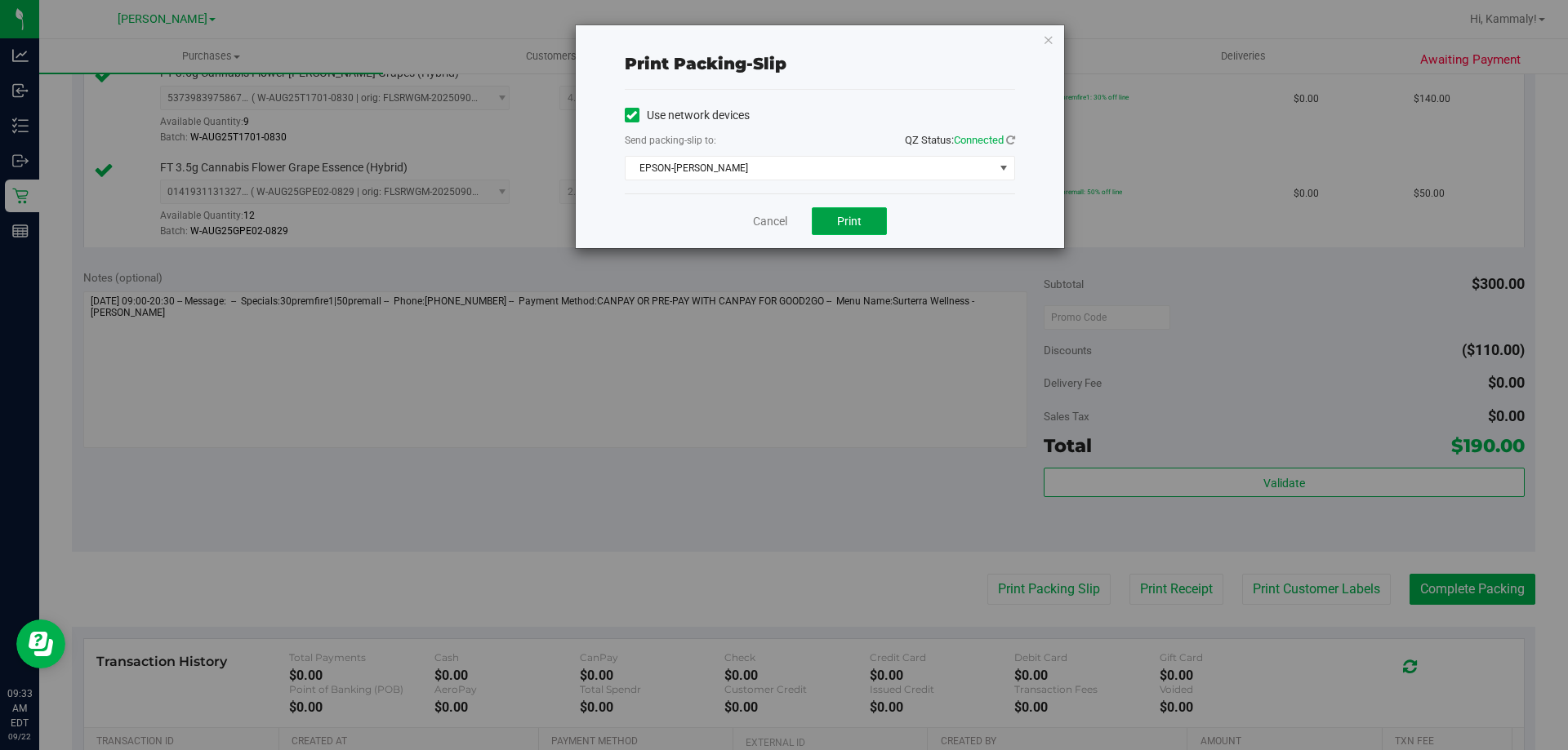
click at [855, 233] on button "Print" at bounding box center [849, 221] width 75 height 28
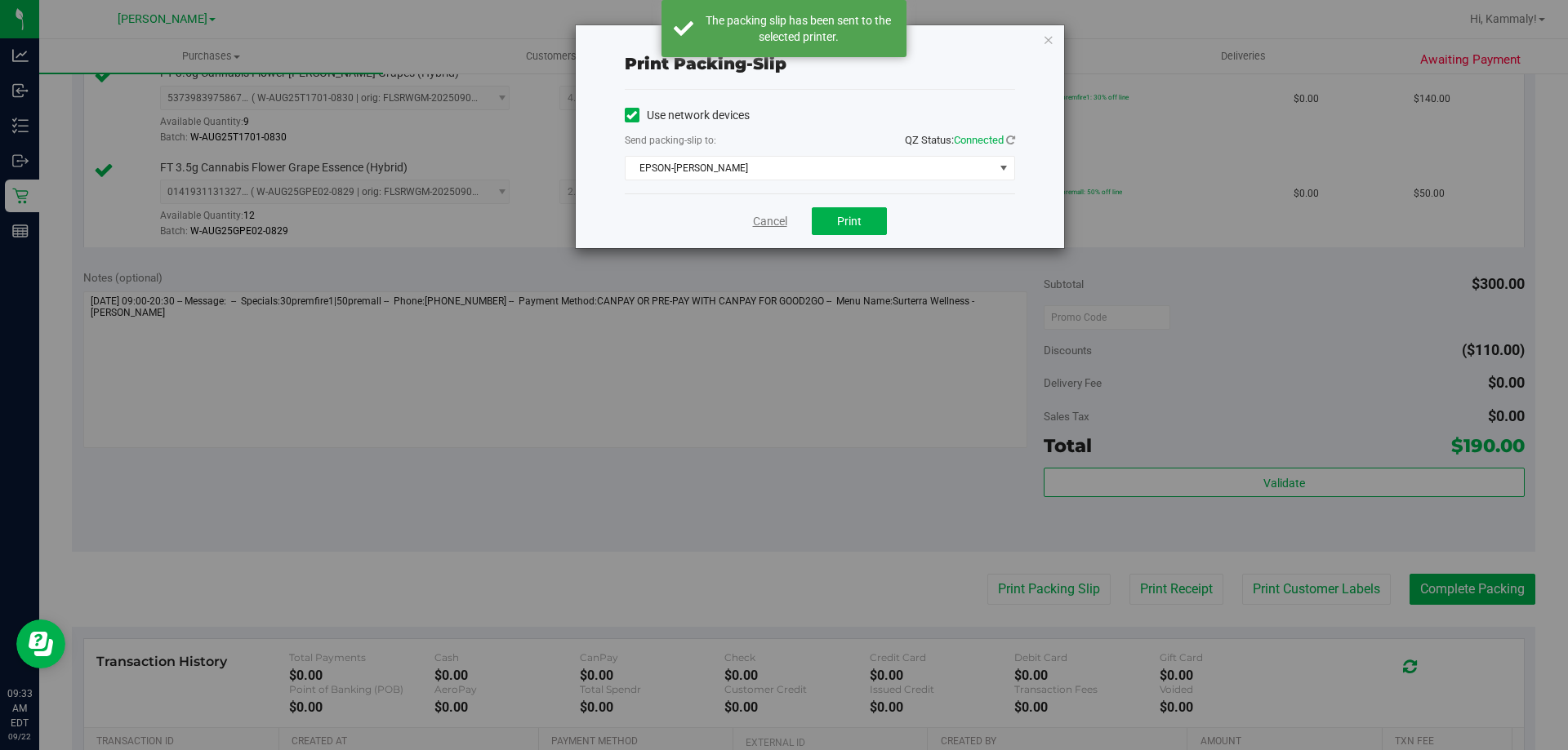
click at [764, 226] on link "Cancel" at bounding box center [769, 221] width 34 height 17
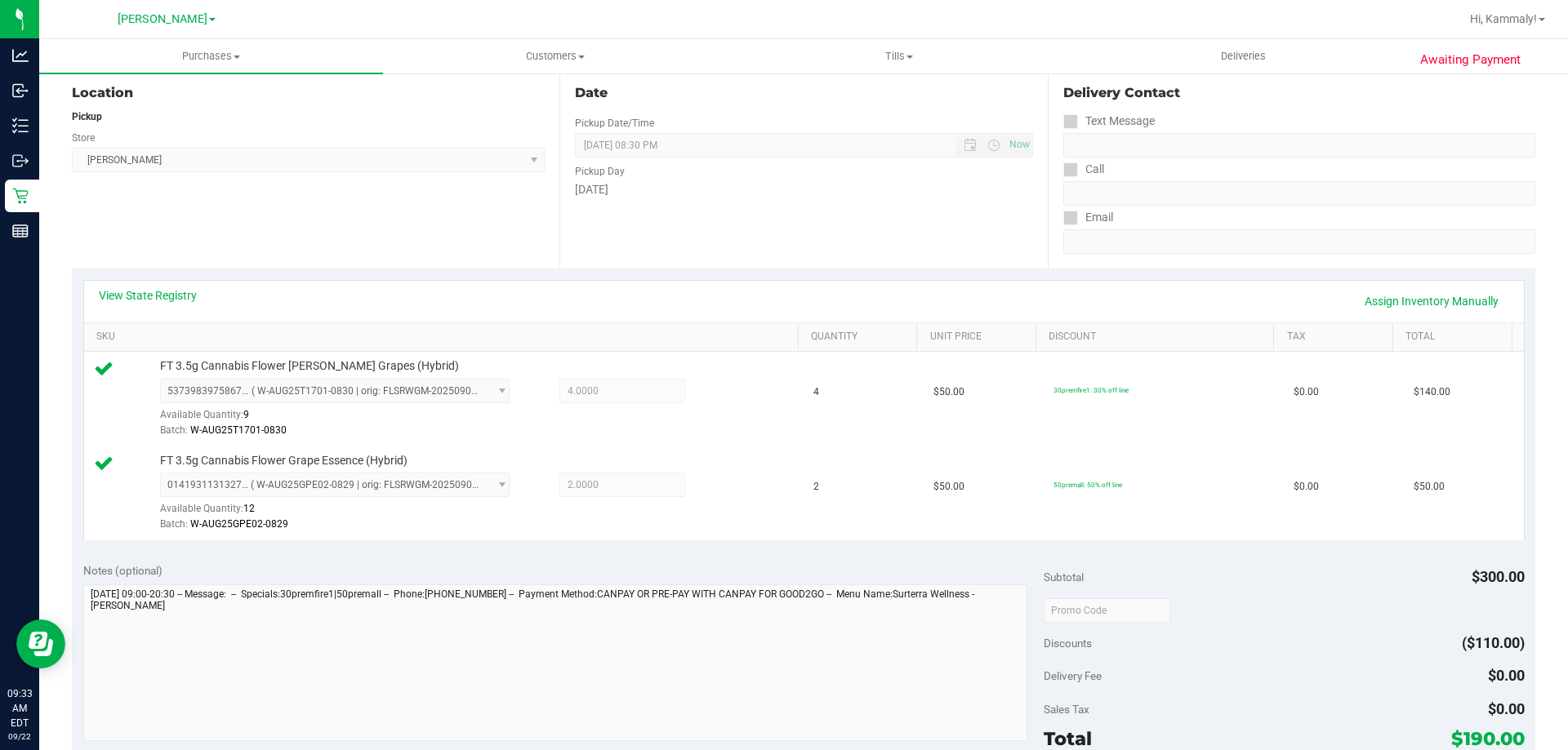
scroll to position [355, 0]
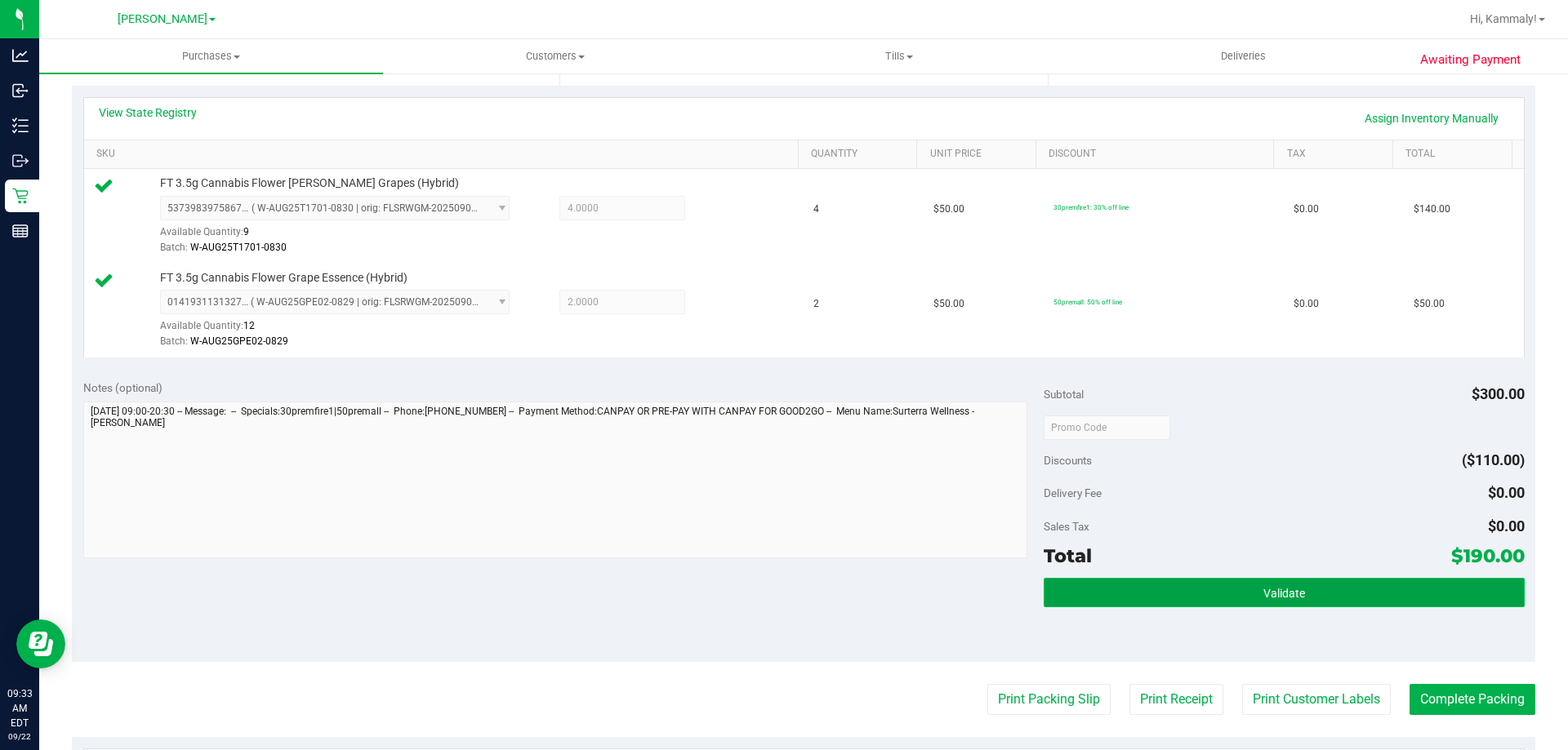
click at [1174, 583] on button "Validate" at bounding box center [1284, 593] width 480 height 29
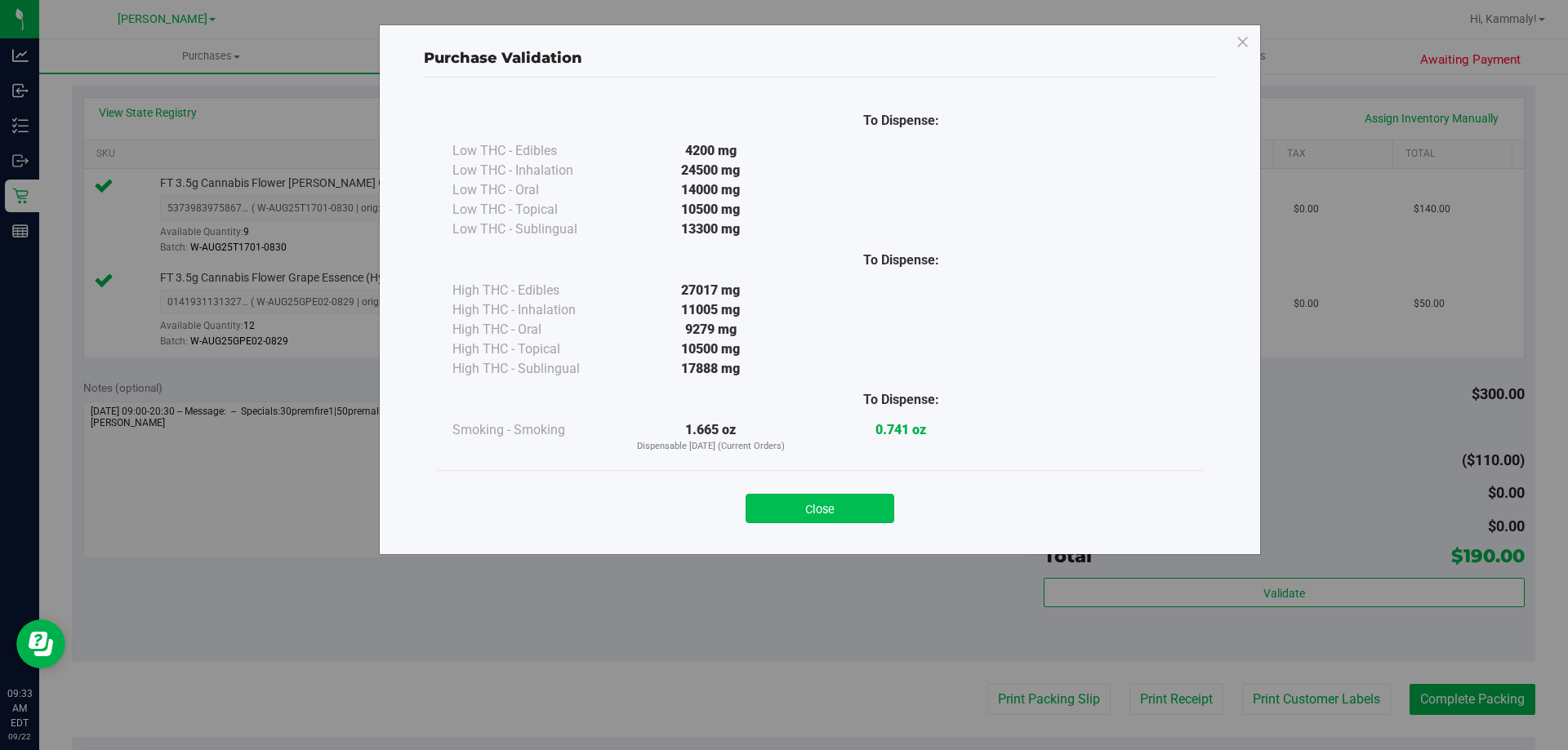
click at [787, 511] on button "Close" at bounding box center [820, 509] width 149 height 29
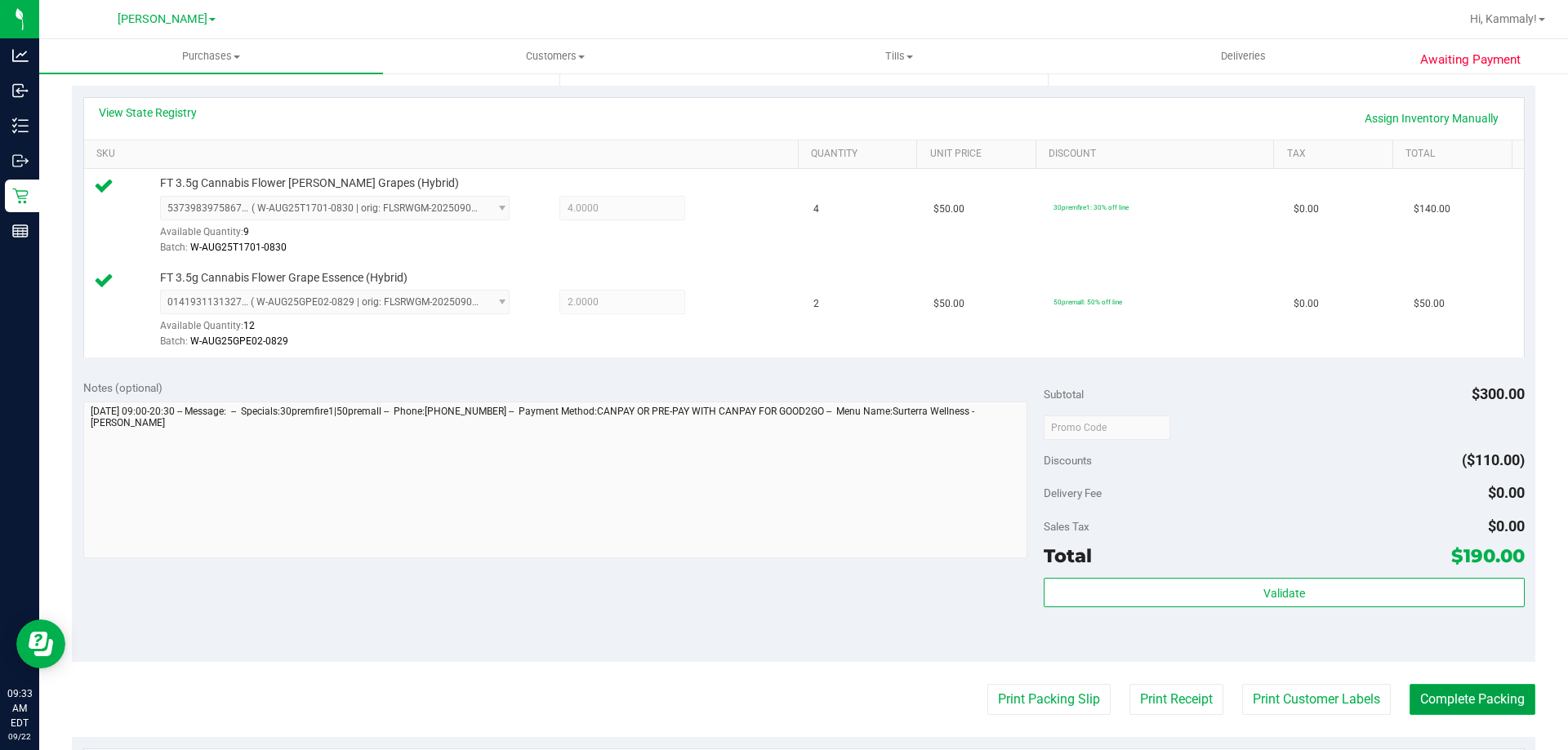
click at [1477, 687] on button "Complete Packing" at bounding box center [1472, 700] width 126 height 31
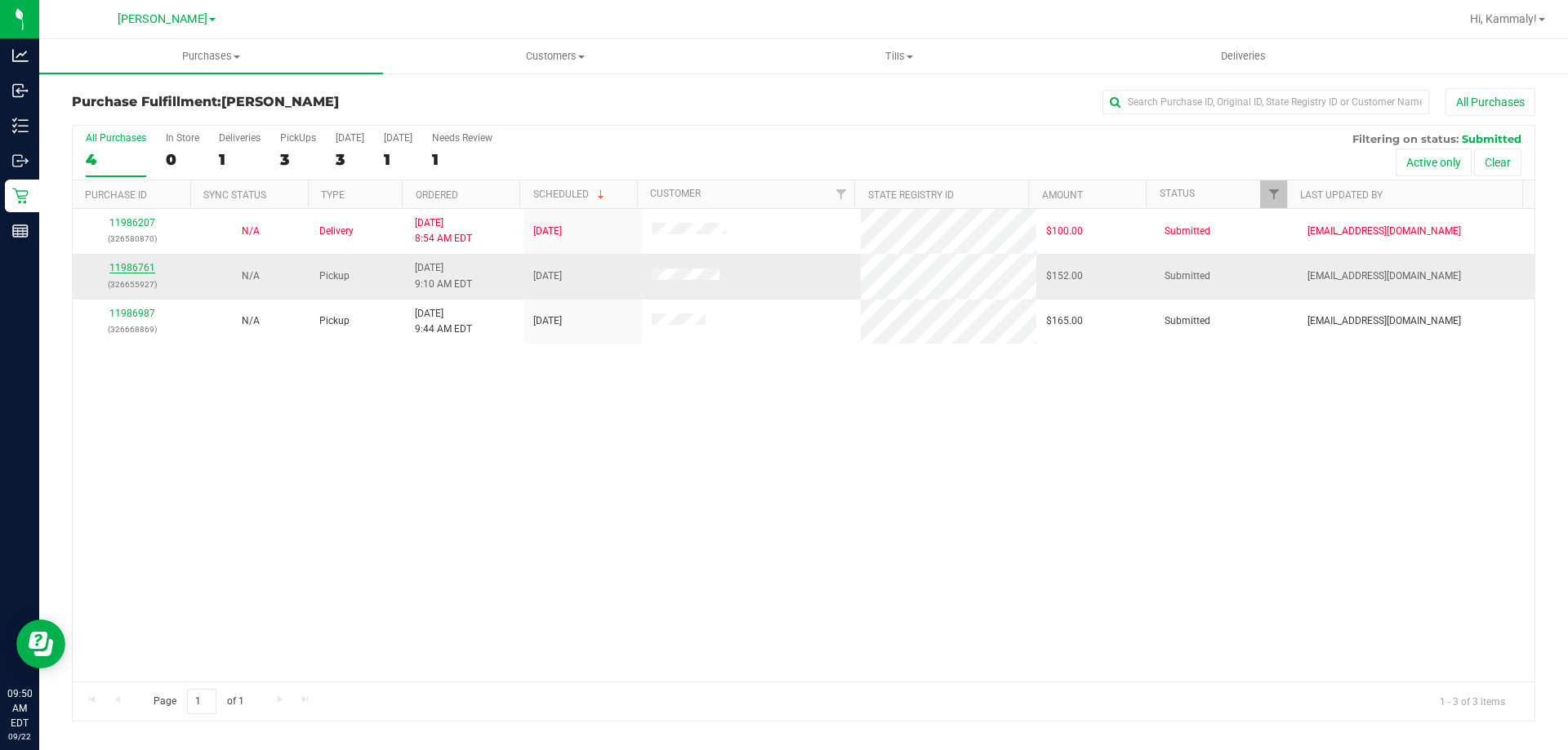
click at [129, 268] on link "11986761" at bounding box center [132, 268] width 46 height 11
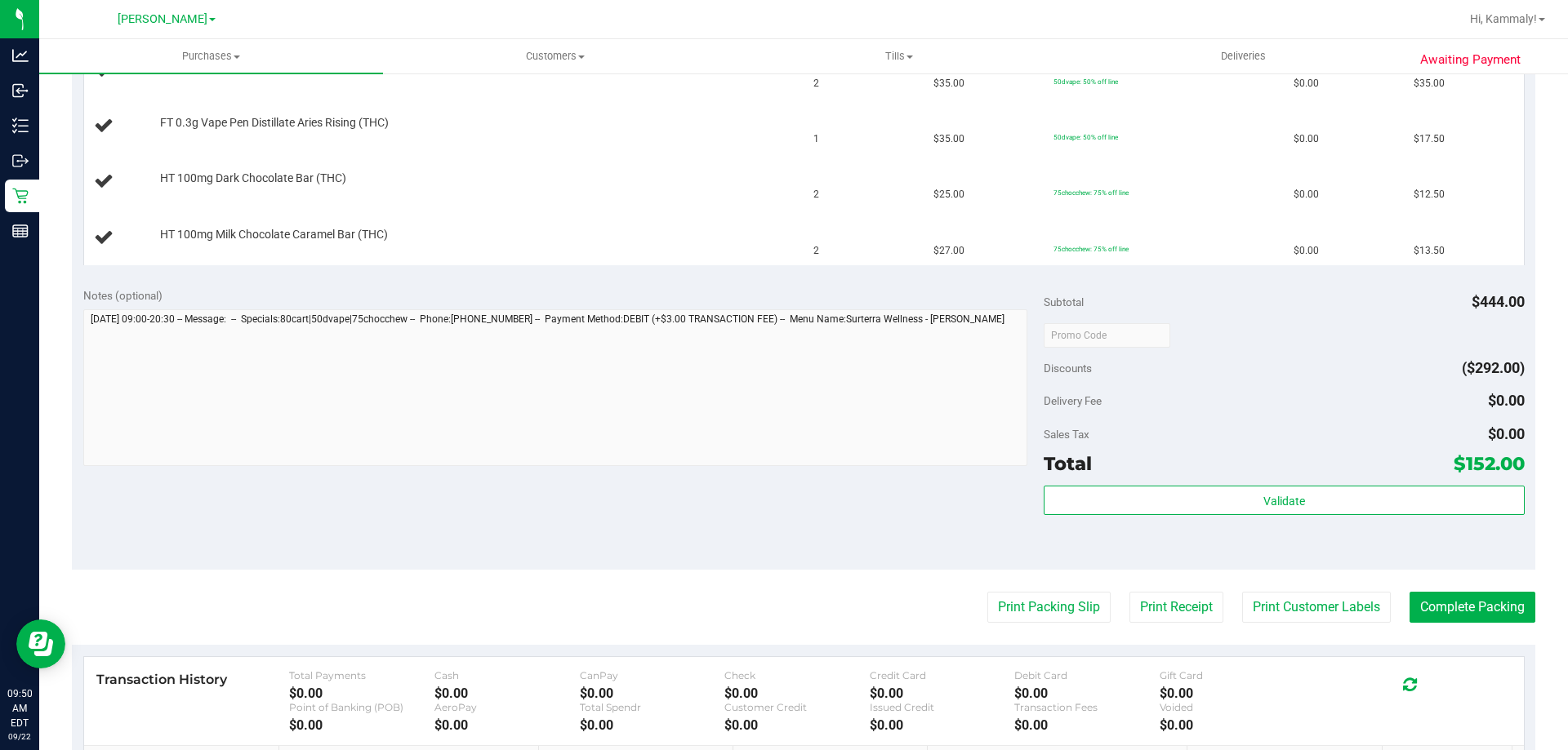
scroll to position [690, 0]
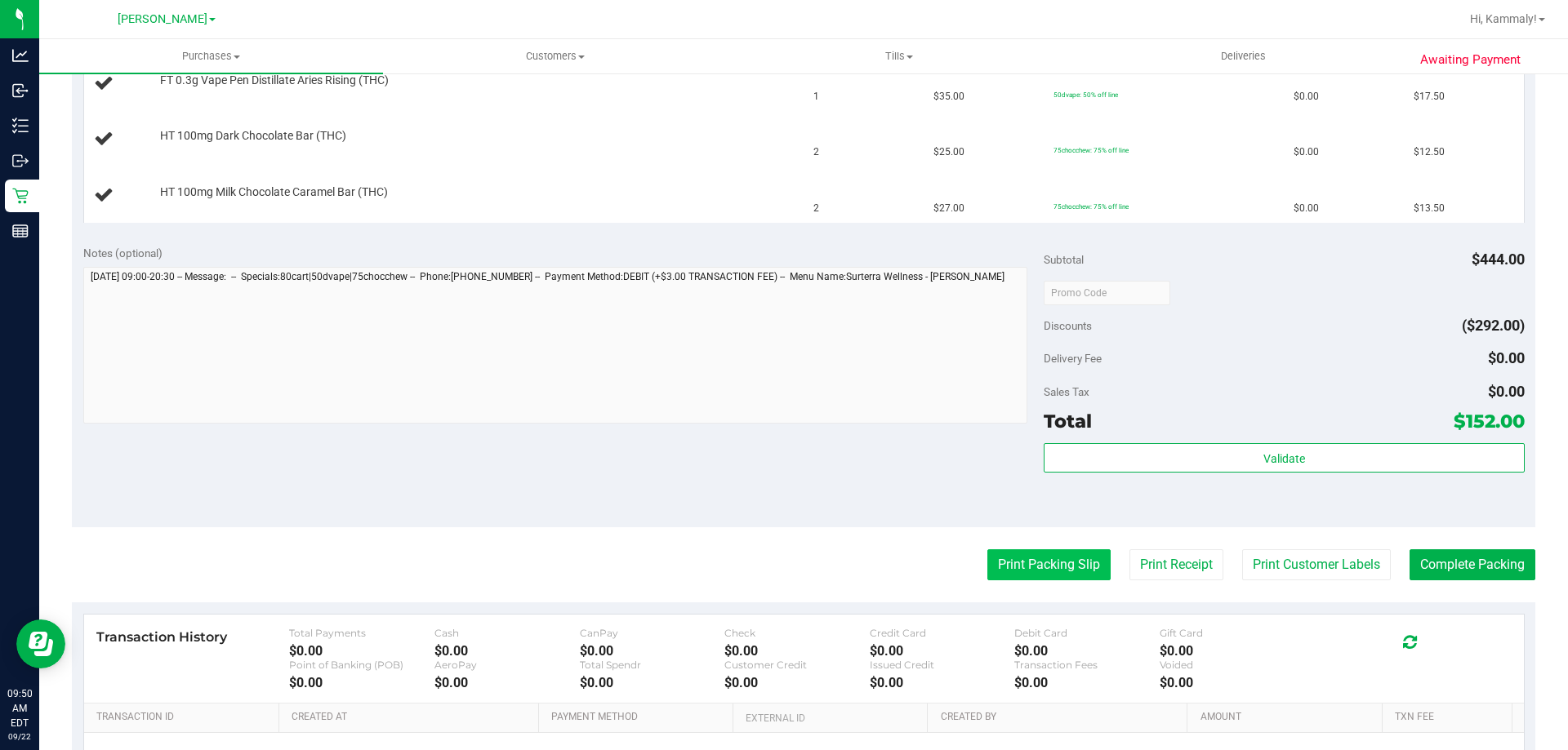
click at [1027, 553] on button "Print Packing Slip" at bounding box center [1049, 565] width 123 height 31
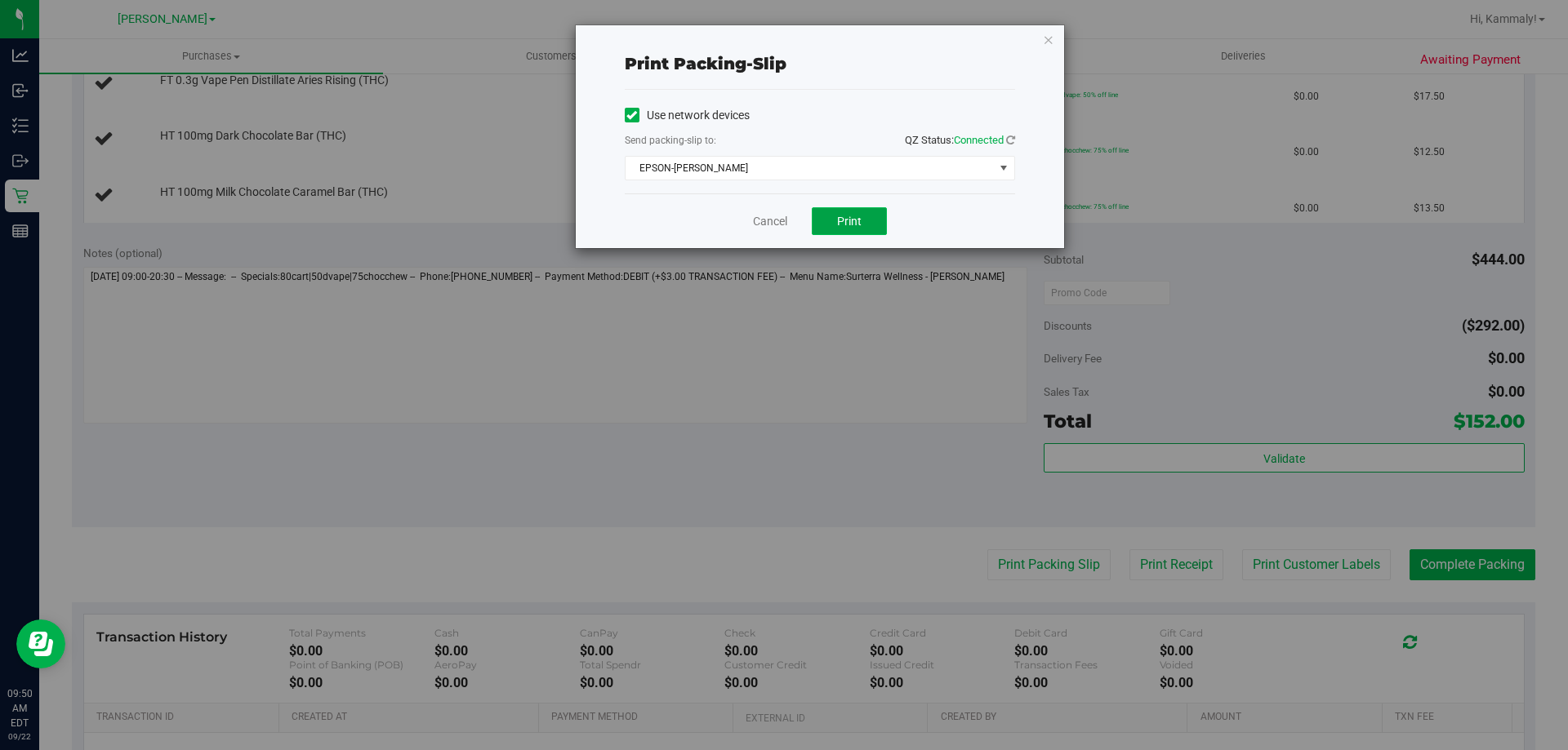
click at [867, 207] on button "Print" at bounding box center [849, 221] width 75 height 28
click at [771, 229] on link "Cancel" at bounding box center [769, 221] width 34 height 17
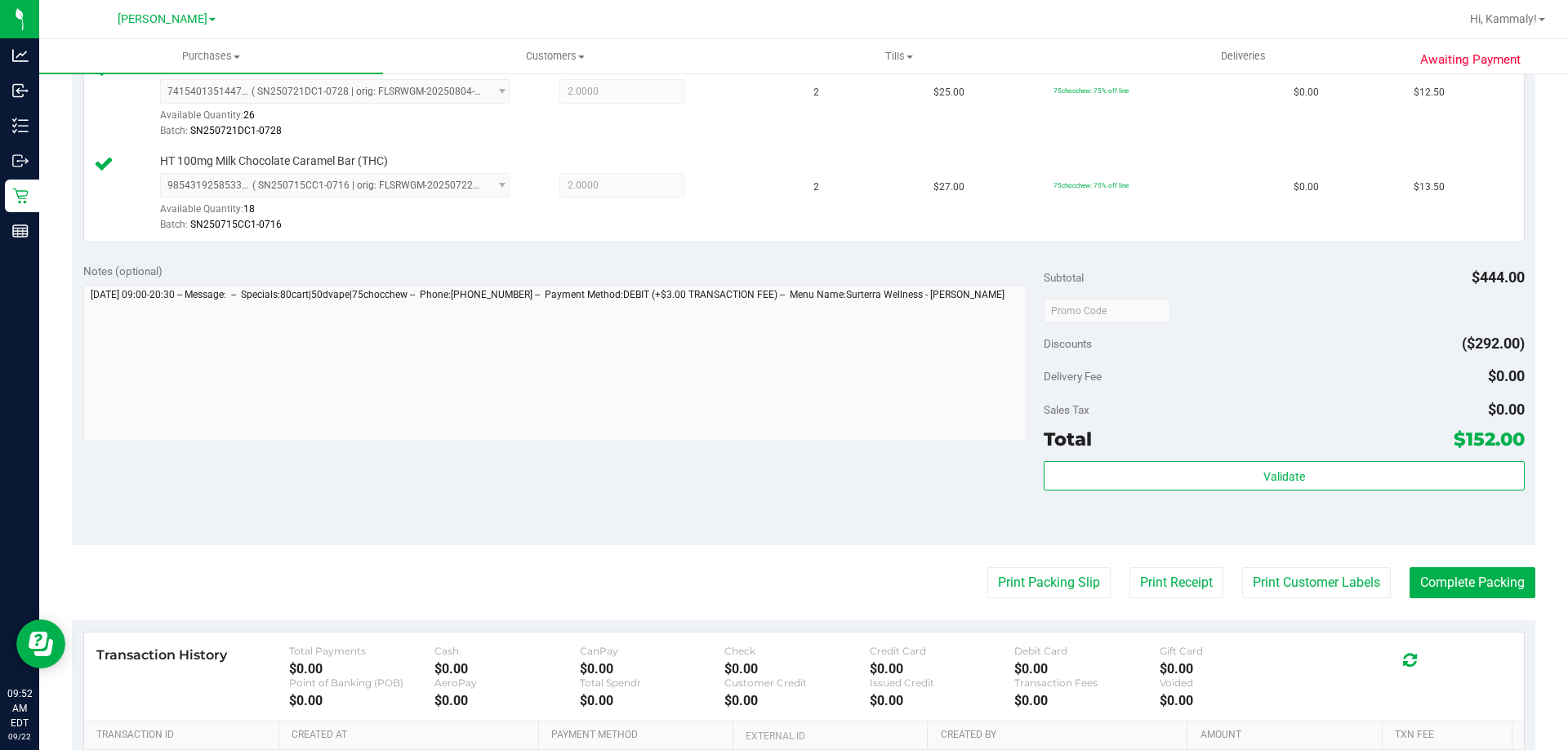
scroll to position [944, 0]
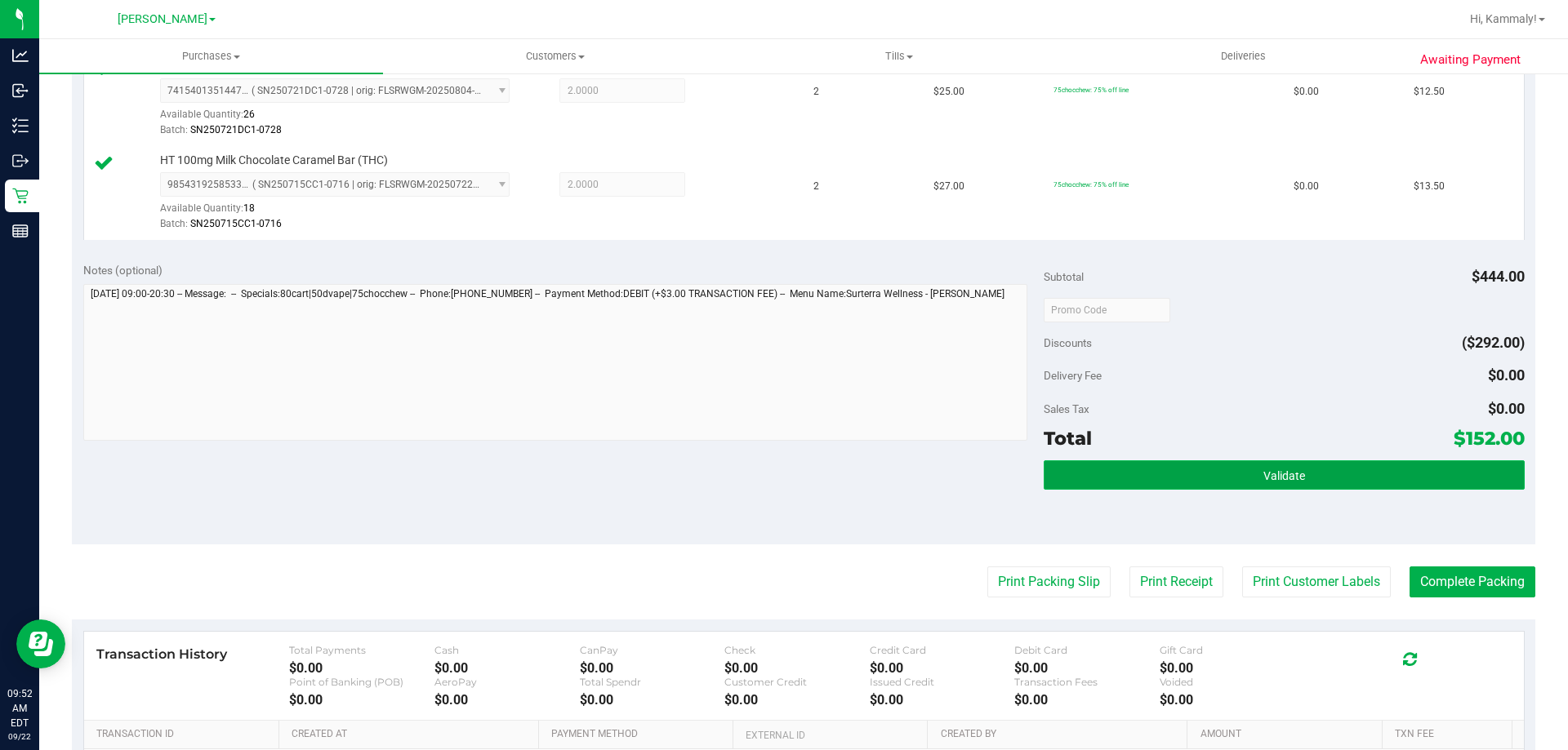
click at [1274, 481] on span "Validate" at bounding box center [1284, 476] width 41 height 13
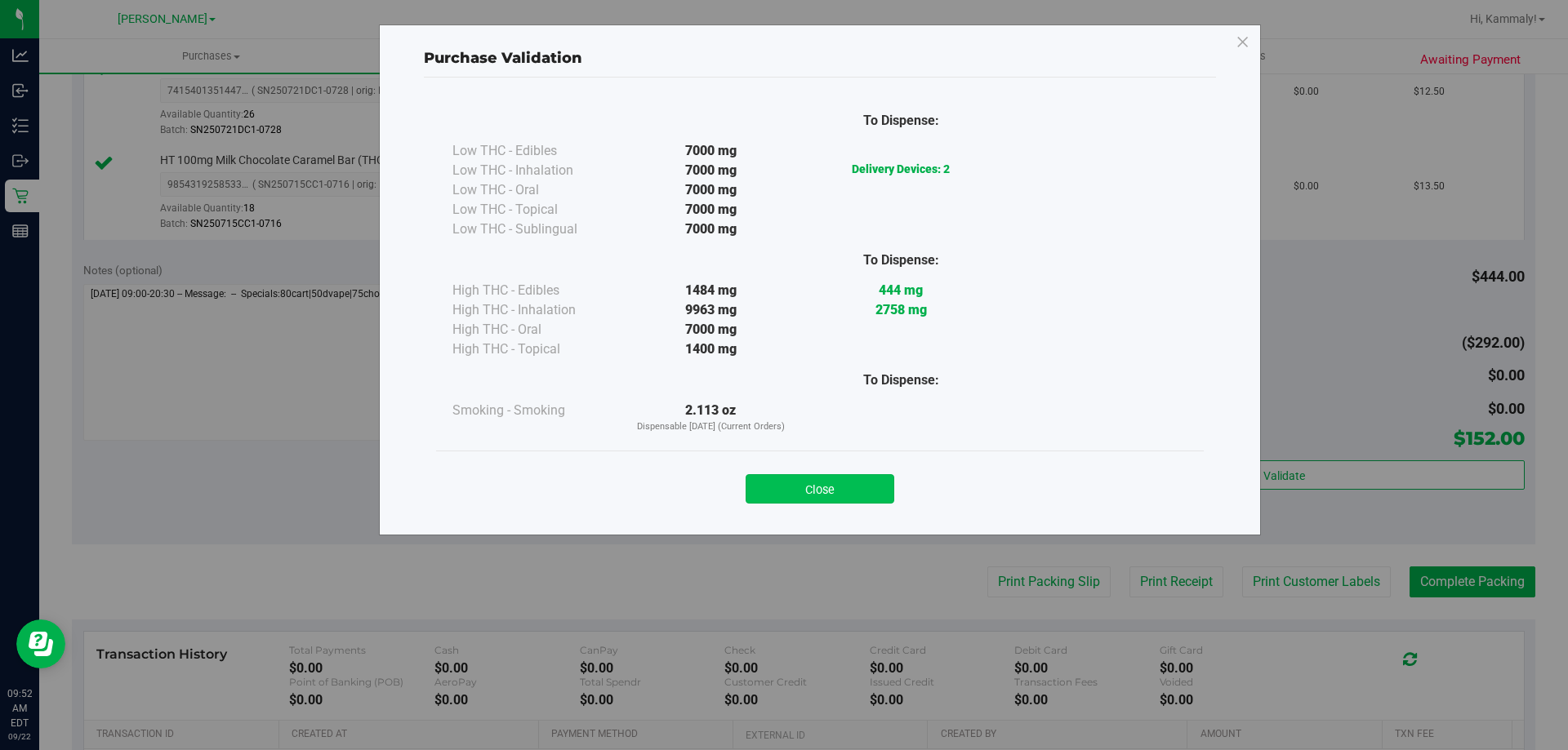
click at [853, 497] on button "Close" at bounding box center [820, 489] width 149 height 29
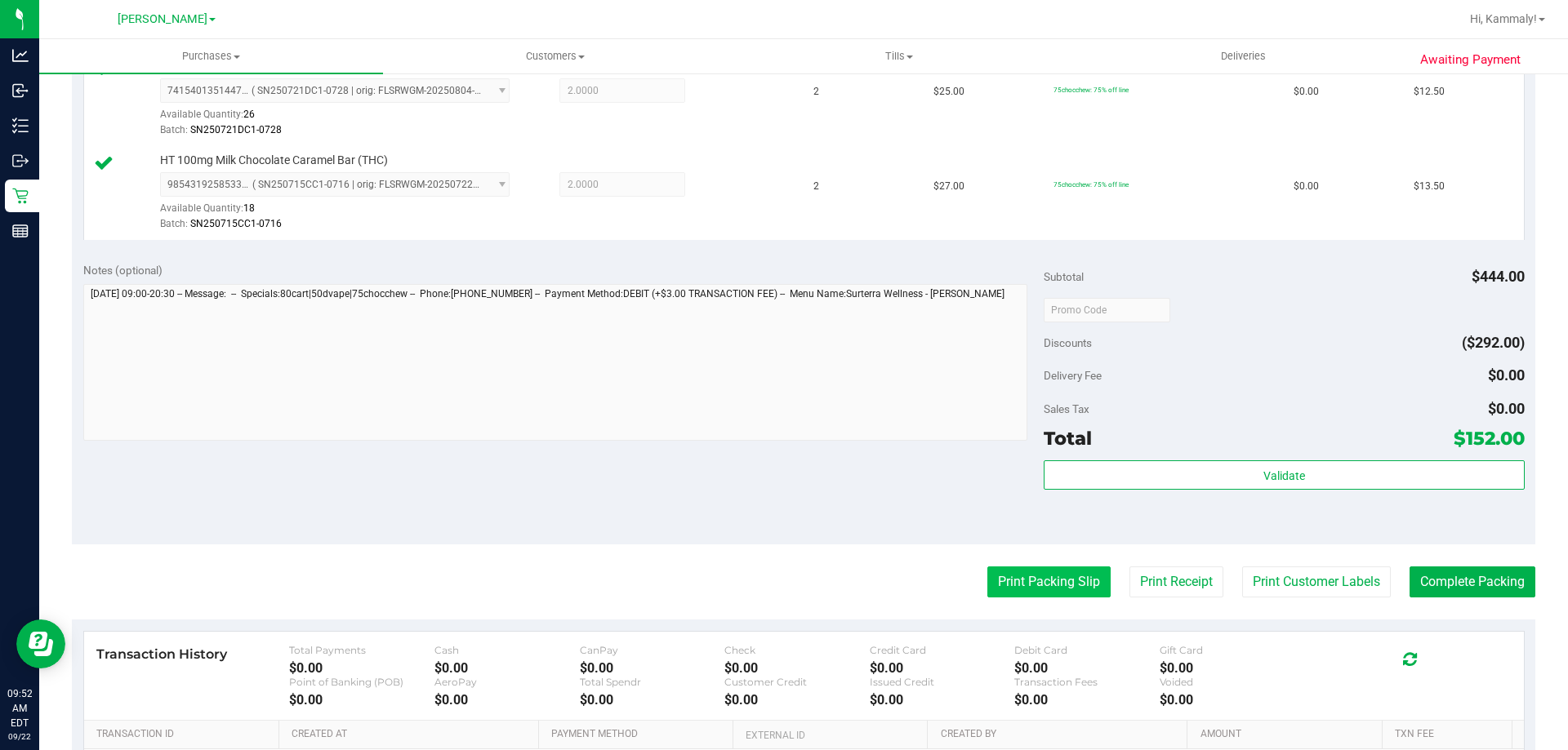
click at [996, 590] on button "Print Packing Slip" at bounding box center [1049, 582] width 123 height 31
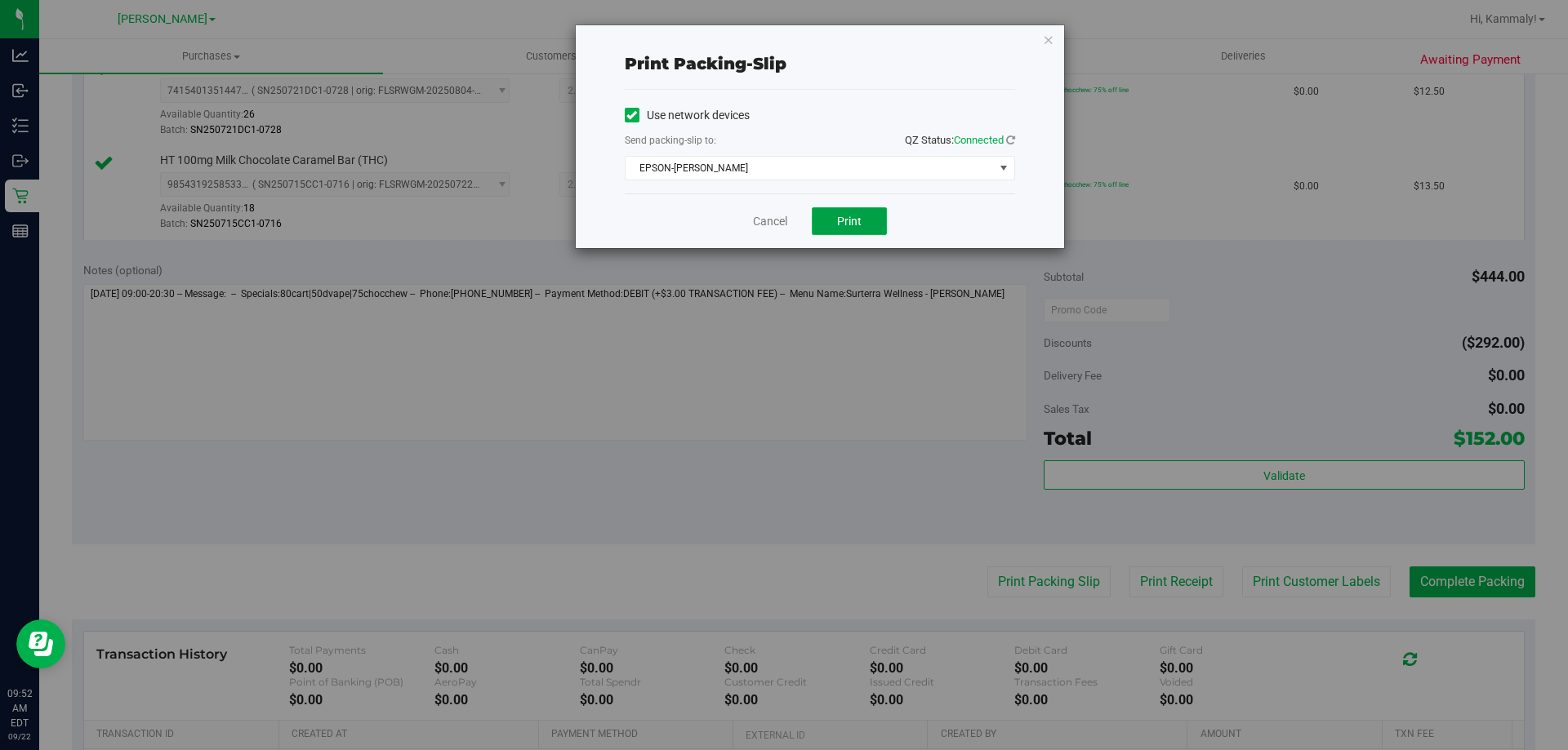
click at [857, 231] on button "Print" at bounding box center [849, 221] width 75 height 28
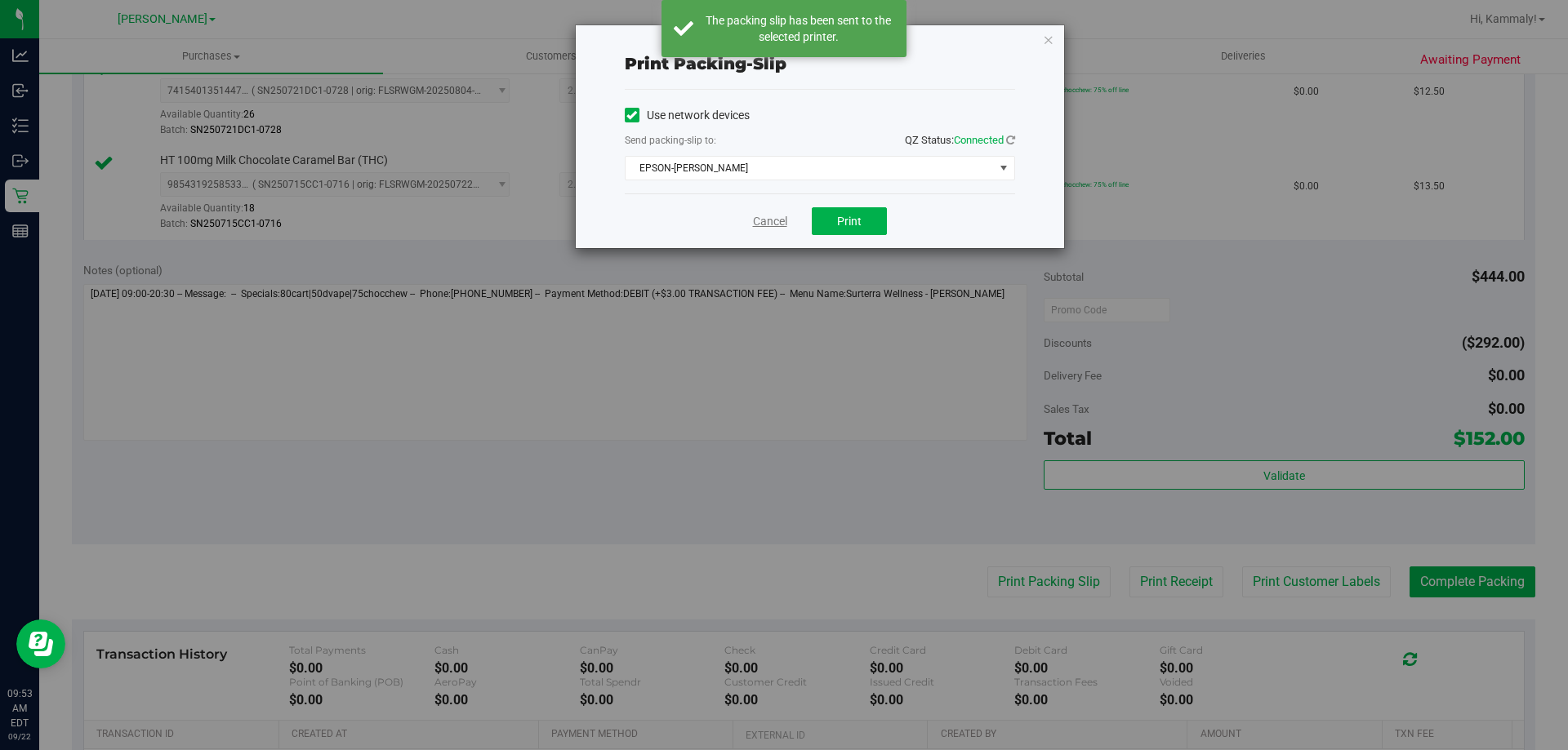
click at [760, 227] on link "Cancel" at bounding box center [769, 221] width 34 height 17
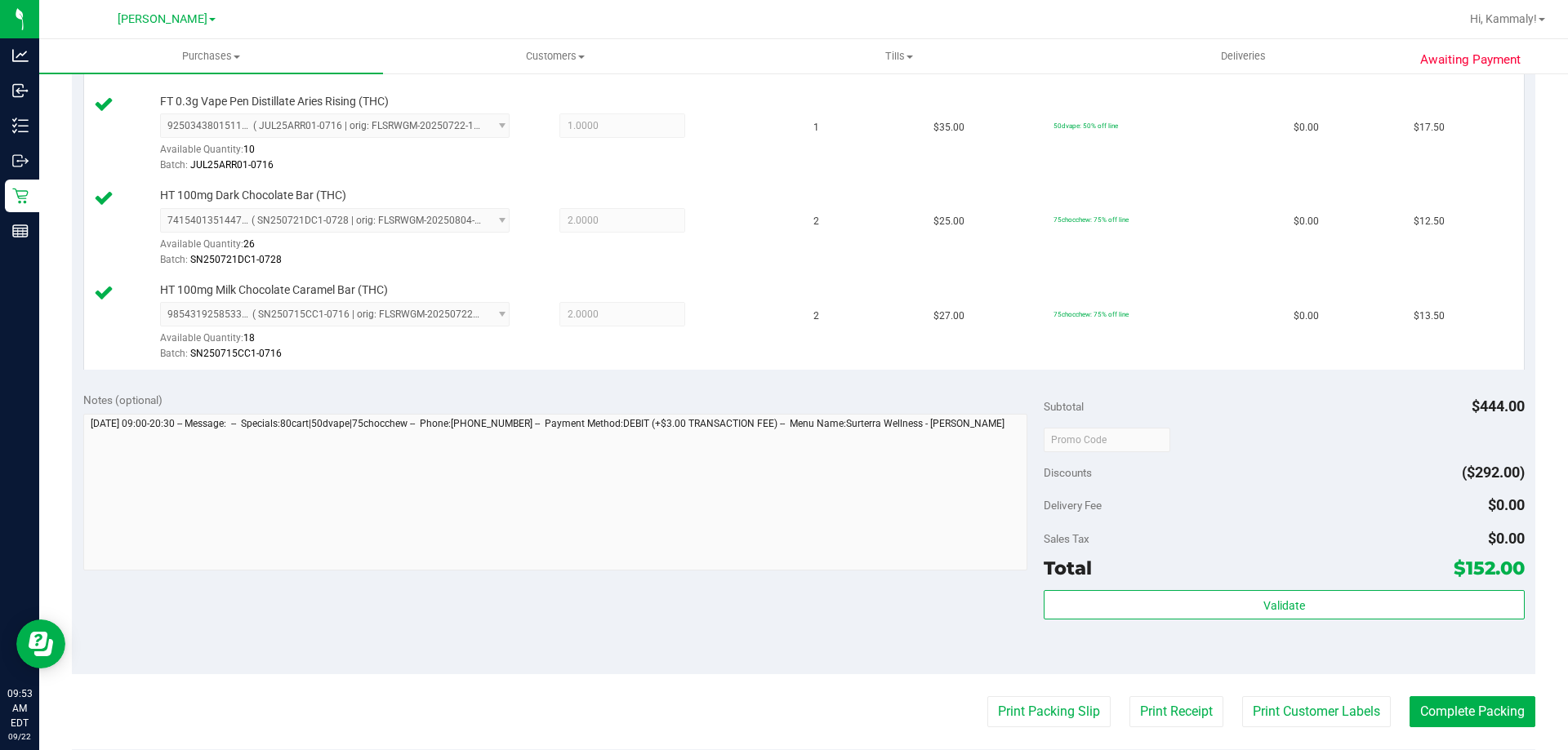
scroll to position [847, 0]
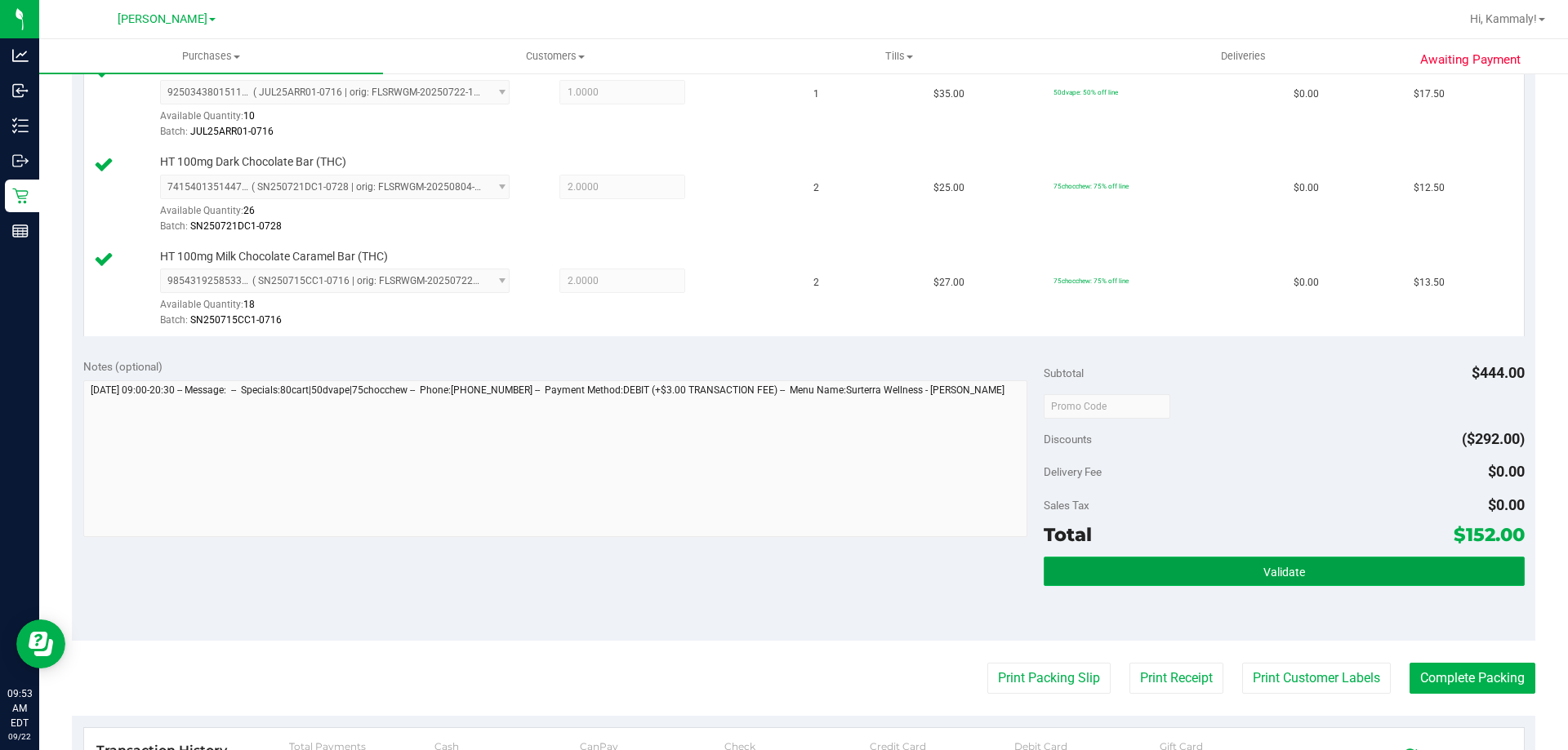
click at [1243, 574] on button "Validate" at bounding box center [1284, 571] width 480 height 29
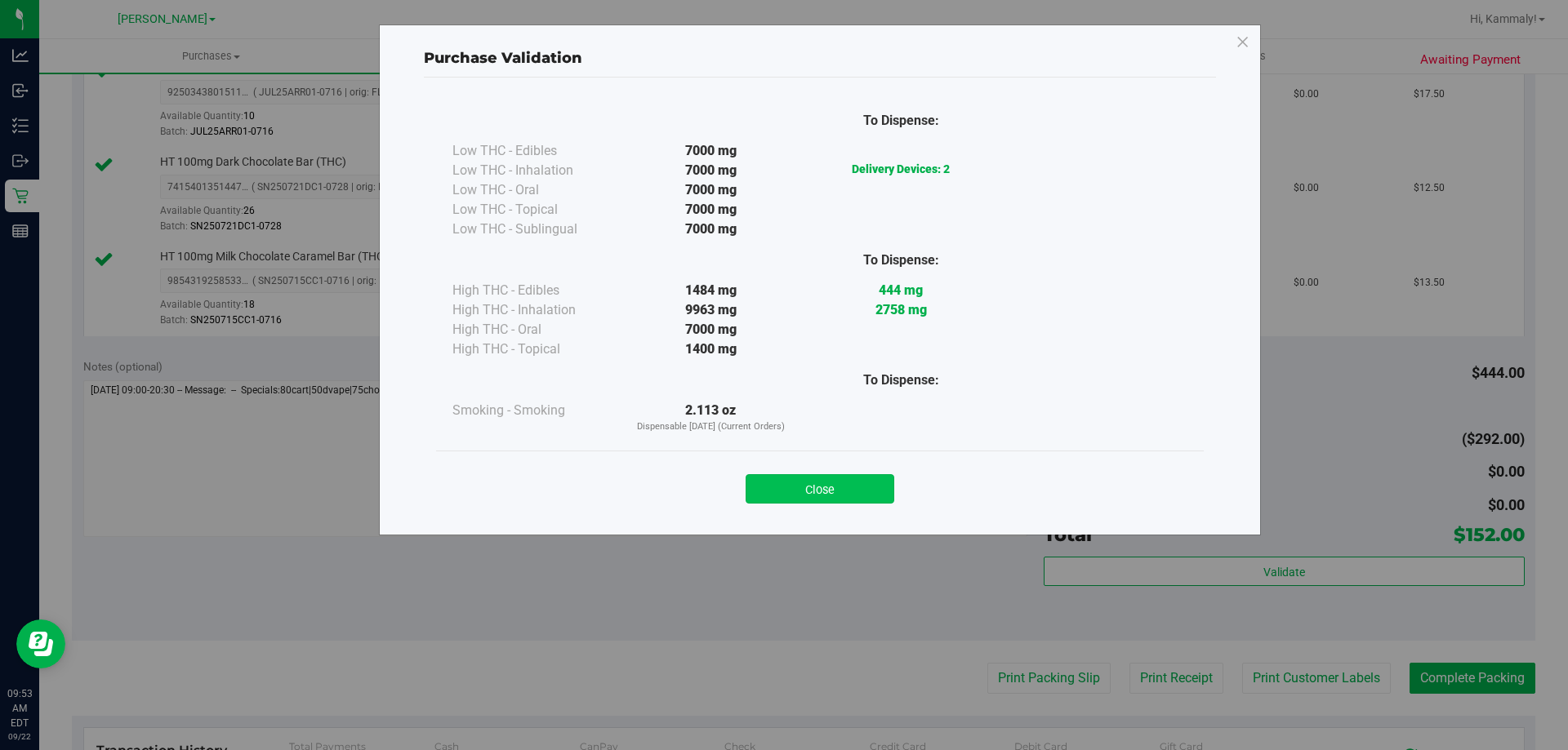
click at [839, 493] on button "Close" at bounding box center [820, 489] width 149 height 29
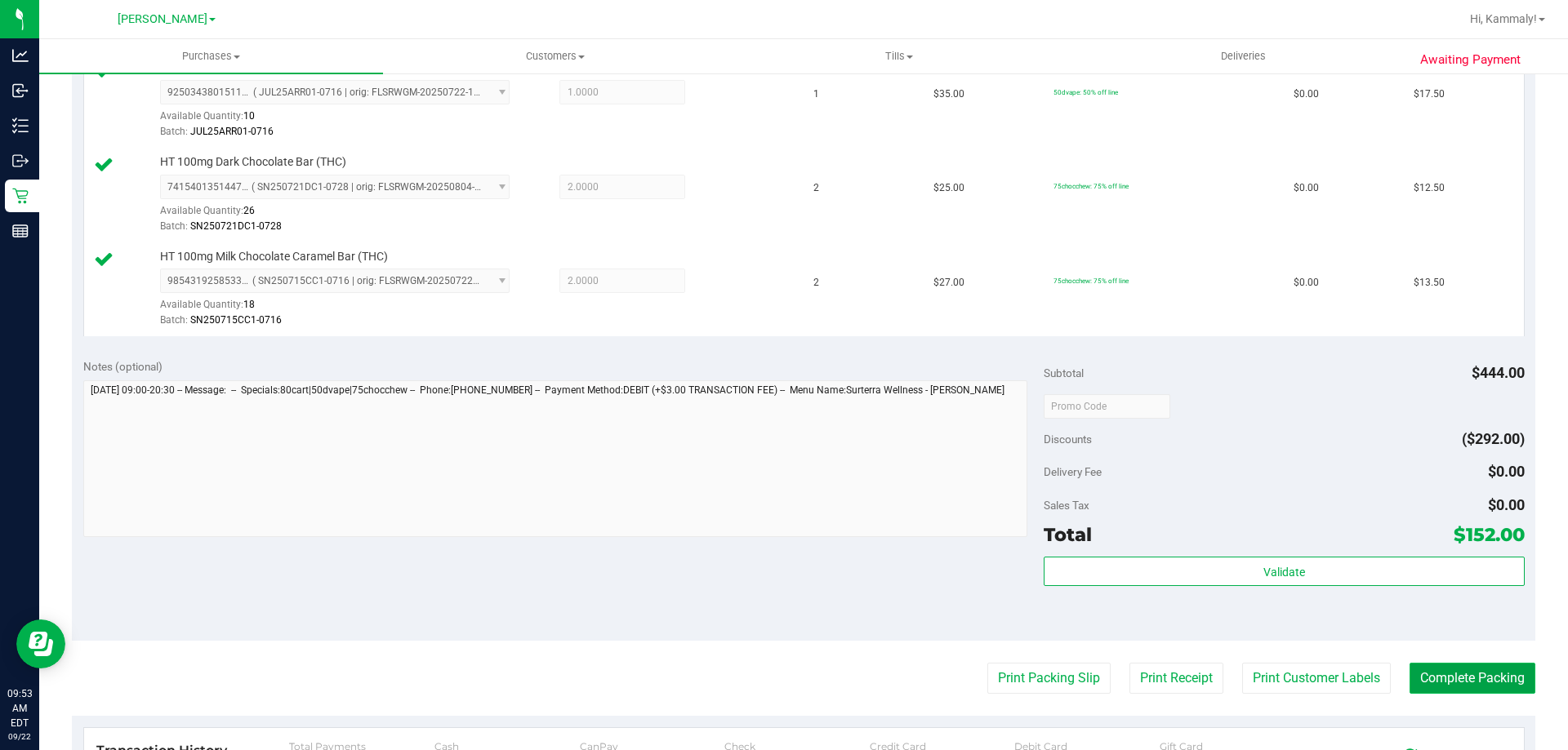
click at [1423, 692] on button "Complete Packing" at bounding box center [1472, 678] width 126 height 31
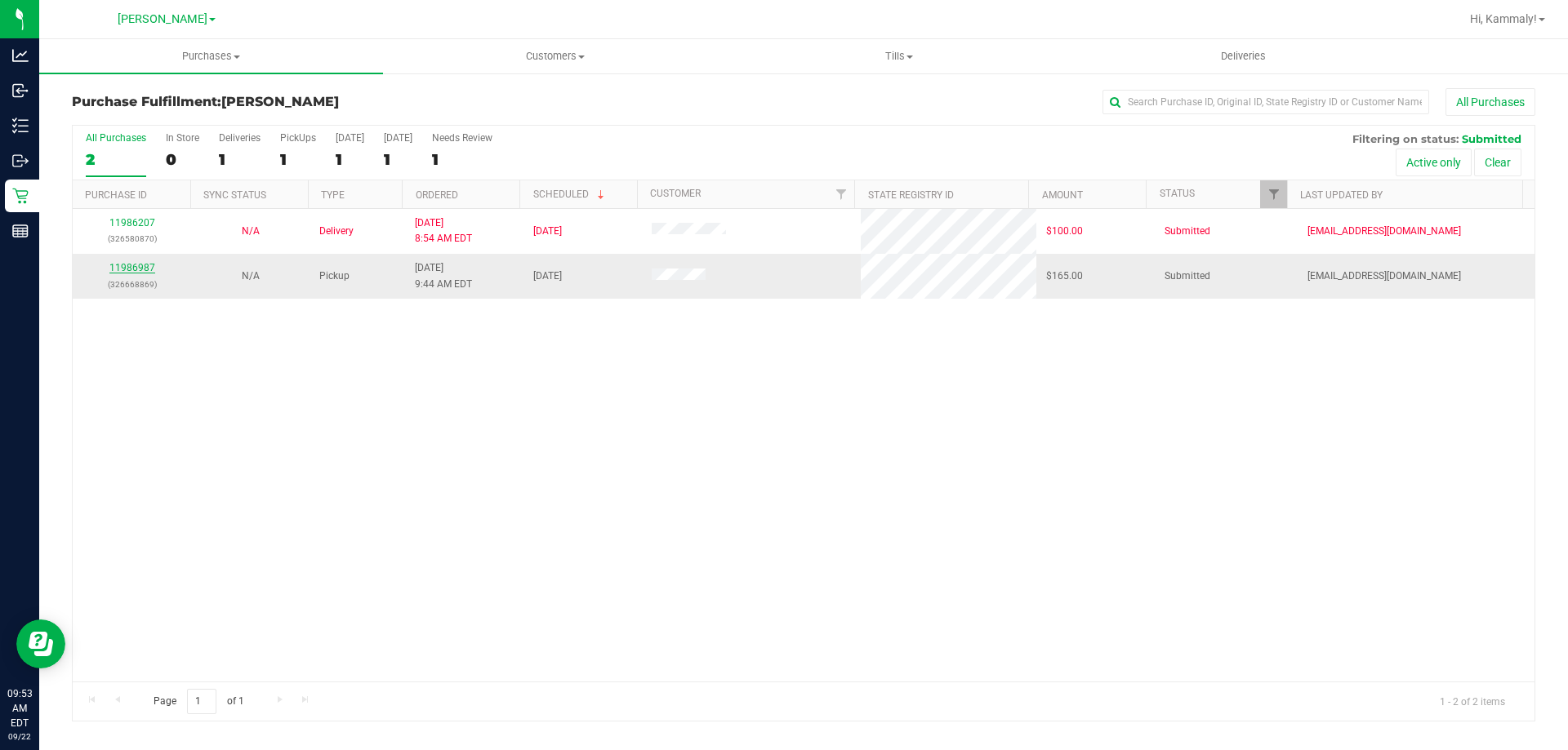
click at [141, 271] on link "11986987" at bounding box center [132, 268] width 46 height 11
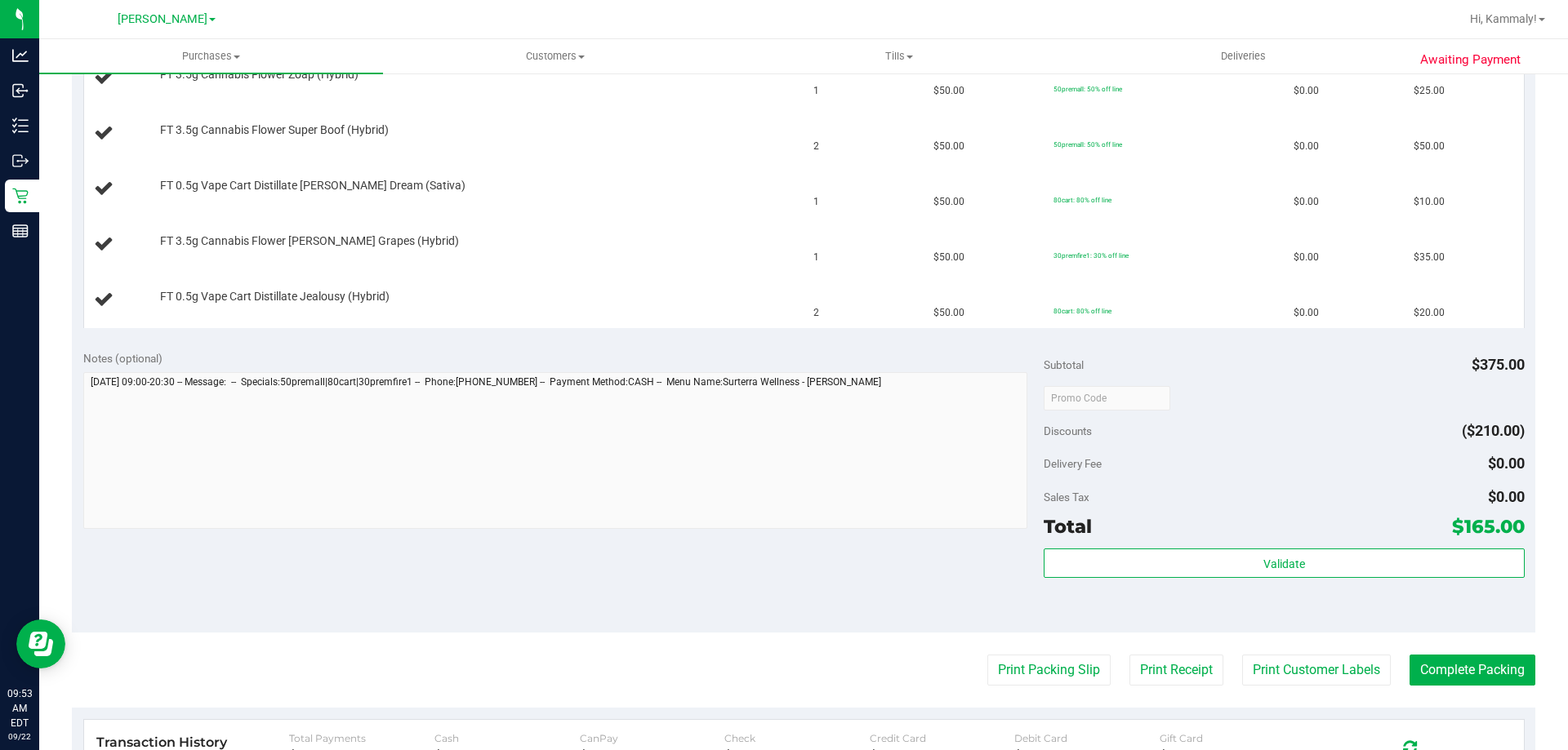
scroll to position [534, 0]
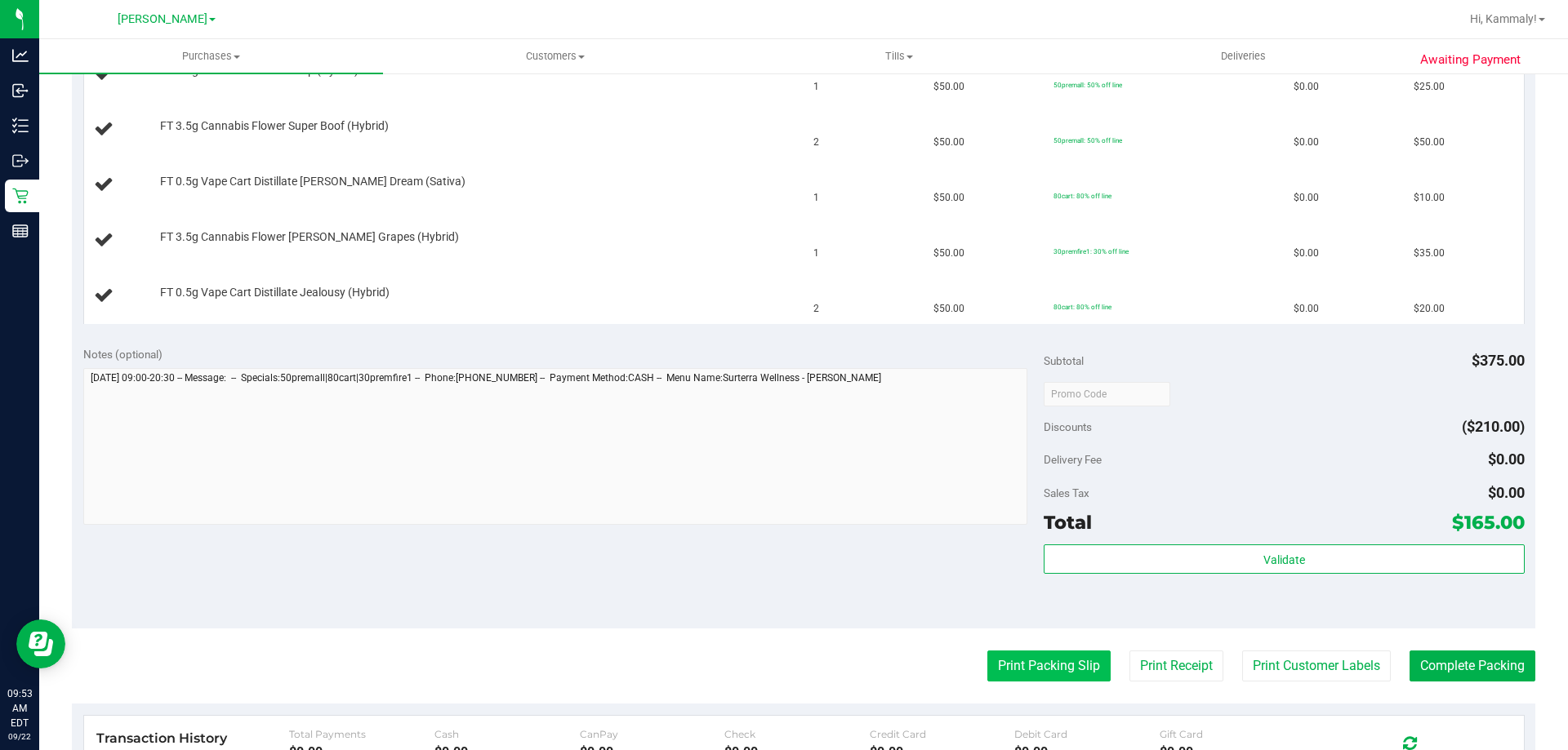
click at [991, 666] on button "Print Packing Slip" at bounding box center [1049, 667] width 123 height 31
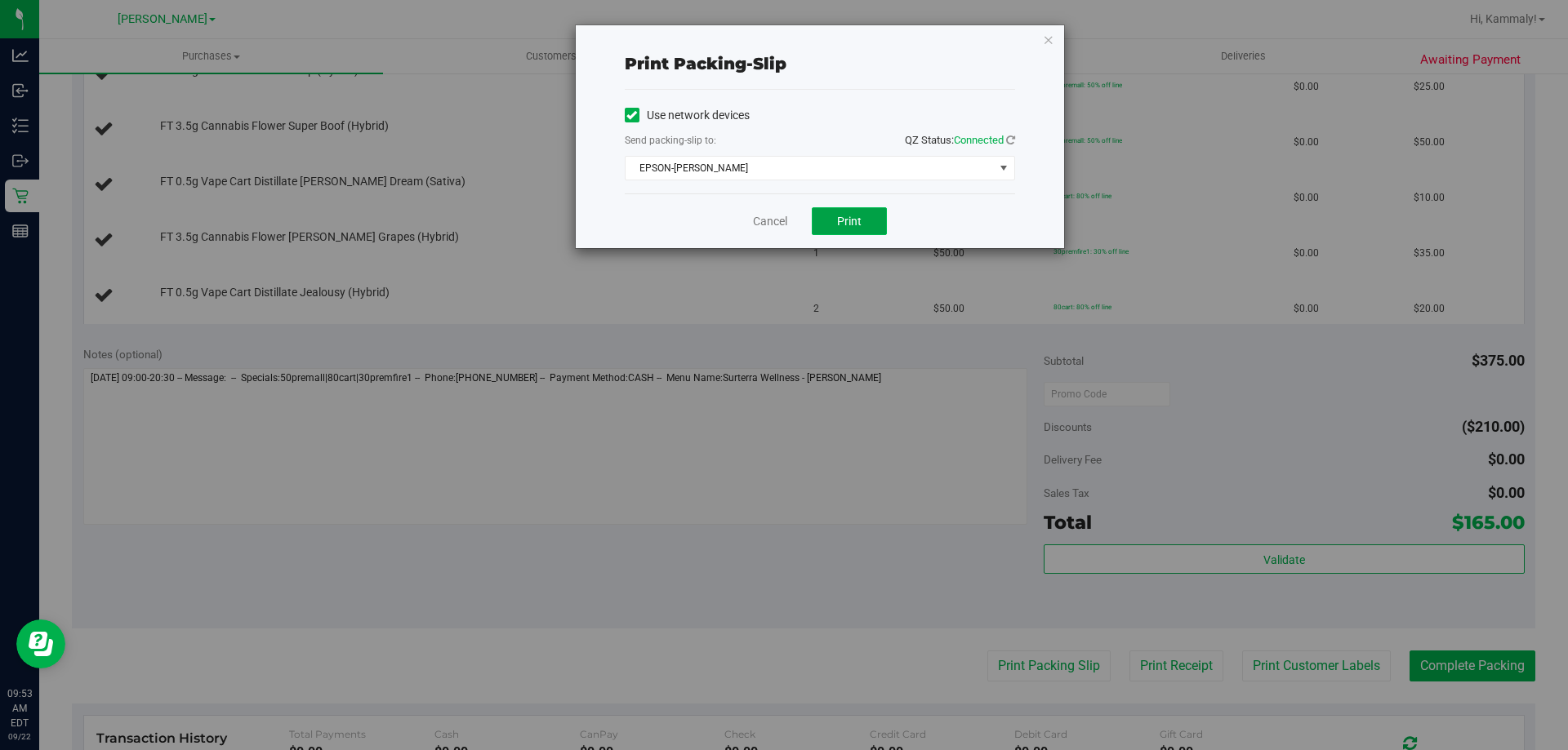
click at [857, 221] on span "Print" at bounding box center [849, 221] width 25 height 13
click at [777, 225] on link "Cancel" at bounding box center [769, 221] width 34 height 17
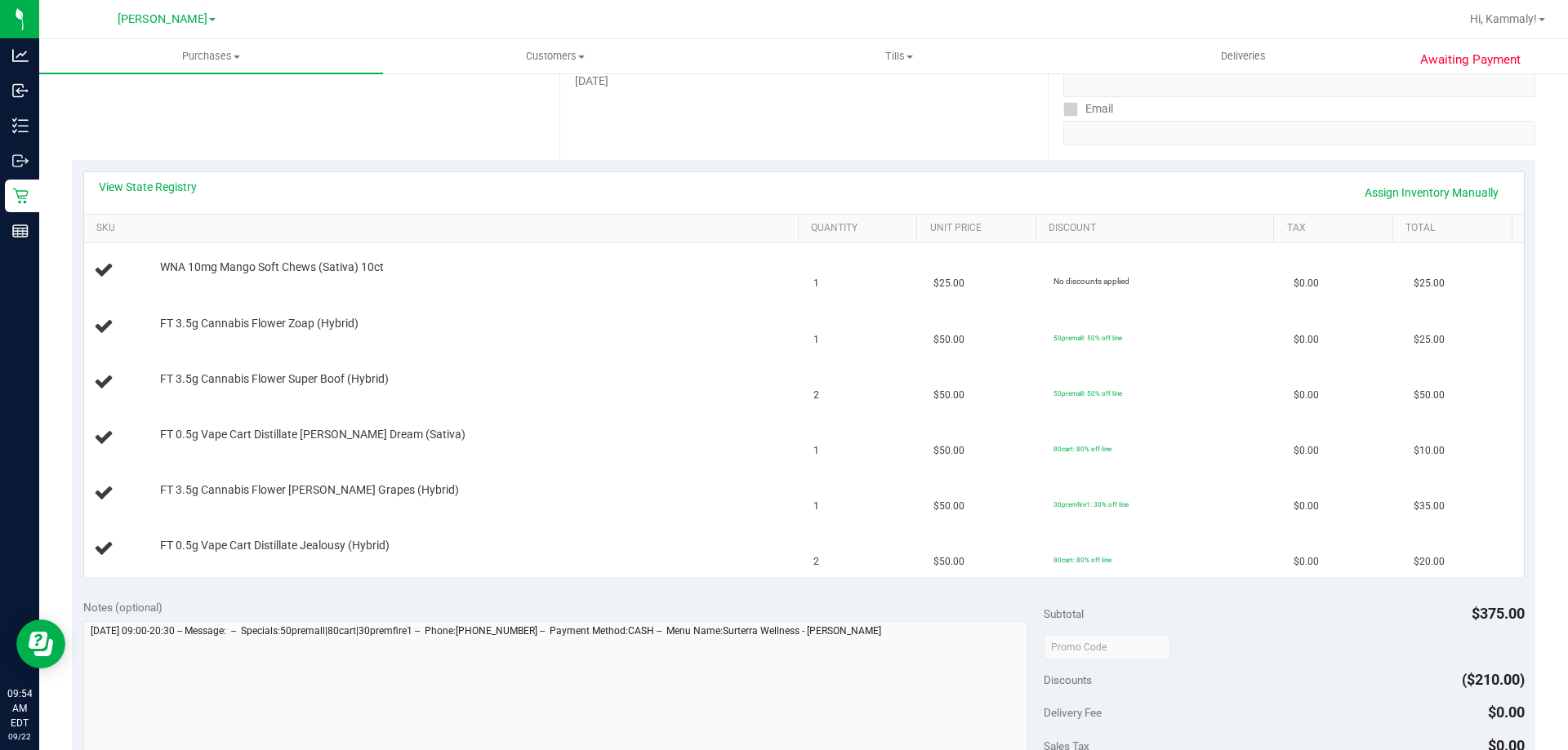
scroll to position [256, 0]
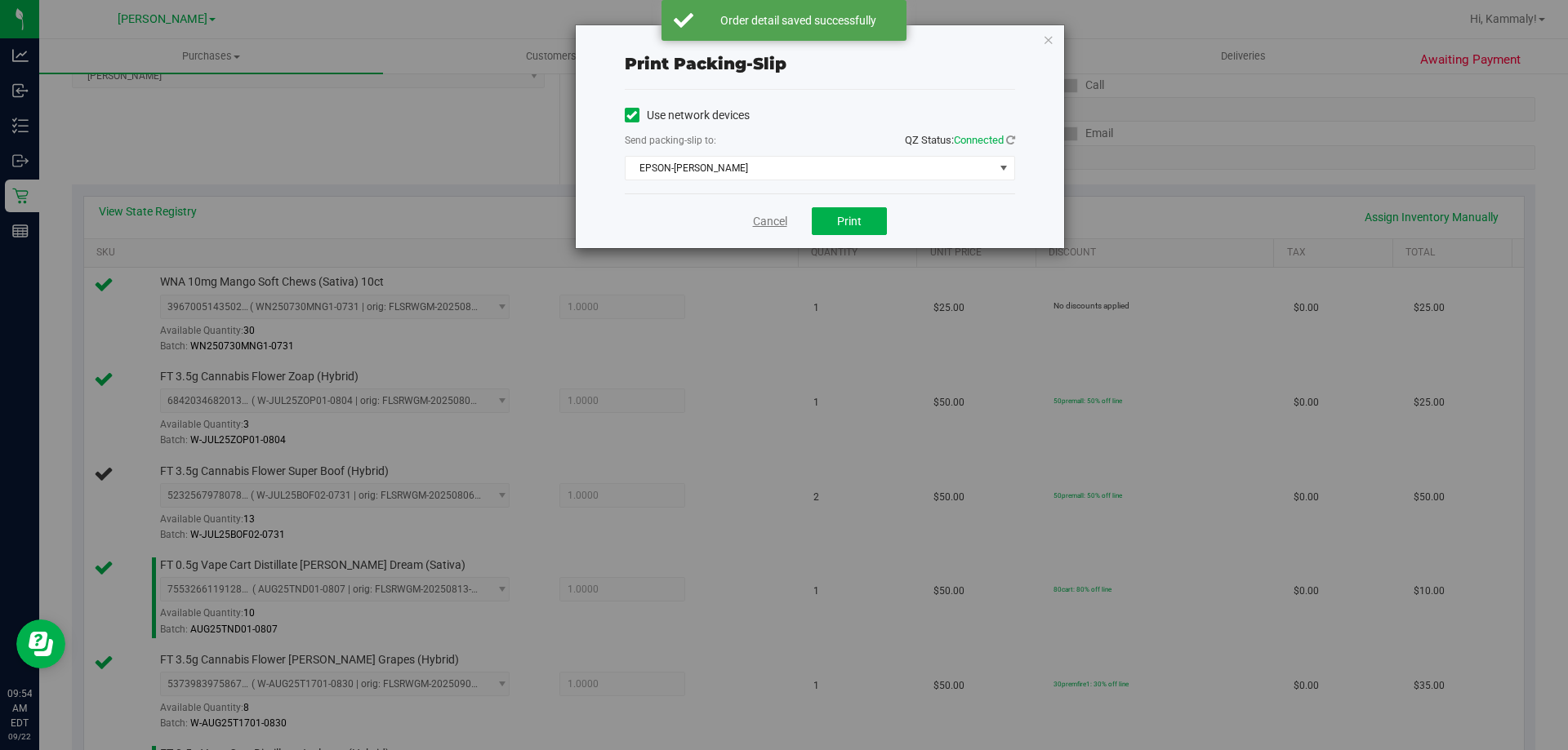
click at [755, 214] on link "Cancel" at bounding box center [769, 221] width 34 height 17
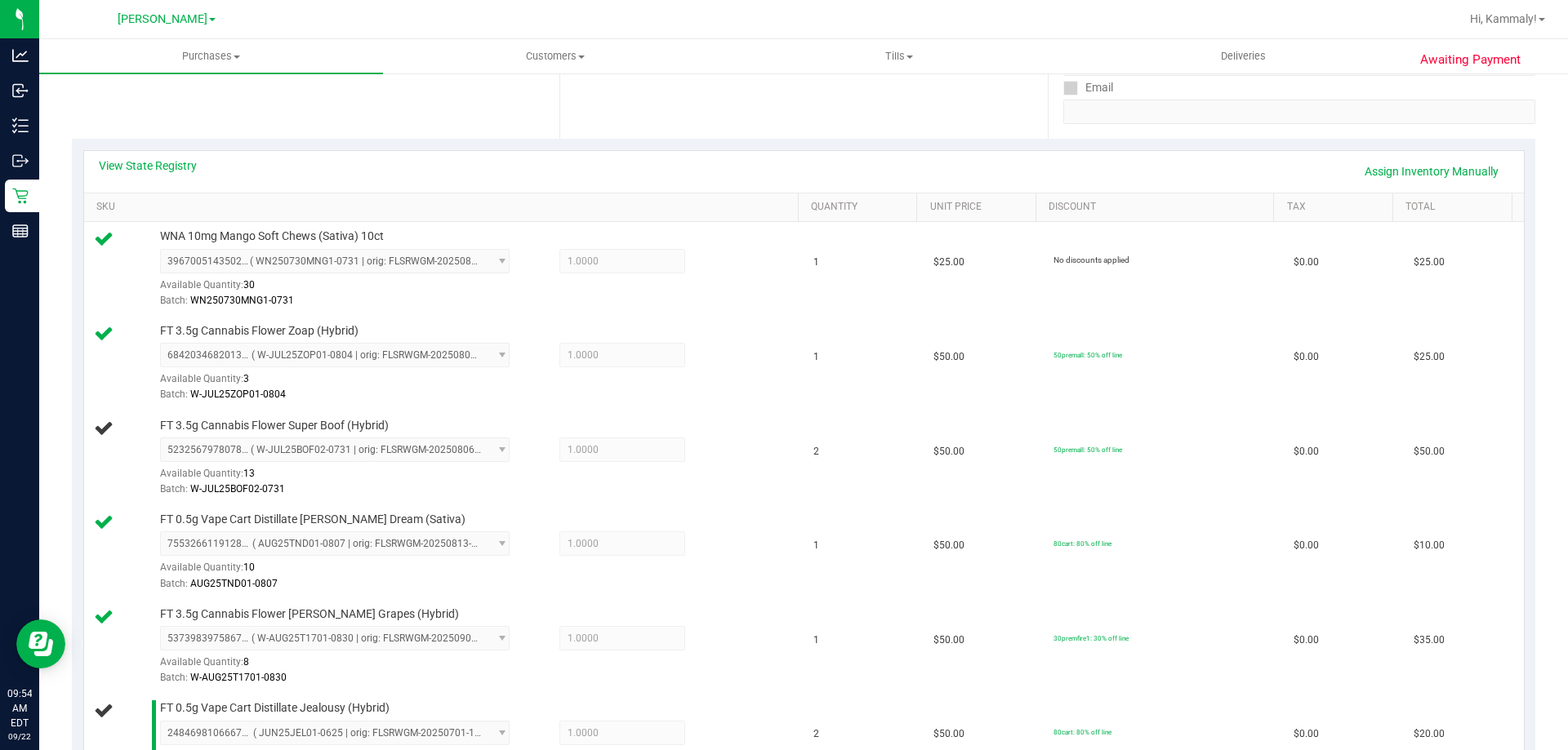
scroll to position [354, 0]
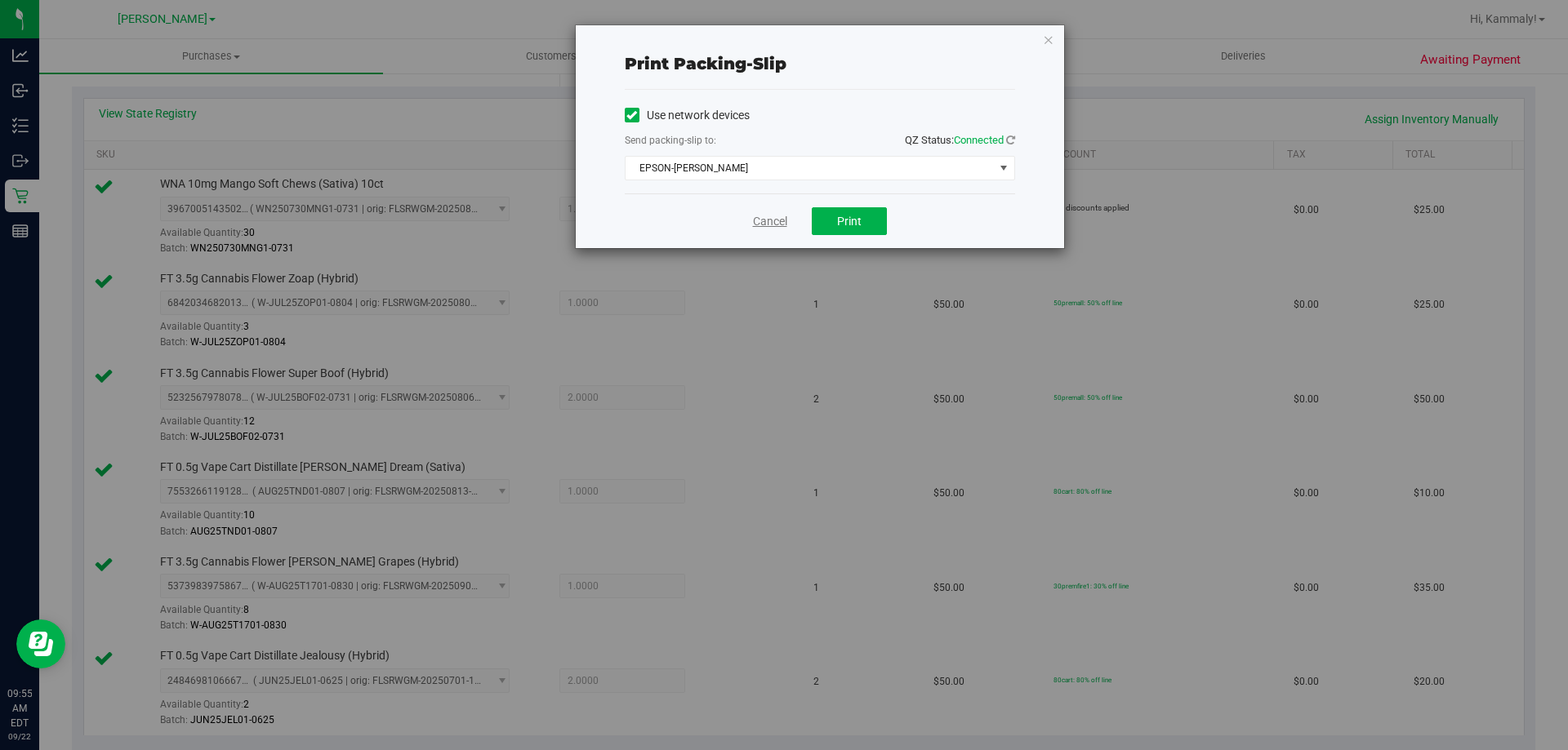
click at [768, 227] on link "Cancel" at bounding box center [769, 221] width 34 height 17
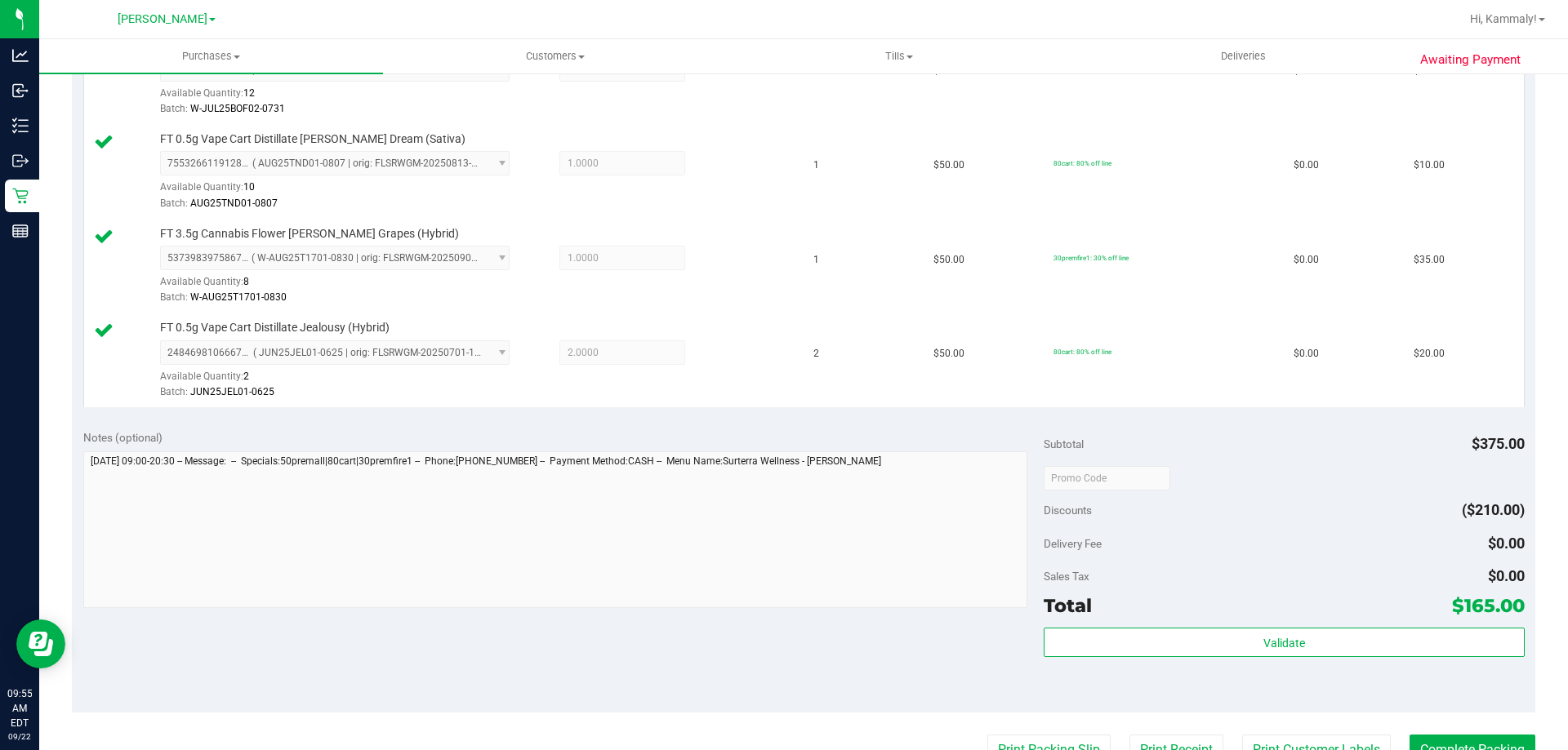
scroll to position [666, 0]
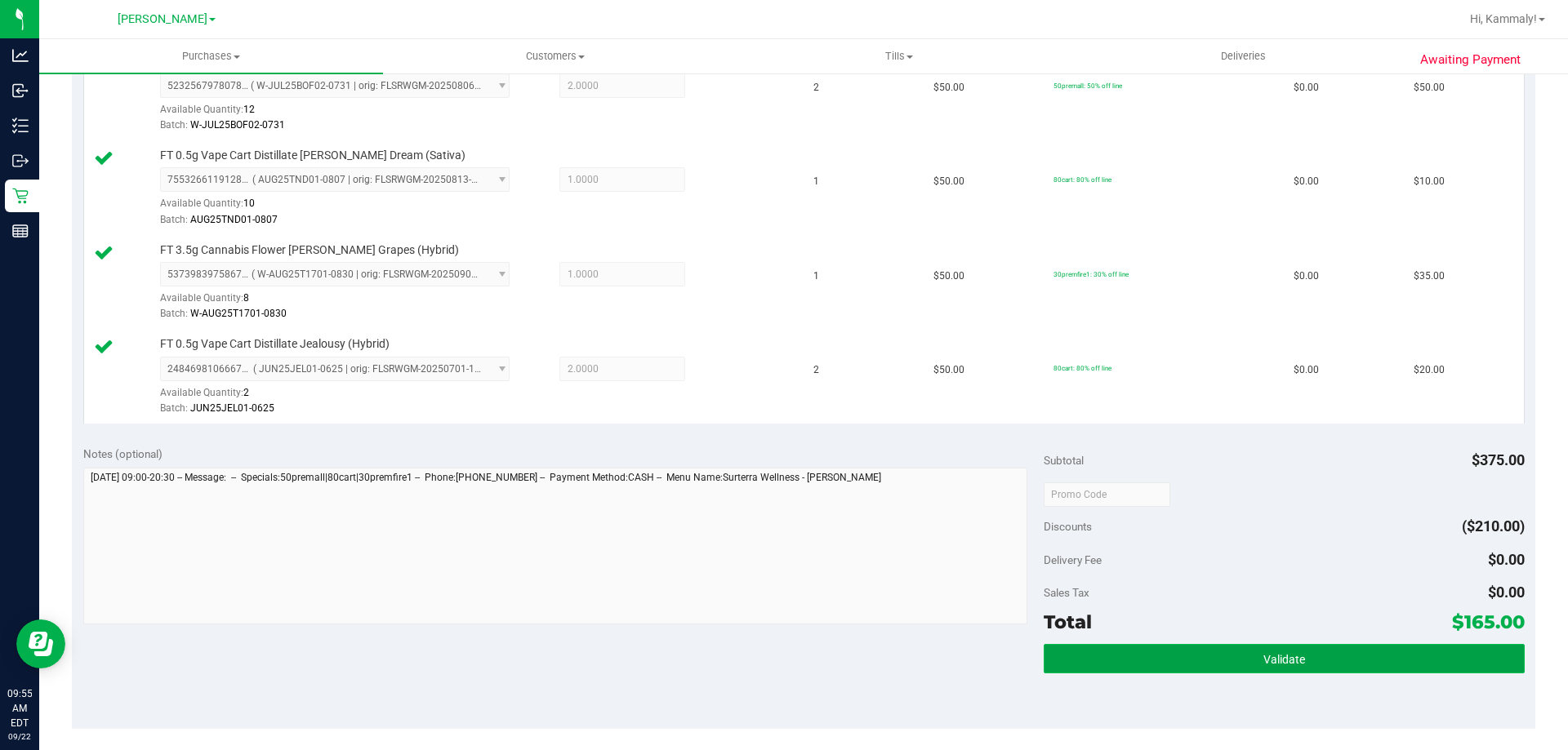
click at [1342, 663] on button "Validate" at bounding box center [1284, 659] width 480 height 29
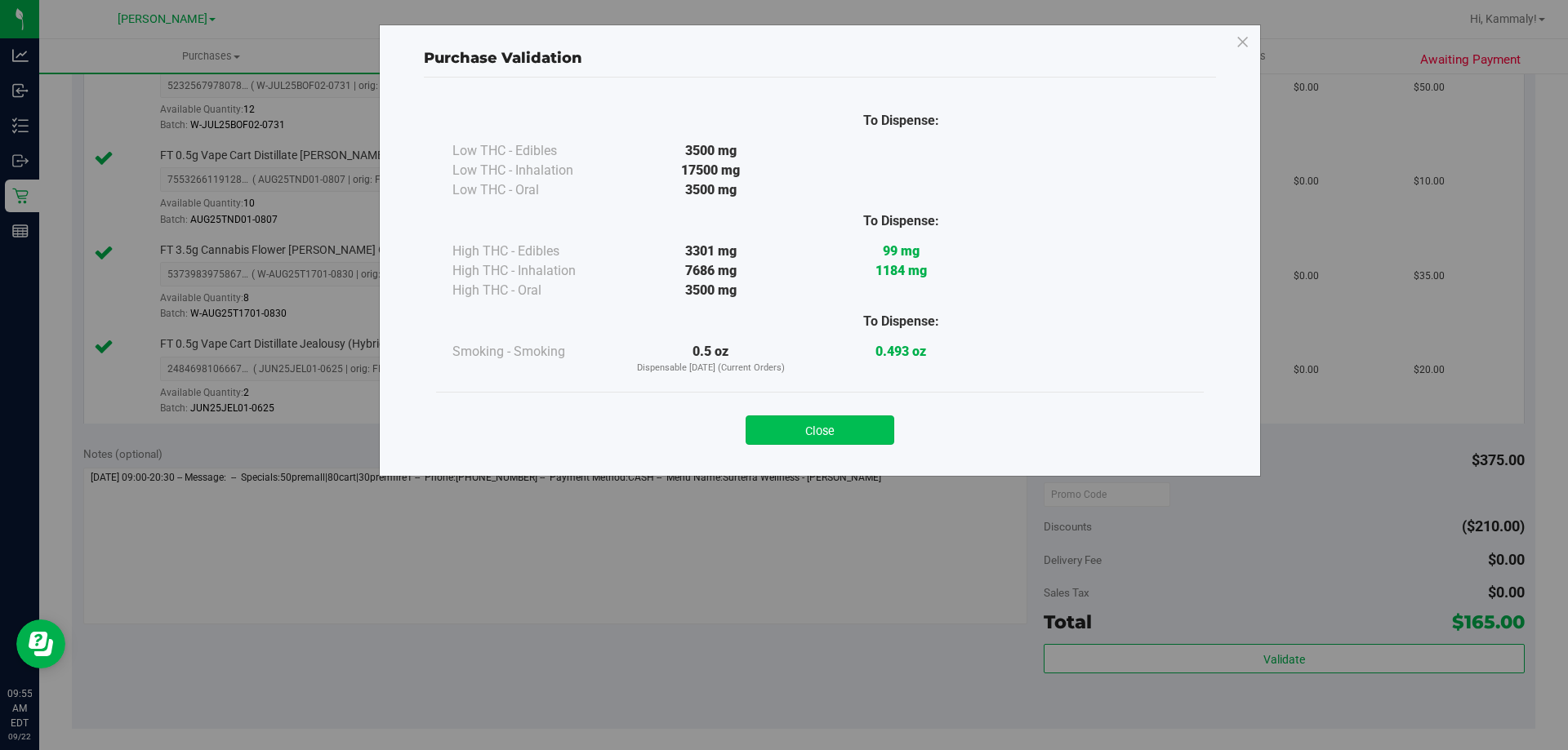
click at [867, 438] on button "Close" at bounding box center [820, 430] width 149 height 29
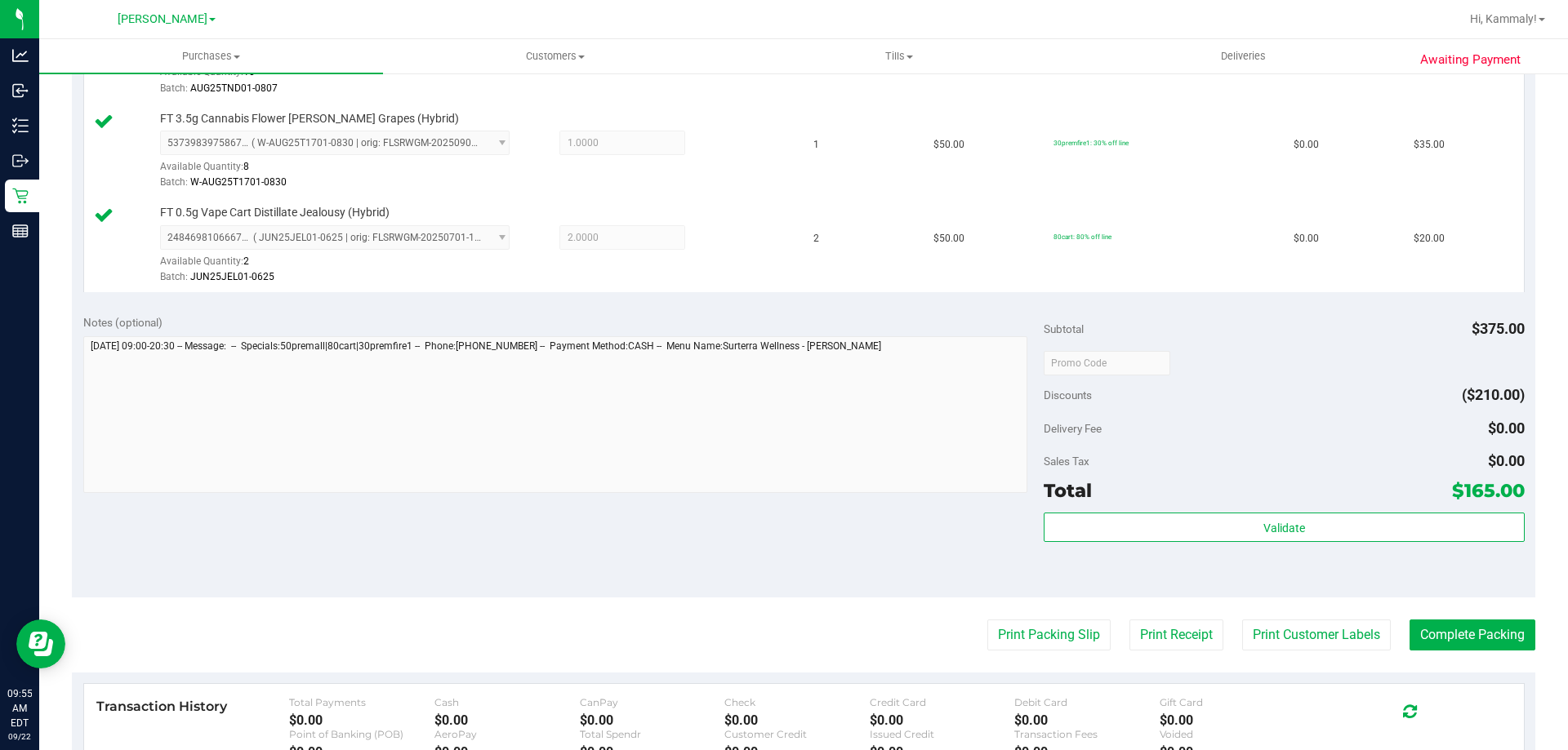
scroll to position [812, 0]
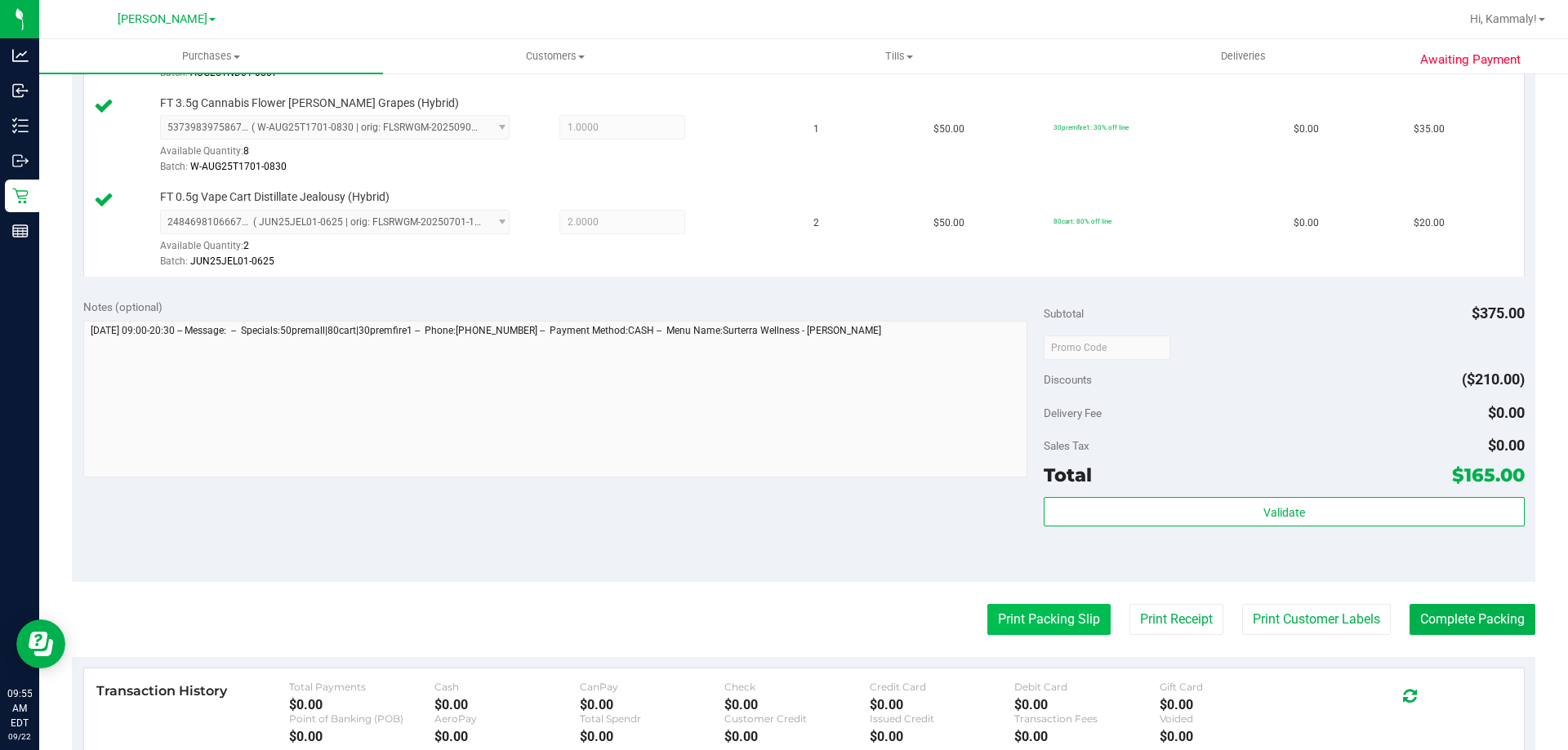
click at [1042, 629] on button "Print Packing Slip" at bounding box center [1049, 620] width 123 height 31
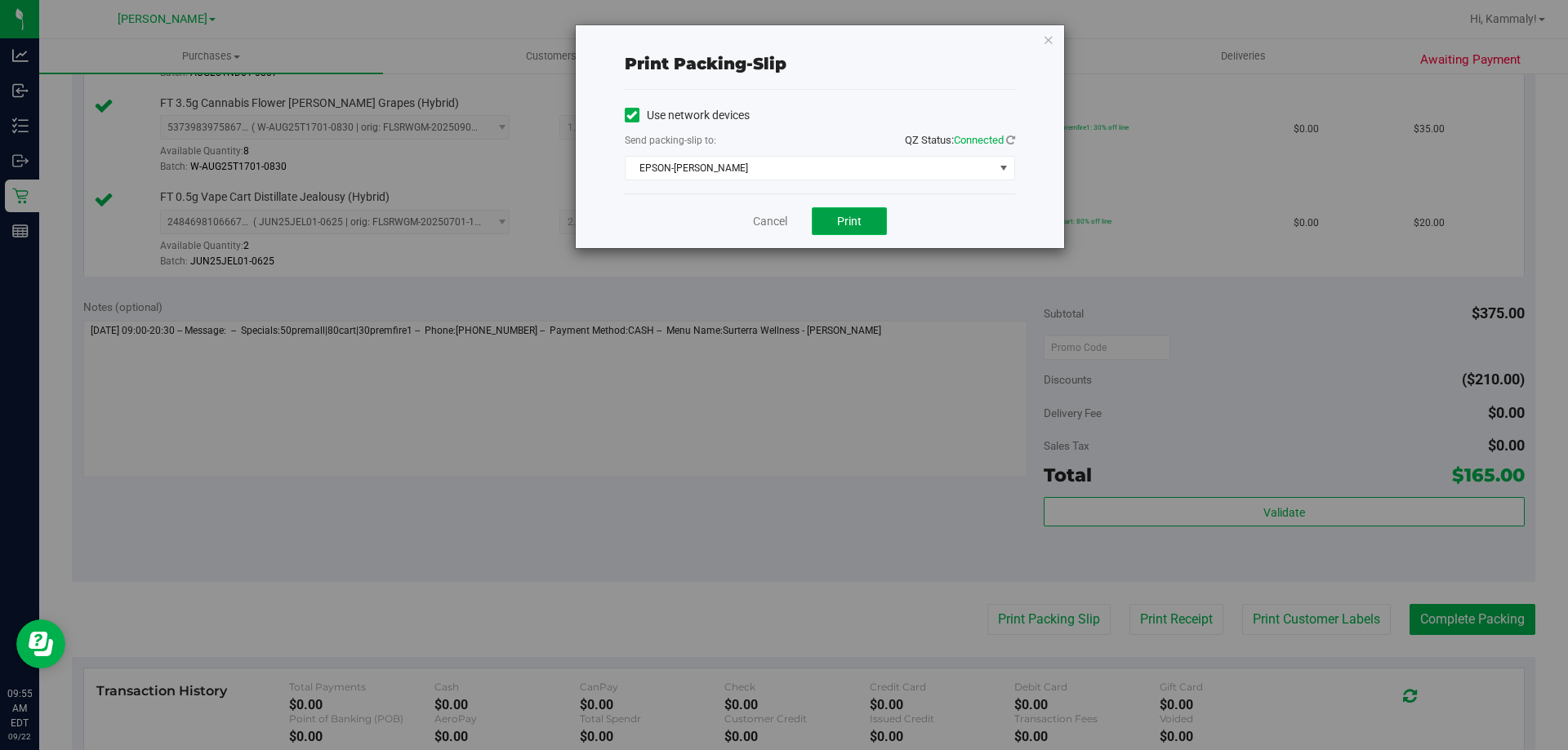
click at [845, 230] on button "Print" at bounding box center [849, 221] width 75 height 28
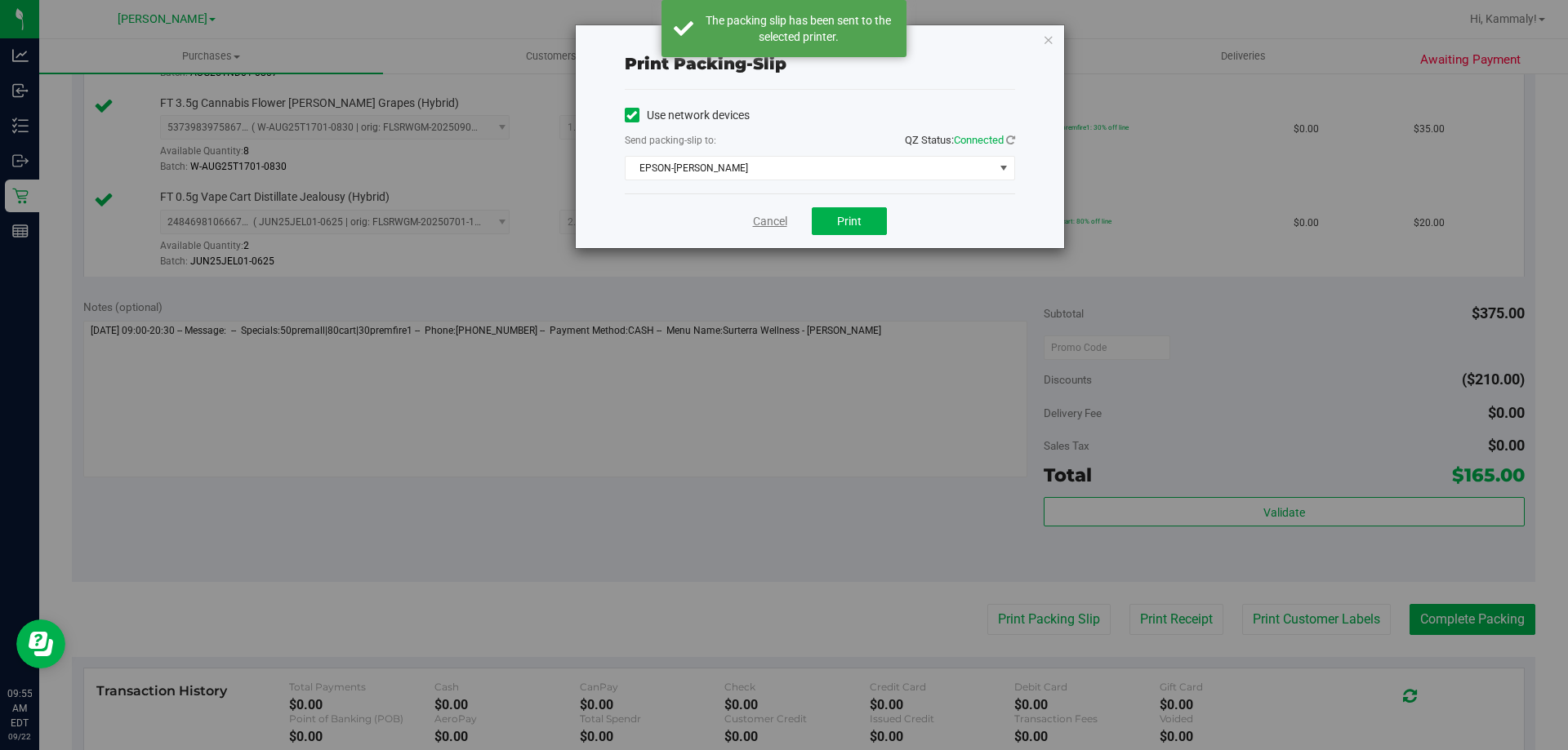
click at [774, 225] on link "Cancel" at bounding box center [769, 221] width 34 height 17
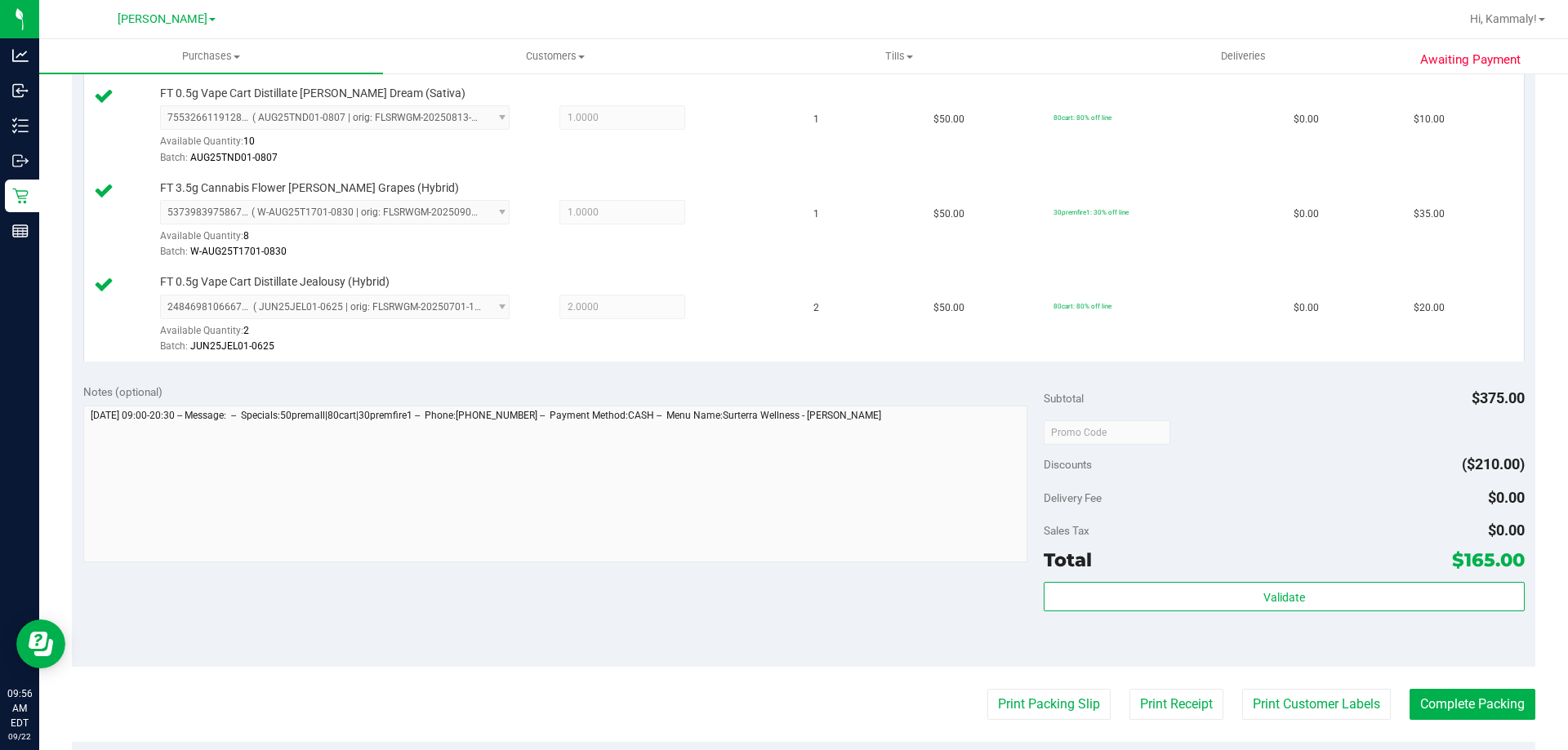
scroll to position [769, 0]
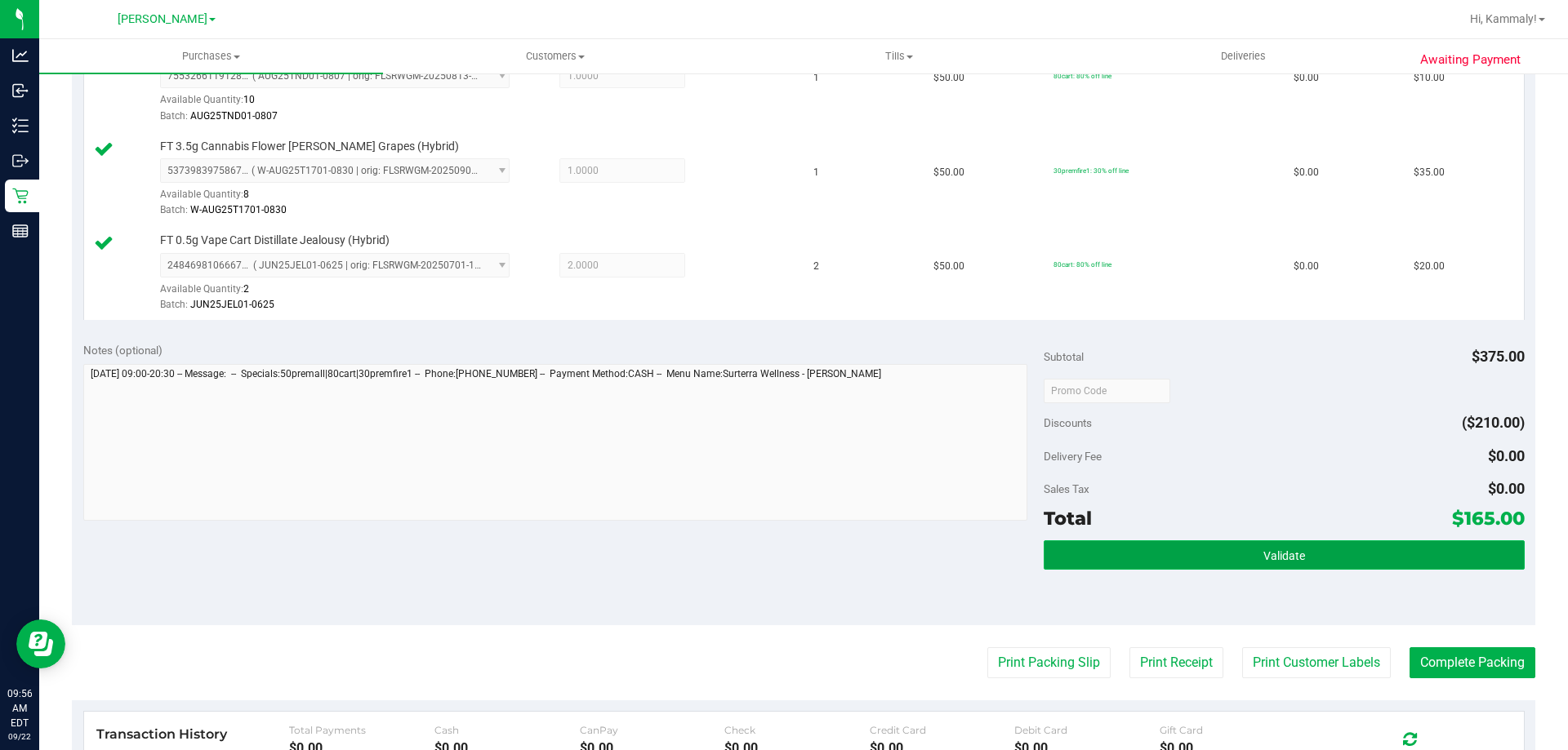
click at [1176, 541] on button "Validate" at bounding box center [1284, 556] width 480 height 29
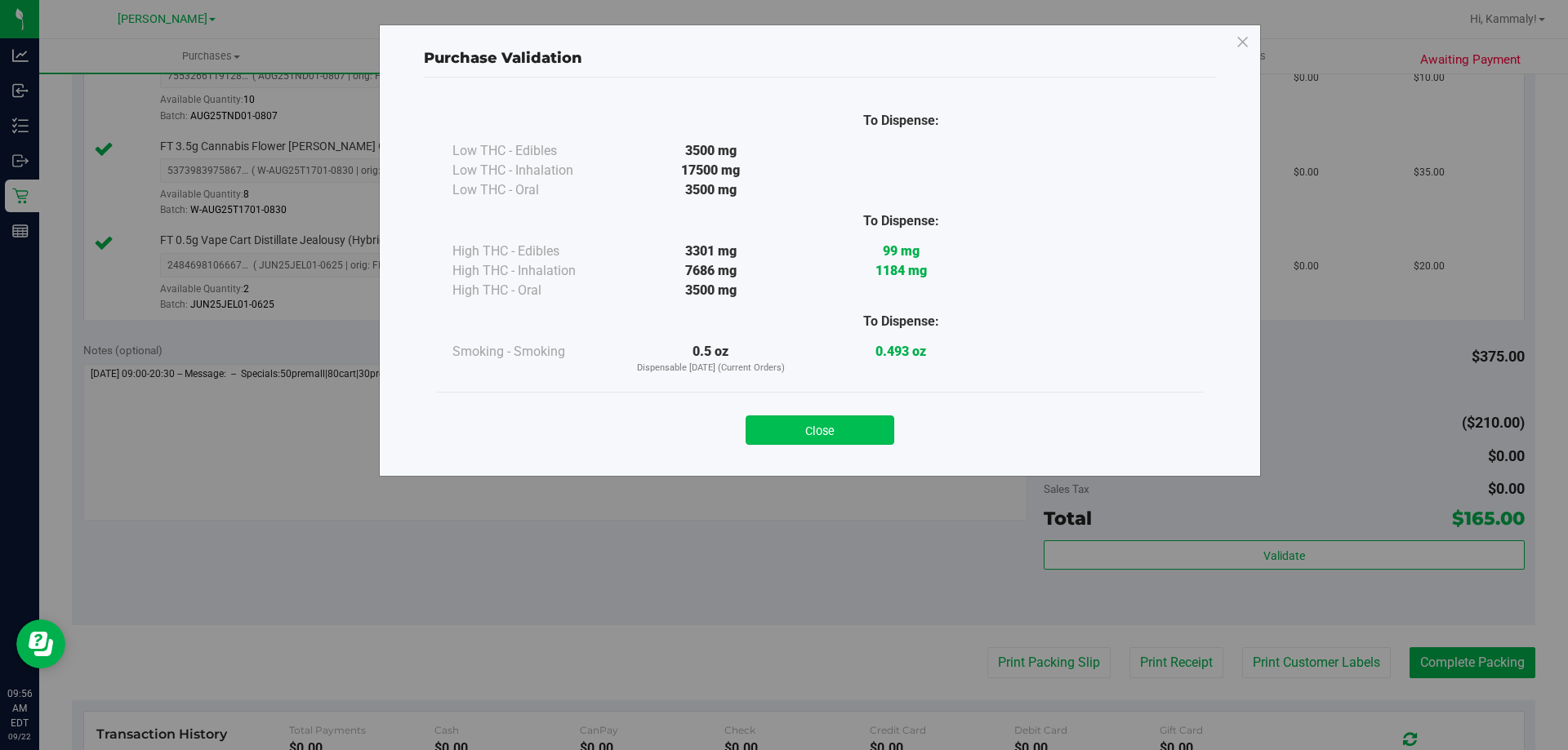
click at [801, 443] on button "Close" at bounding box center [820, 430] width 149 height 29
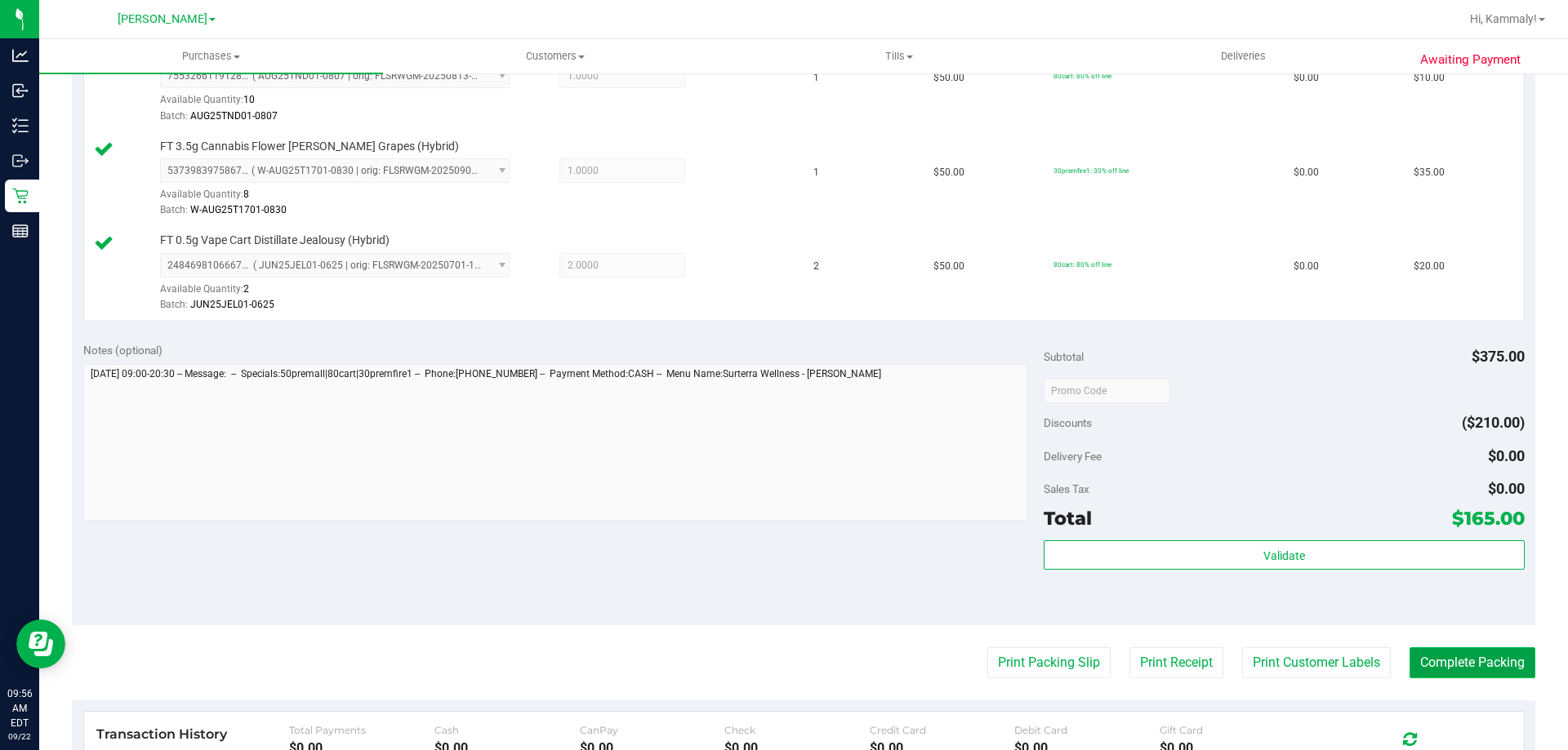
click at [1444, 678] on button "Complete Packing" at bounding box center [1472, 663] width 126 height 31
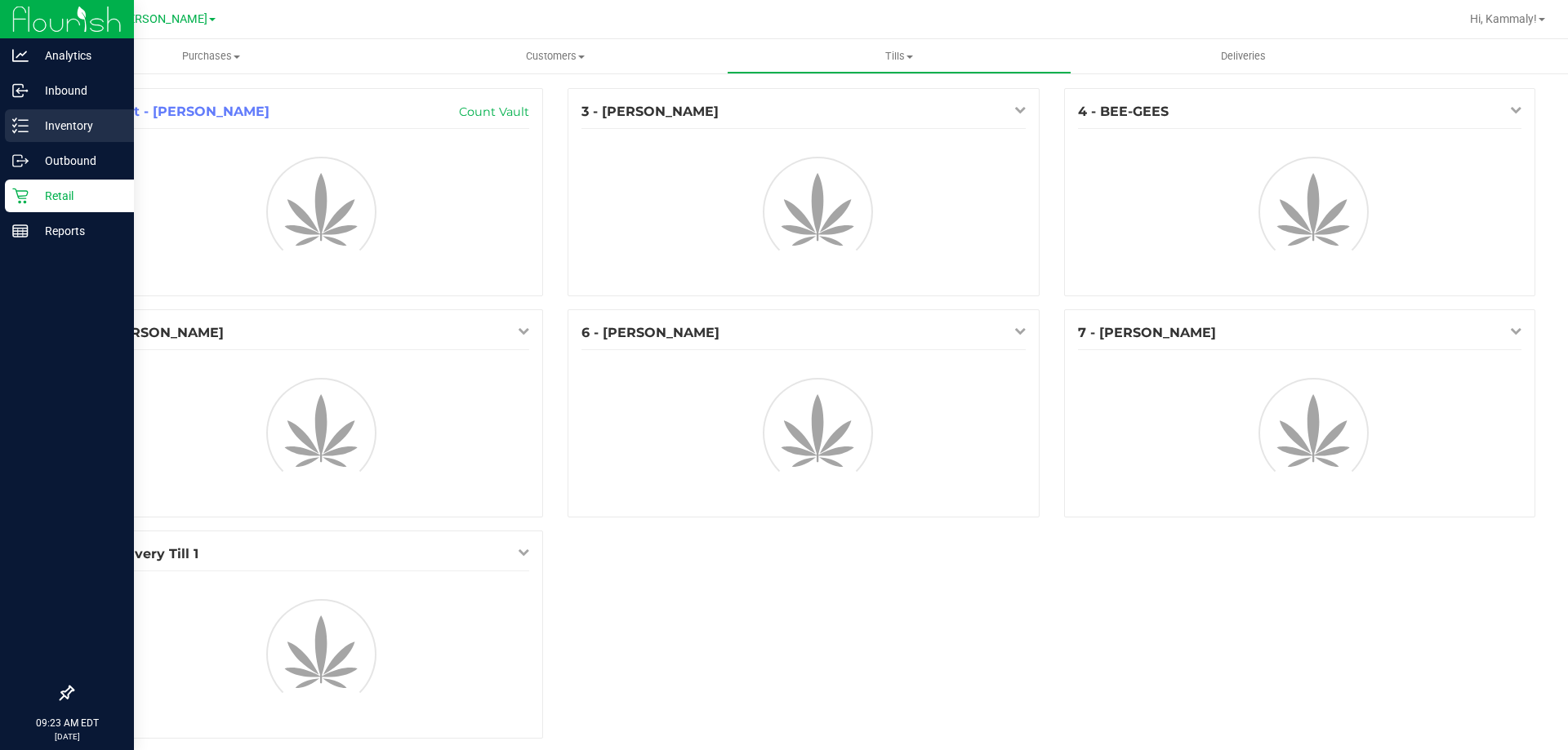
click at [25, 134] on div "Inventory" at bounding box center [69, 126] width 129 height 33
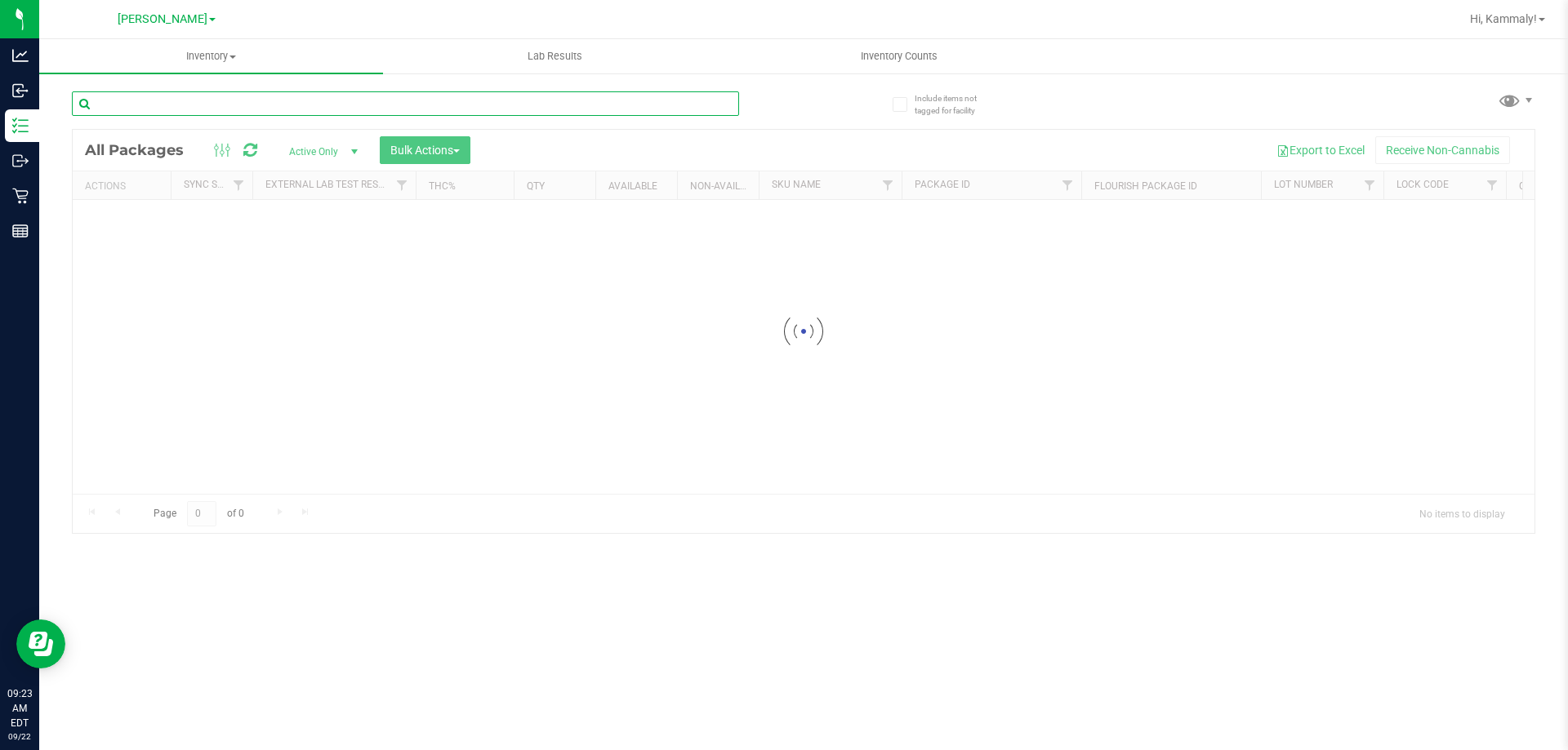
click at [227, 113] on div "Inventory All packages All inventory Waste log Create inventory Lab Results Inv…" at bounding box center [803, 395] width 1529 height 711
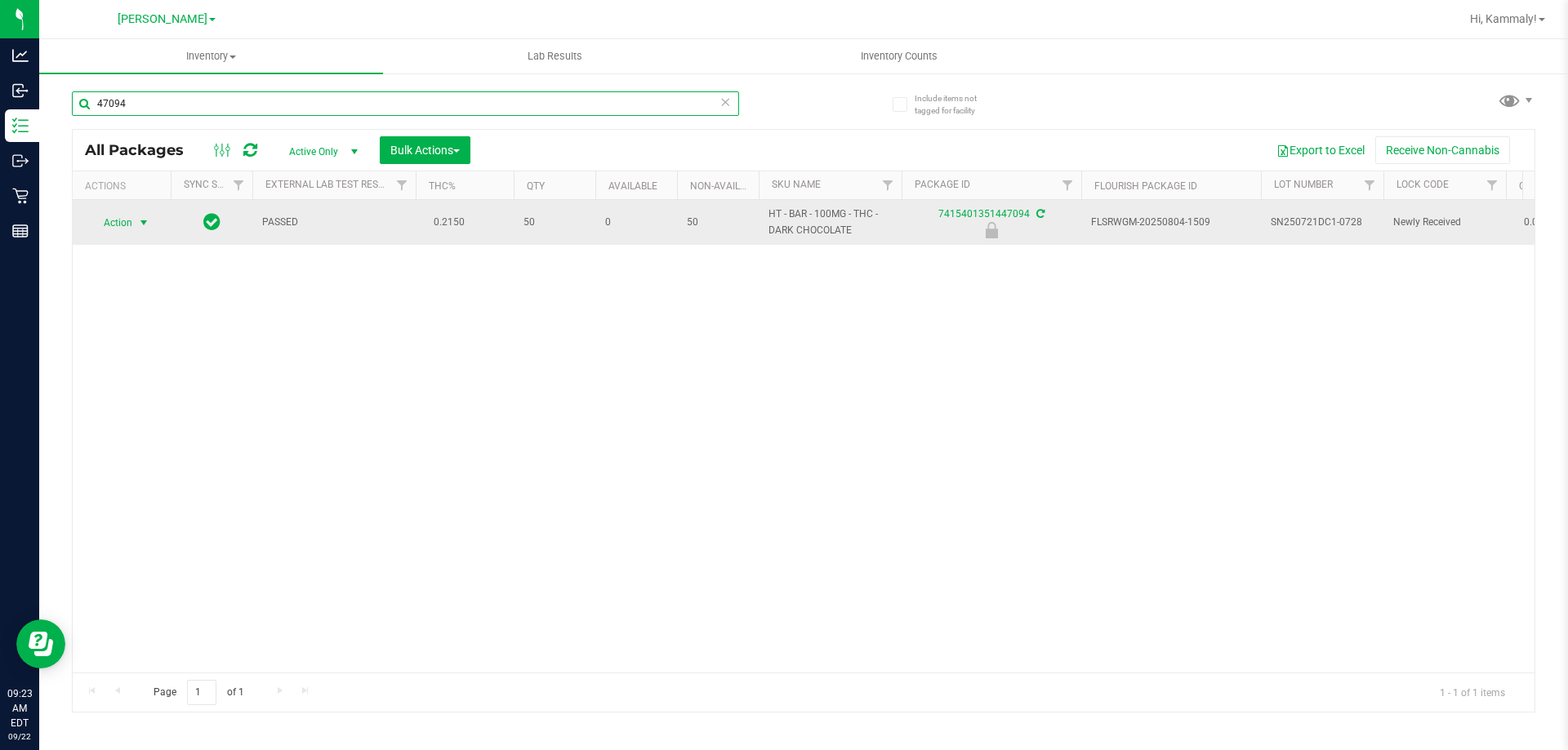
type input "47094"
click at [140, 225] on span "select" at bounding box center [144, 223] width 13 height 13
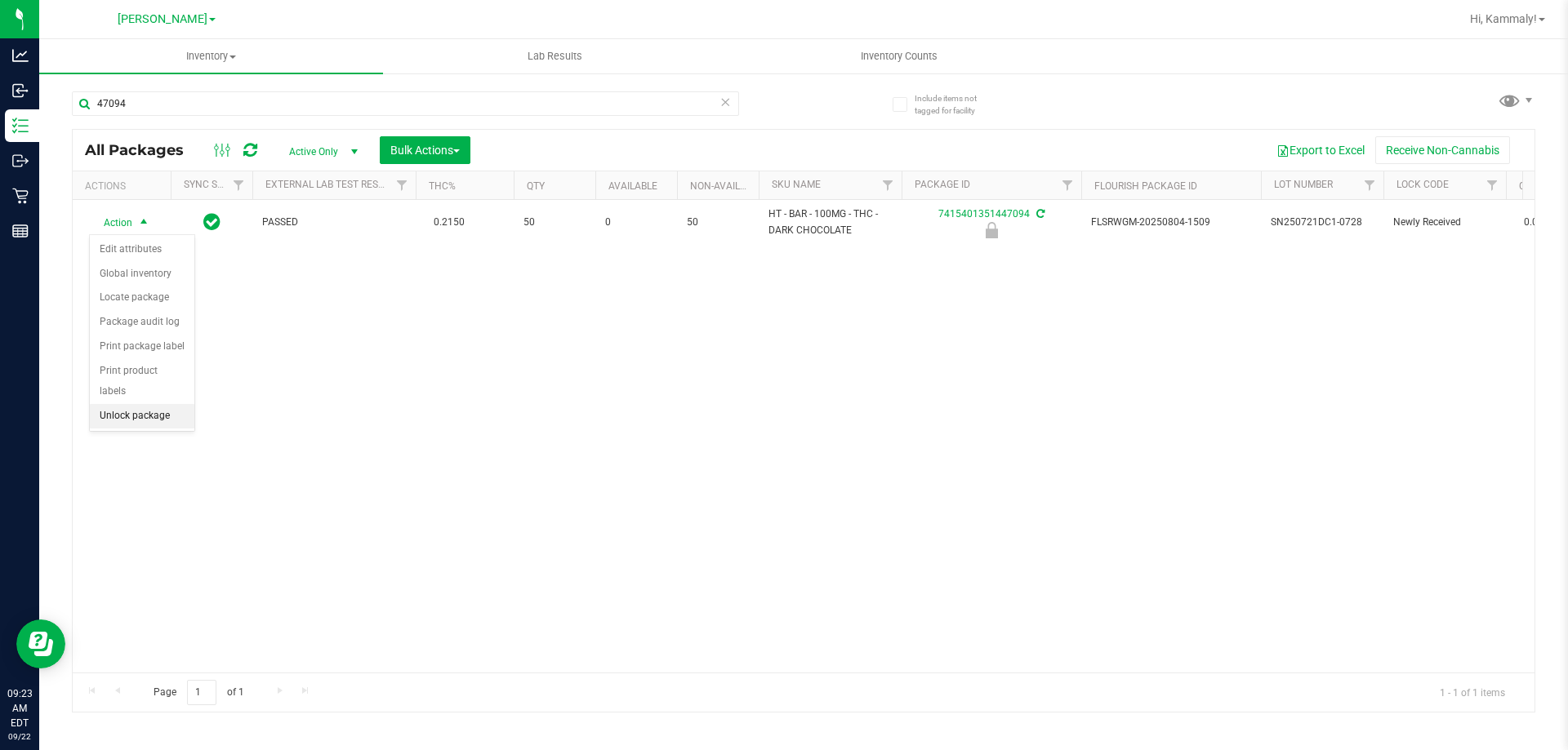
click at [130, 404] on li "Unlock package" at bounding box center [142, 416] width 105 height 25
